Goal: Task Accomplishment & Management: Use online tool/utility

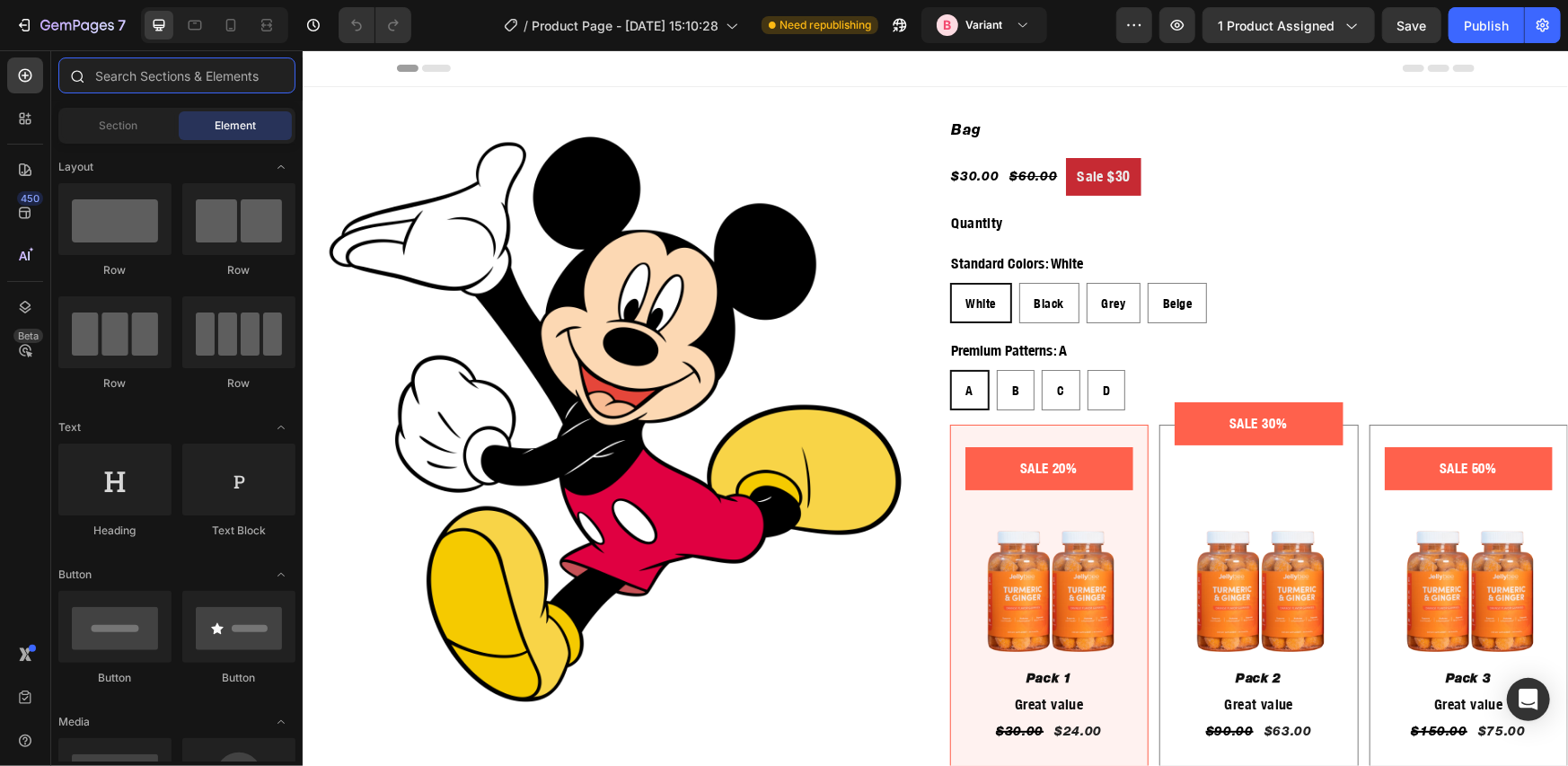
click at [148, 74] on input "text" at bounding box center [177, 76] width 237 height 36
click at [38, 213] on div "450" at bounding box center [25, 213] width 36 height 36
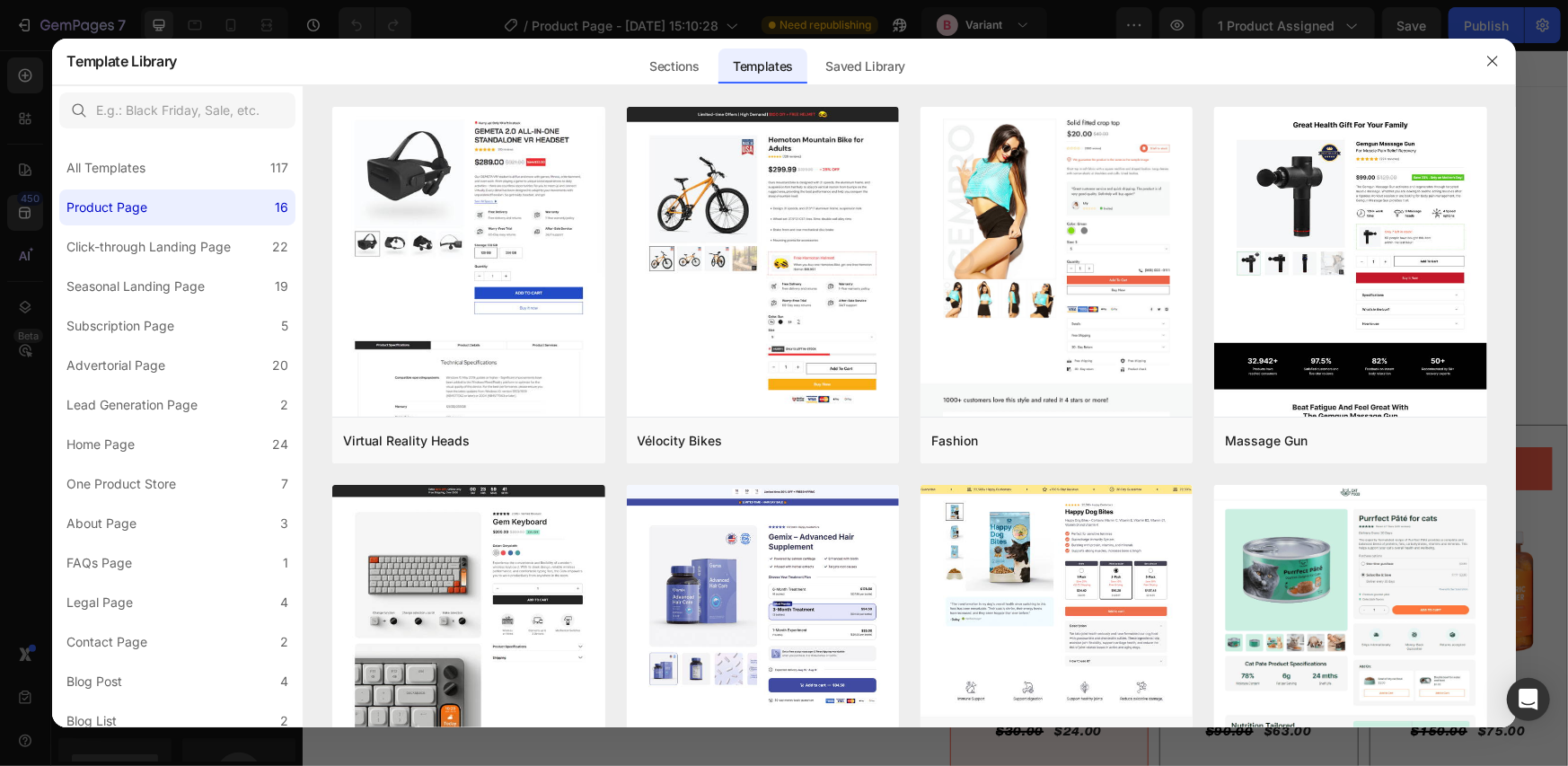
click at [691, 61] on div "Sections" at bounding box center [674, 67] width 78 height 36
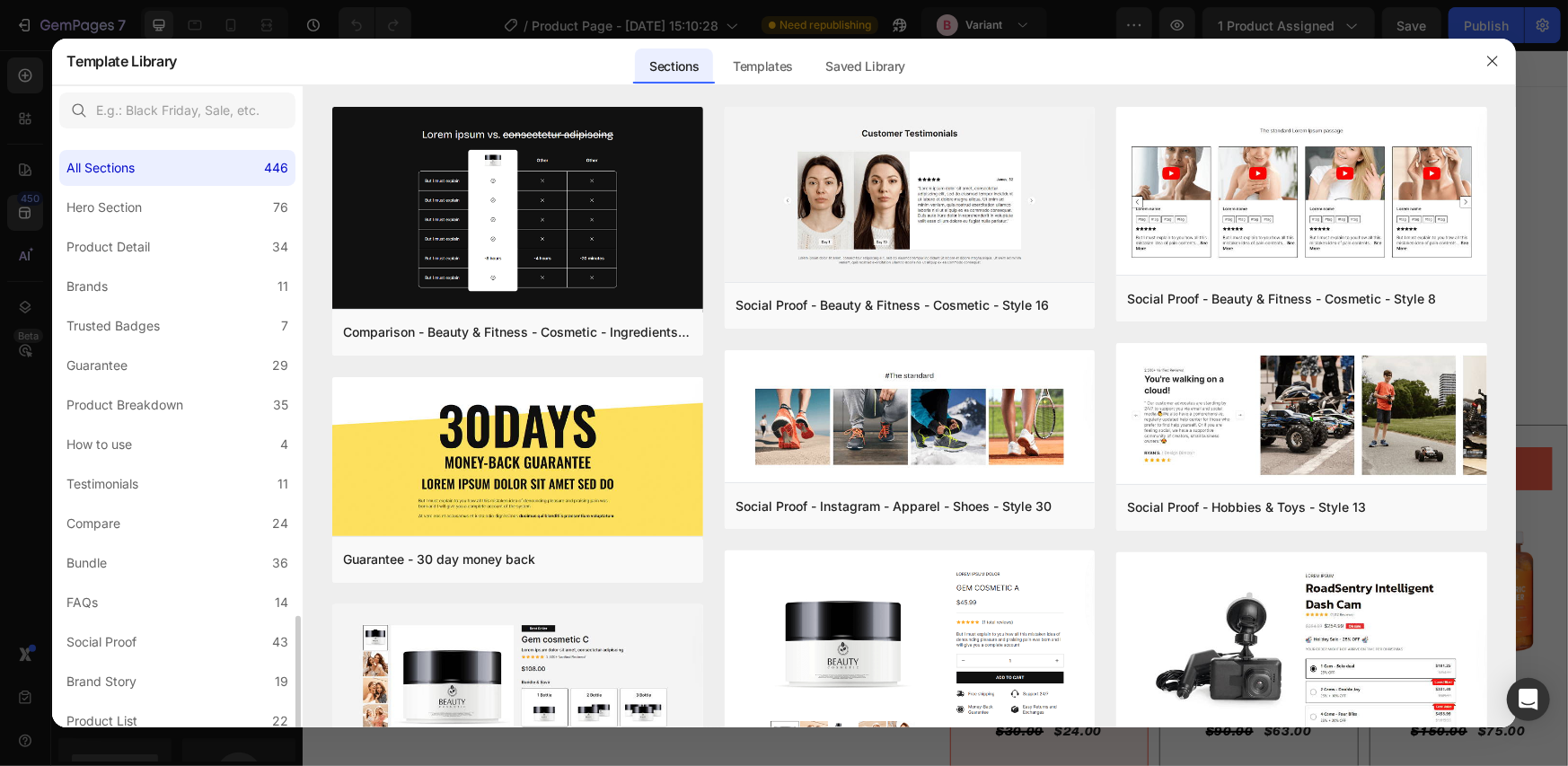
scroll to position [287, 0]
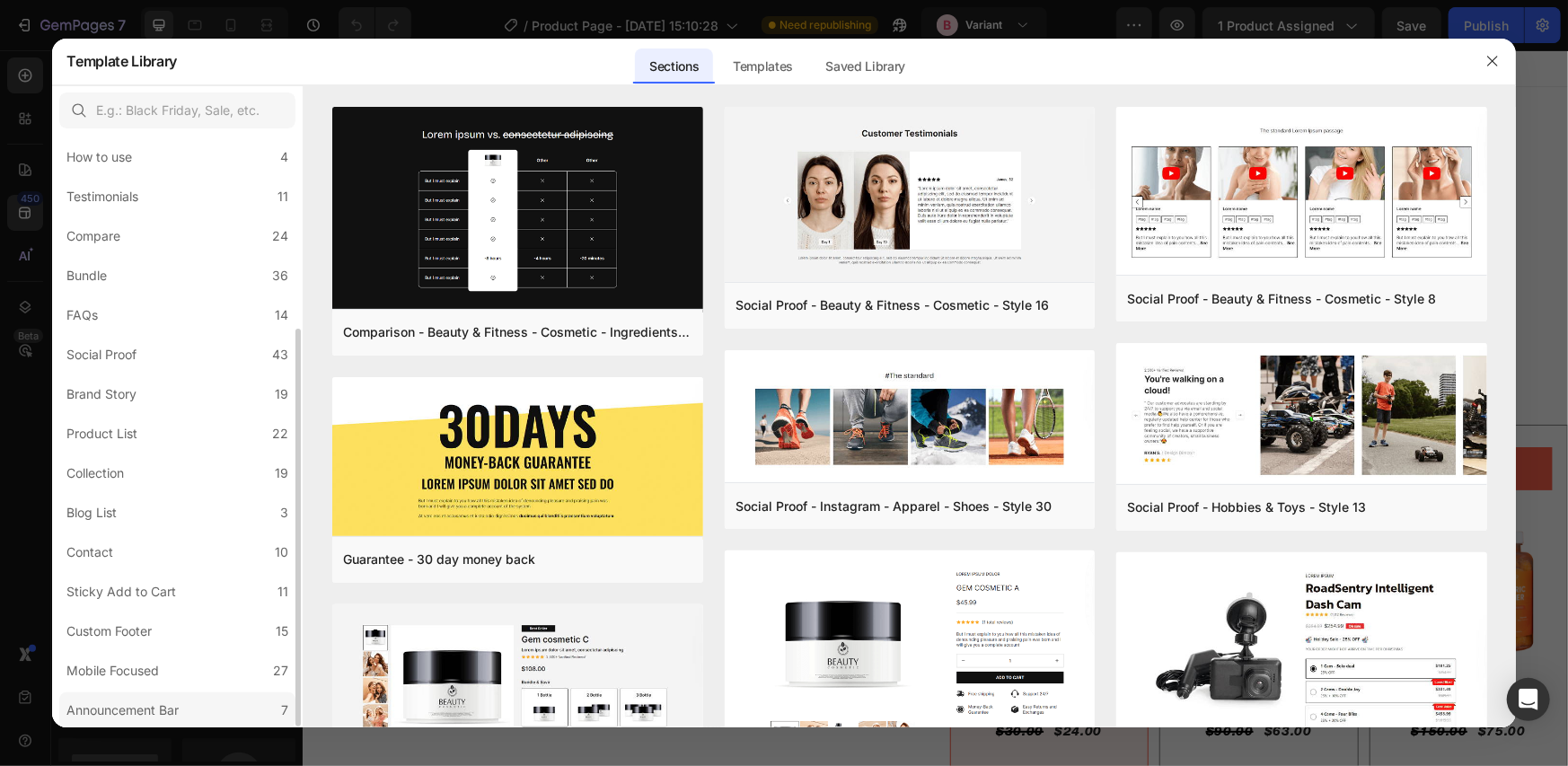
click at [138, 714] on div "Announcement Bar" at bounding box center [123, 710] width 112 height 22
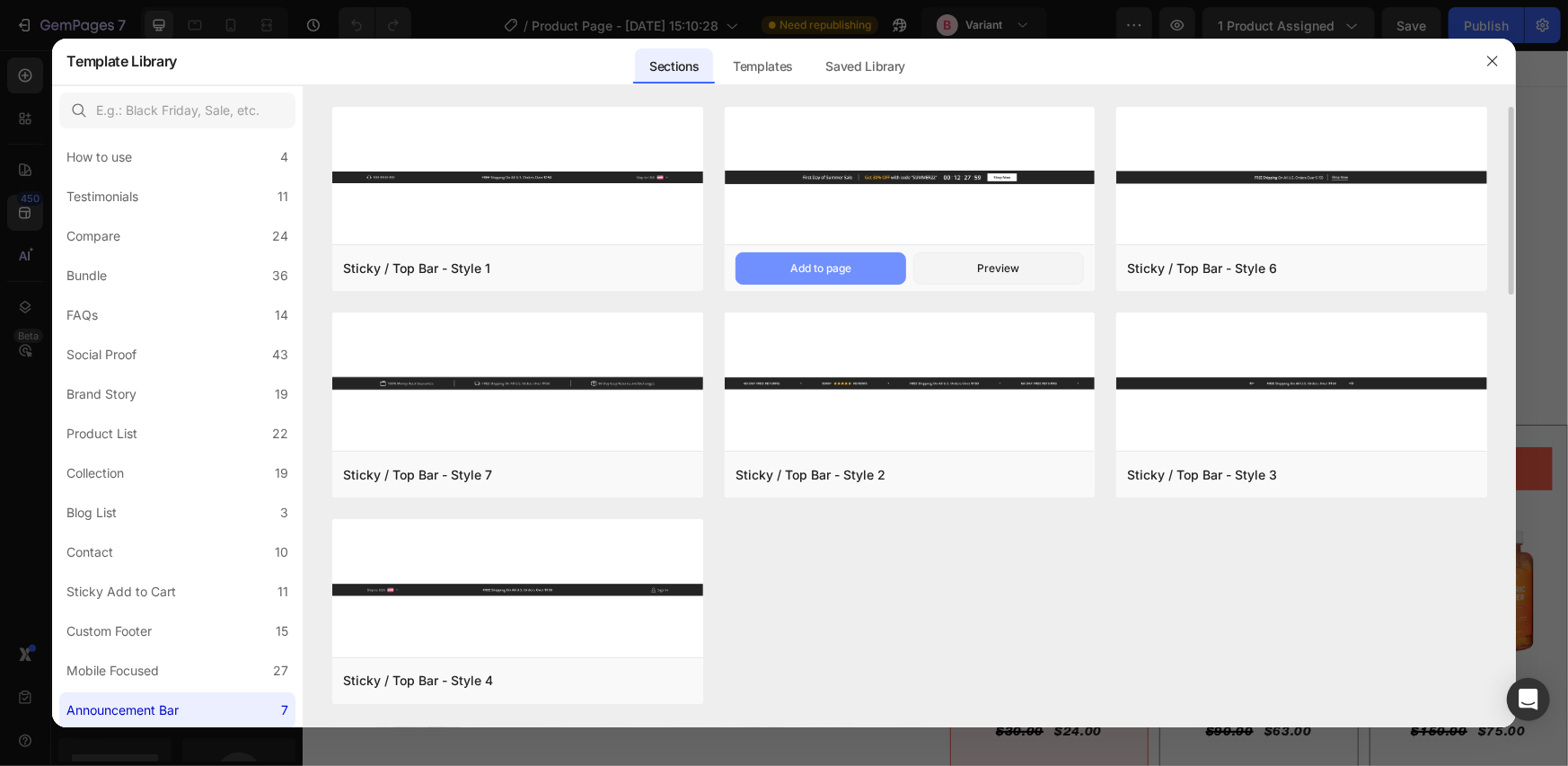
click at [783, 264] on button "Add to page" at bounding box center [821, 268] width 171 height 33
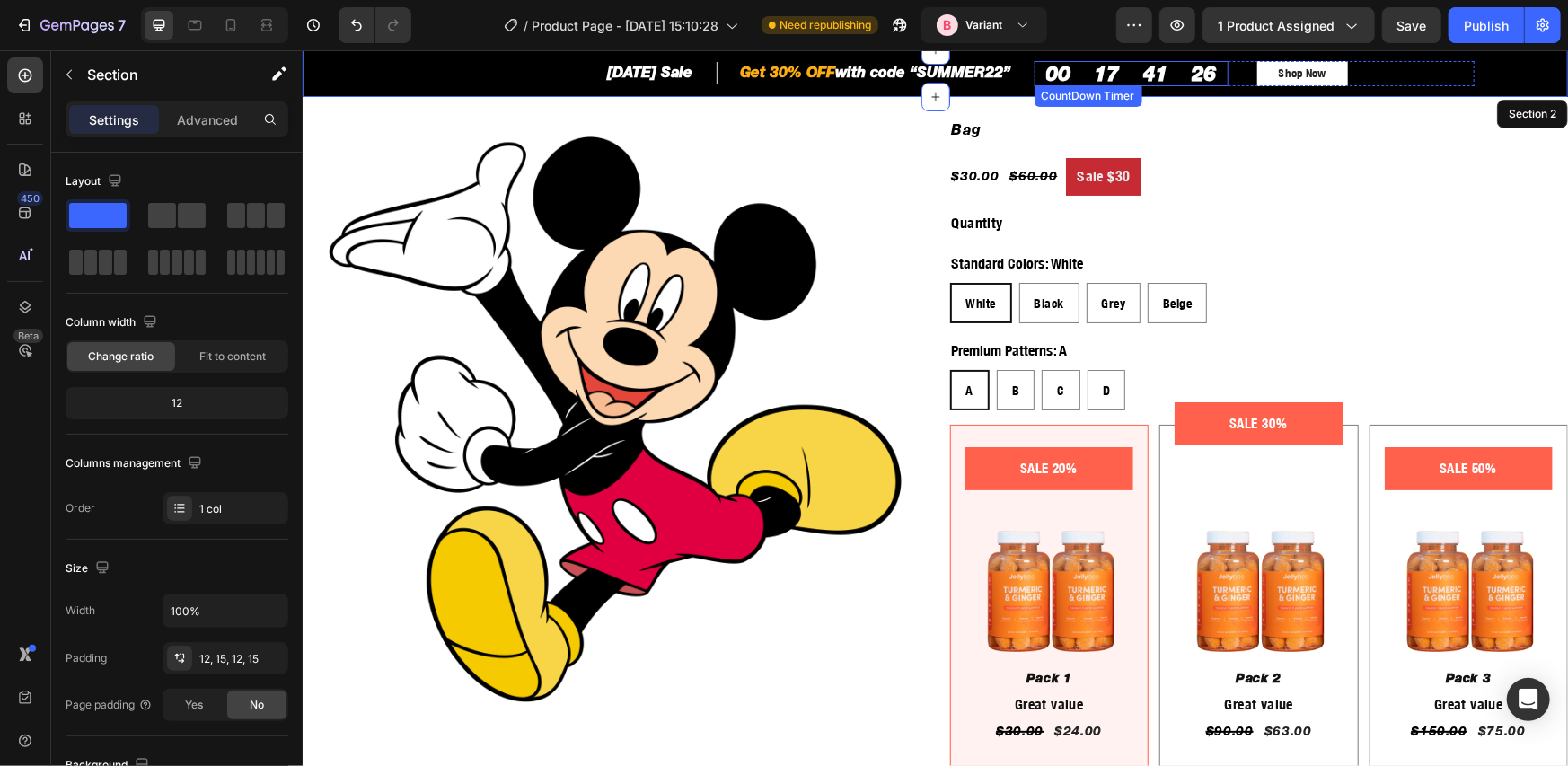
click at [1073, 80] on div "00" at bounding box center [1058, 73] width 49 height 25
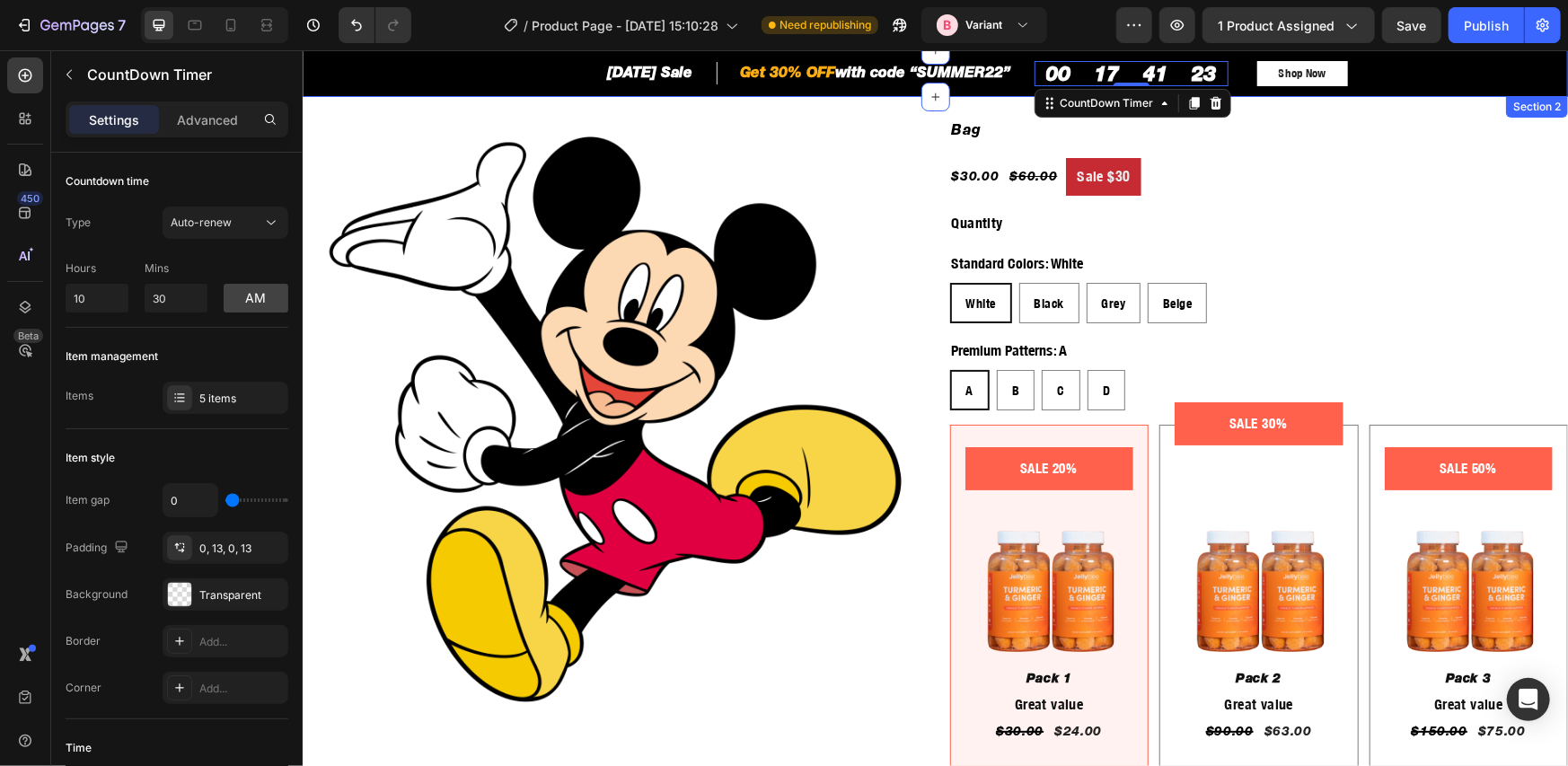
click at [1010, 93] on div "[DATE] Sale Heading Row Get 30% OFF with code “SUMMER22” Heading Row Row 00 17 …" at bounding box center [934, 73] width 1265 height 47
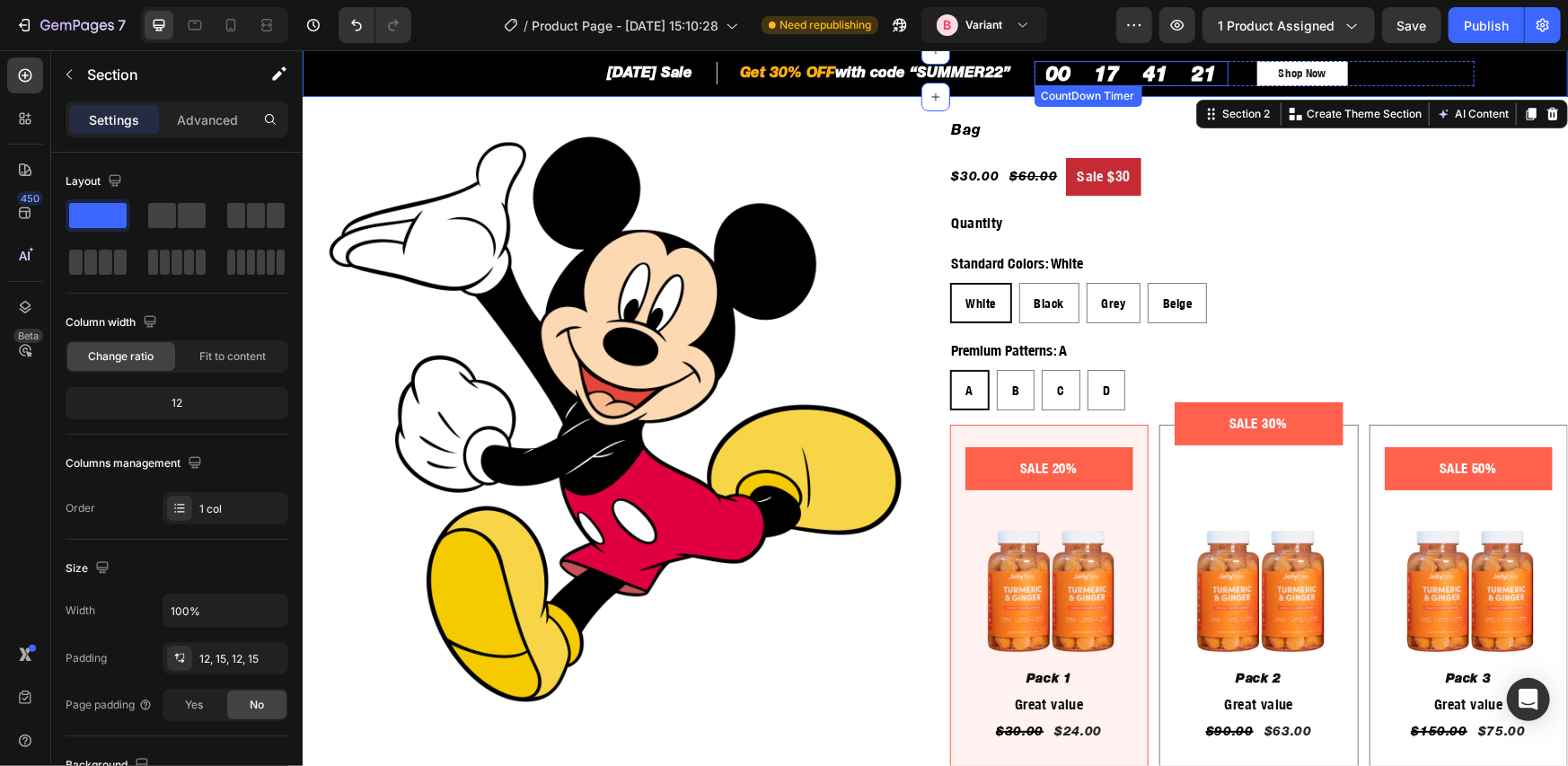
click at [1082, 70] on div "17" at bounding box center [1106, 73] width 49 height 25
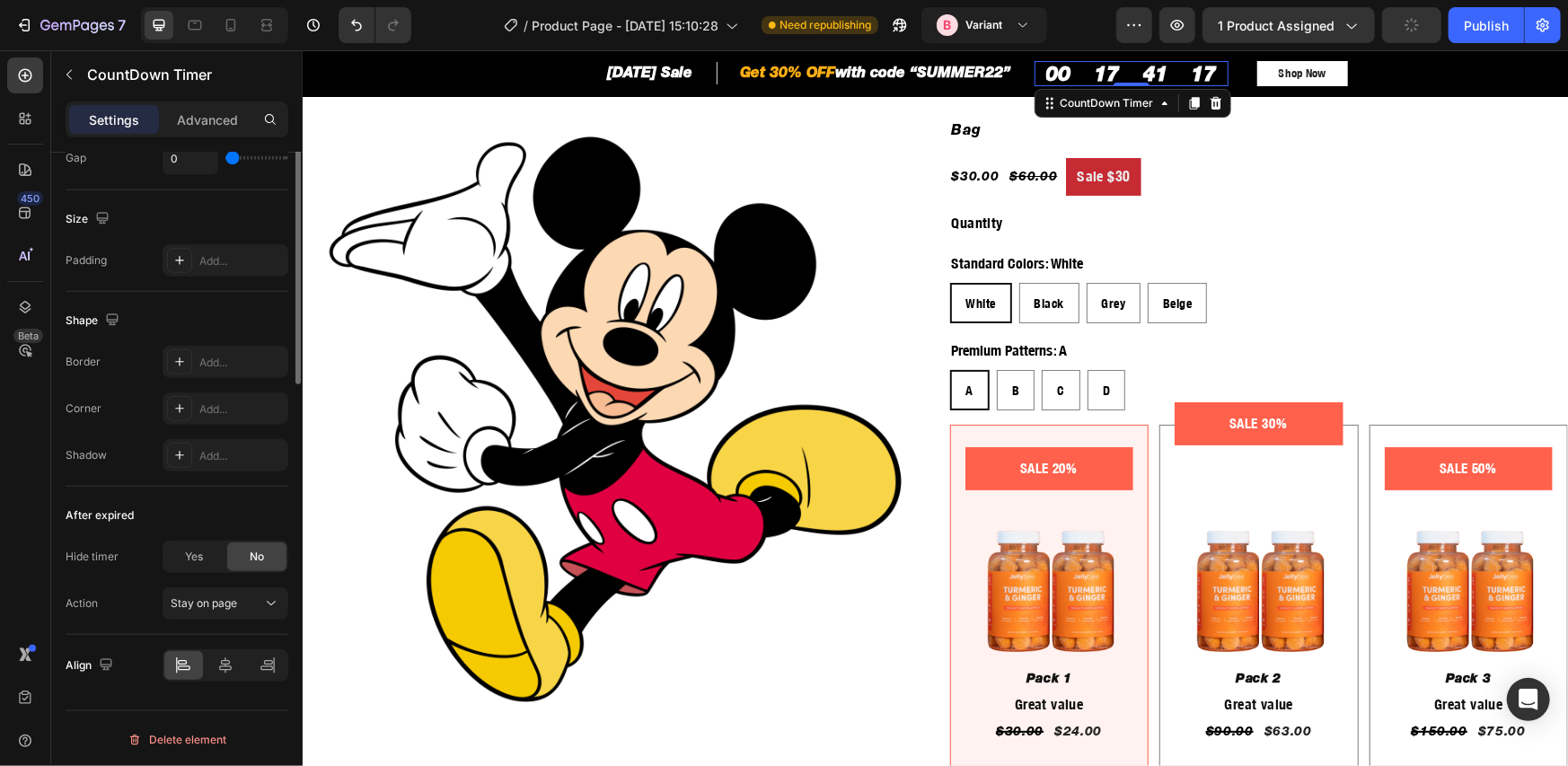
scroll to position [538, 0]
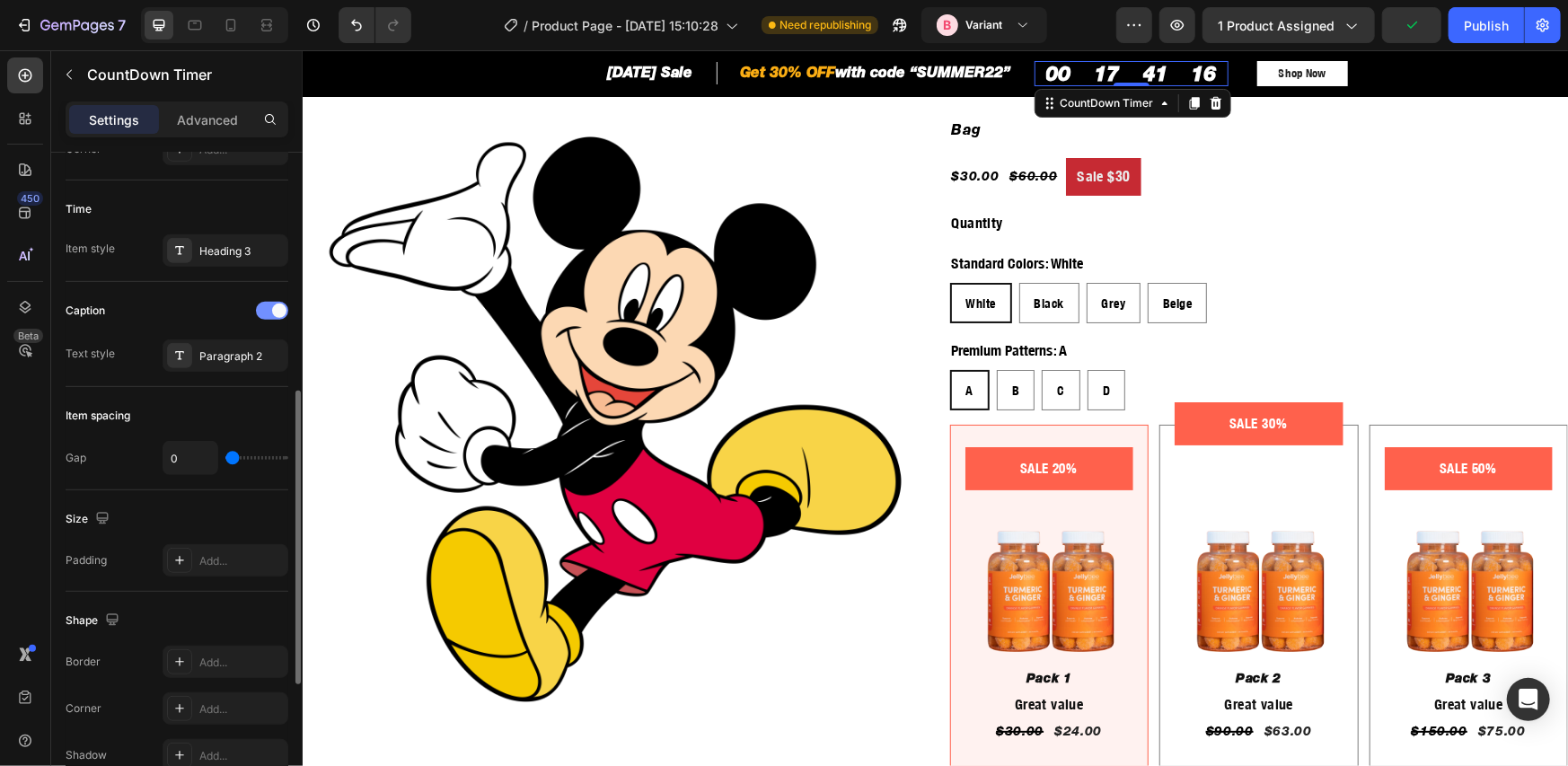
click at [269, 311] on div at bounding box center [272, 311] width 33 height 18
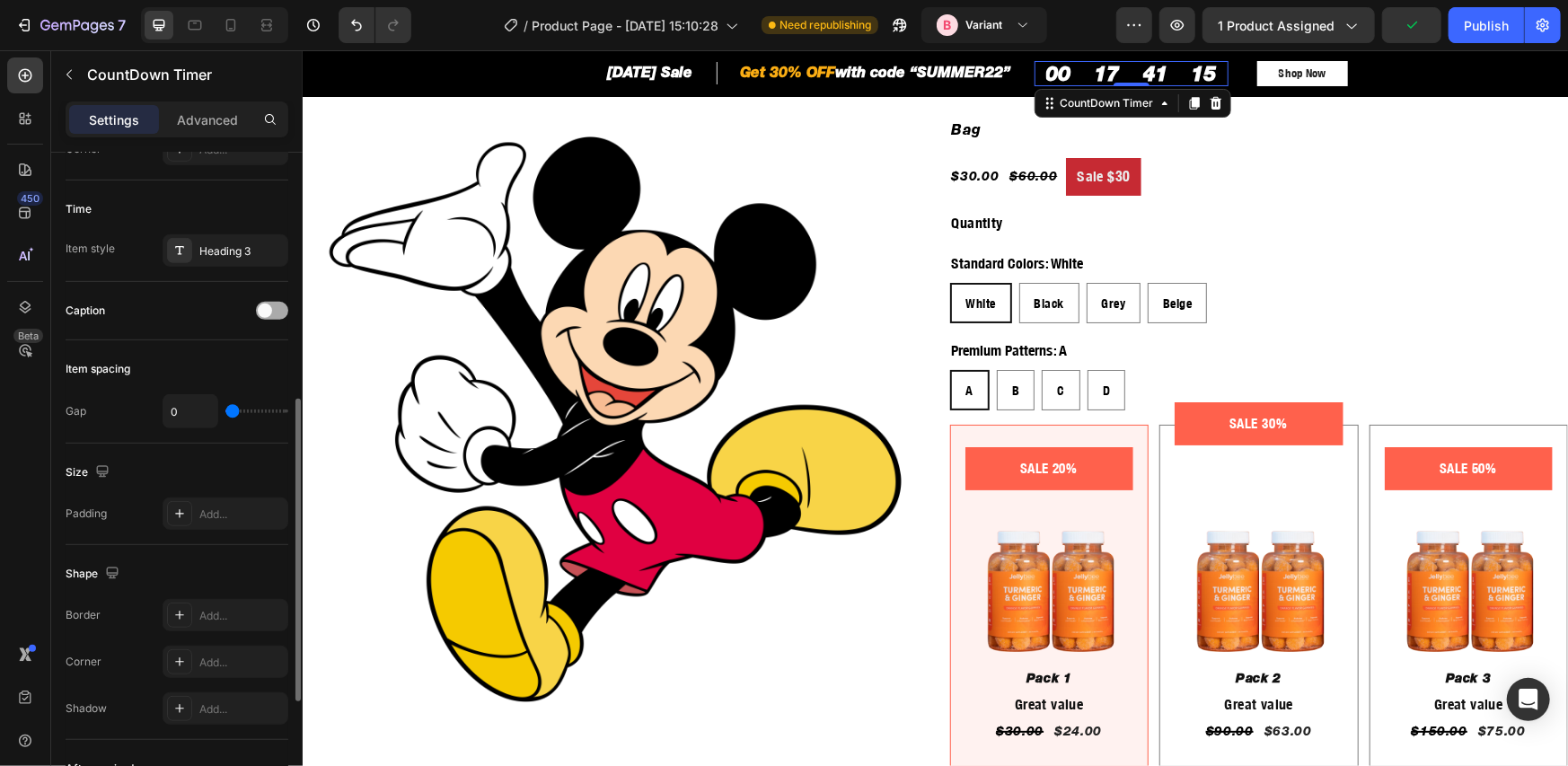
click at [269, 311] on span at bounding box center [265, 311] width 14 height 14
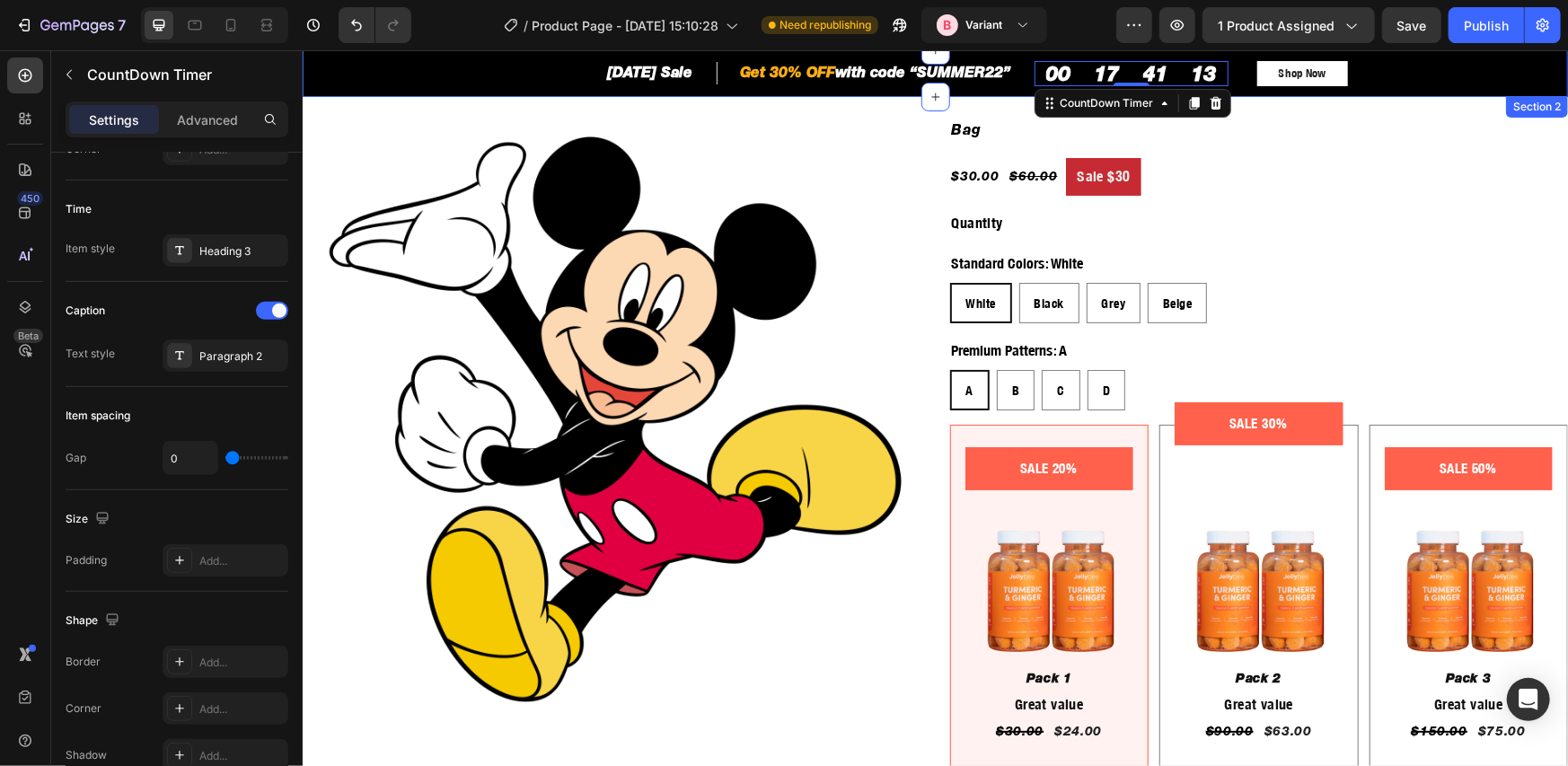
click at [394, 57] on div "[DATE] Sale Heading Row Get 30% OFF with code “SUMMER22” Heading Row Row 00 17 …" at bounding box center [934, 73] width 1265 height 47
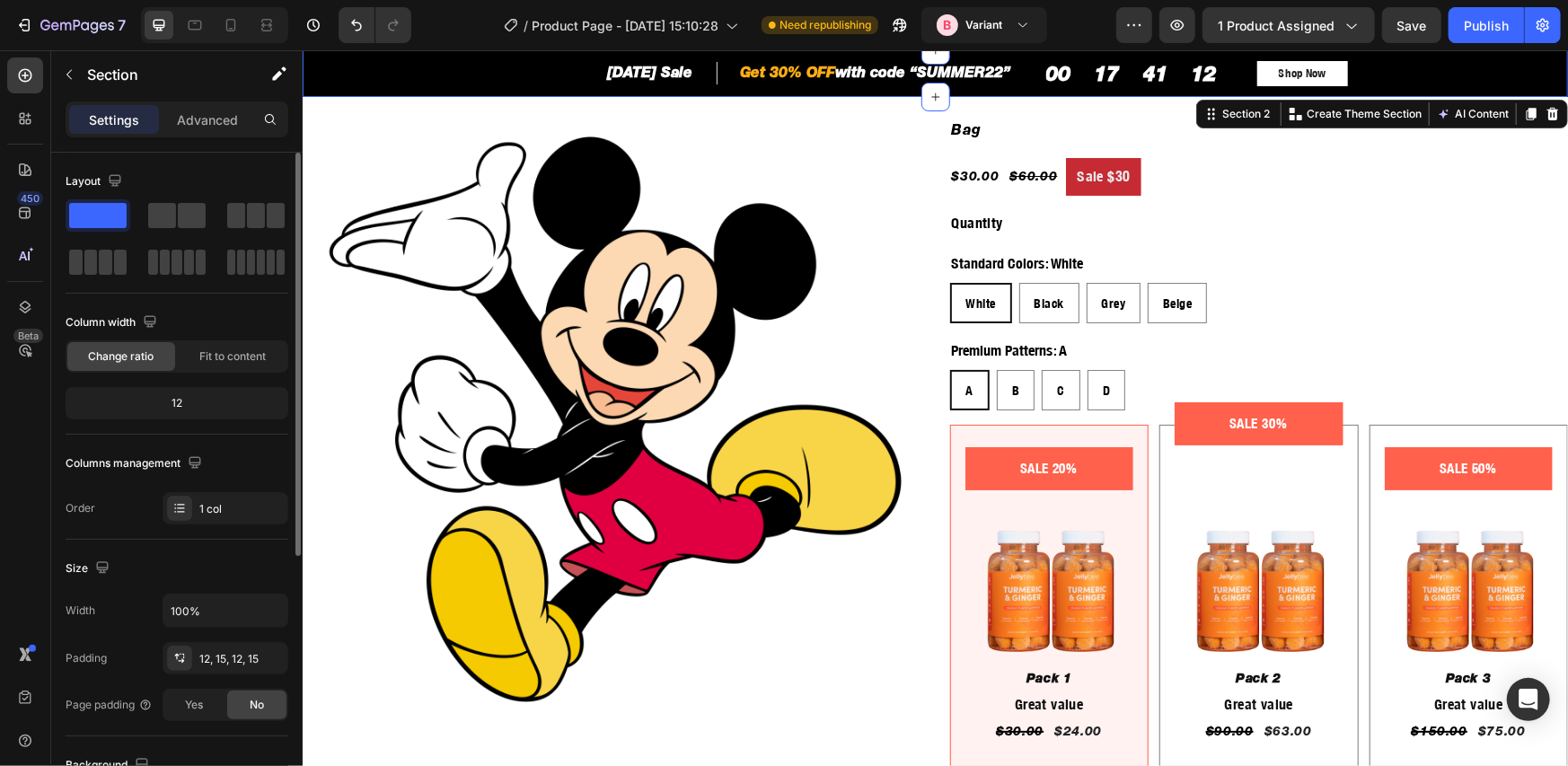
scroll to position [430, 0]
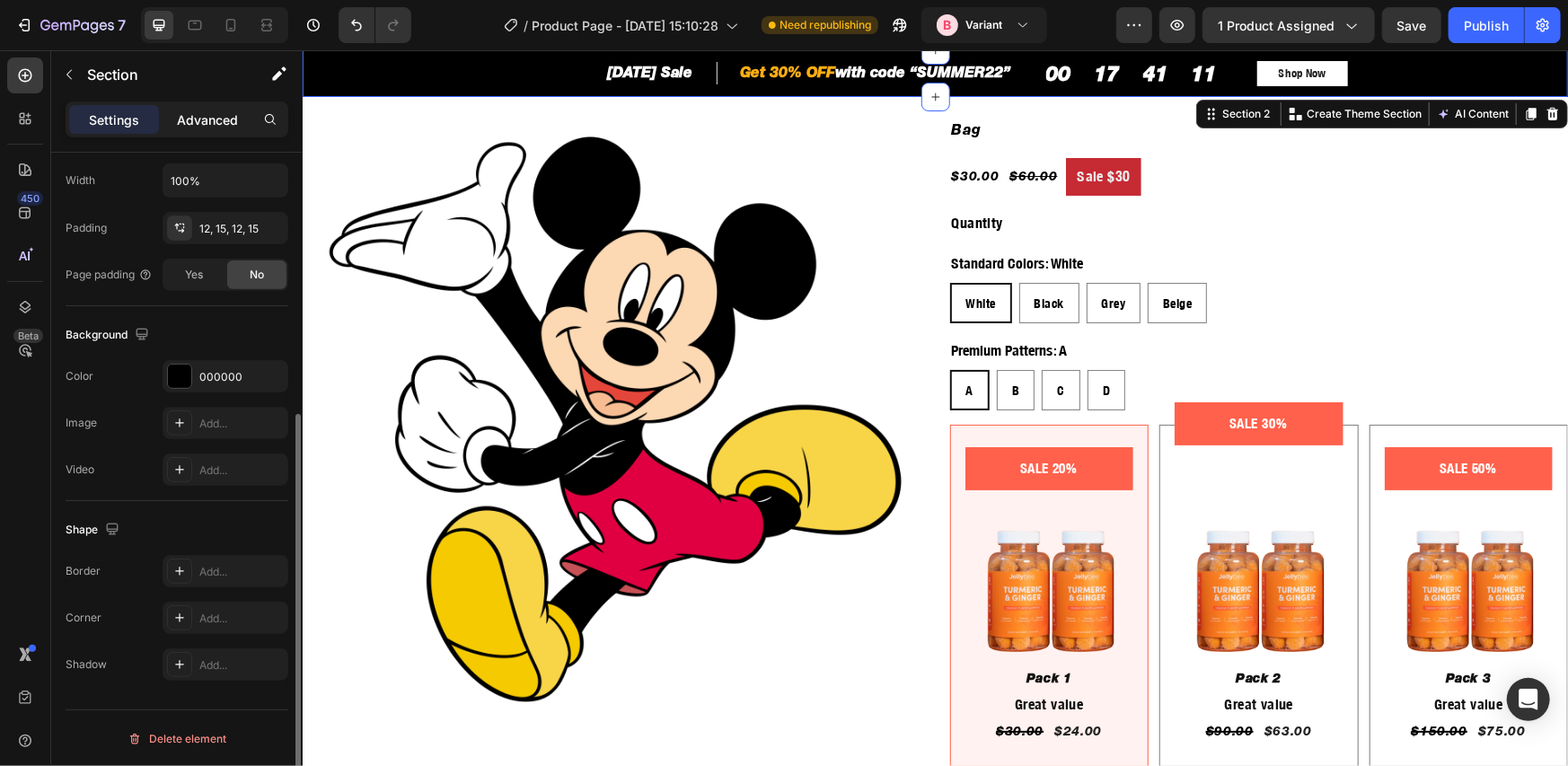
click at [217, 126] on p "Advanced" at bounding box center [208, 119] width 61 height 19
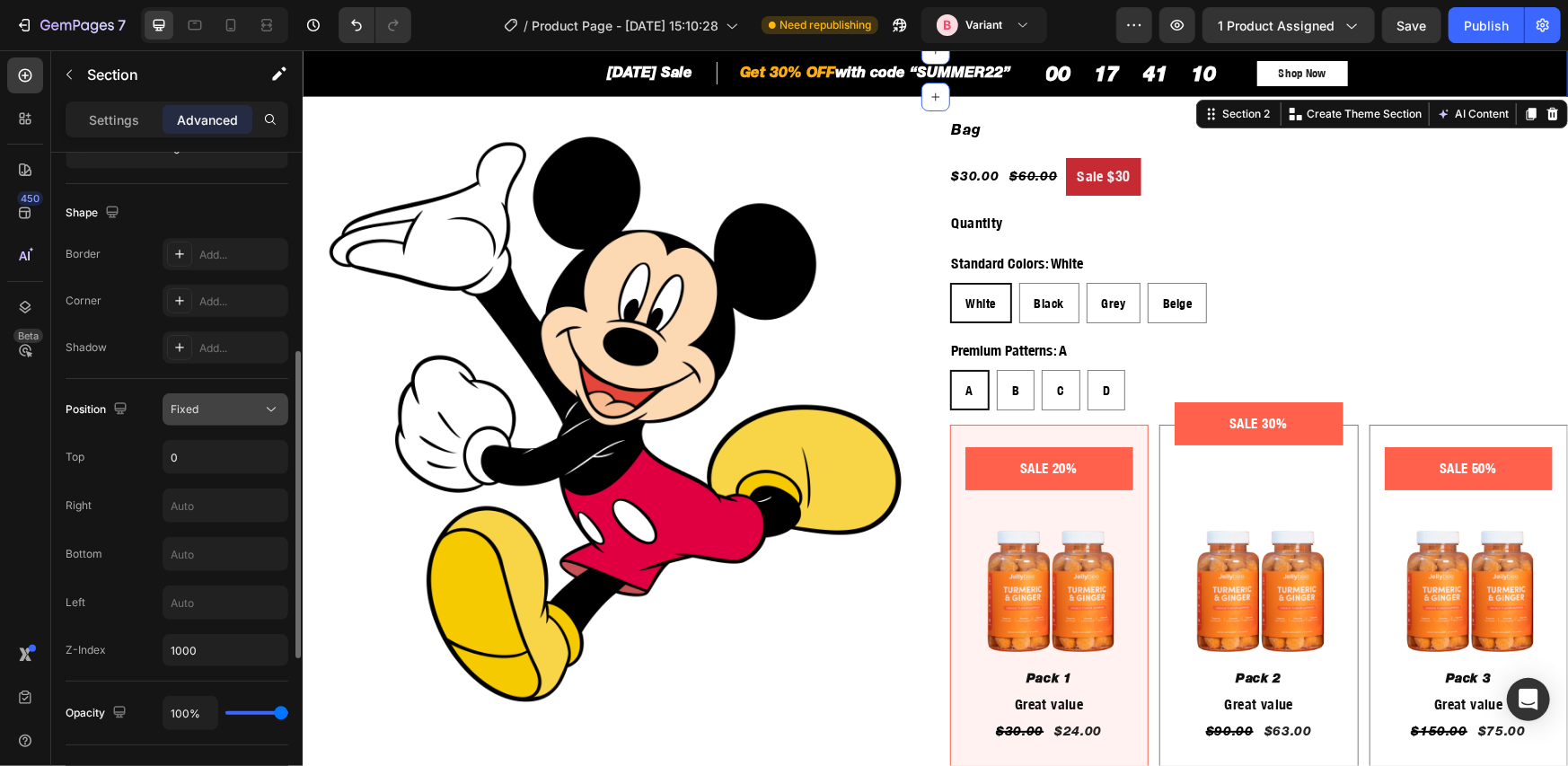
click at [223, 403] on div "Fixed" at bounding box center [216, 409] width 91 height 16
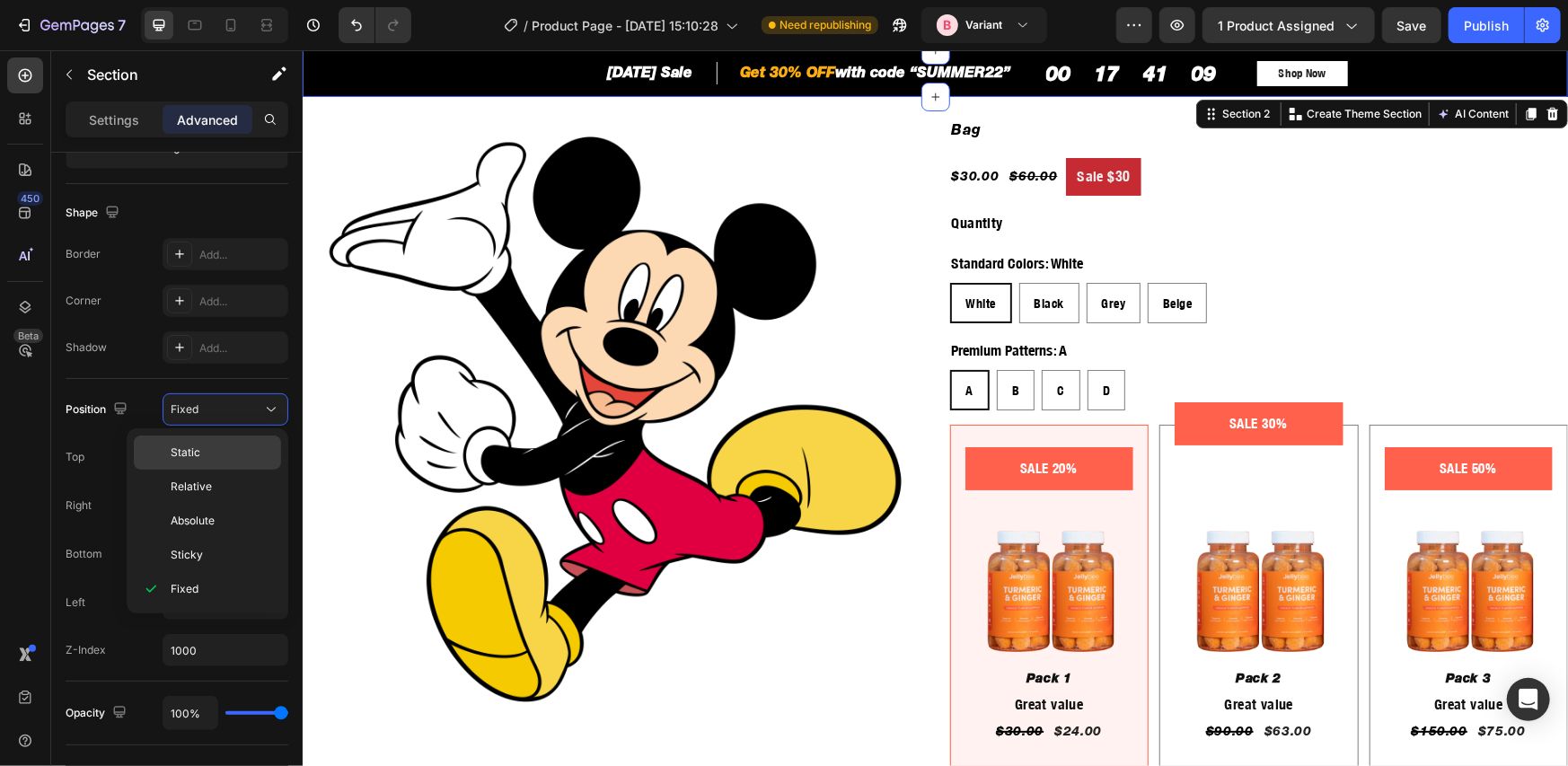
click at [223, 446] on p "Static" at bounding box center [221, 453] width 102 height 16
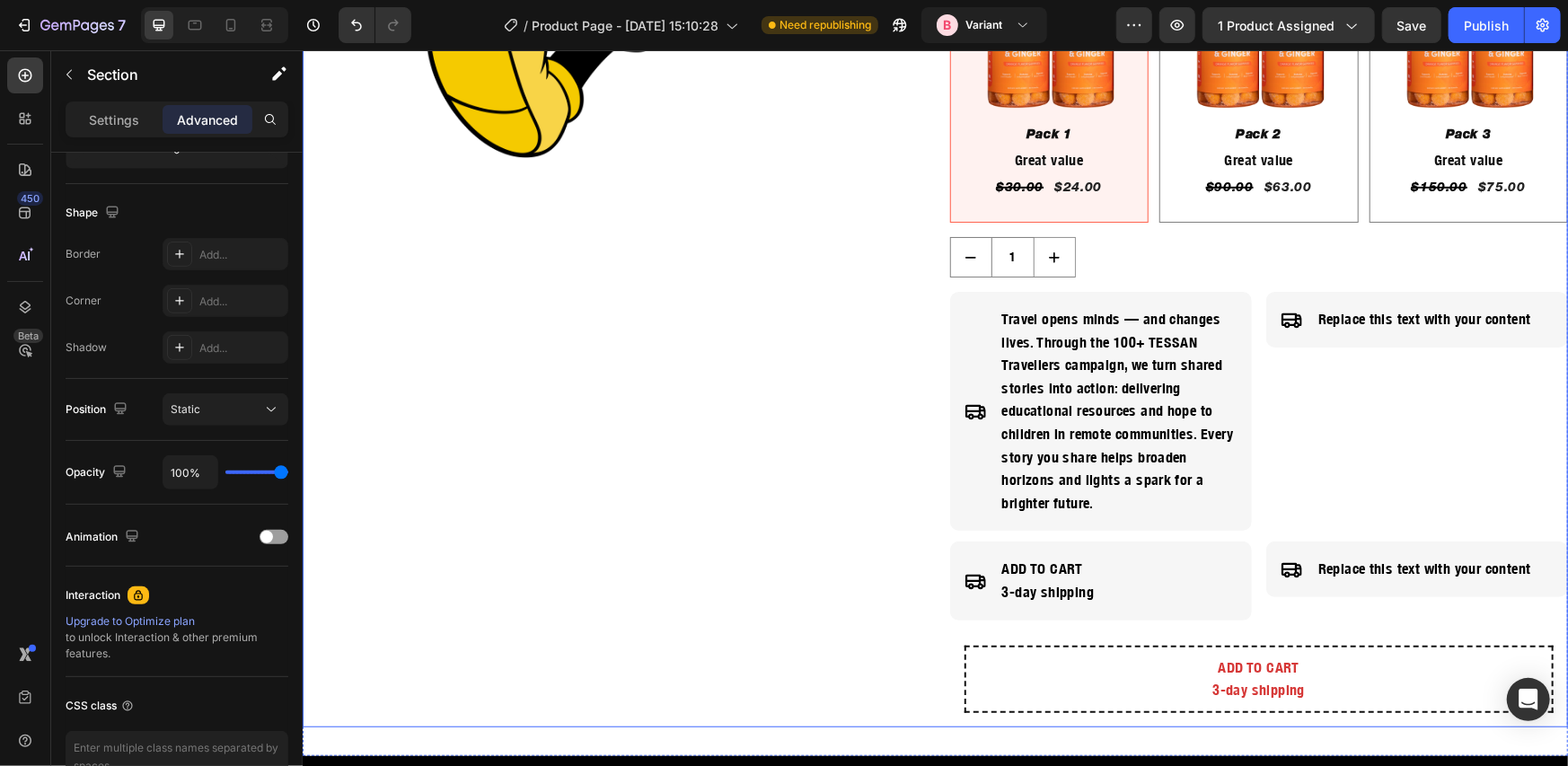
scroll to position [836, 0]
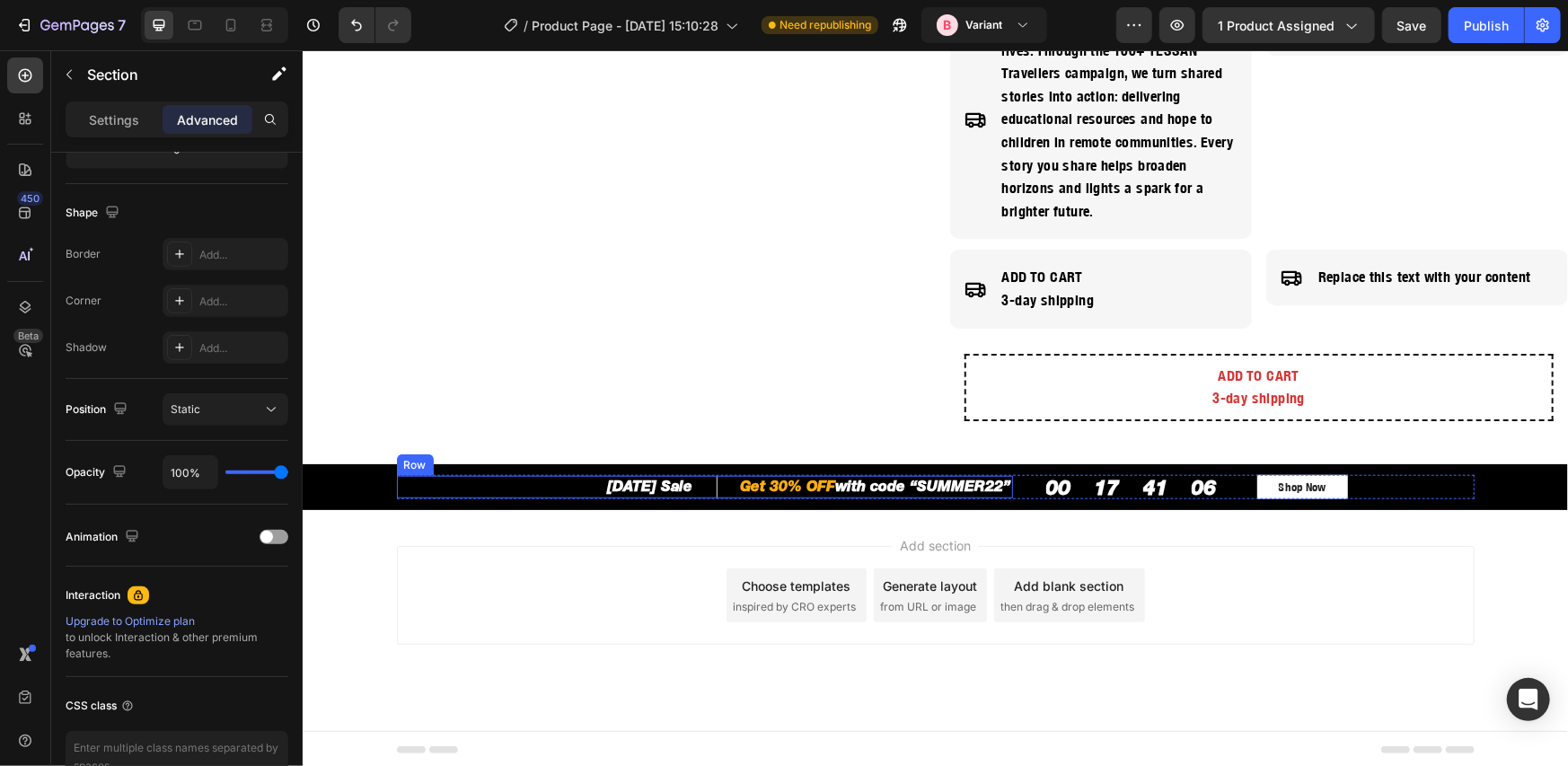
click at [419, 482] on div "[DATE] Sale Heading Row Get 30% OFF with code “SUMMER22” Heading Row Row" at bounding box center [704, 486] width 616 height 23
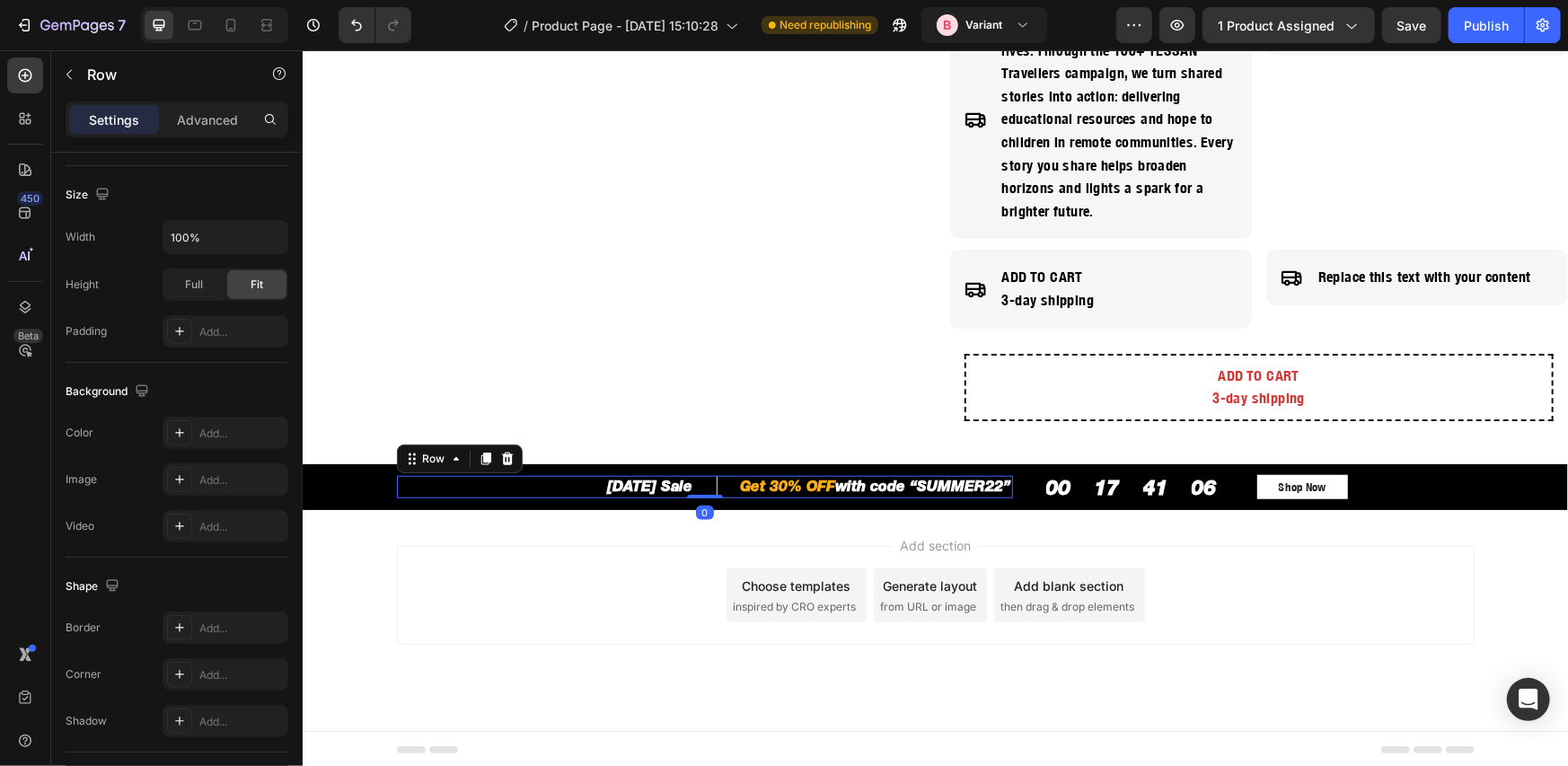
scroll to position [0, 0]
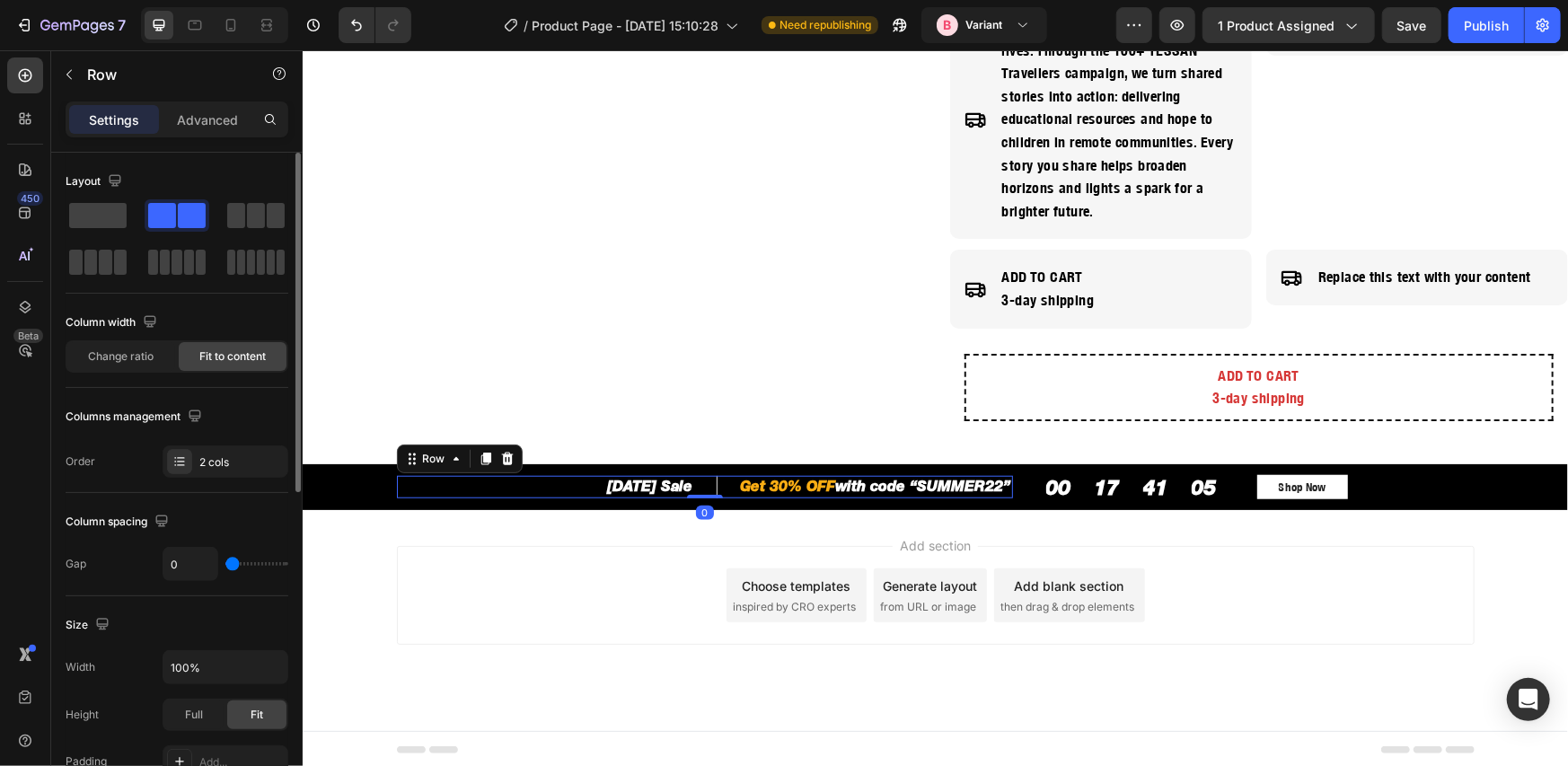
click at [378, 482] on div "[DATE] Sale Heading Row Get 30% OFF with code “SUMMER22” Heading Row Row 0 00 1…" at bounding box center [934, 487] width 1238 height 25
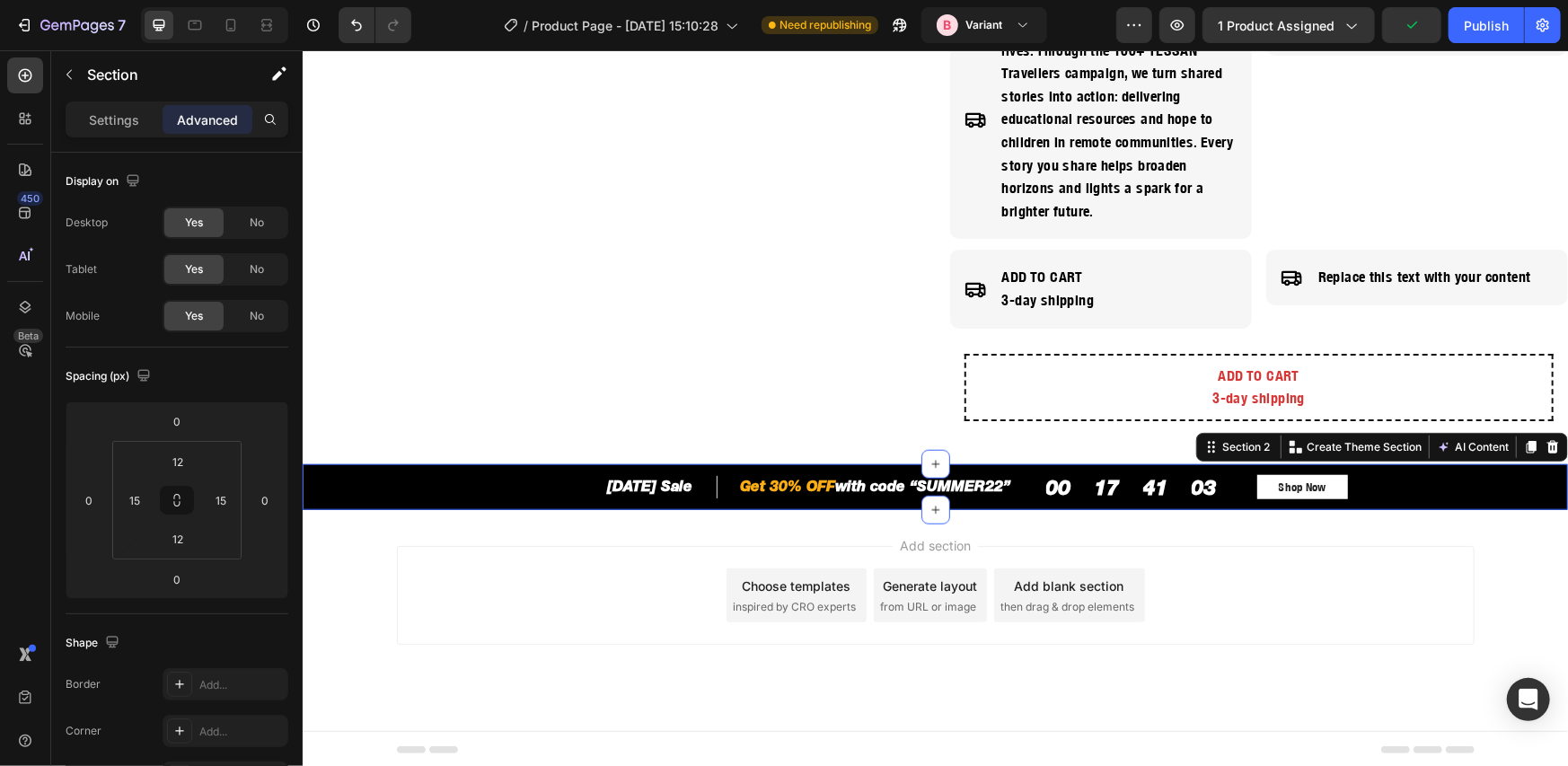
click at [1526, 443] on icon at bounding box center [1530, 446] width 10 height 13
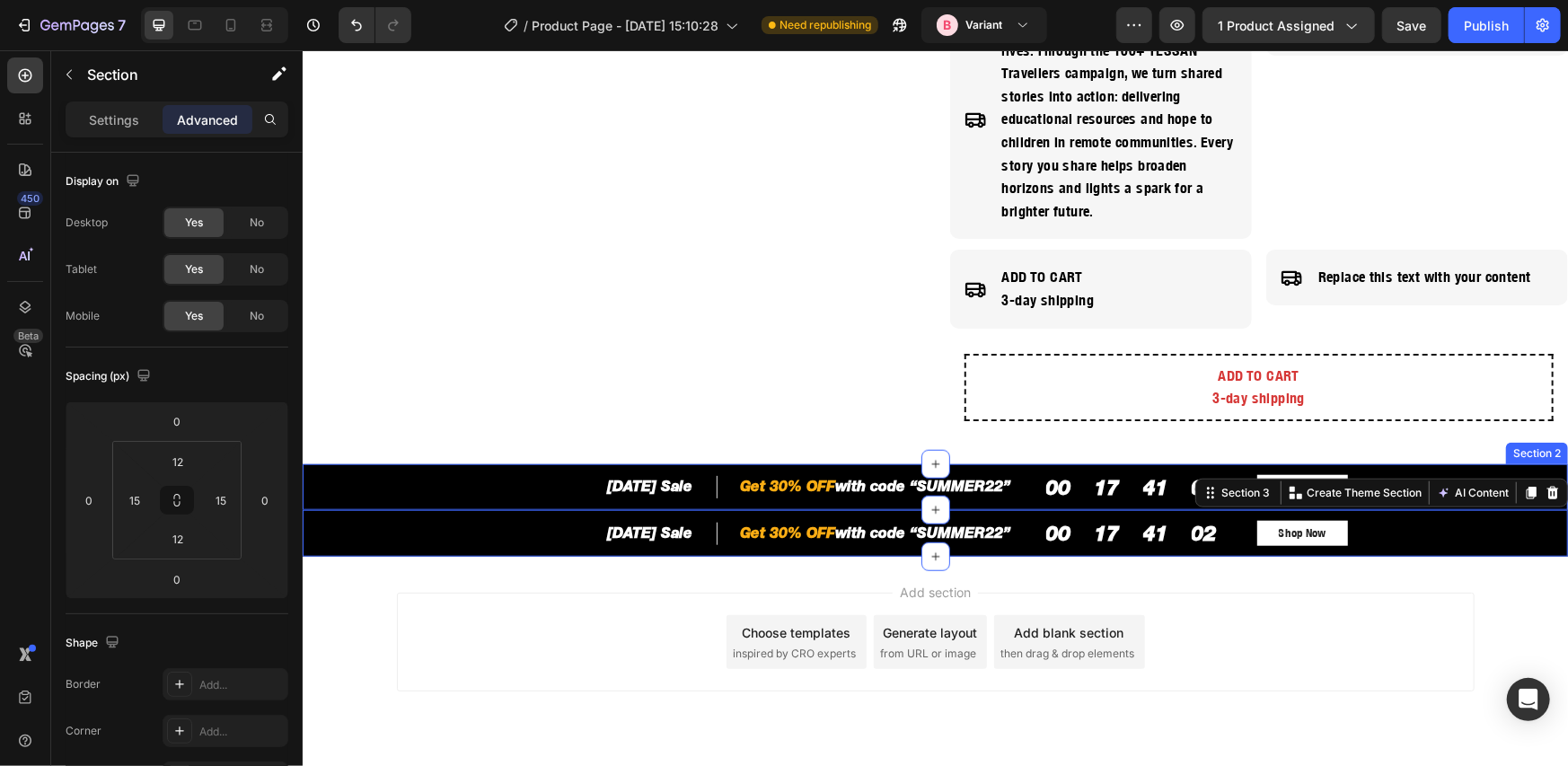
click at [357, 481] on div "[DATE] Sale Heading Row Get 30% OFF with code “SUMMER22” Heading Row Row 00 17 …" at bounding box center [934, 487] width 1238 height 25
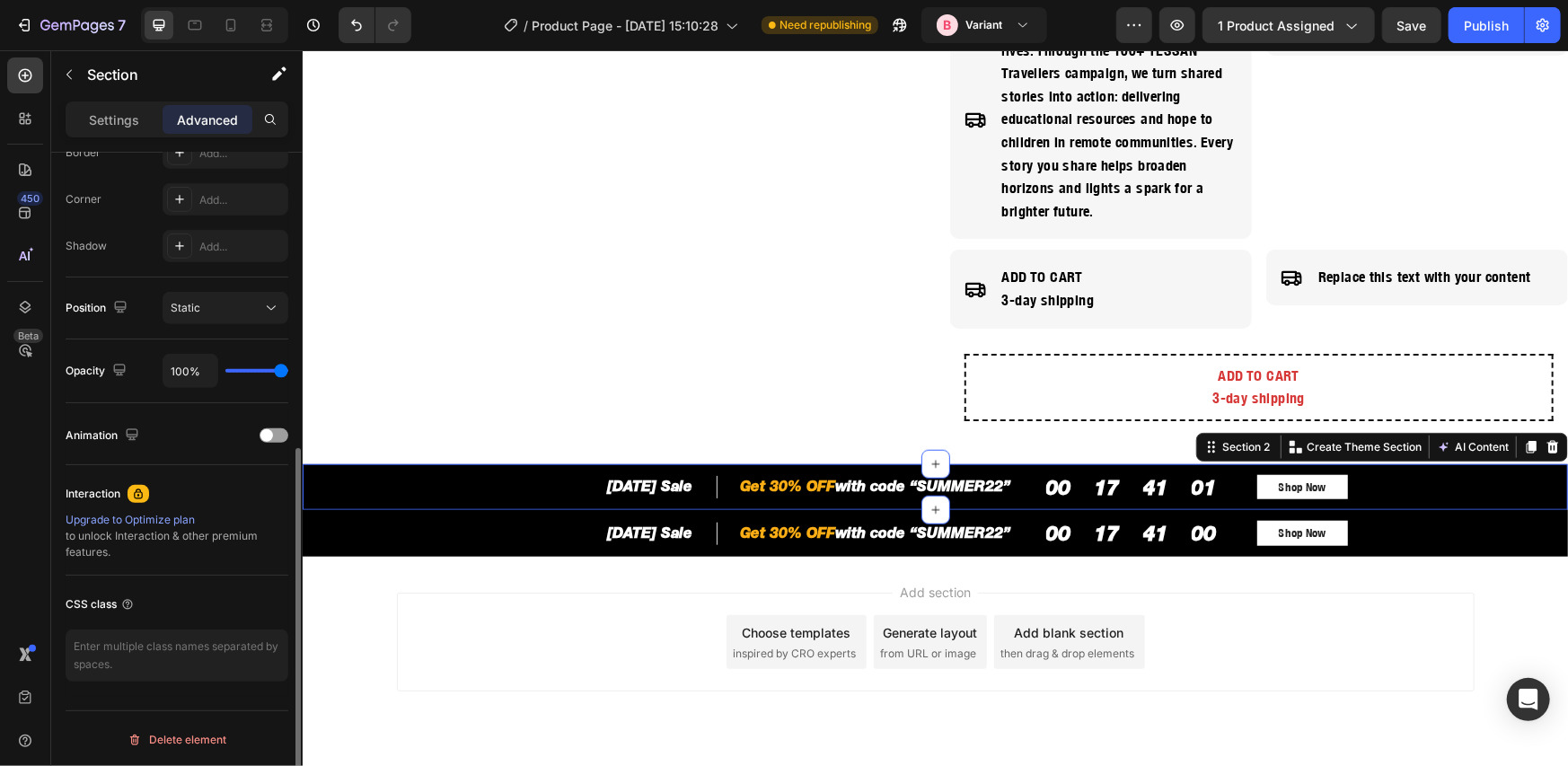
scroll to position [232, 0]
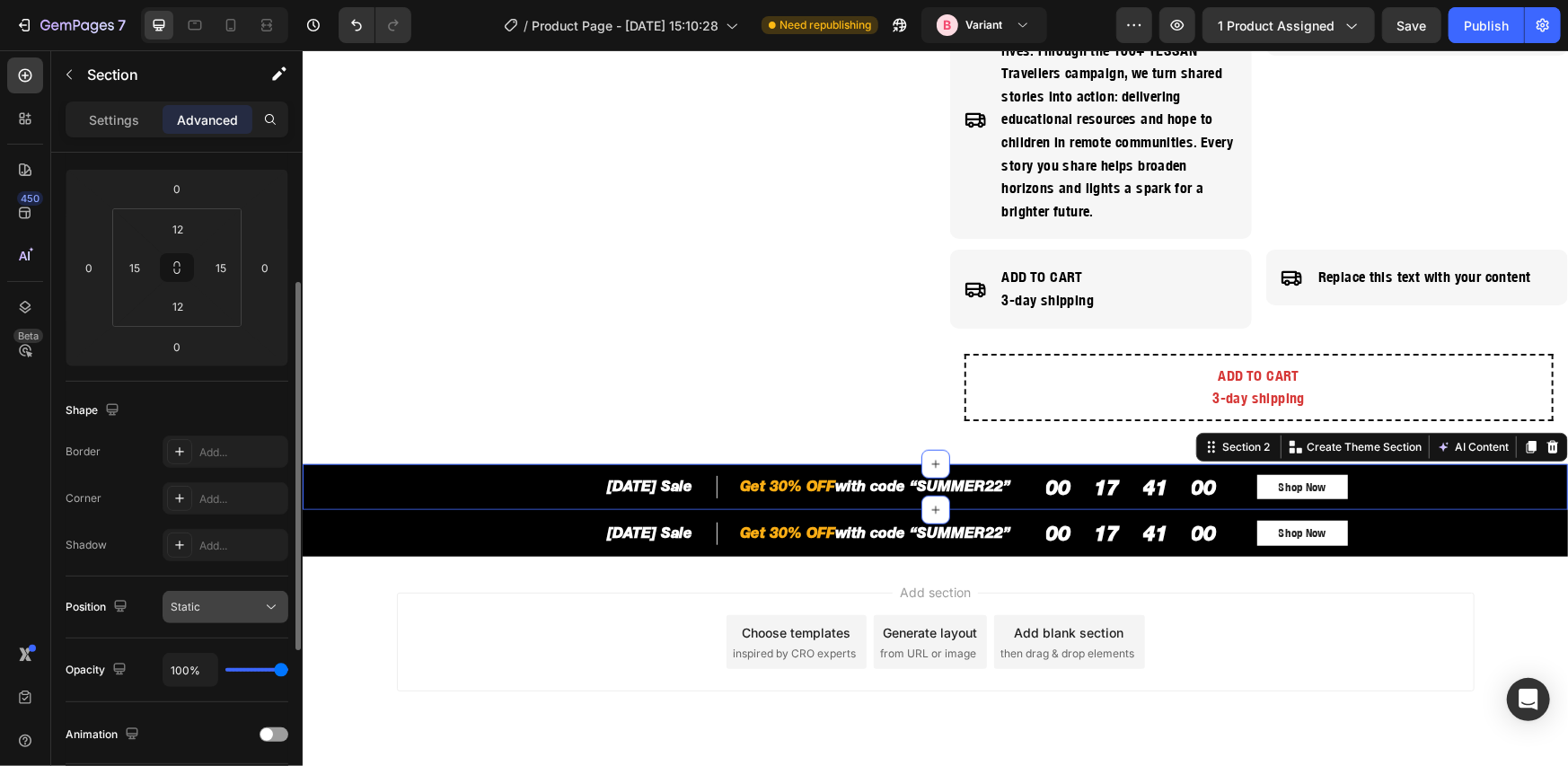
click at [251, 595] on button "Static" at bounding box center [225, 607] width 126 height 33
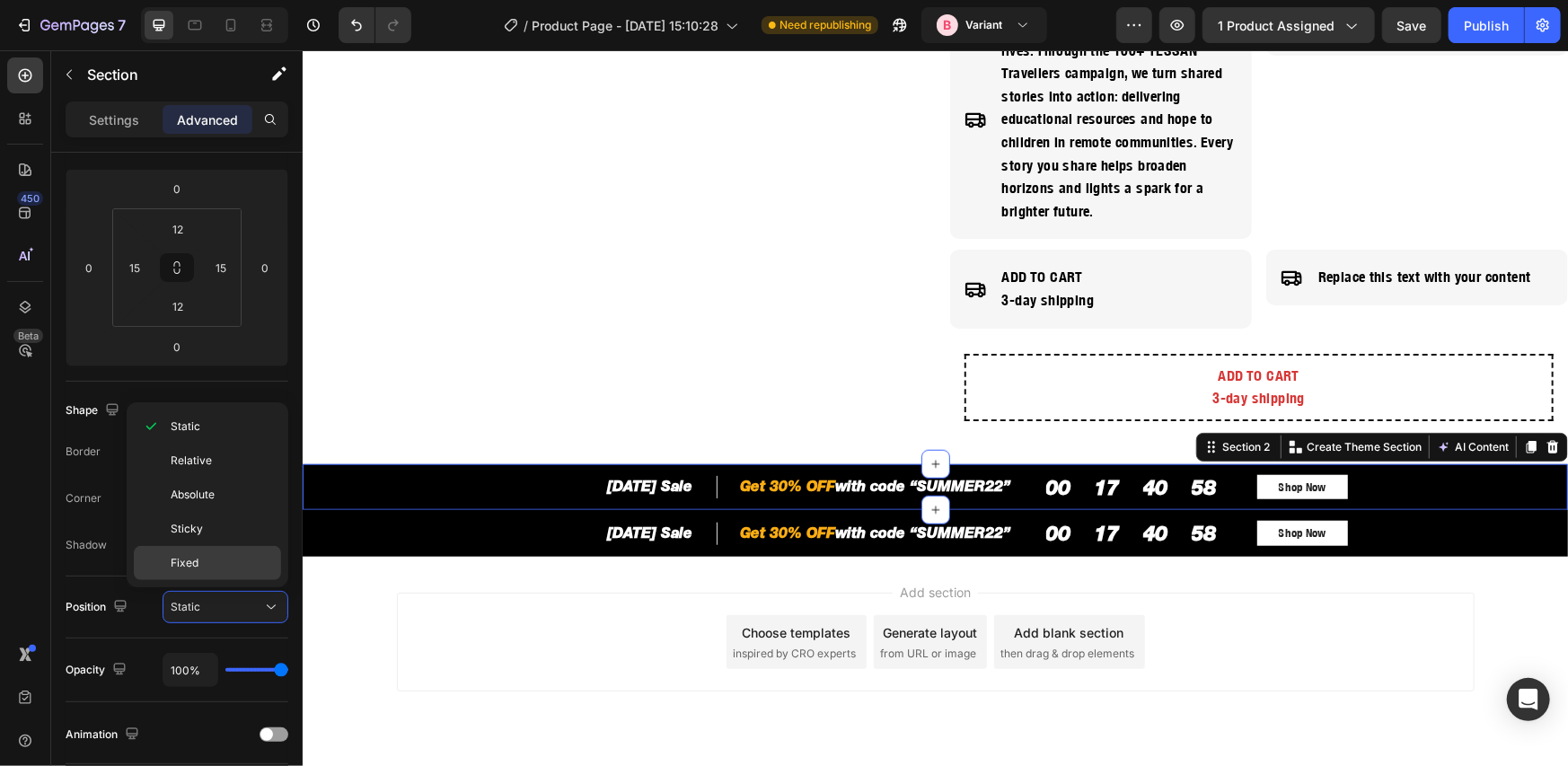
click at [206, 555] on p "Fixed" at bounding box center [221, 563] width 102 height 16
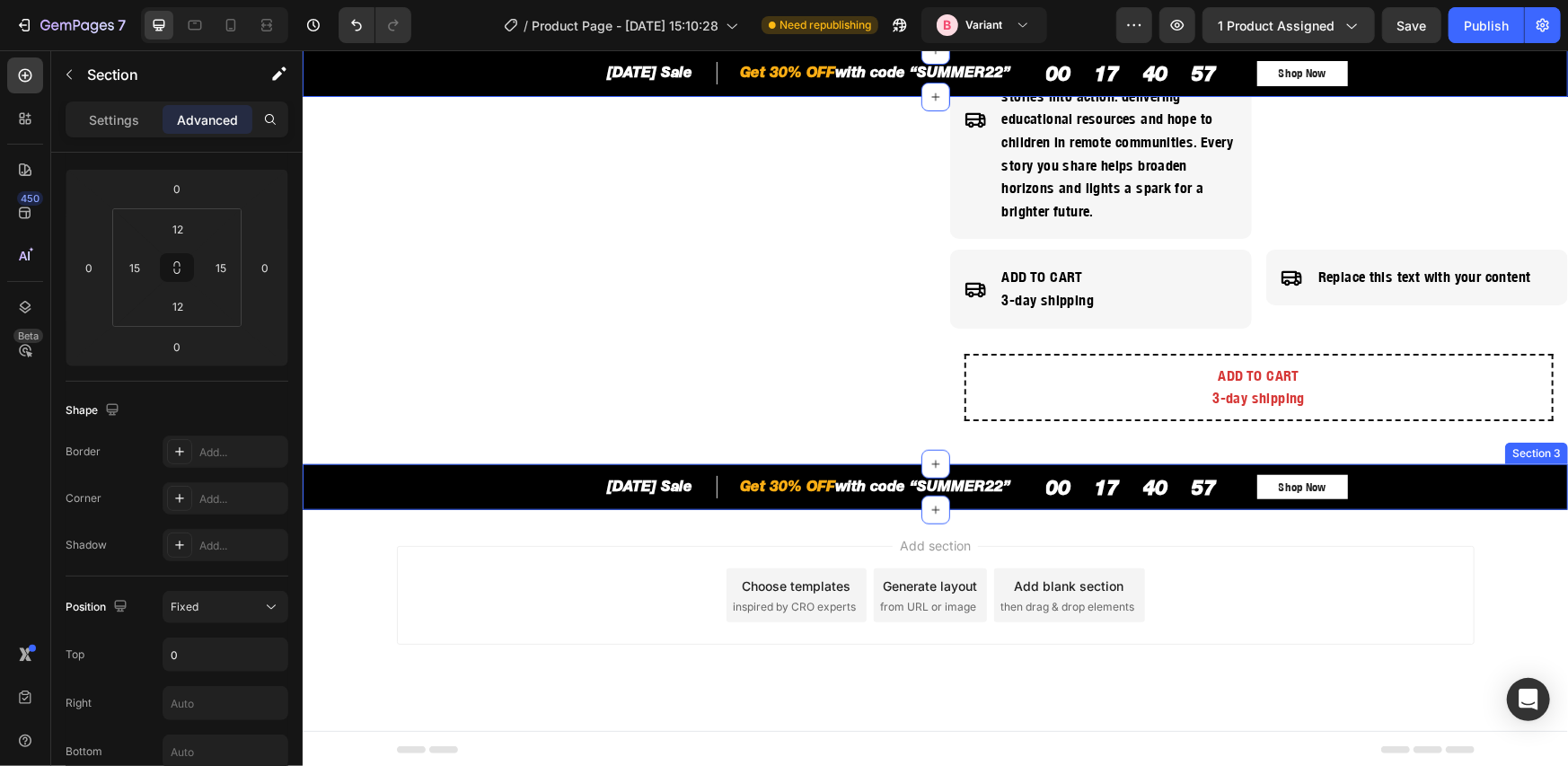
click at [371, 489] on div "[DATE] Sale Heading Row Get 30% OFF with code “SUMMER22” Heading Row Row 00 17 …" at bounding box center [934, 487] width 1238 height 25
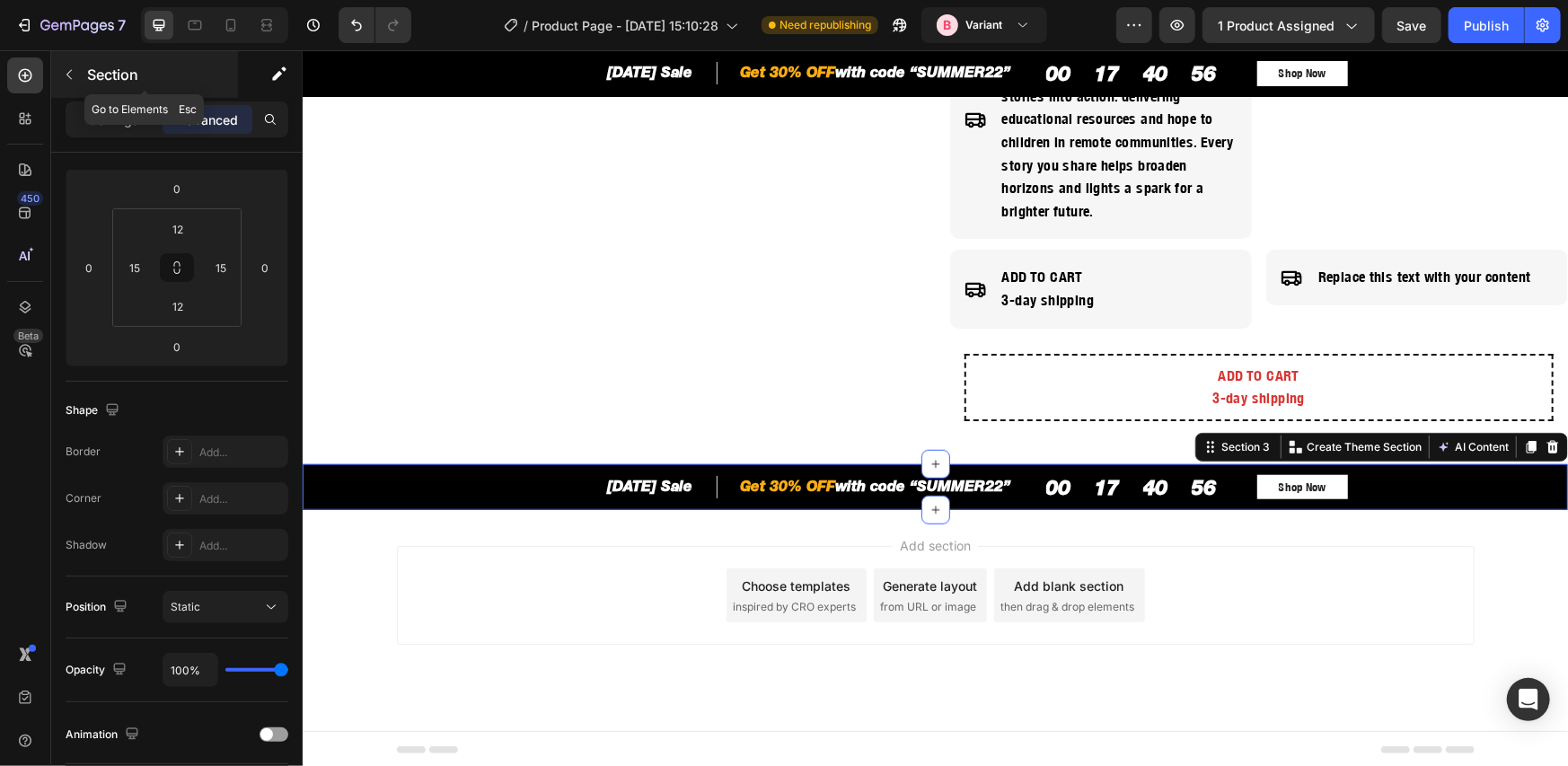
click at [123, 71] on p "Section" at bounding box center [160, 75] width 147 height 22
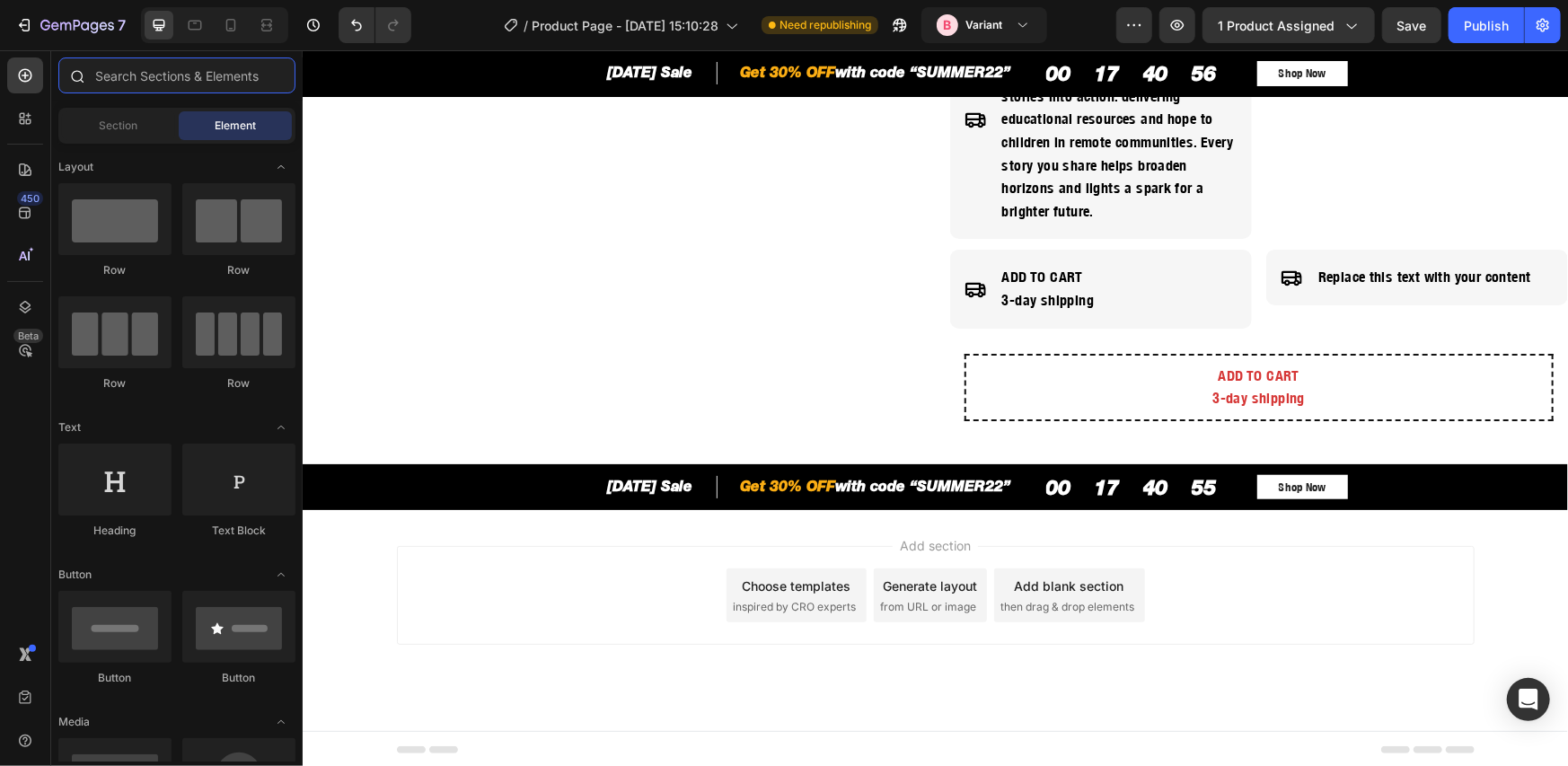
click at [172, 69] on input "text" at bounding box center [177, 76] width 237 height 36
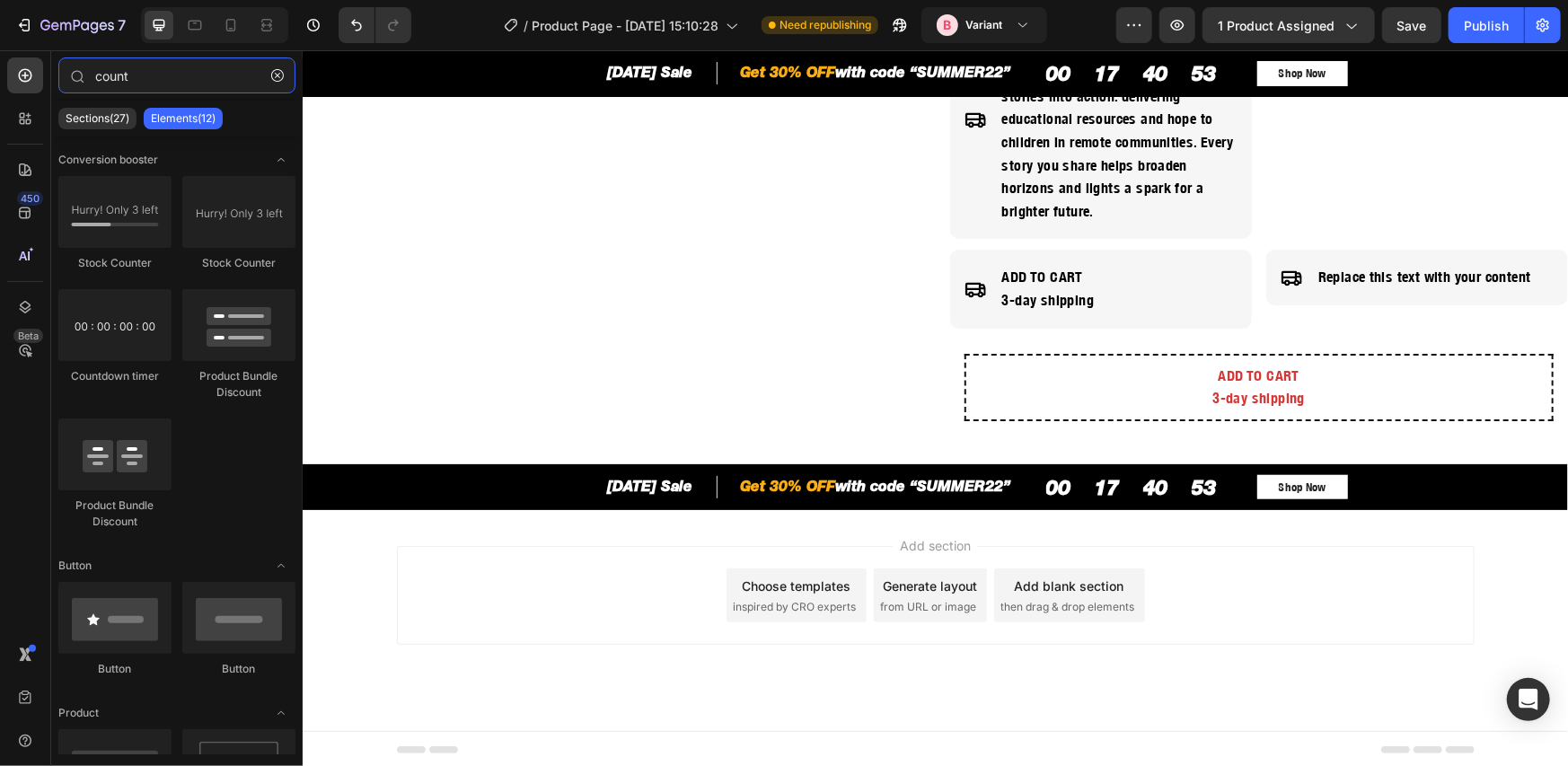
type input "count"
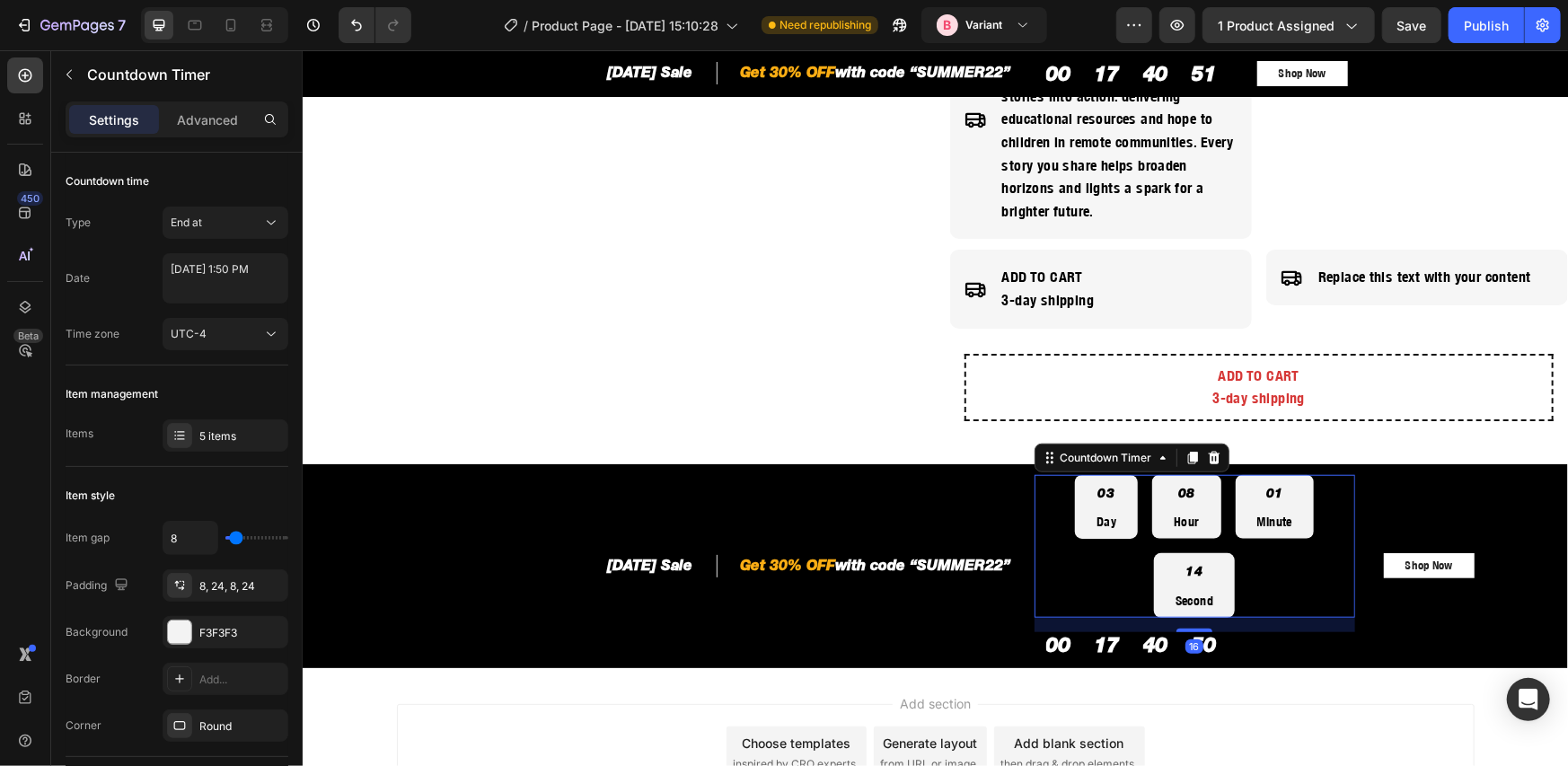
click at [1082, 638] on div "17" at bounding box center [1106, 644] width 49 height 25
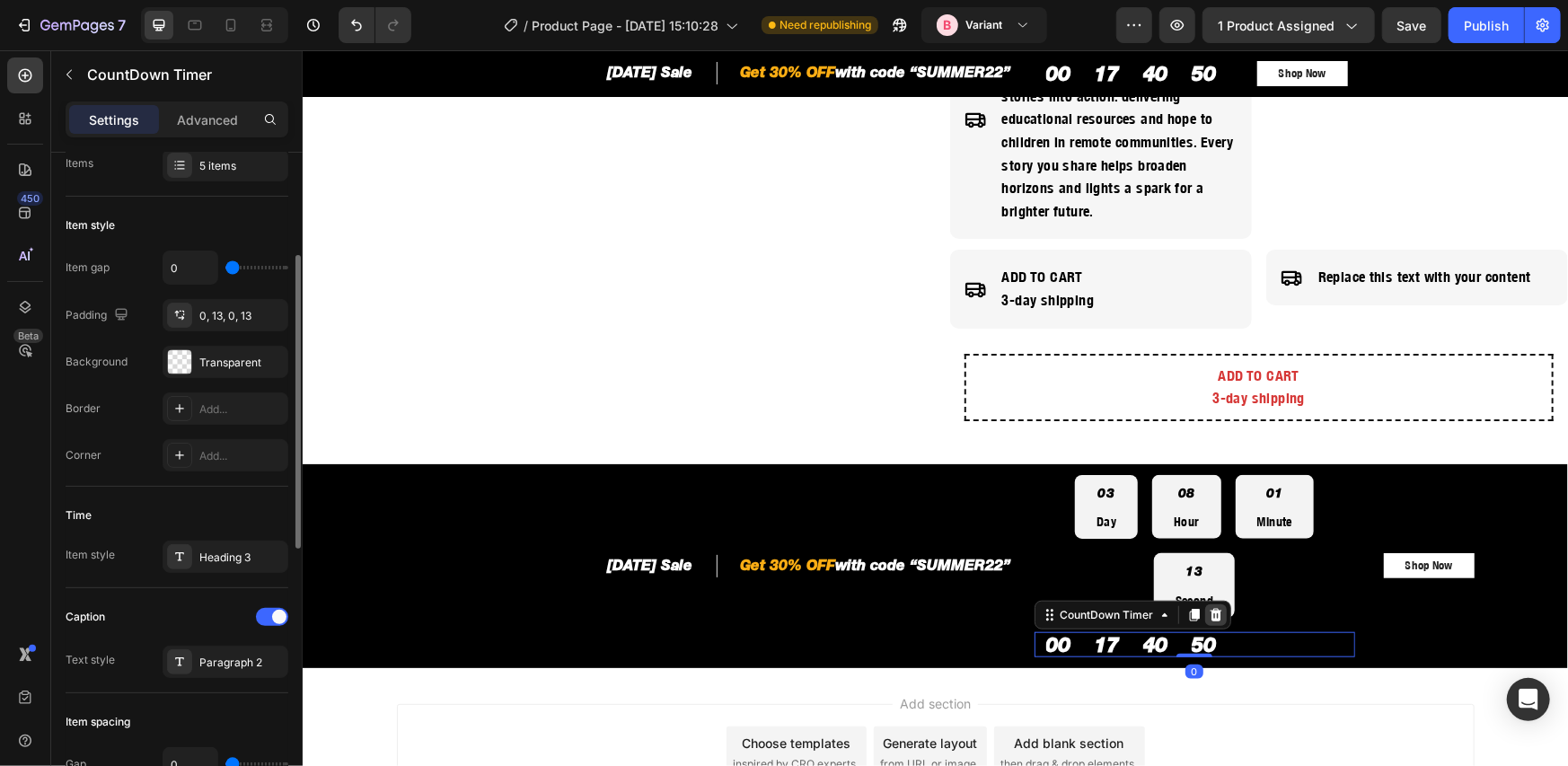
click at [1211, 607] on icon at bounding box center [1216, 614] width 14 height 14
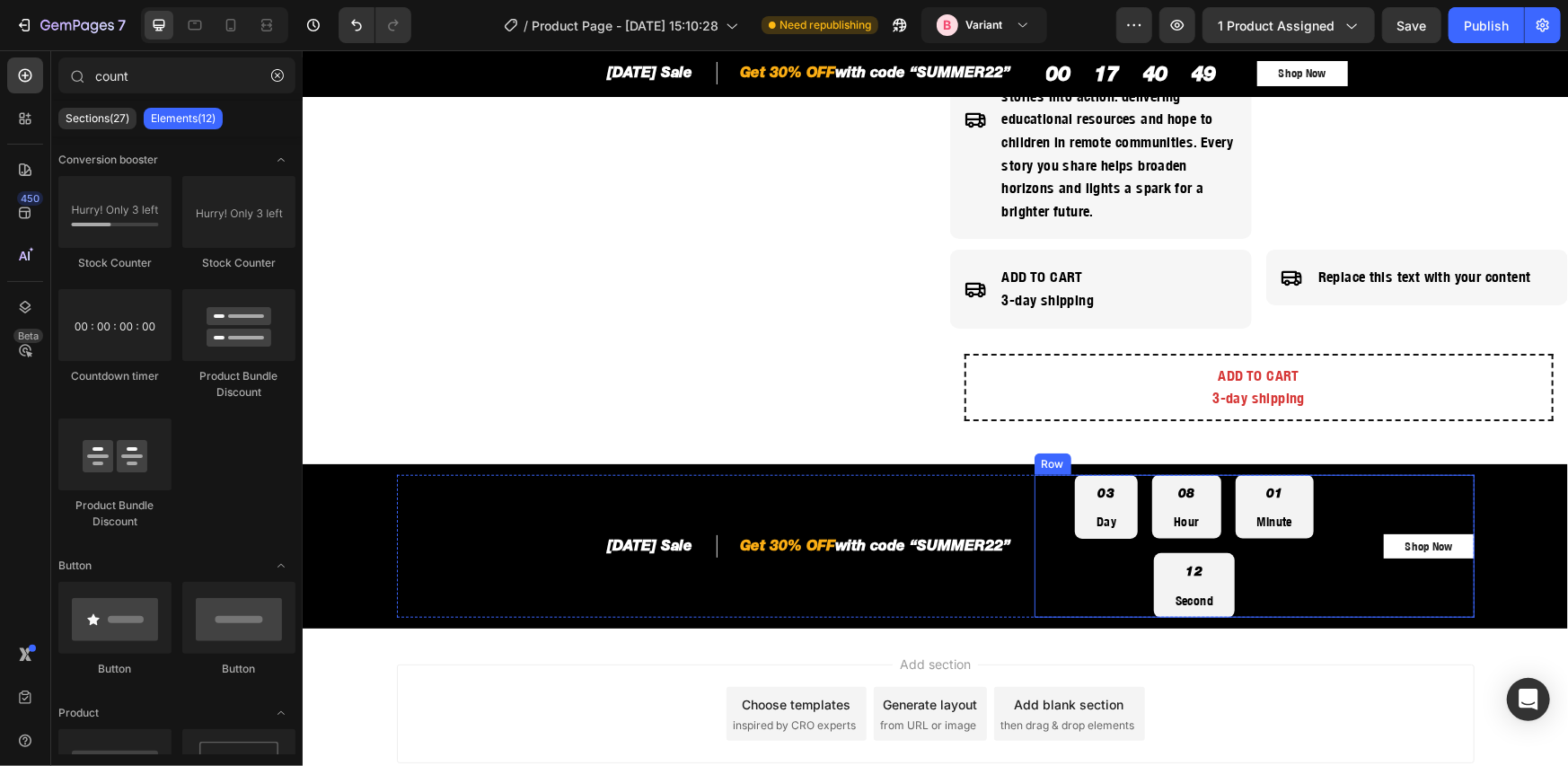
click at [1392, 565] on div "Shop Now Button" at bounding box center [1428, 546] width 90 height 143
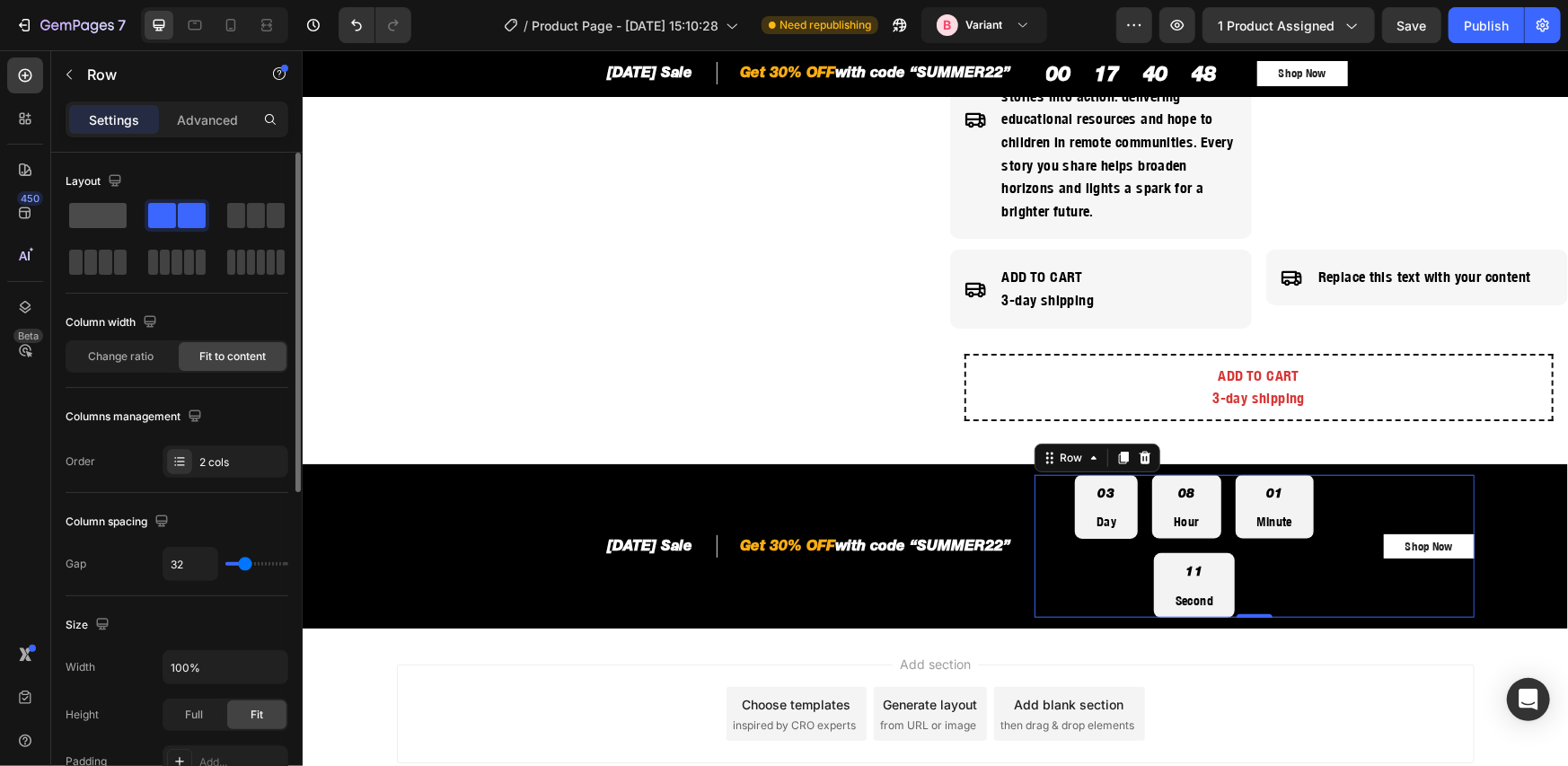
click at [82, 217] on span at bounding box center [99, 216] width 58 height 25
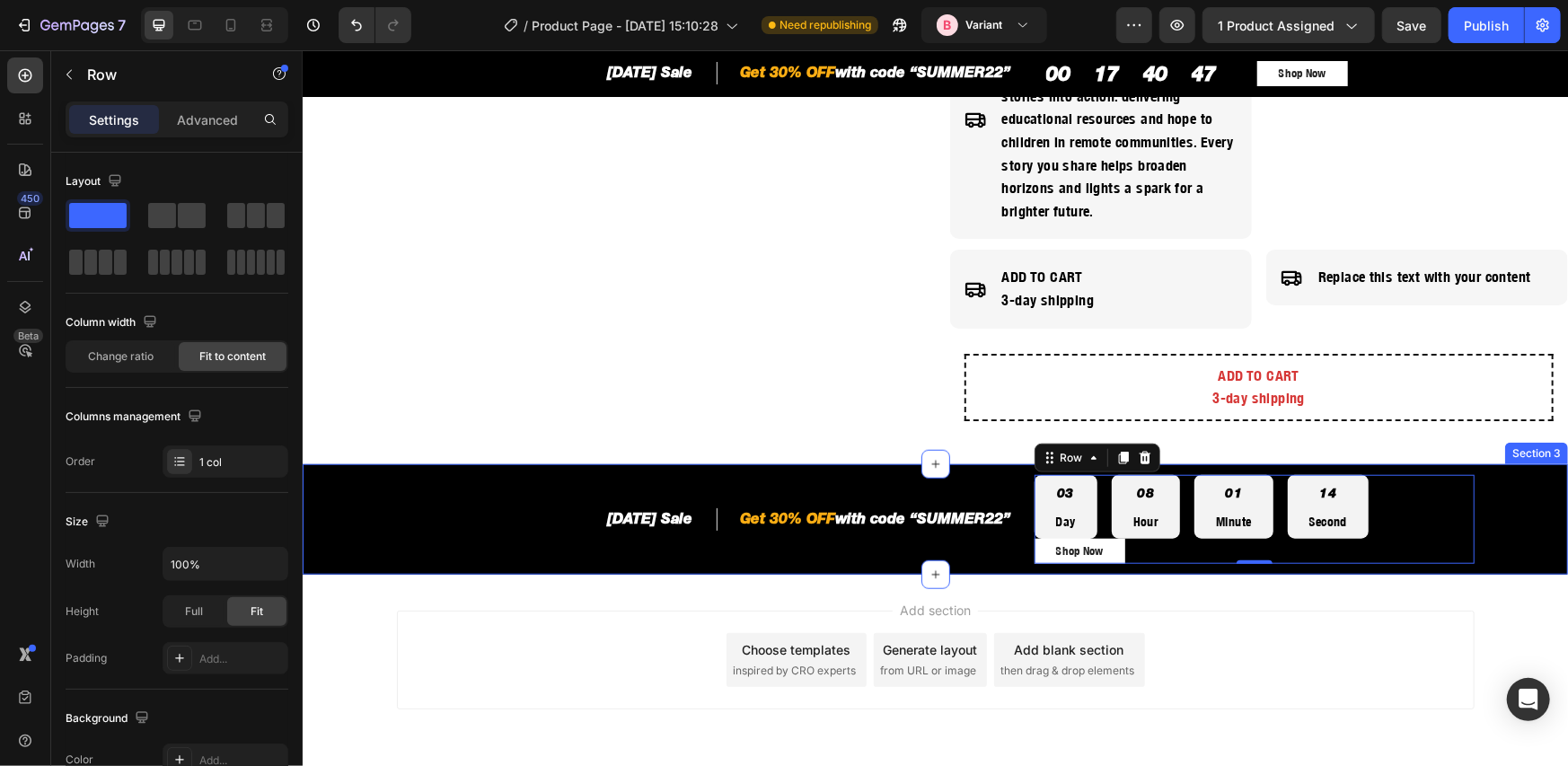
click at [1189, 546] on div "Shop Now Button" at bounding box center [1201, 550] width 335 height 25
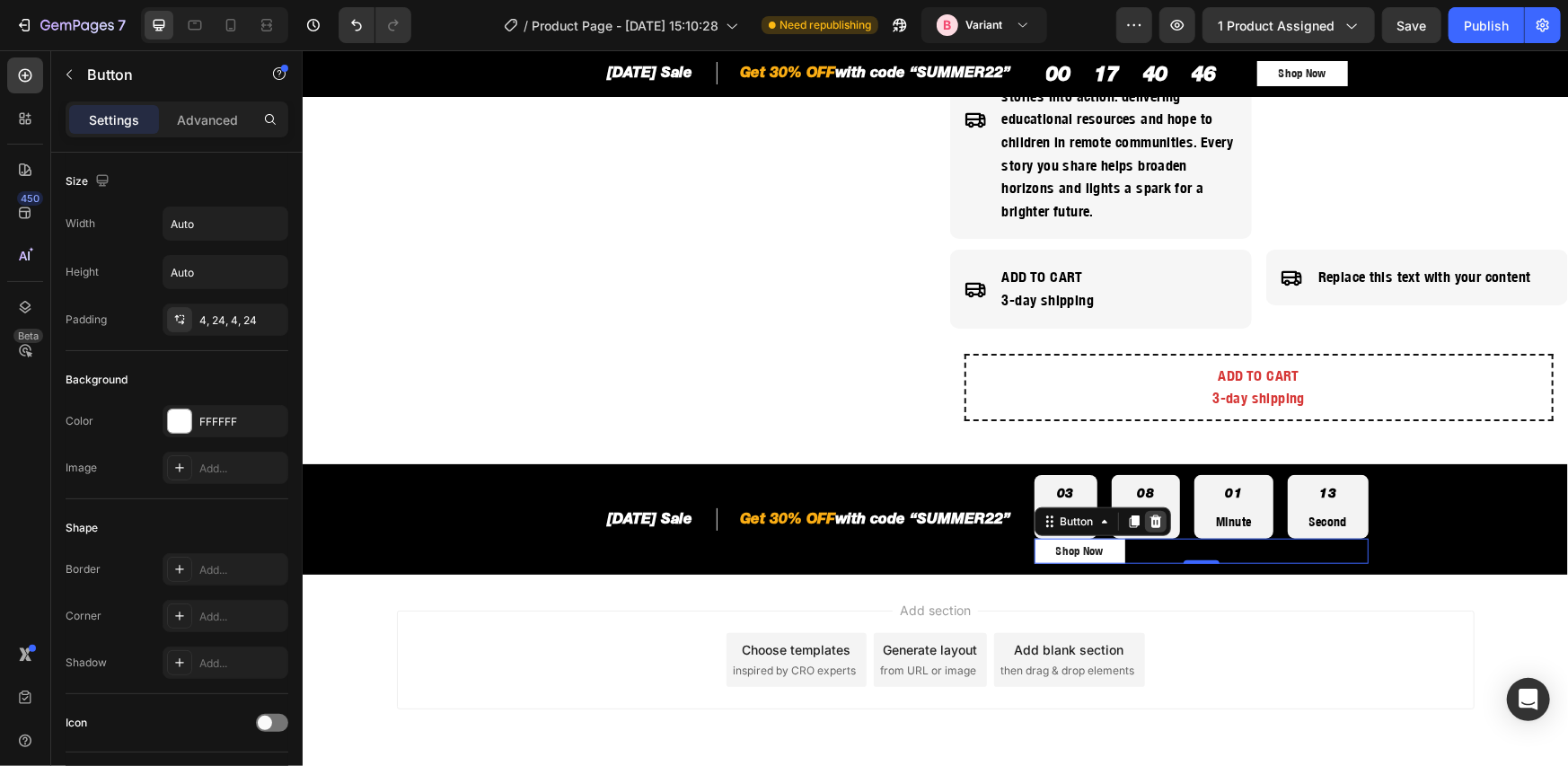
click at [1149, 518] on icon at bounding box center [1154, 520] width 12 height 13
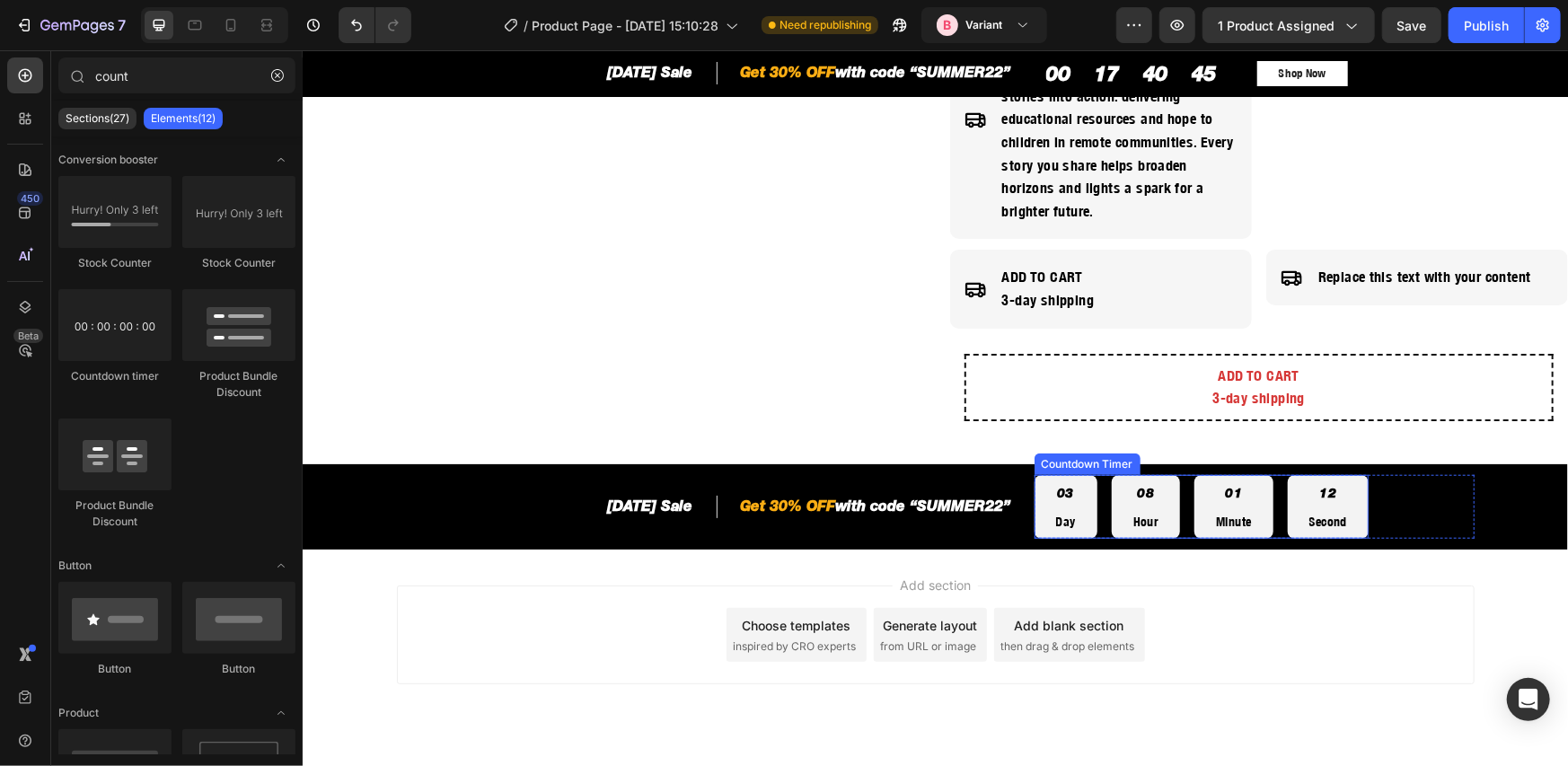
click at [1174, 497] on div "03 Day 08 Hour 01 Minute 12 Second" at bounding box center [1201, 507] width 335 height 65
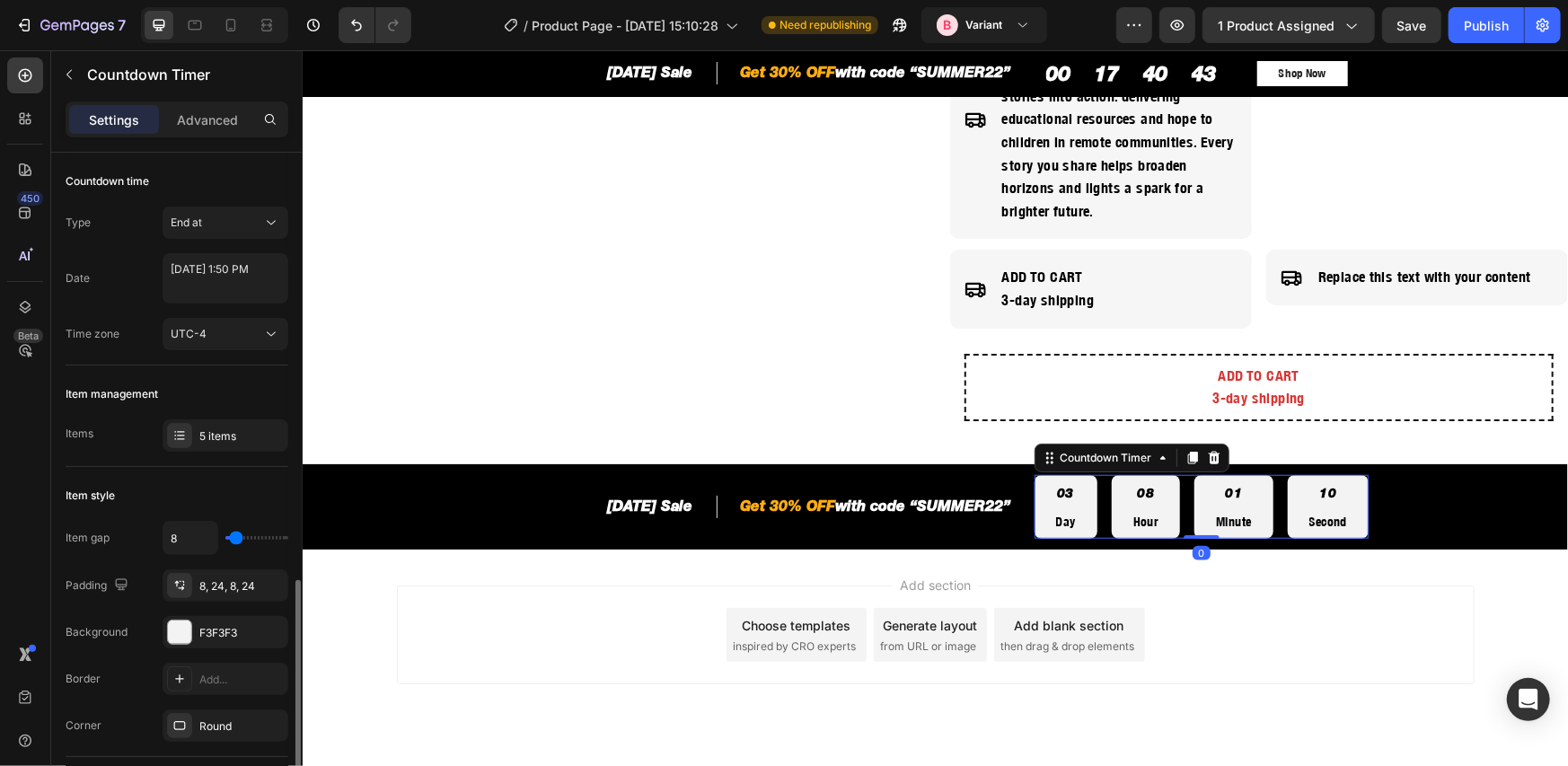
scroll to position [299, 0]
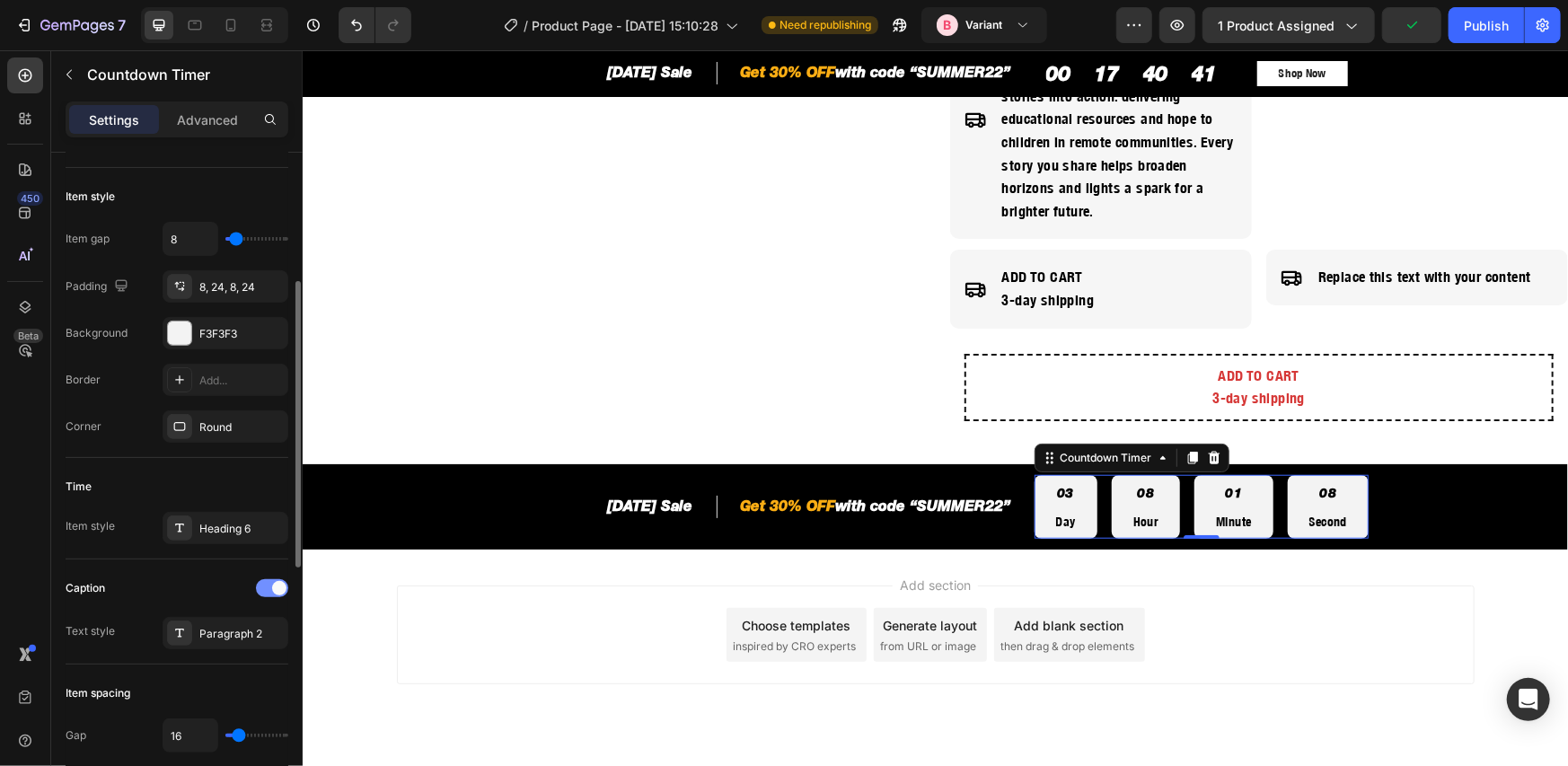
click at [268, 581] on div at bounding box center [272, 588] width 33 height 18
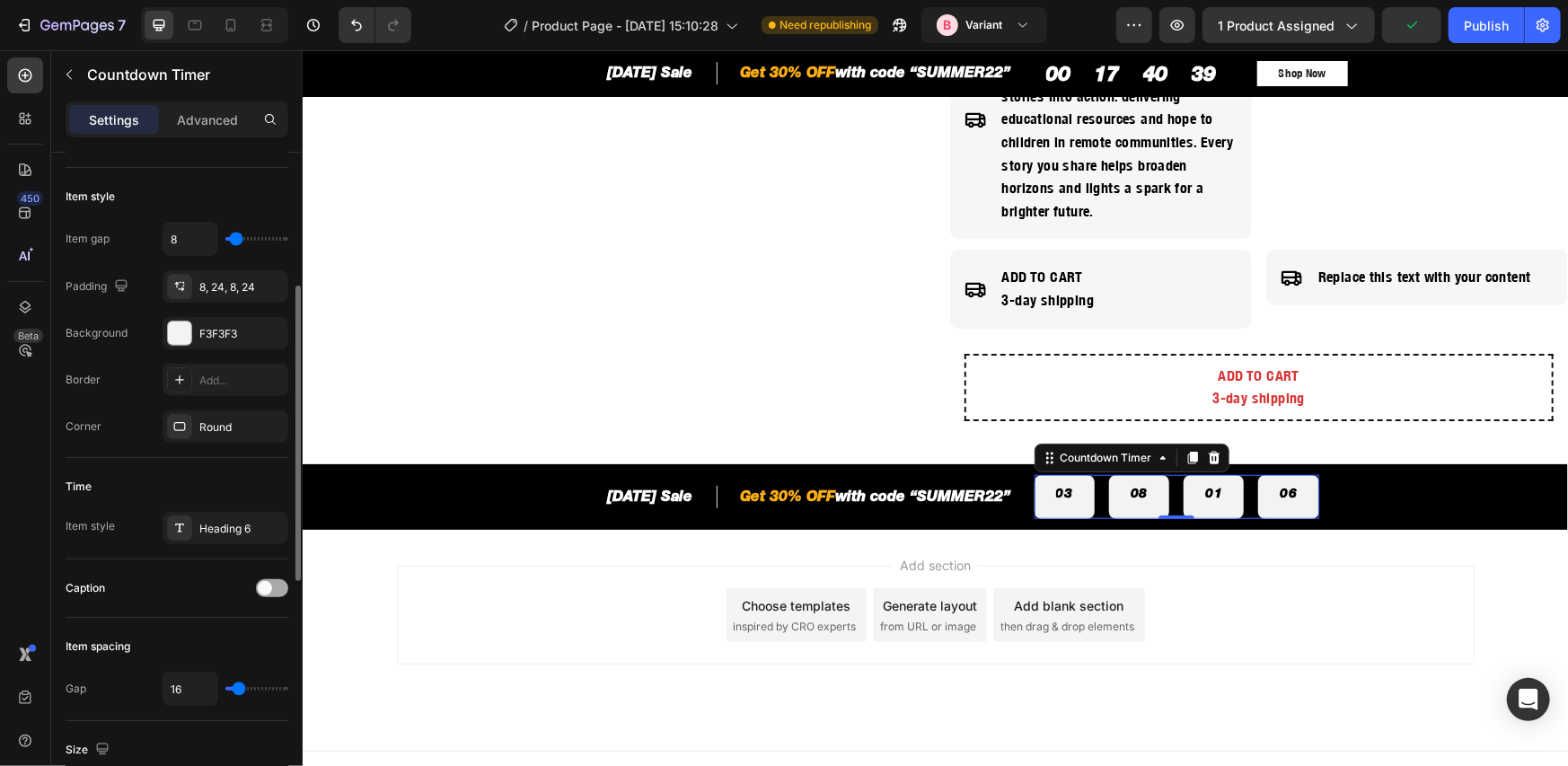
click at [268, 581] on span at bounding box center [265, 588] width 14 height 14
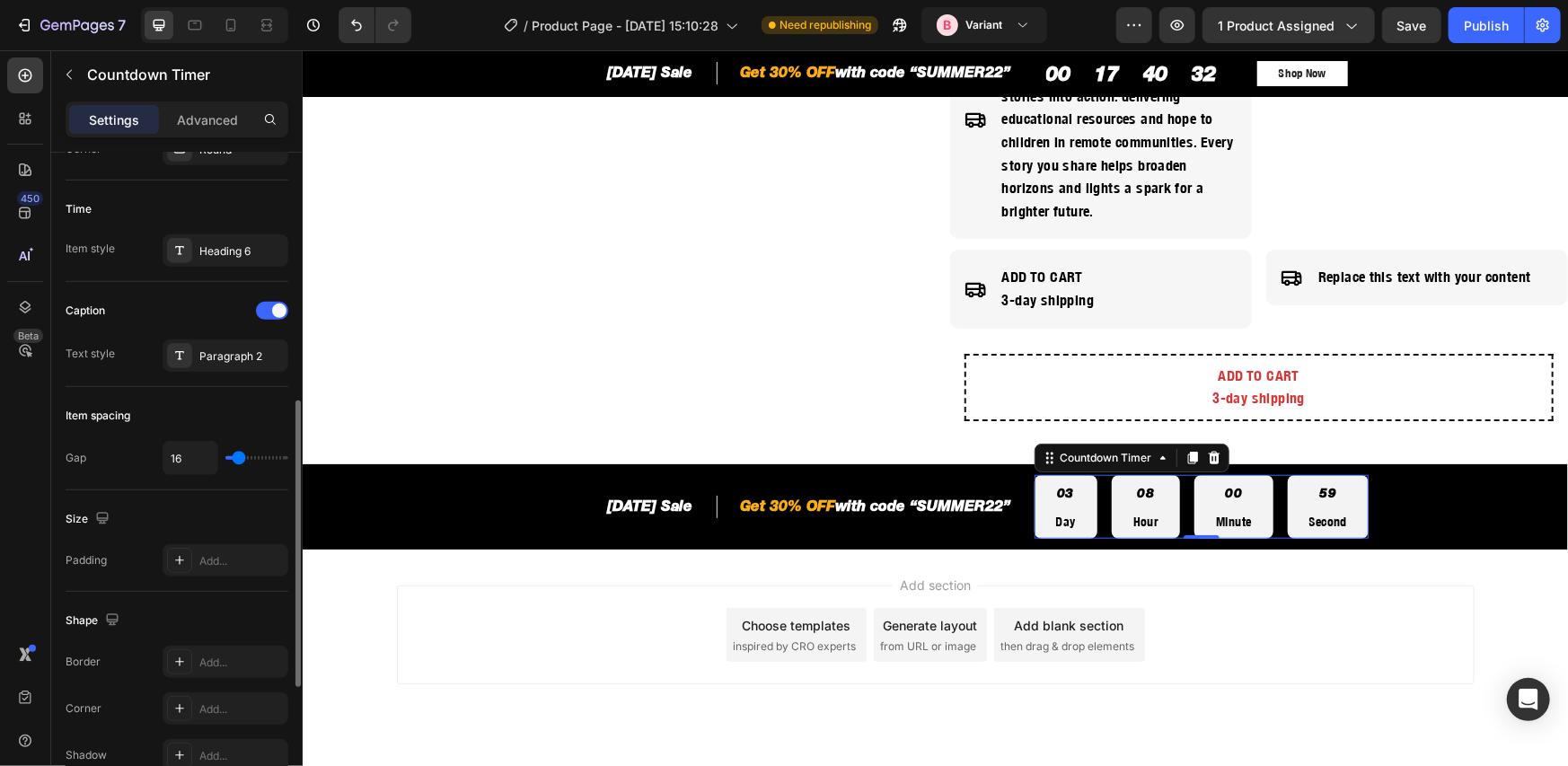
scroll to position [277, 0]
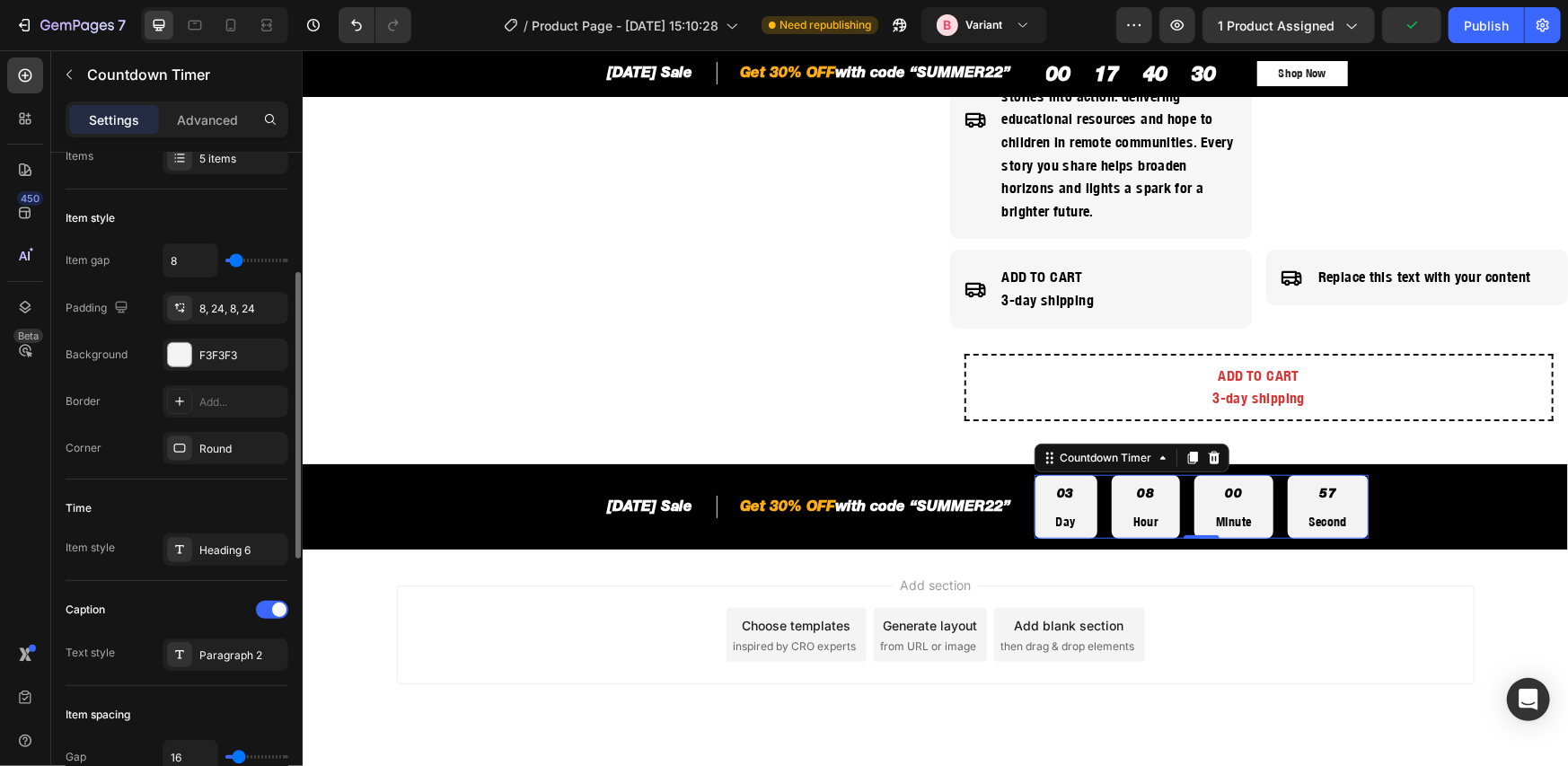
type input "18"
type input "20"
type input "22"
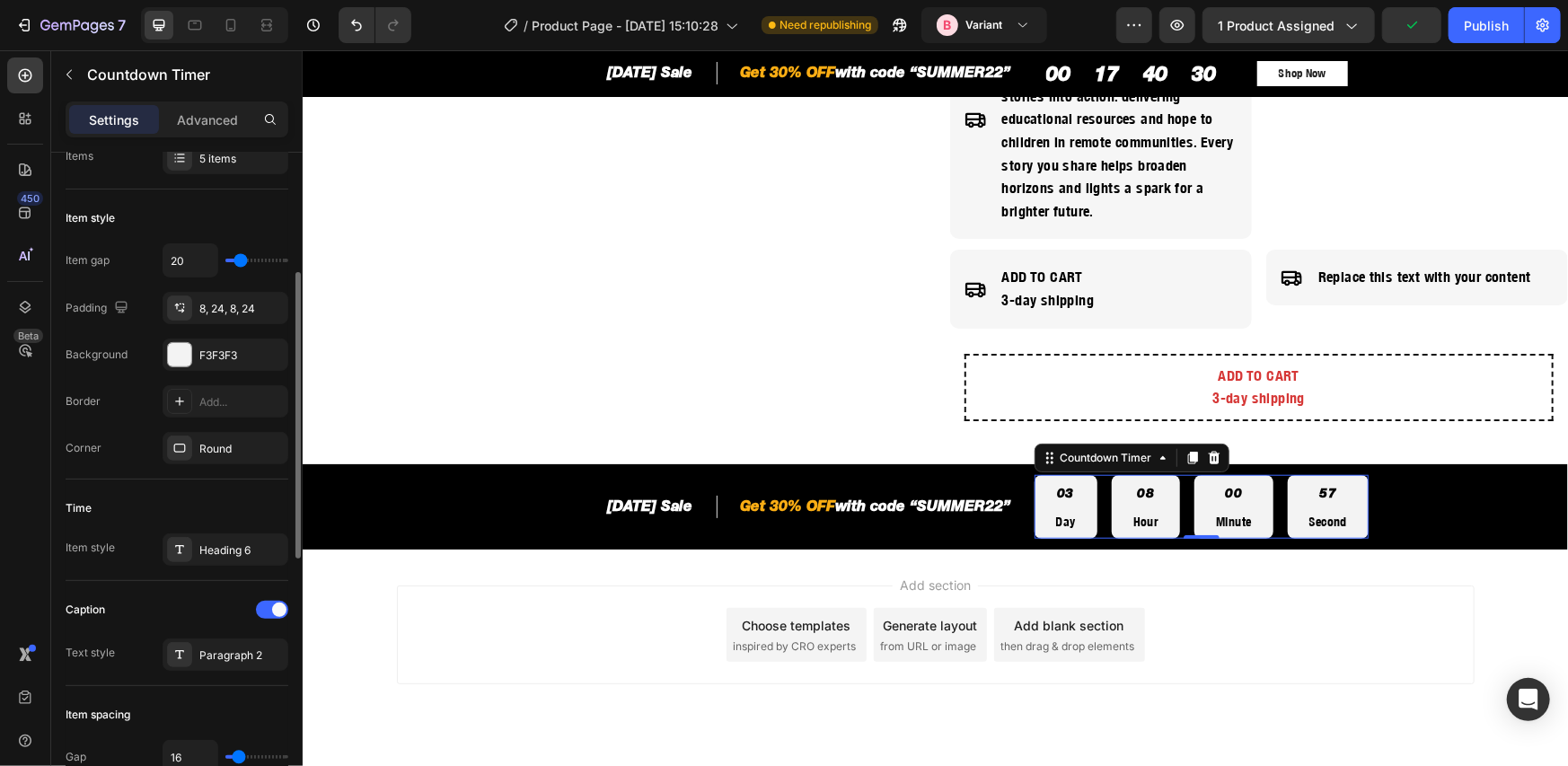
type input "22"
type input "25"
type input "29"
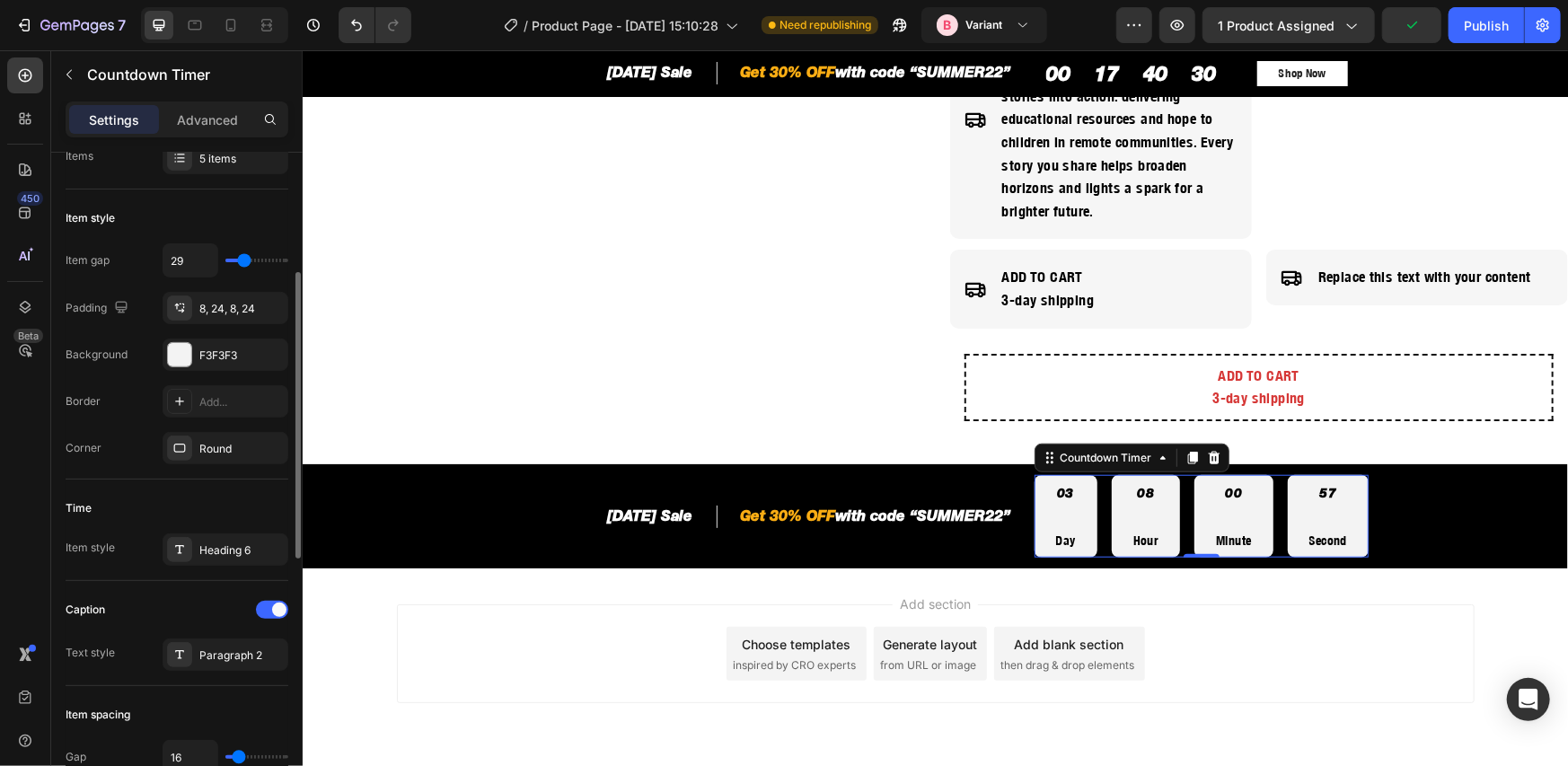
type input "31"
type input "33"
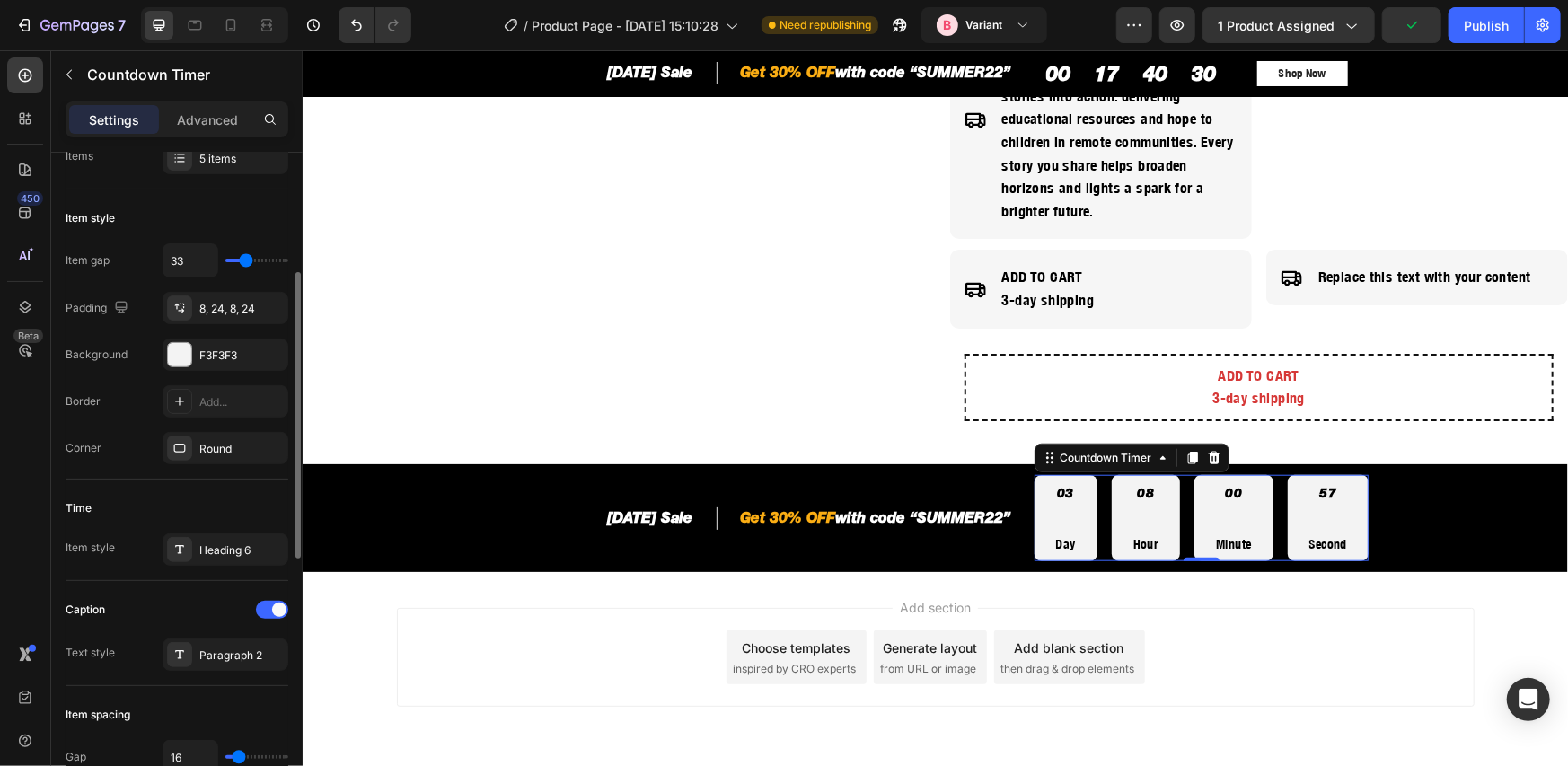
type input "27"
type input "10"
type input "2"
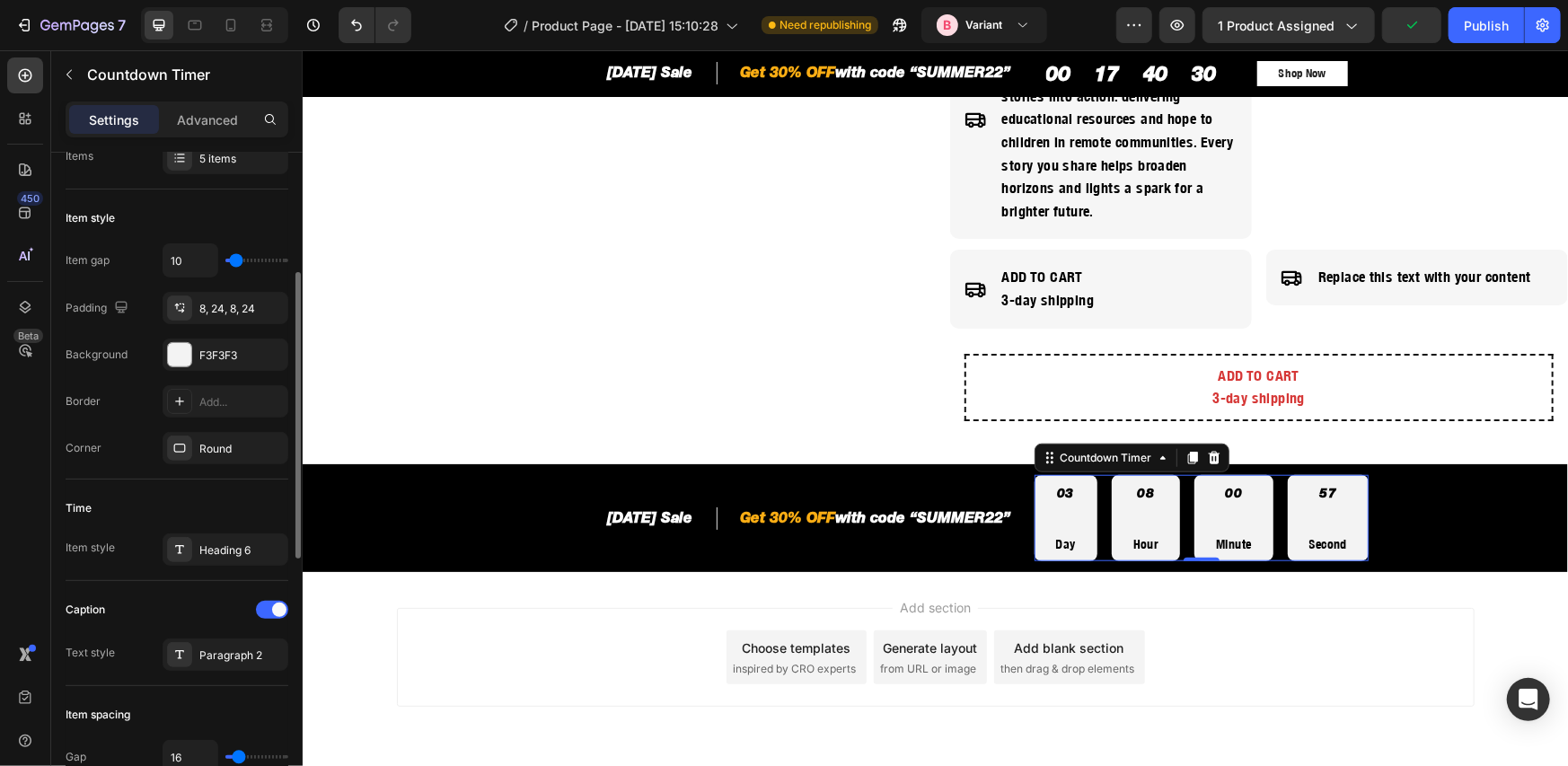
type input "2"
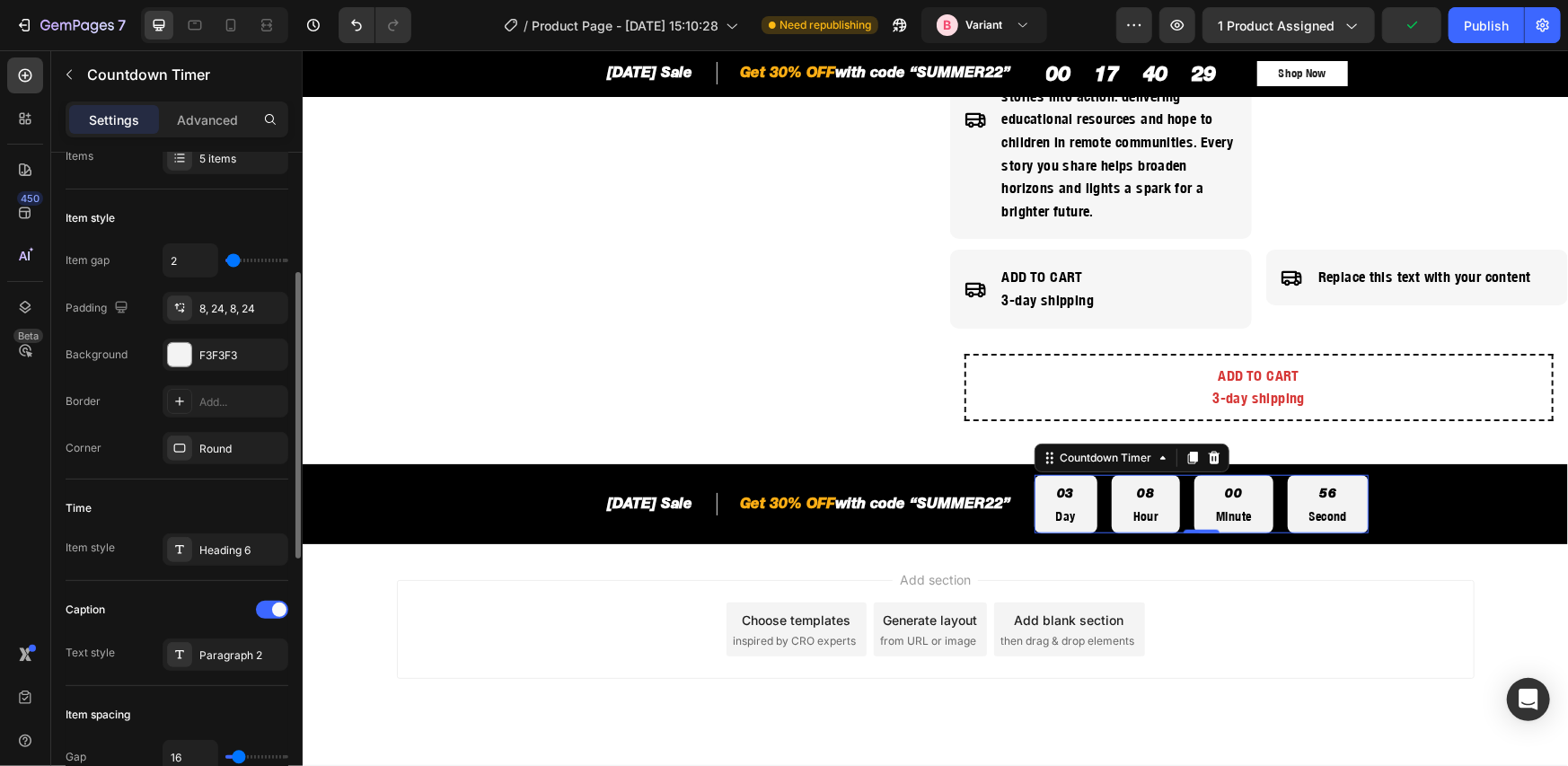
type input "0"
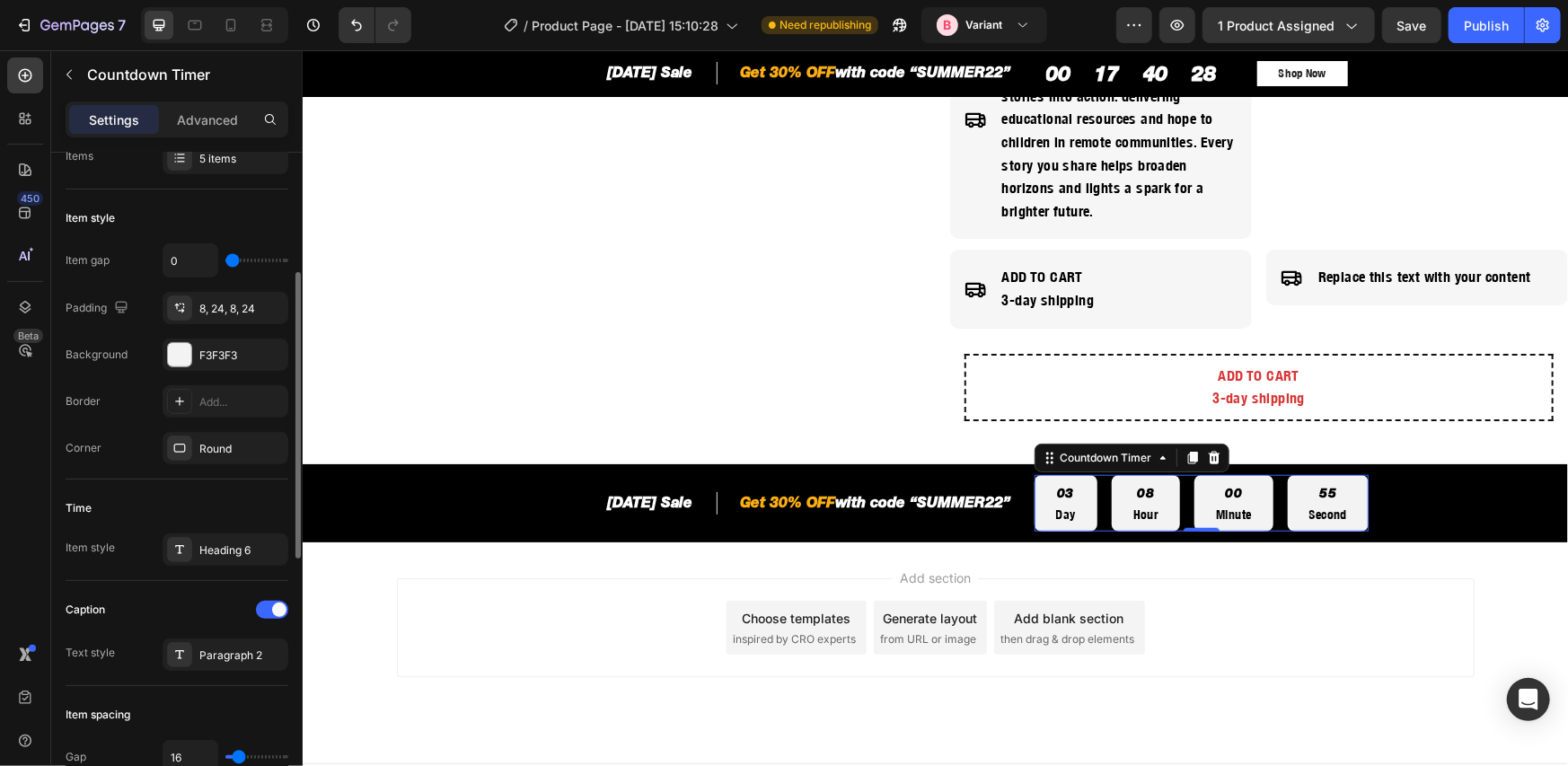
drag, startPoint x: 238, startPoint y: 262, endPoint x: 219, endPoint y: 262, distance: 19.0
type input "0"
click at [225, 262] on input "range" at bounding box center [257, 260] width 63 height 4
click at [108, 408] on div "Border Add..." at bounding box center [177, 401] width 222 height 33
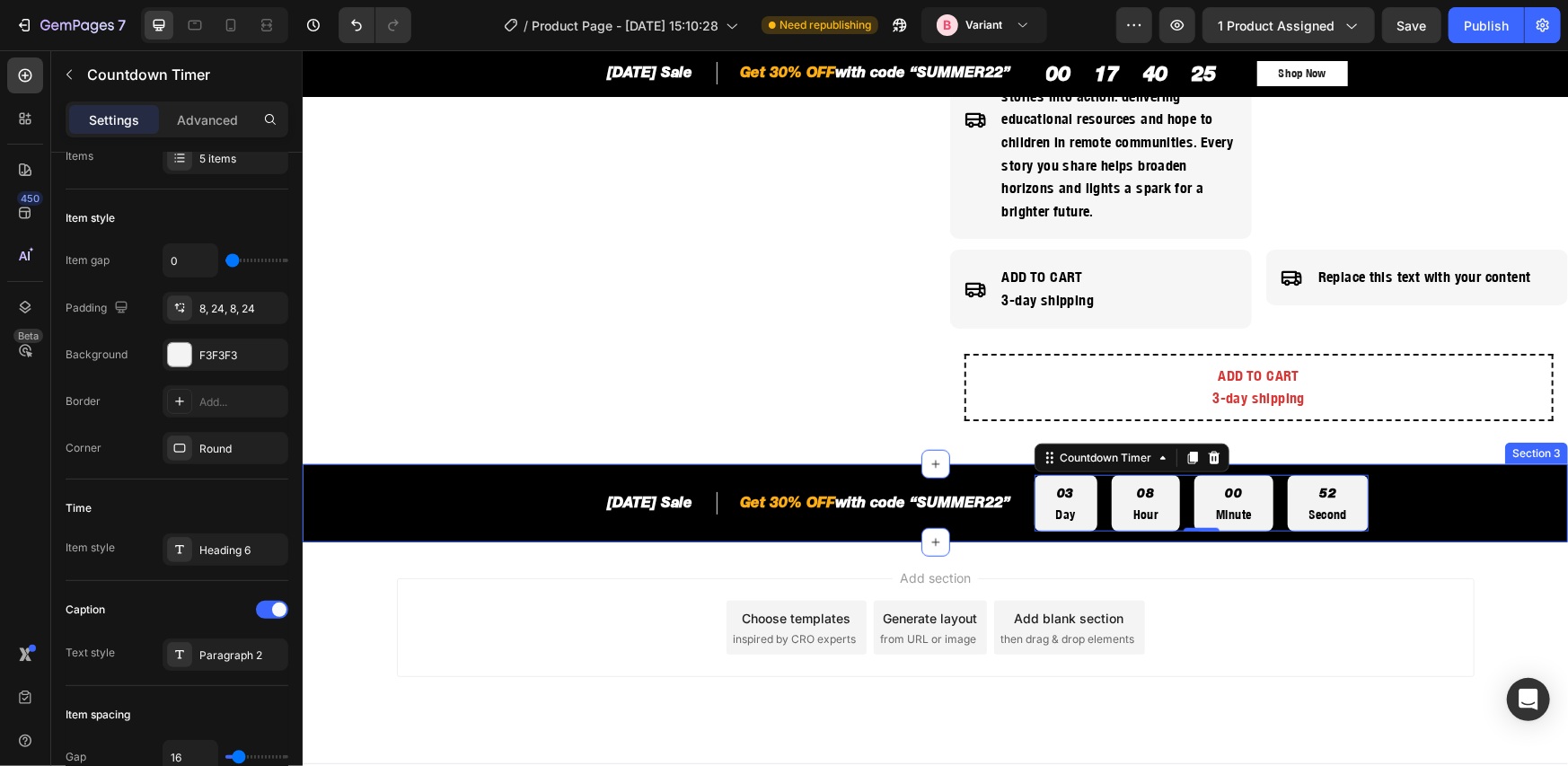
click at [359, 474] on div "[DATE] Sale Heading Row Get 30% OFF with code “SUMMER22” Heading Row Row 03 Day…" at bounding box center [934, 503] width 1238 height 58
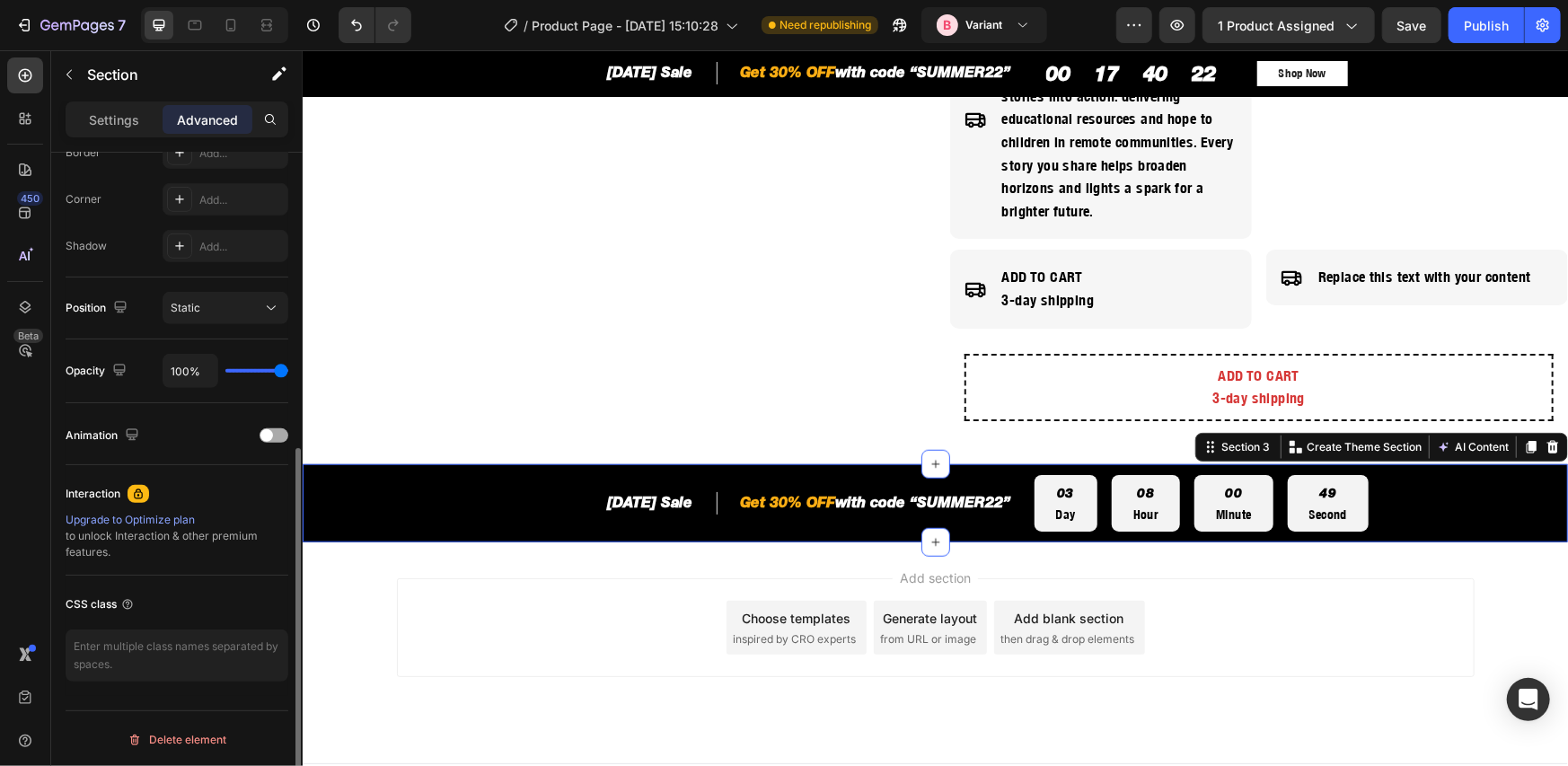
scroll to position [0, 0]
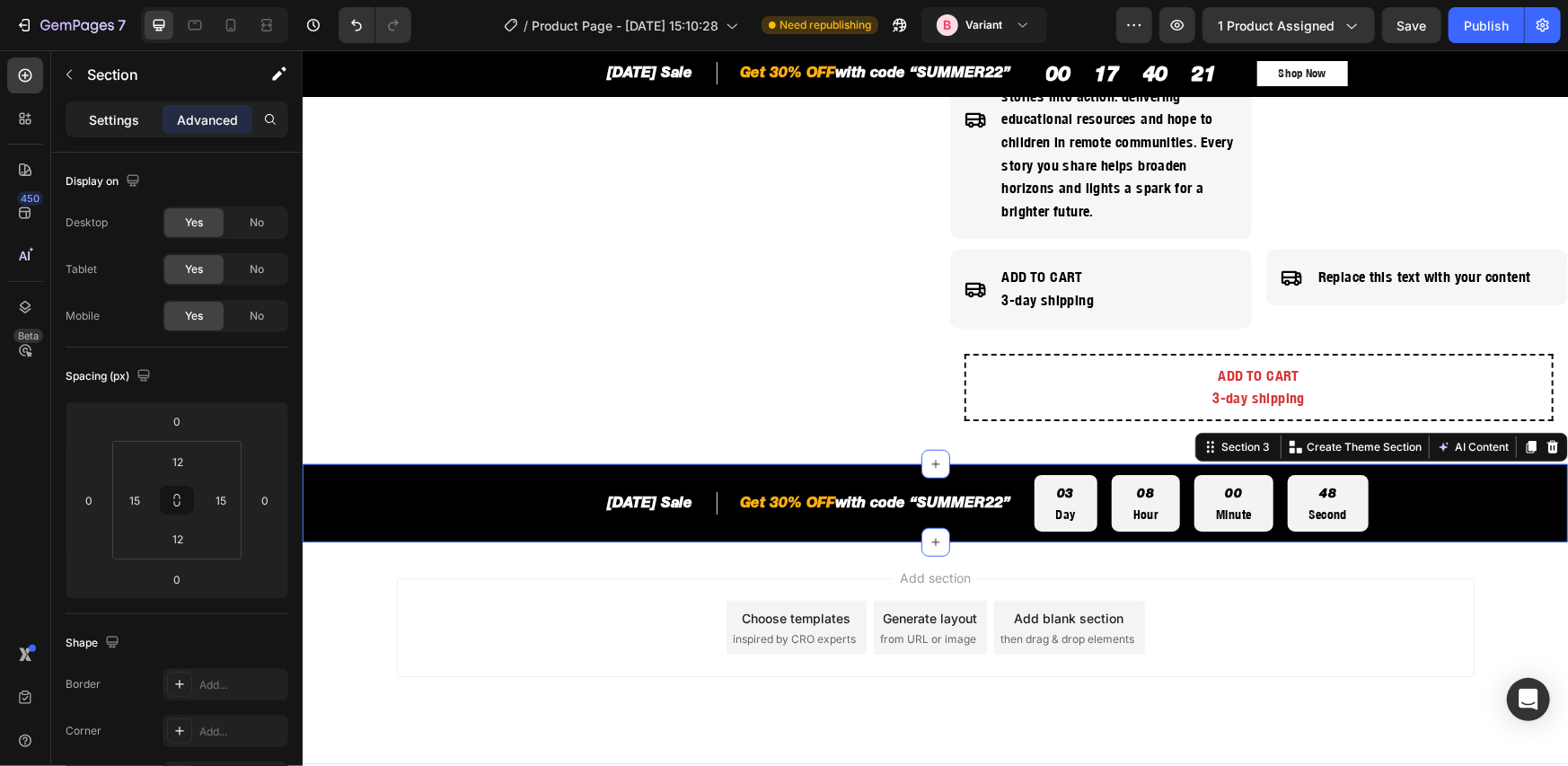
click at [103, 121] on p "Settings" at bounding box center [114, 119] width 51 height 19
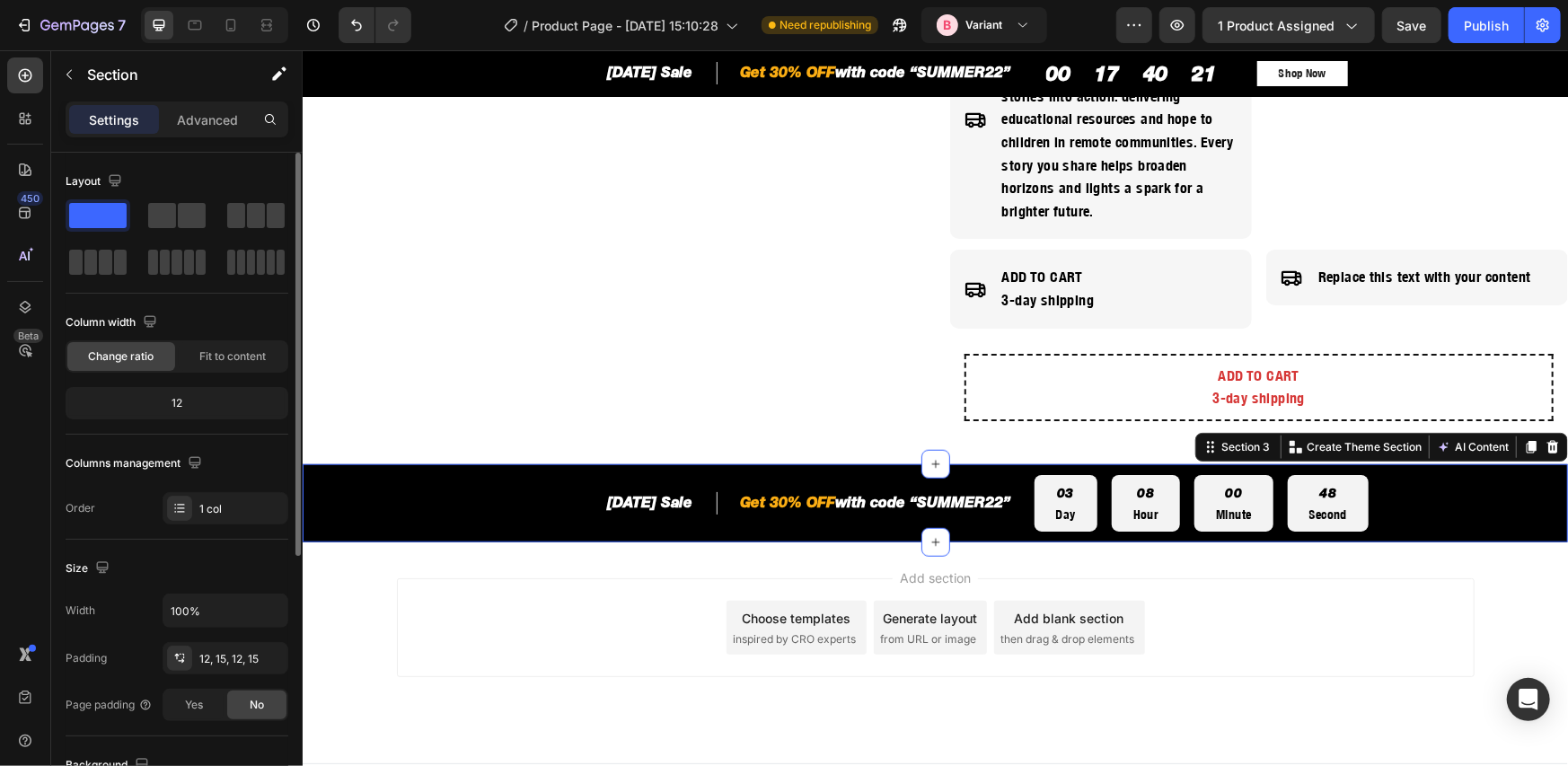
scroll to position [430, 0]
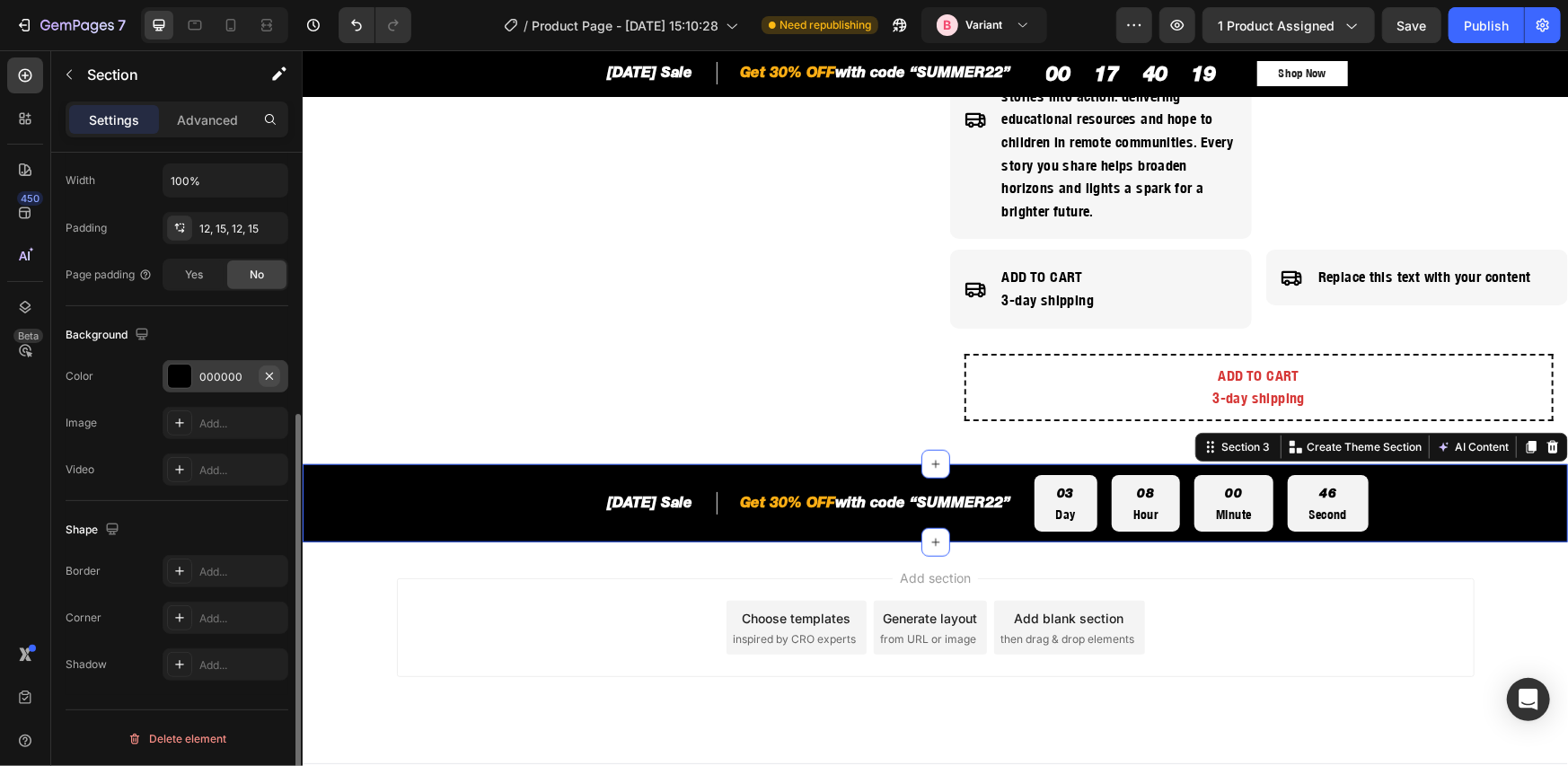
click at [270, 374] on icon "button" at bounding box center [269, 376] width 14 height 14
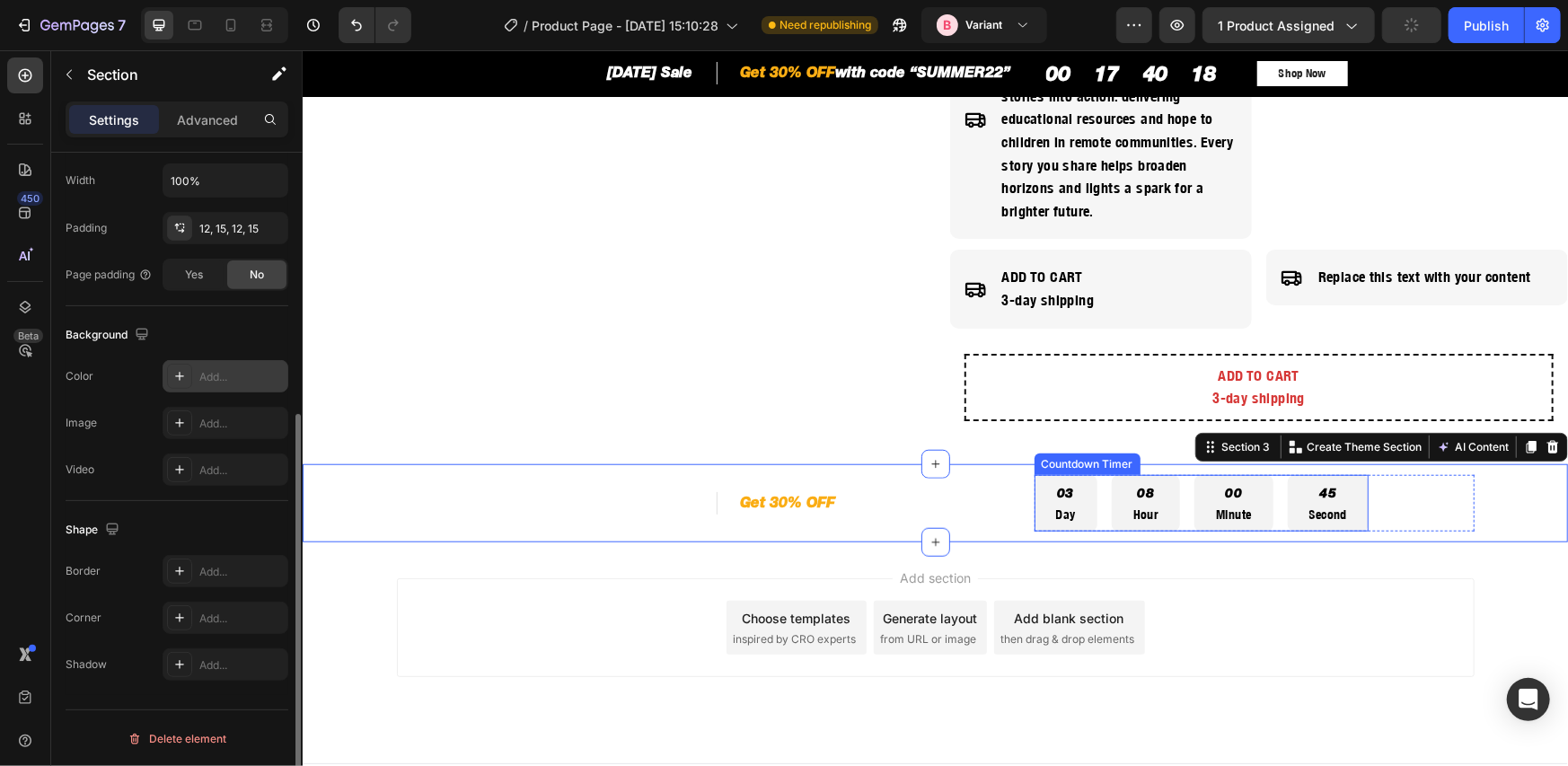
click at [1096, 495] on div "03 Day 08 Hour 00 Minute 45 Second" at bounding box center [1201, 503] width 335 height 58
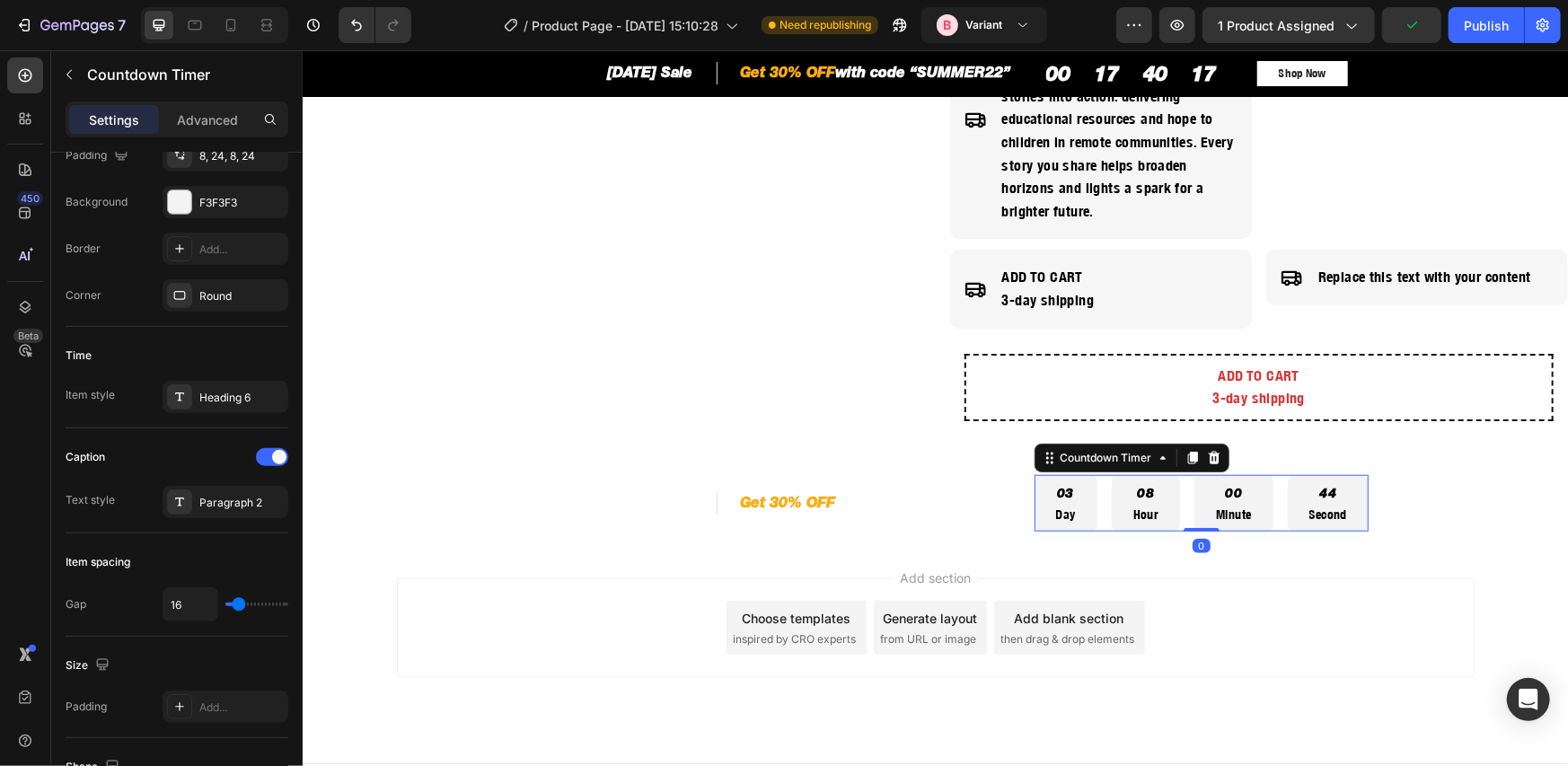
scroll to position [0, 0]
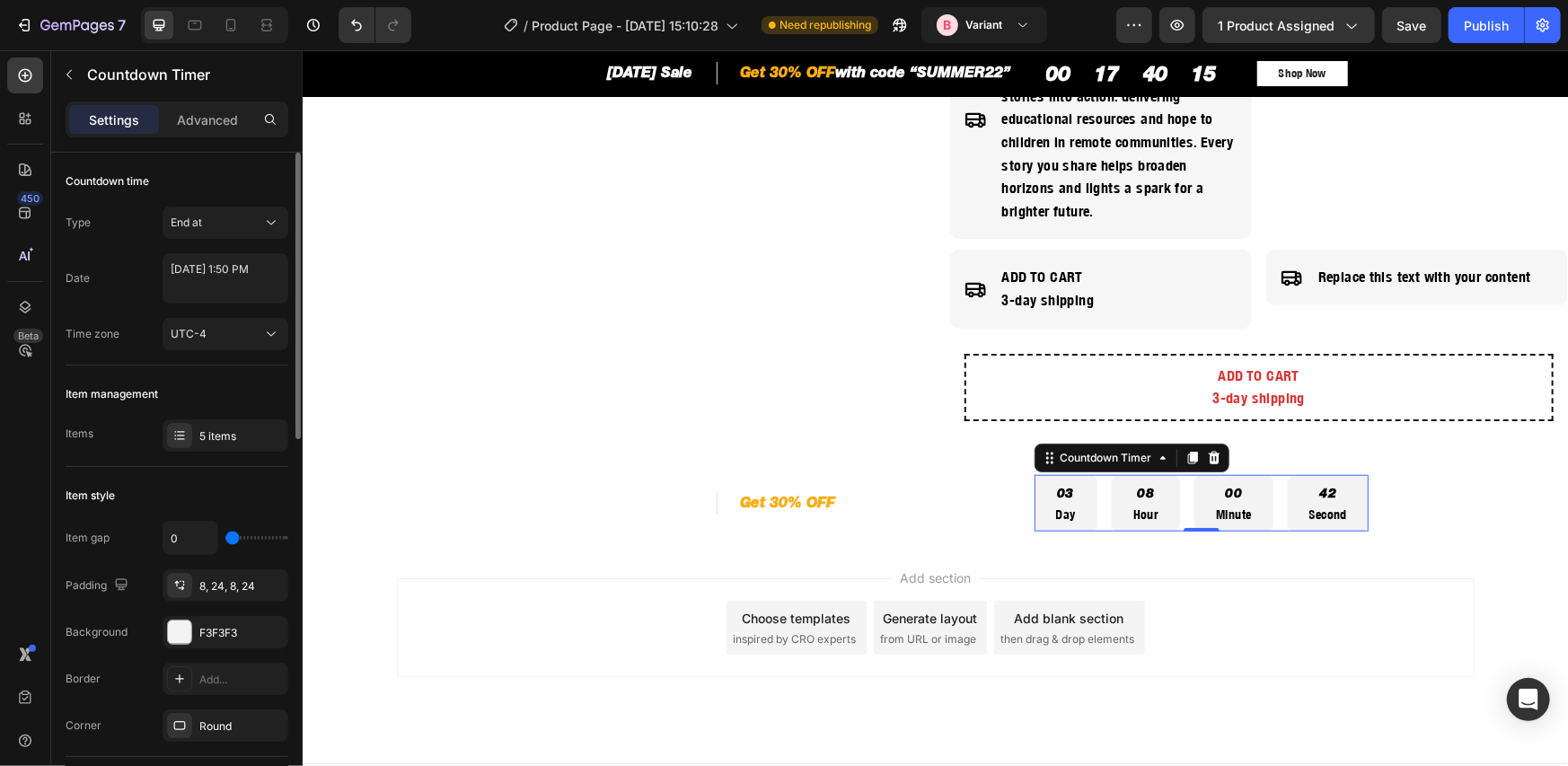
click at [1056, 509] on p "Day" at bounding box center [1066, 513] width 20 height 20
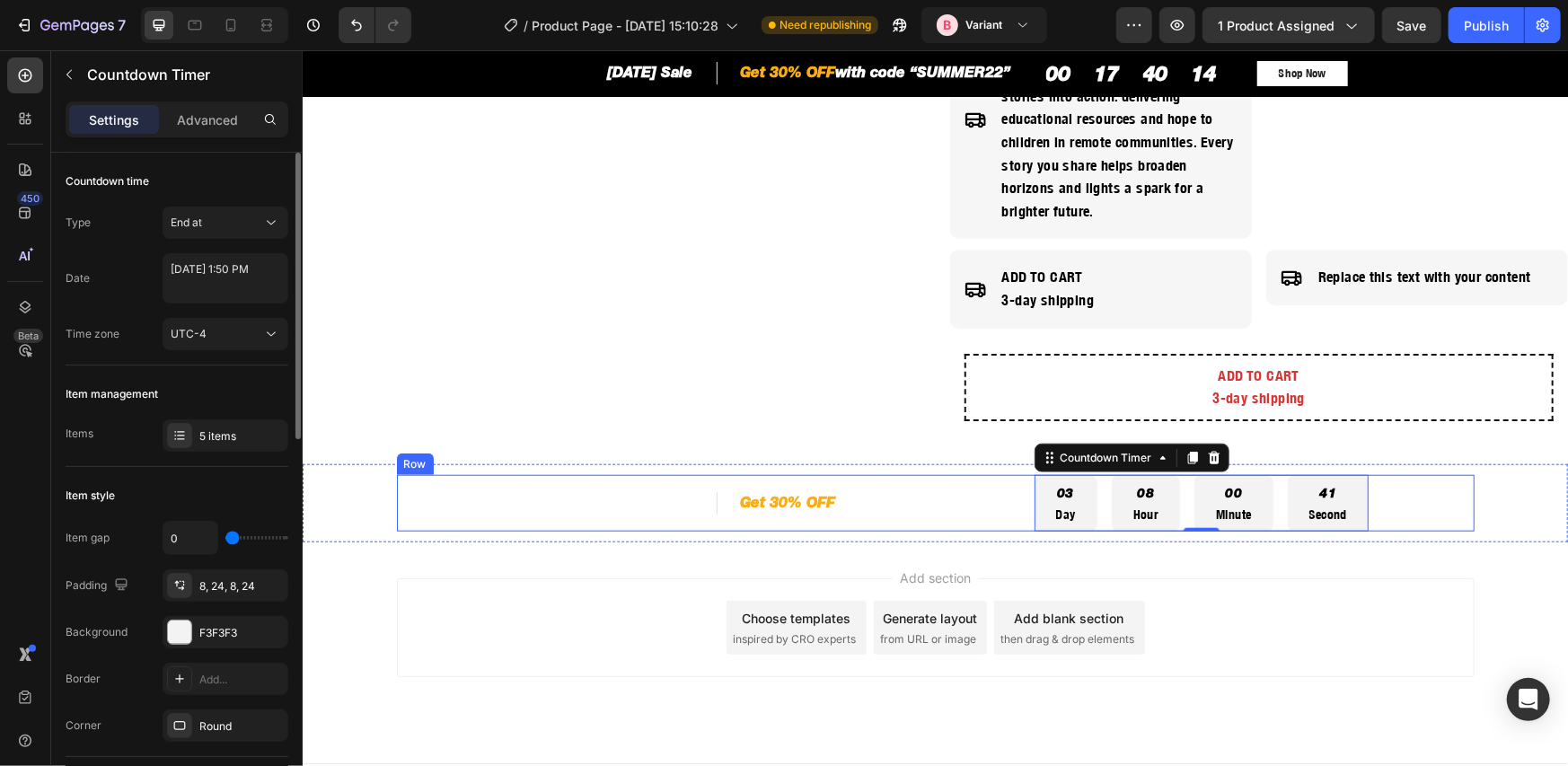
click at [974, 527] on div "[DATE] Sale Heading Row Get 30% OFF with code “SUMMER22” Heading Row Row" at bounding box center [704, 503] width 616 height 58
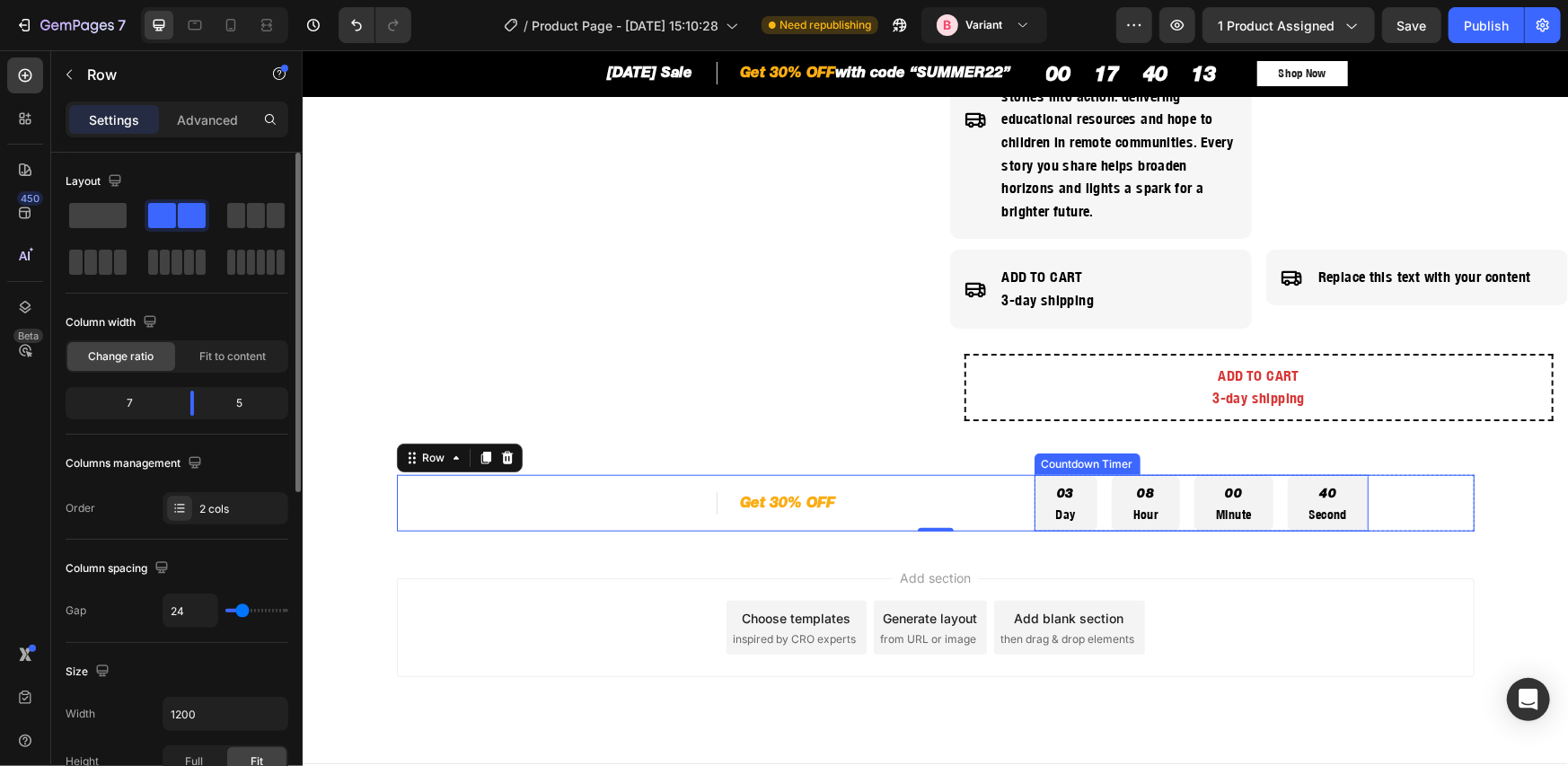
click at [1091, 495] on div "03 Day 08 Hour 00 Minute 40 Second" at bounding box center [1201, 503] width 335 height 58
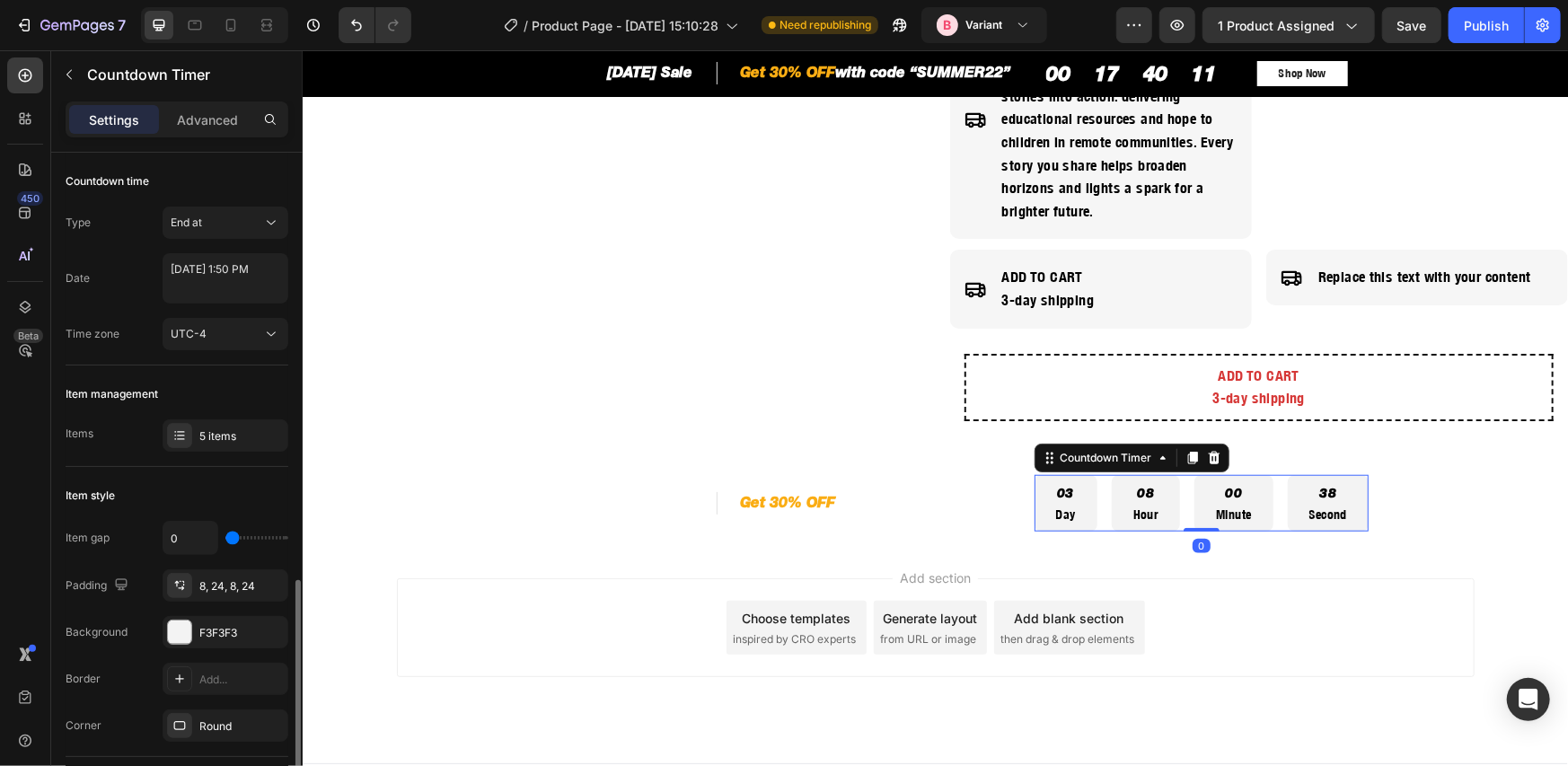
scroll to position [299, 0]
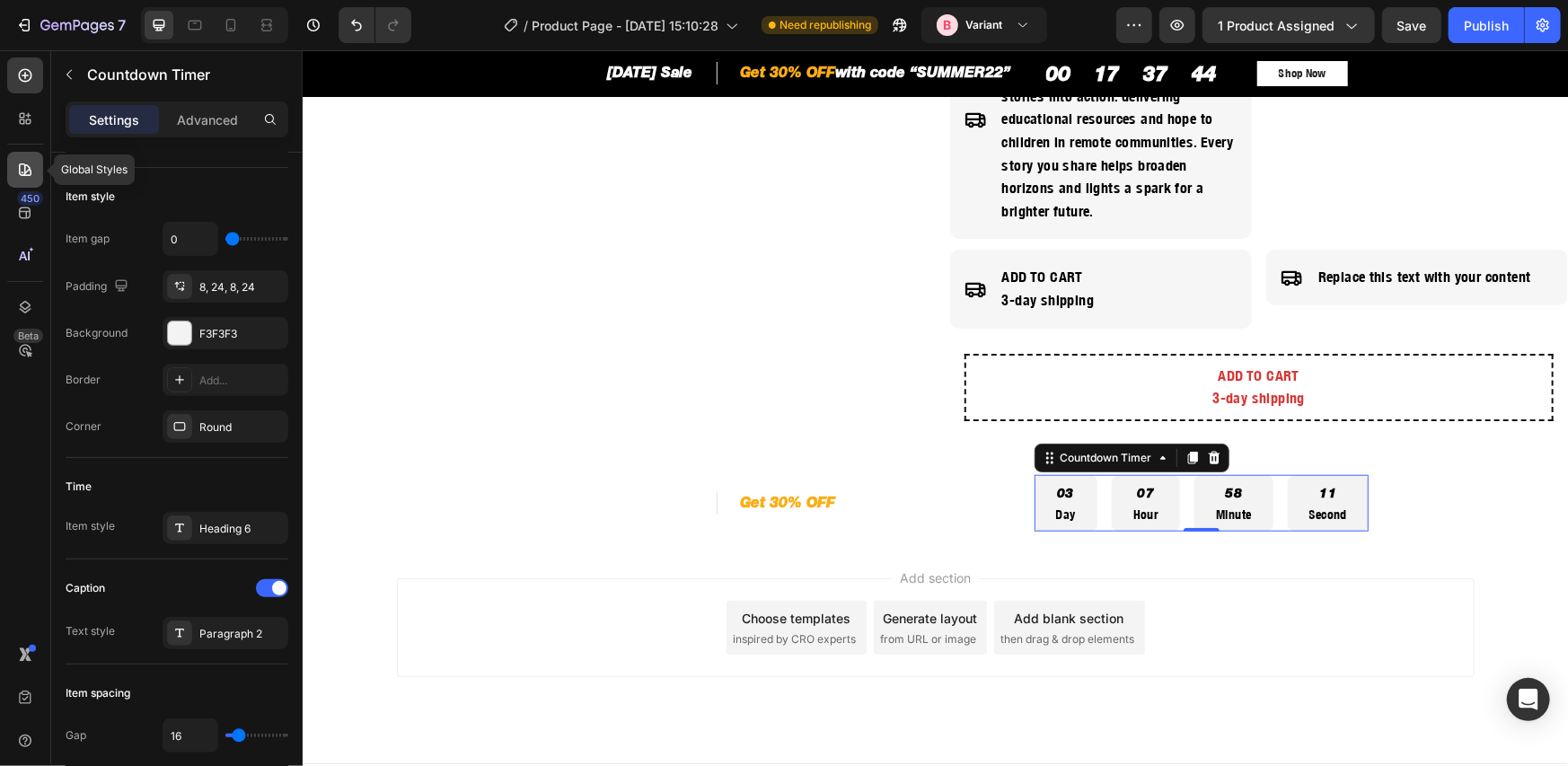
click at [22, 159] on div at bounding box center [25, 170] width 36 height 36
radio input "false"
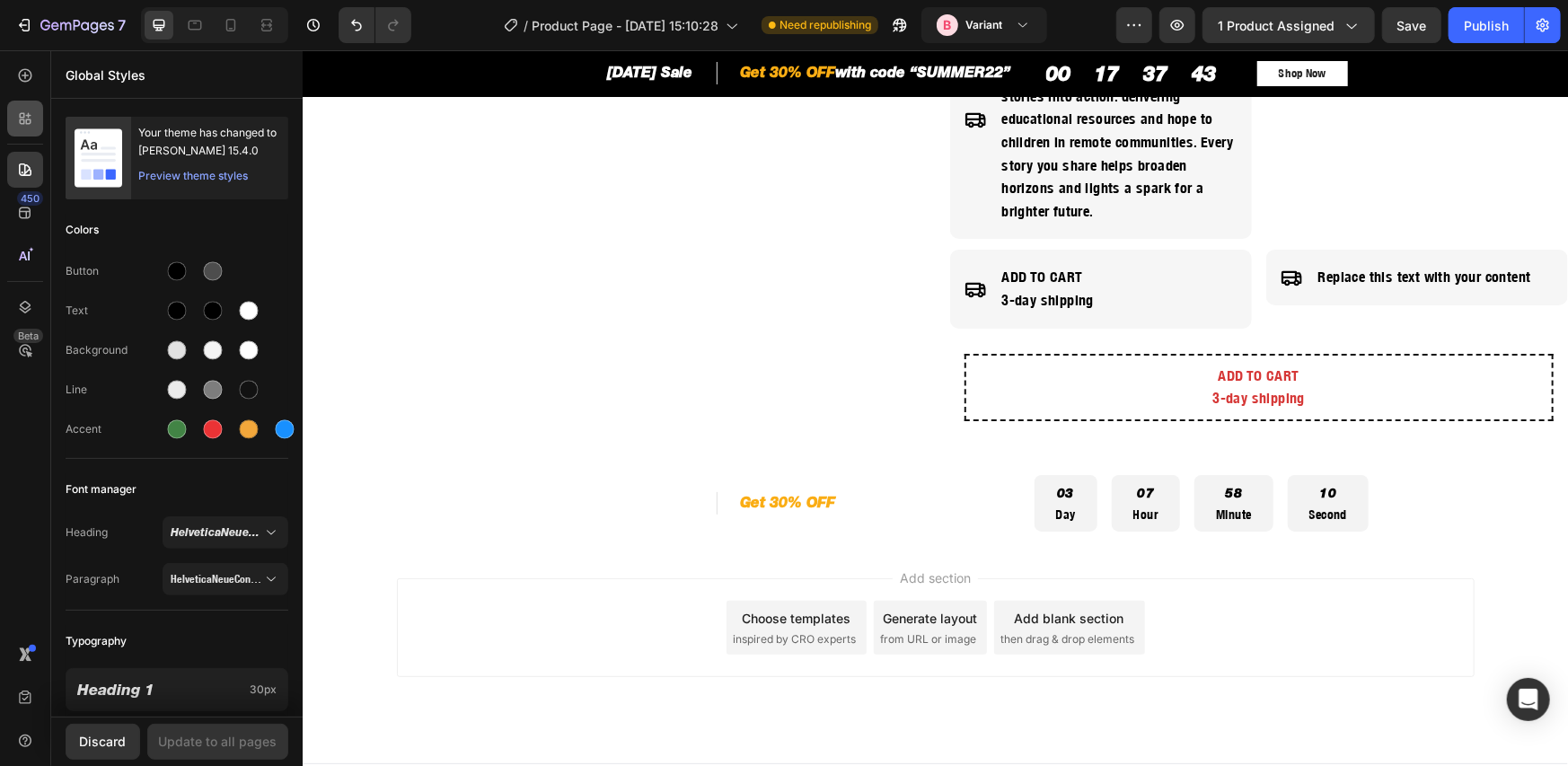
click at [27, 125] on icon at bounding box center [25, 118] width 18 height 18
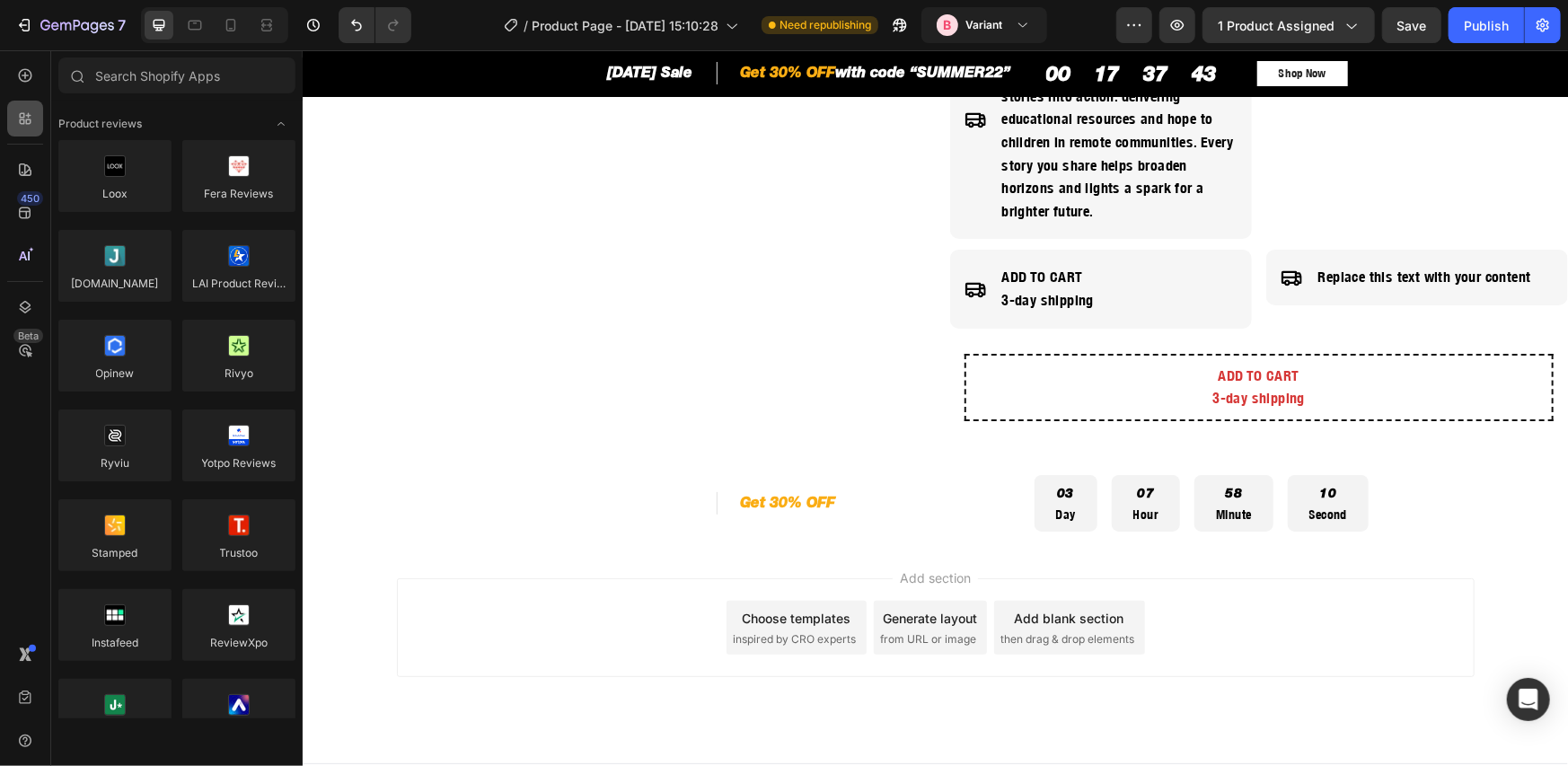
radio input "false"
click at [132, 79] on input "text" at bounding box center [177, 76] width 237 height 36
paste input "Dealeasy"
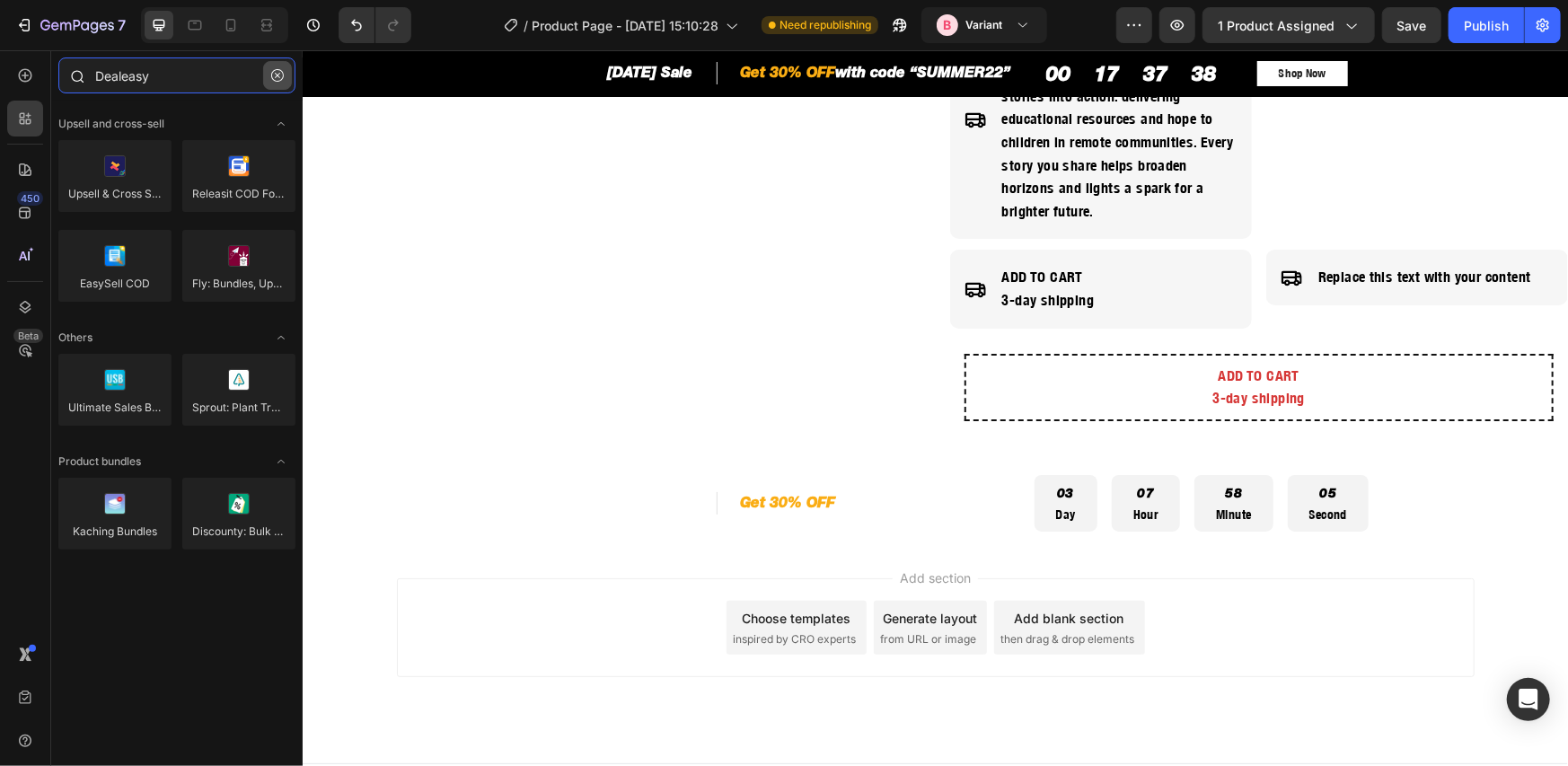
type input "Dealeasy"
click at [278, 74] on icon "button" at bounding box center [277, 76] width 13 height 13
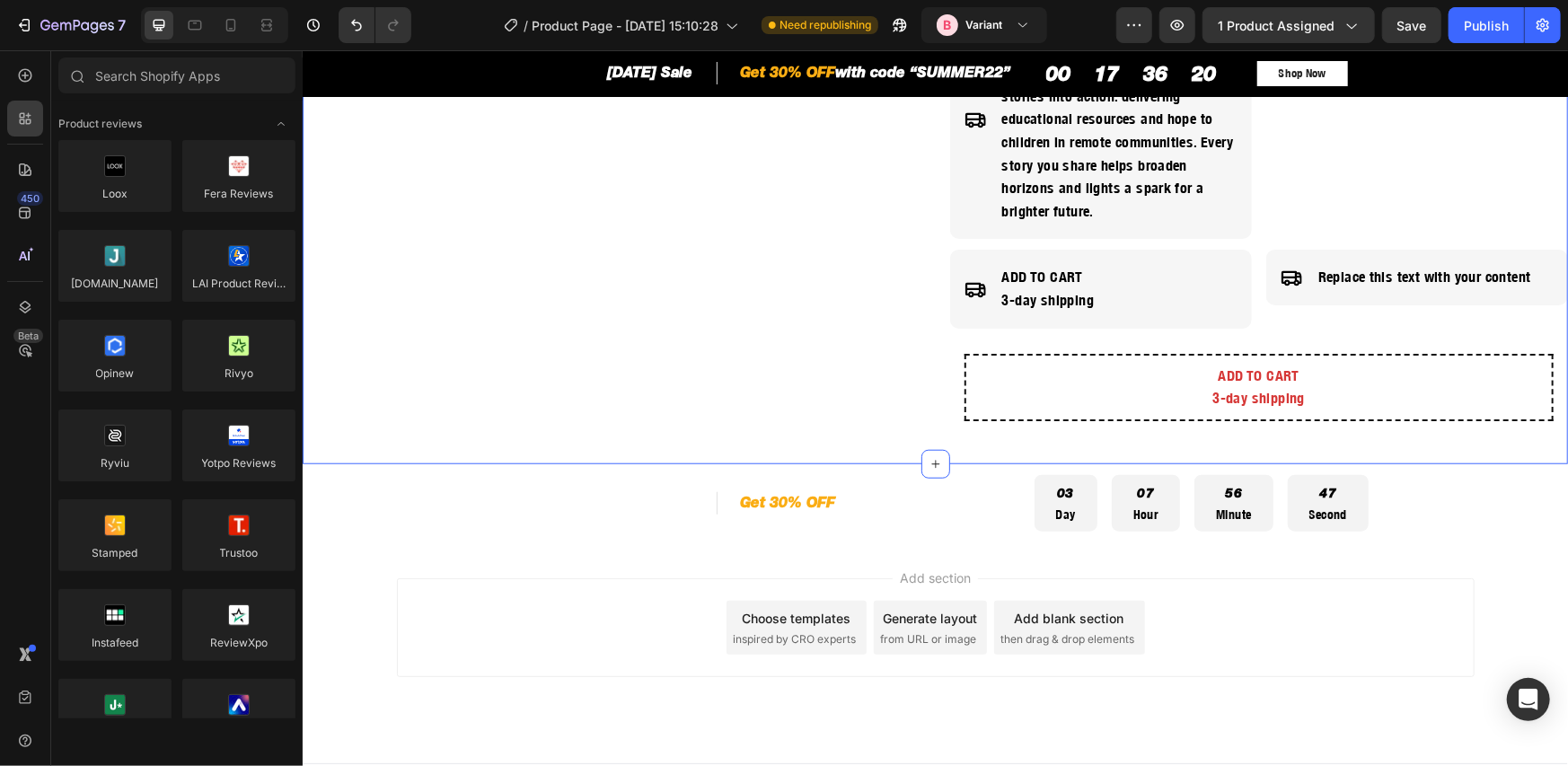
radio input "false"
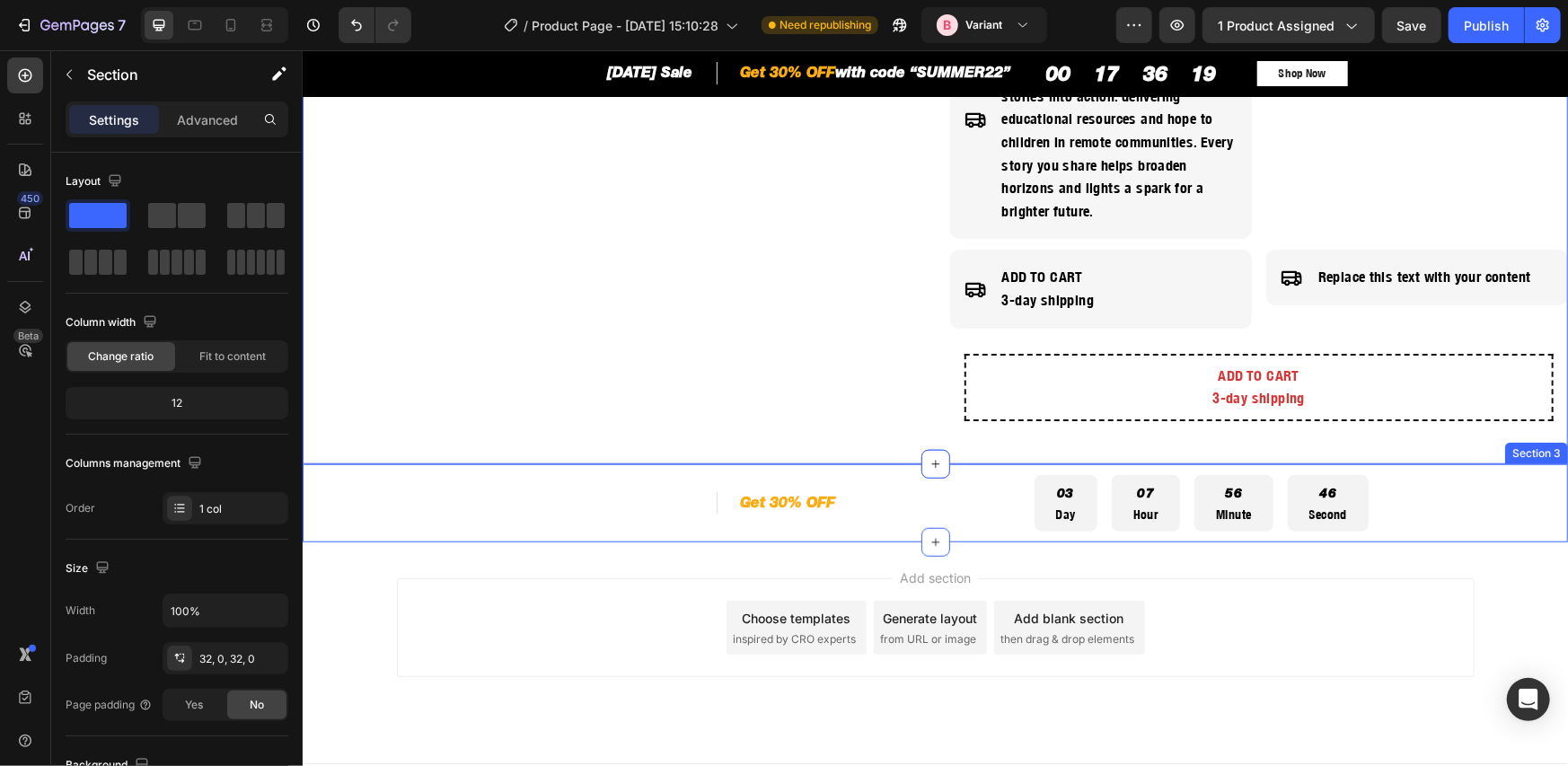
click at [875, 469] on div "[DATE] Sale Heading Row Get 30% OFF with code “SUMMER22” Heading Row Row 03 Day…" at bounding box center [934, 502] width 1265 height 79
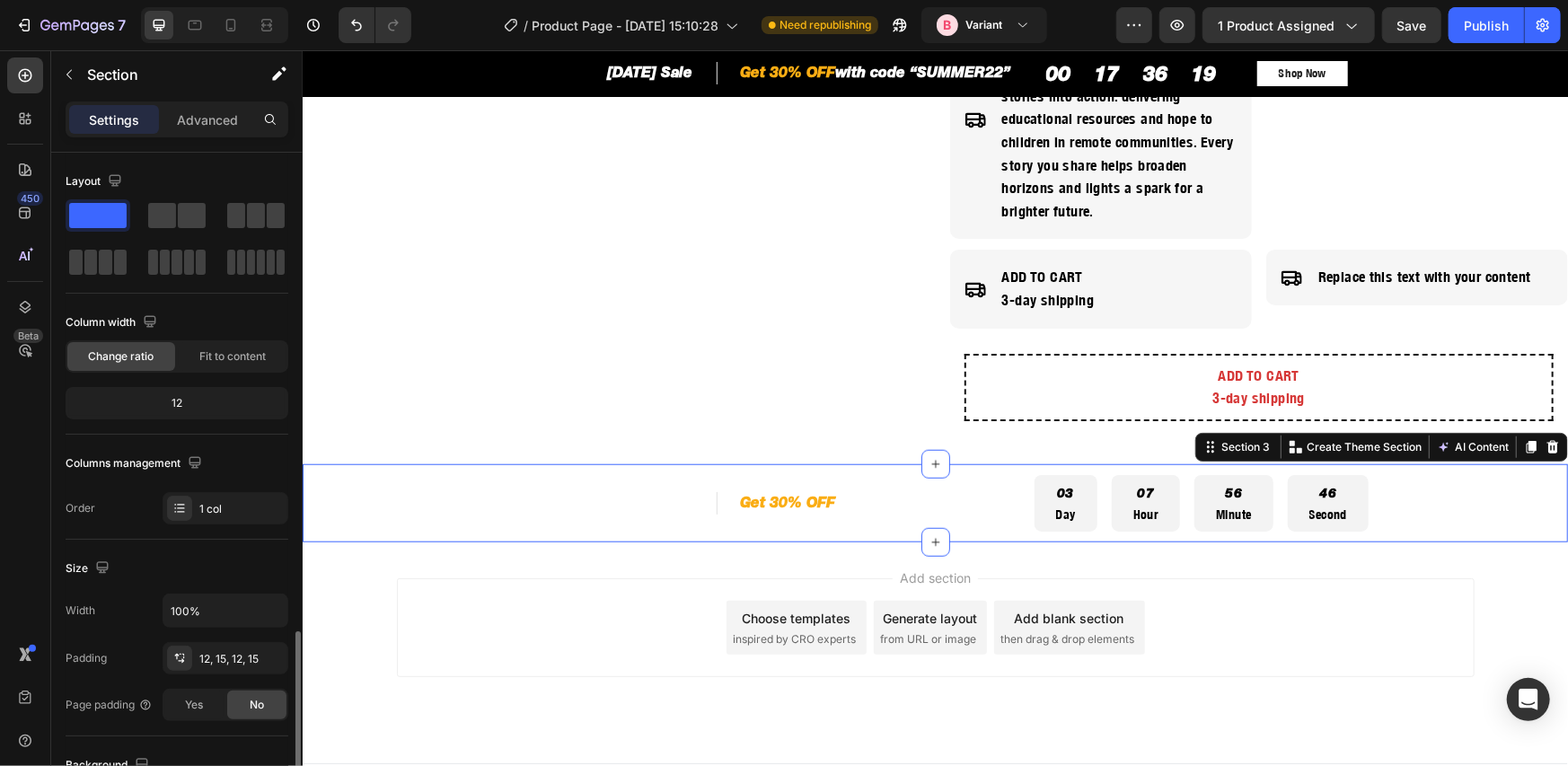
scroll to position [298, 0]
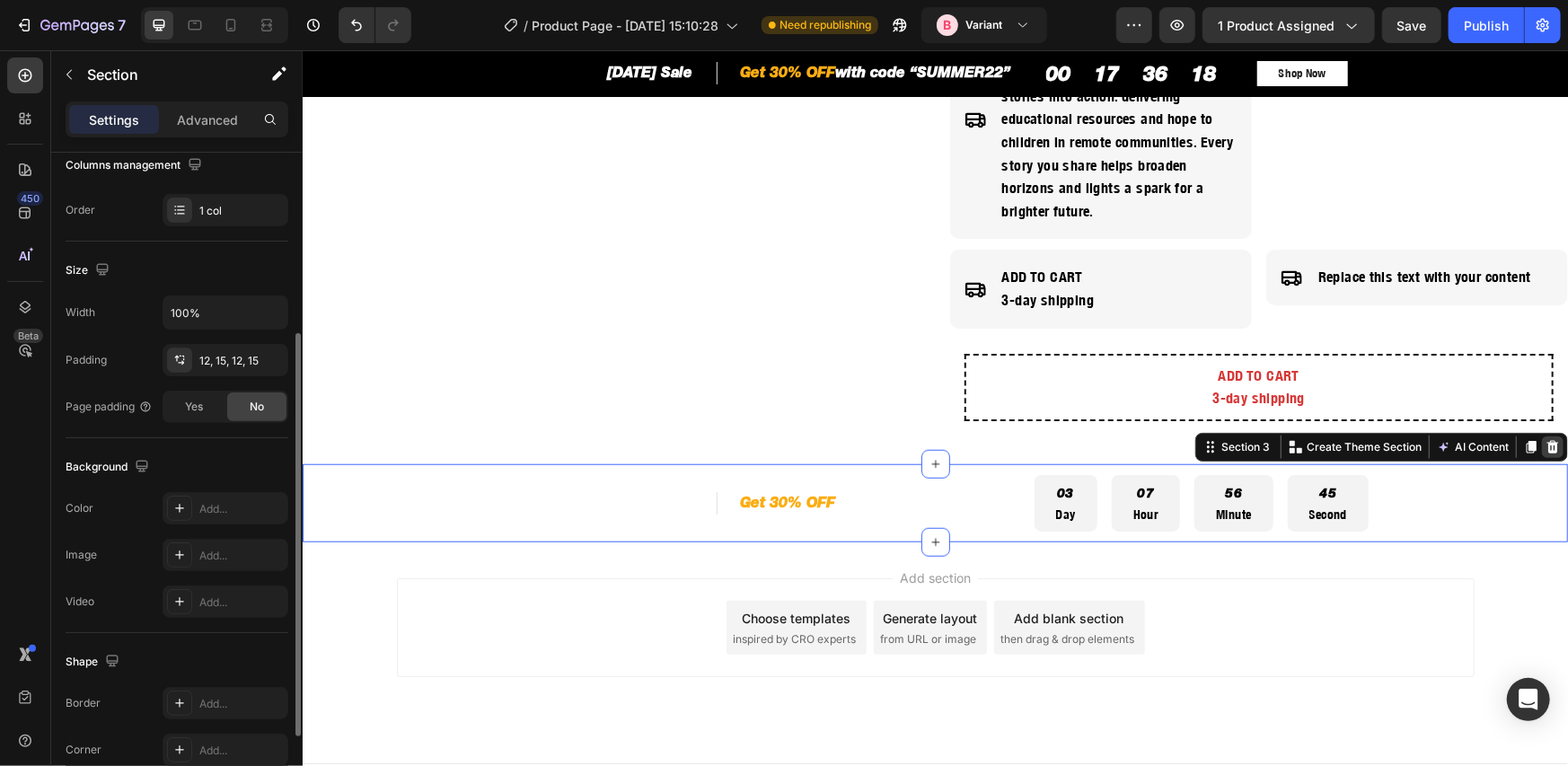
click at [1546, 439] on div at bounding box center [1552, 446] width 22 height 22
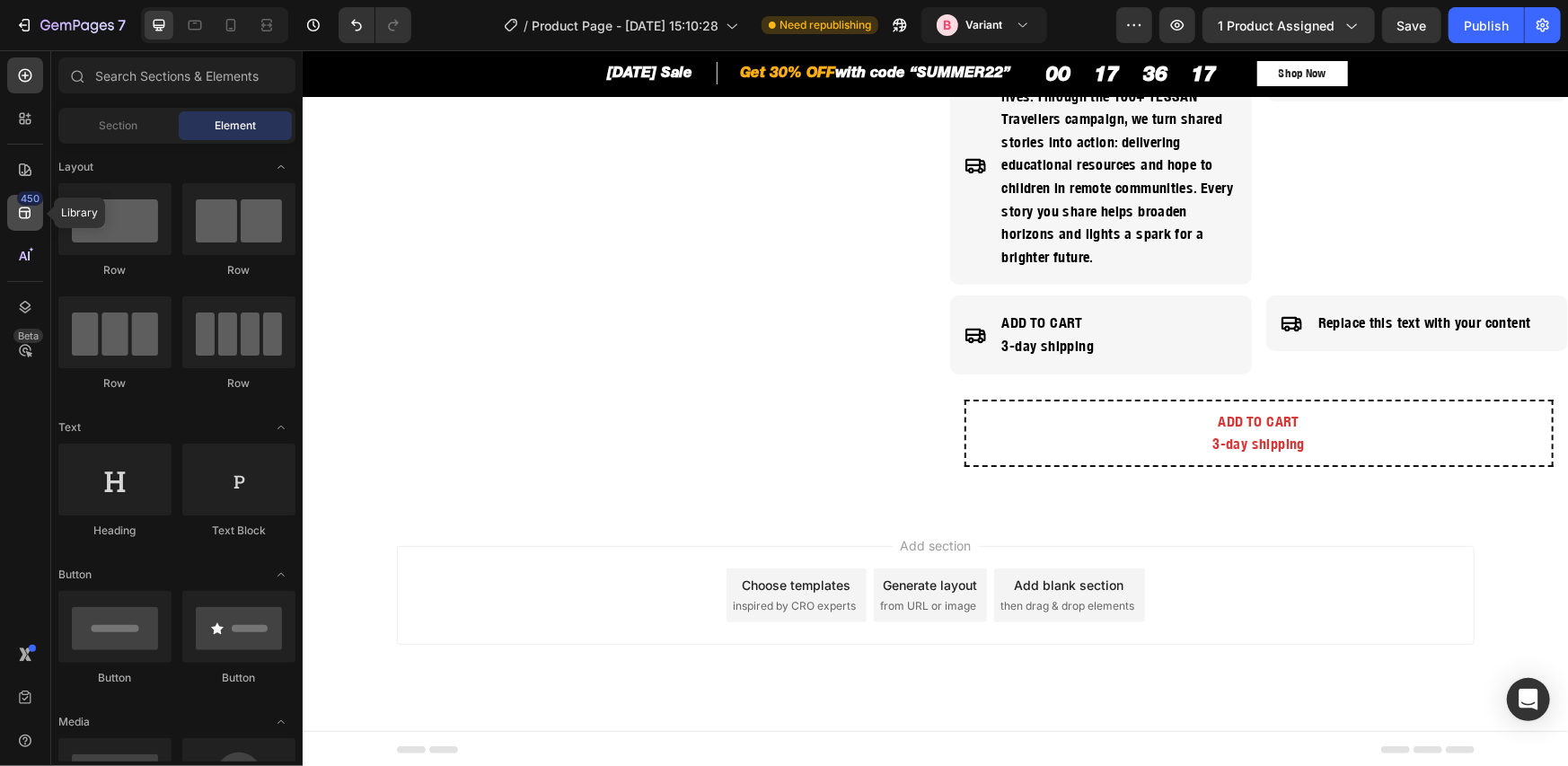
click at [42, 219] on div "450" at bounding box center [25, 213] width 36 height 36
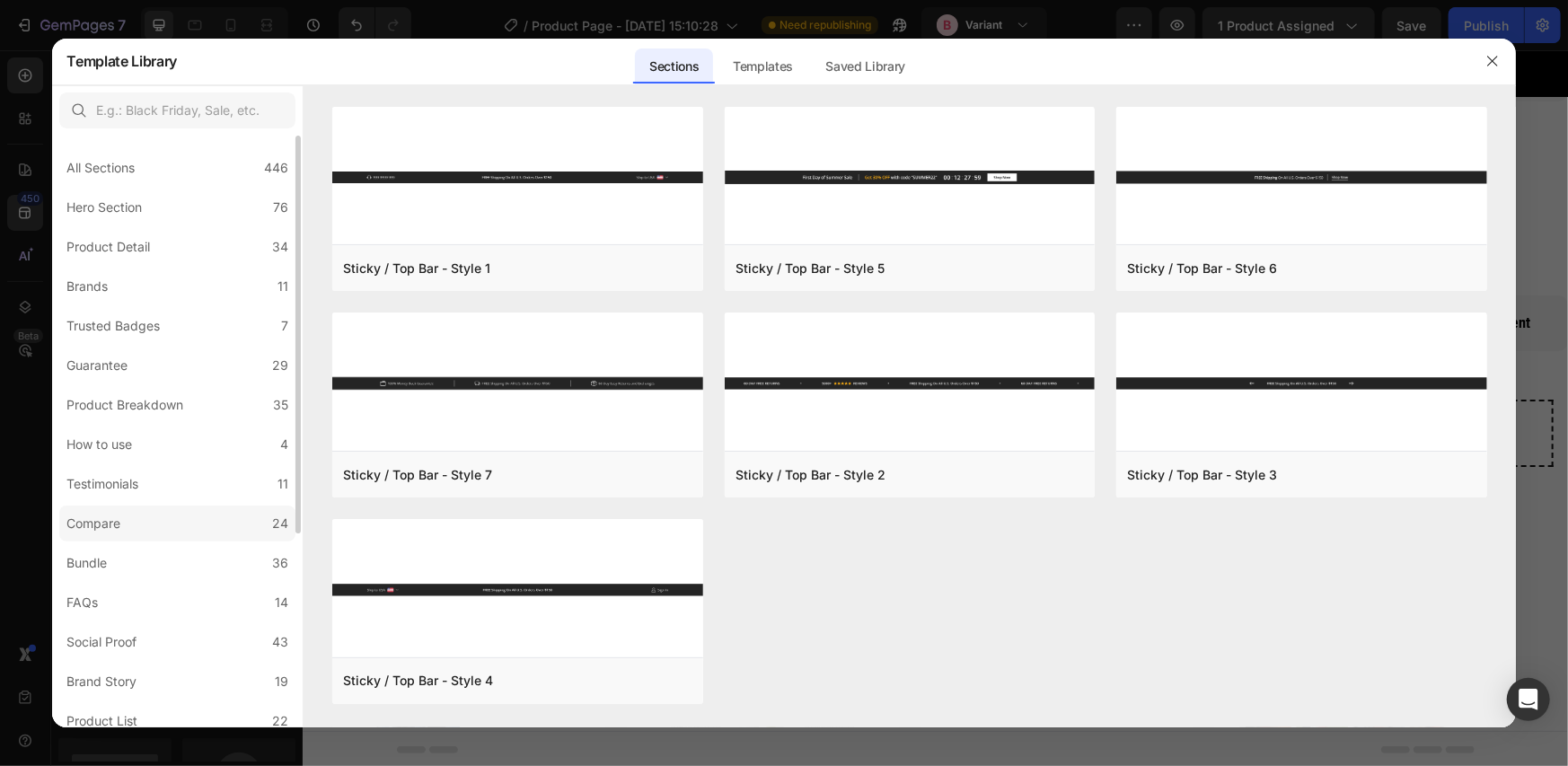
click at [127, 524] on div "Compare" at bounding box center [98, 523] width 61 height 22
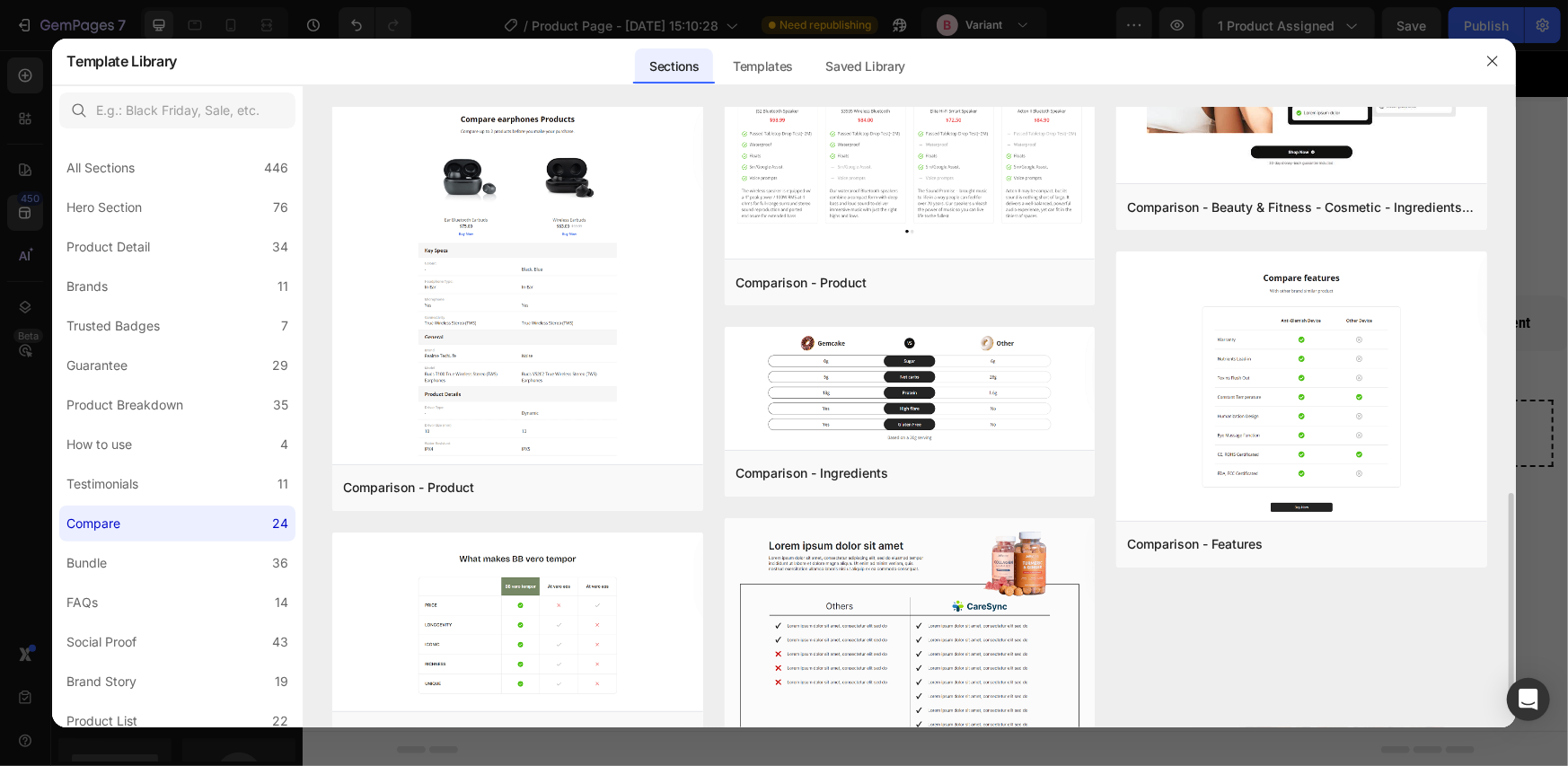
scroll to position [1303, 0]
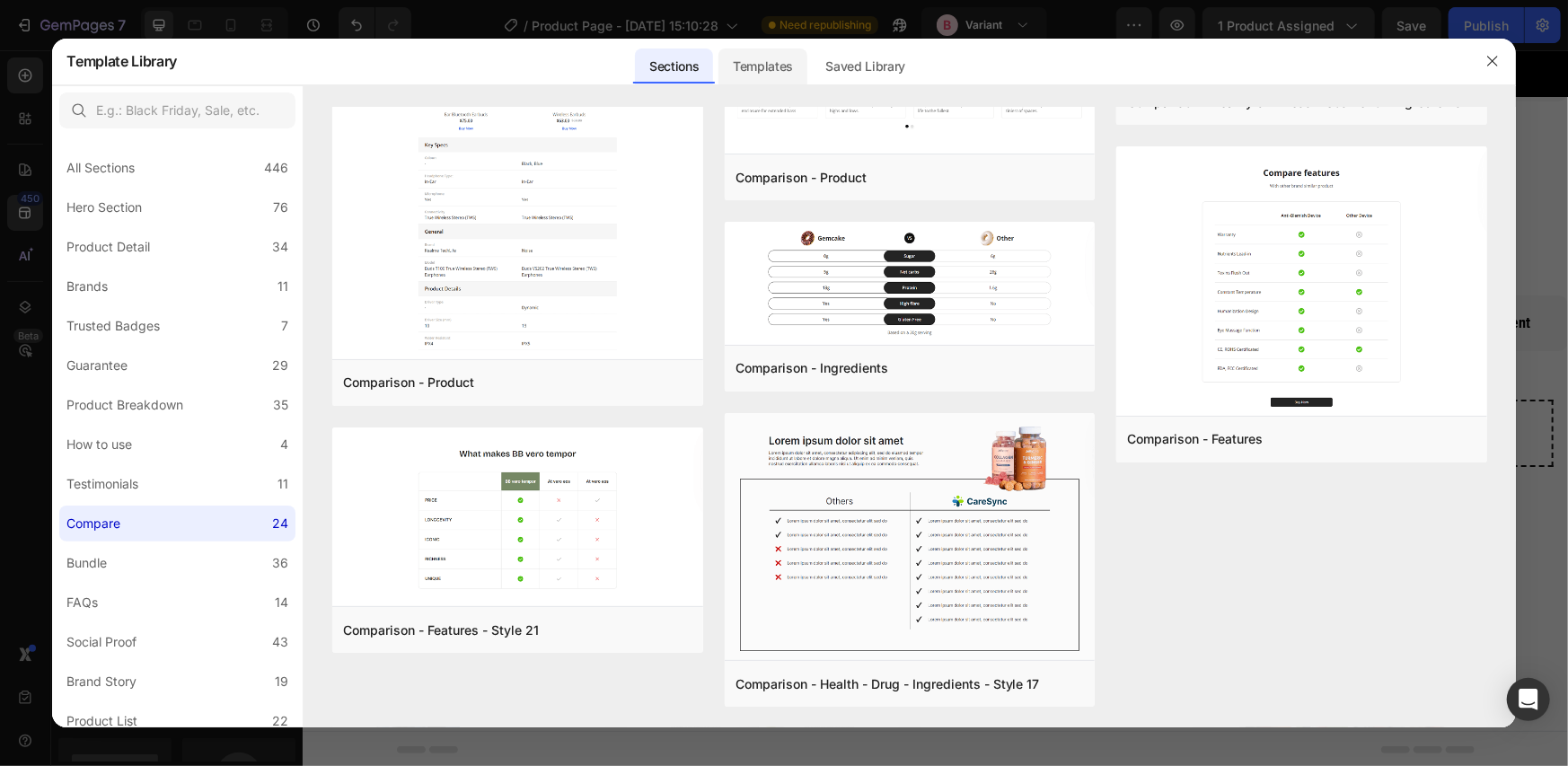
click at [751, 73] on div "Templates" at bounding box center [763, 67] width 89 height 36
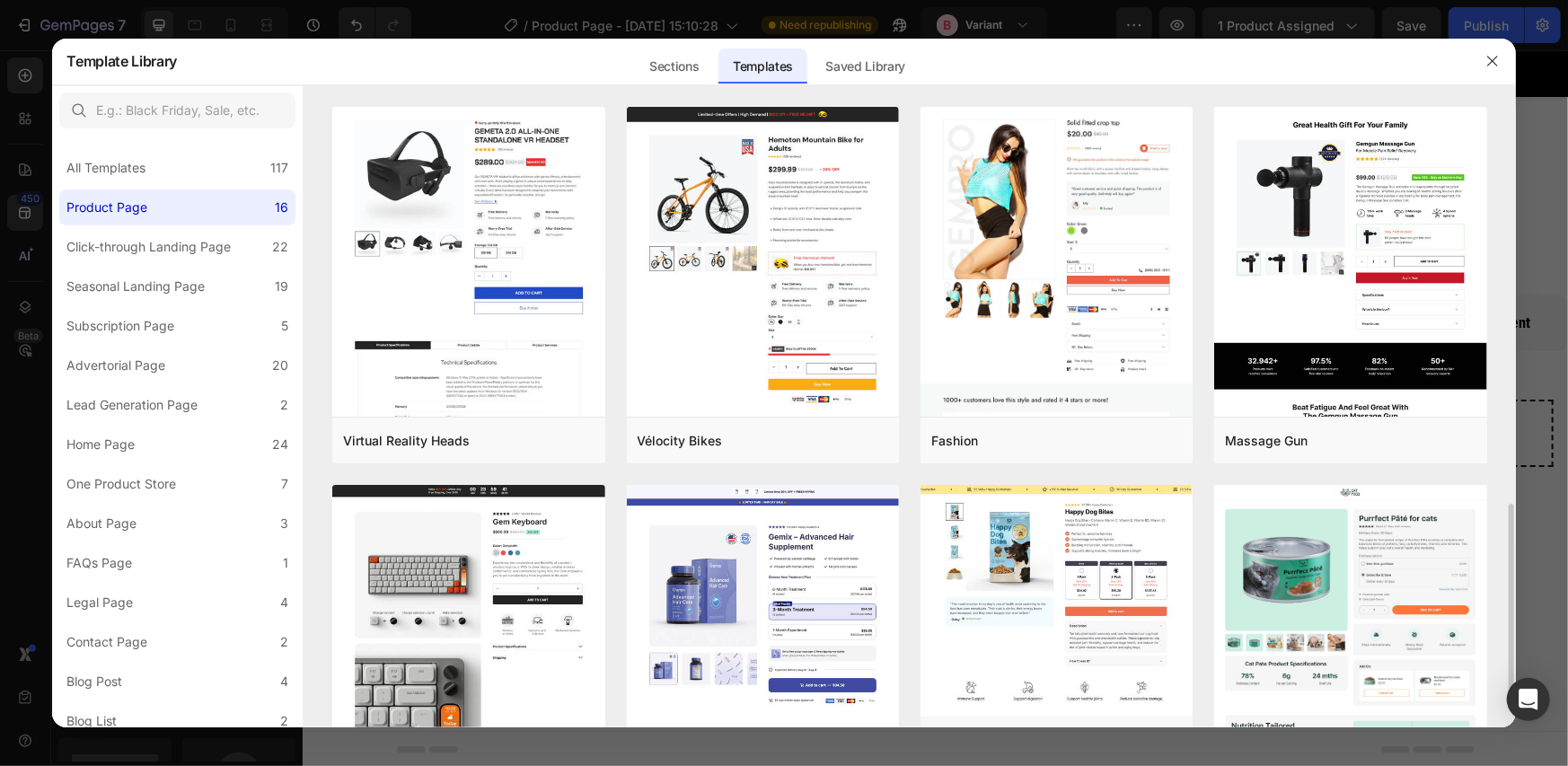
scroll to position [299, 0]
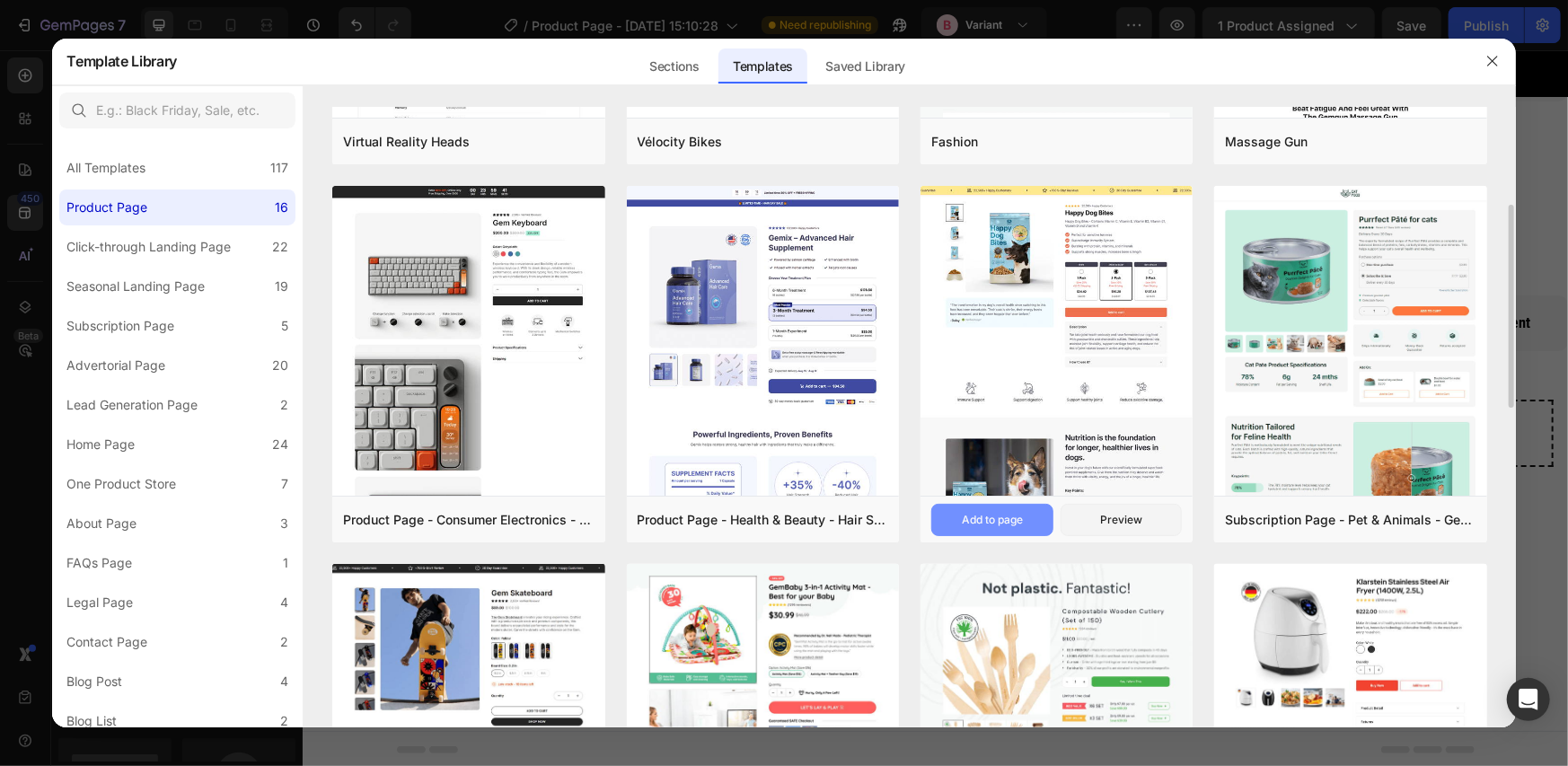
click at [979, 514] on div "Add to page" at bounding box center [992, 519] width 61 height 16
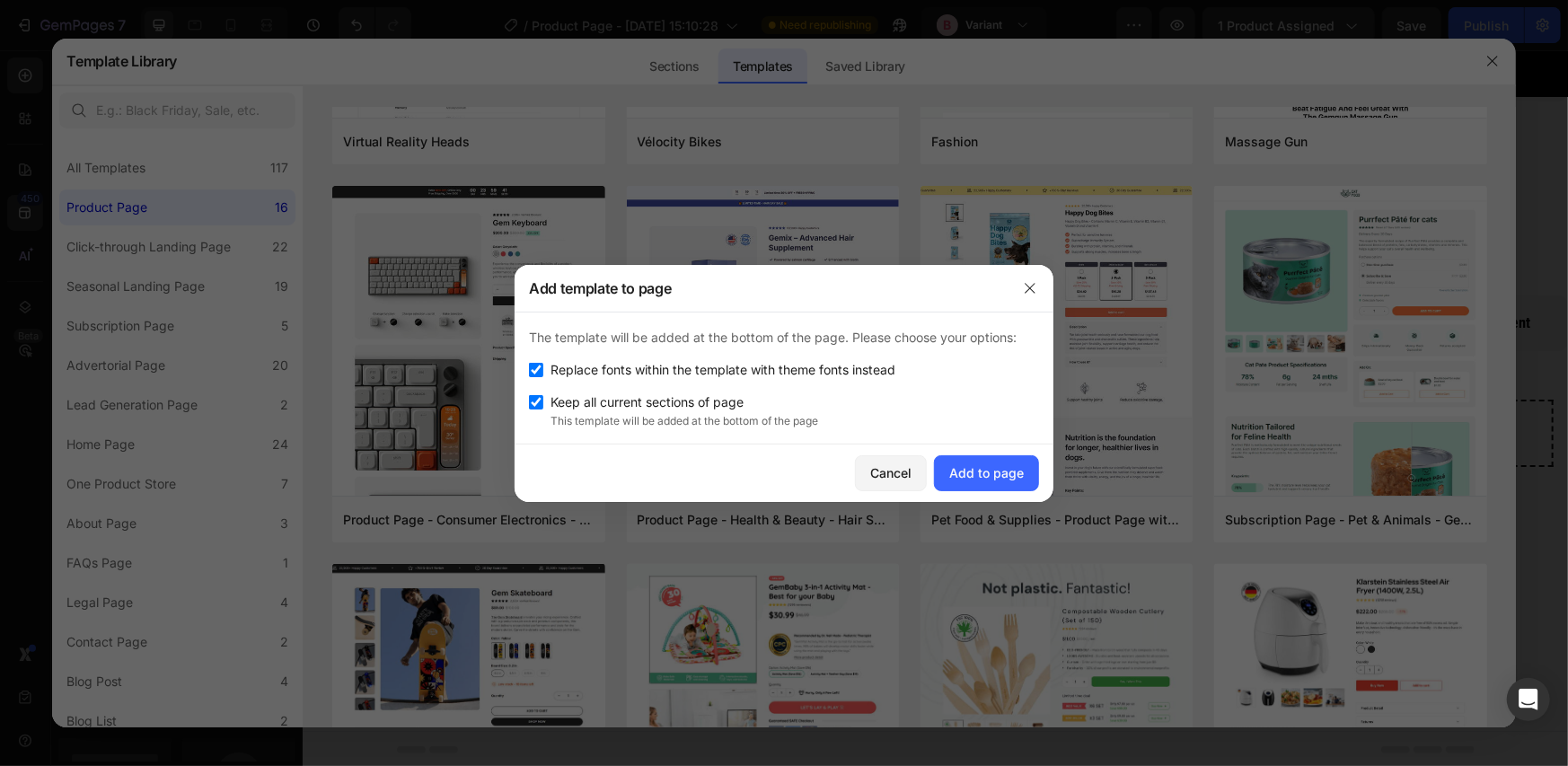
click at [648, 406] on span "Keep all current sections of page" at bounding box center [647, 402] width 193 height 22
checkbox input "false"
click at [987, 470] on div "Add to page" at bounding box center [986, 472] width 74 height 19
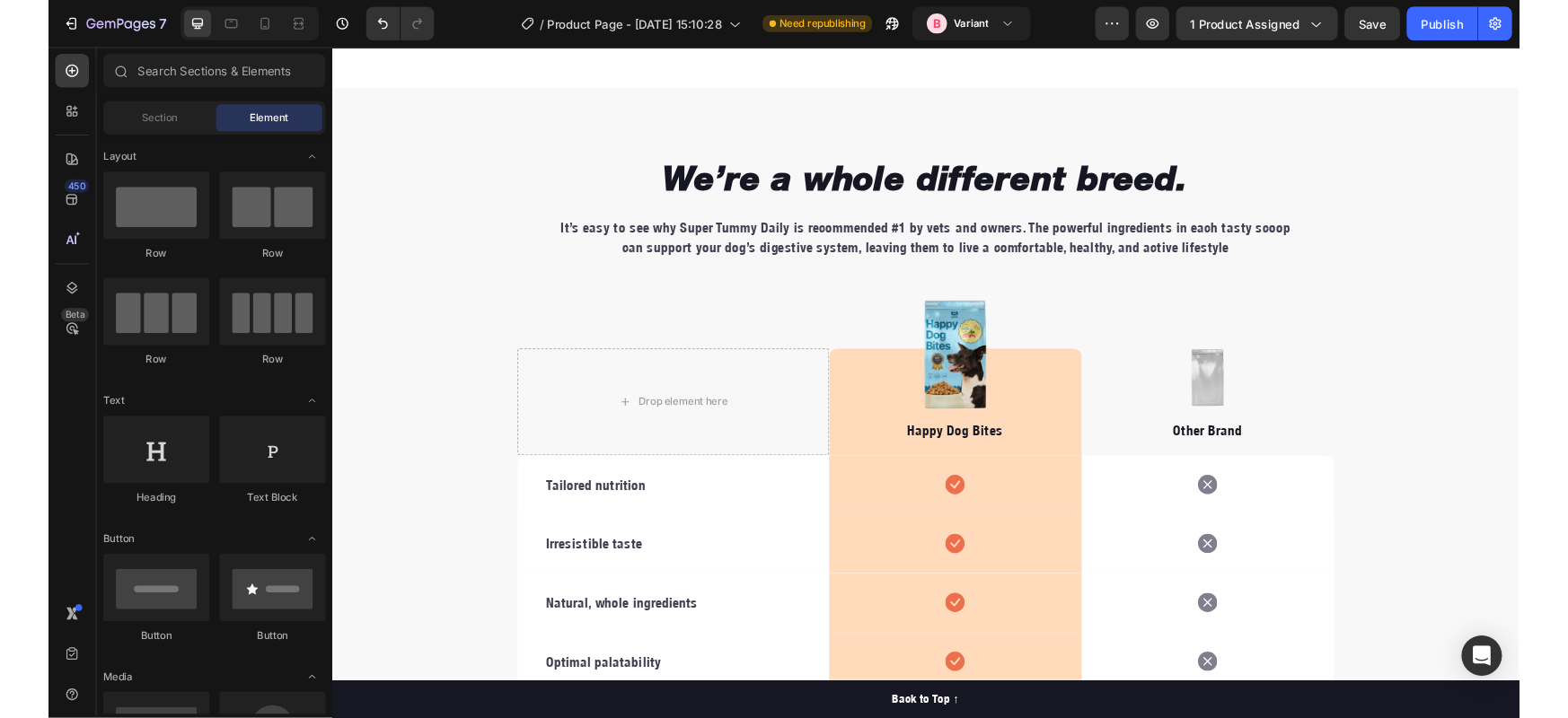
scroll to position [2884, 0]
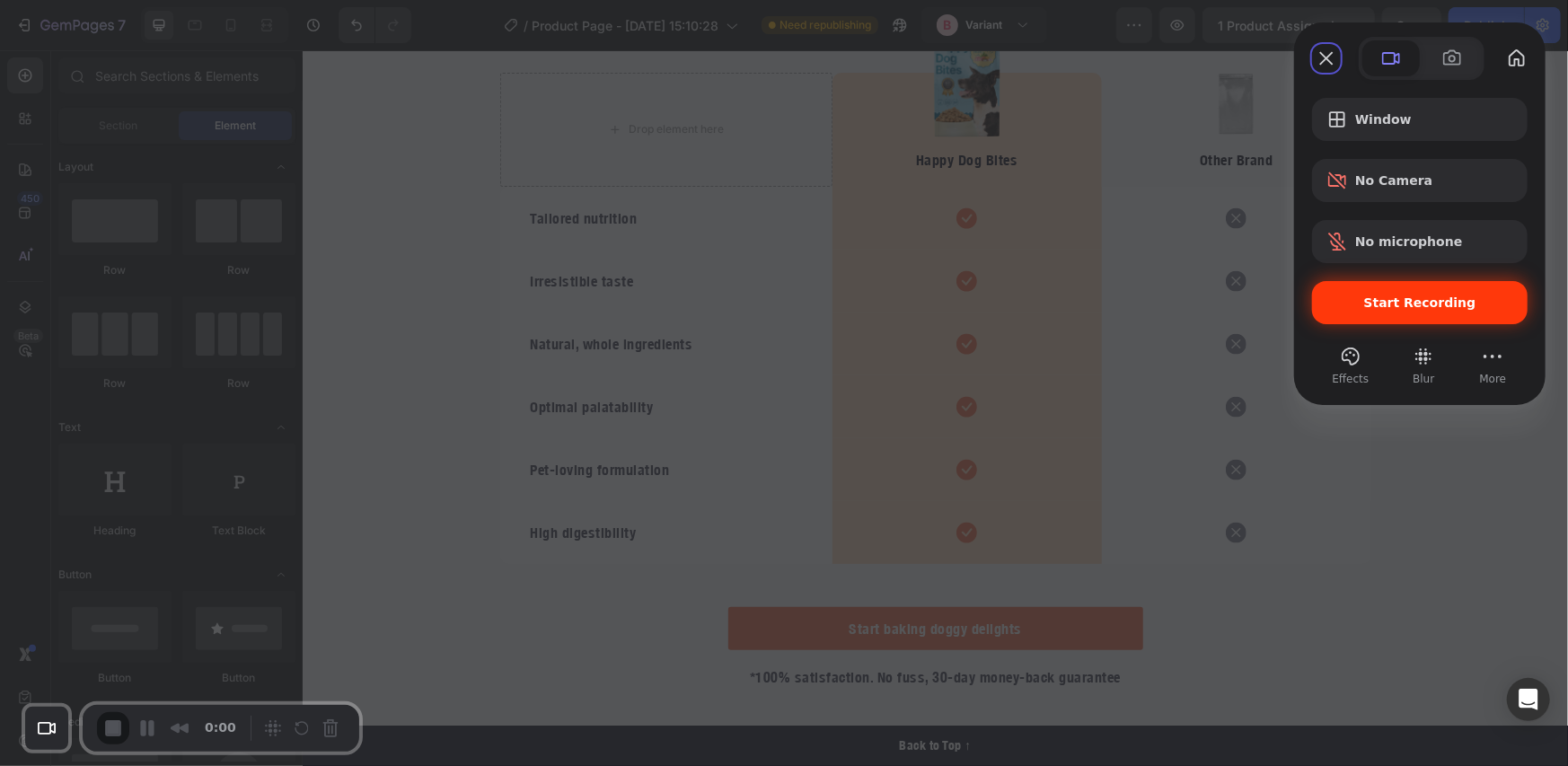
click at [1392, 315] on div "Start Recording" at bounding box center [1420, 303] width 215 height 43
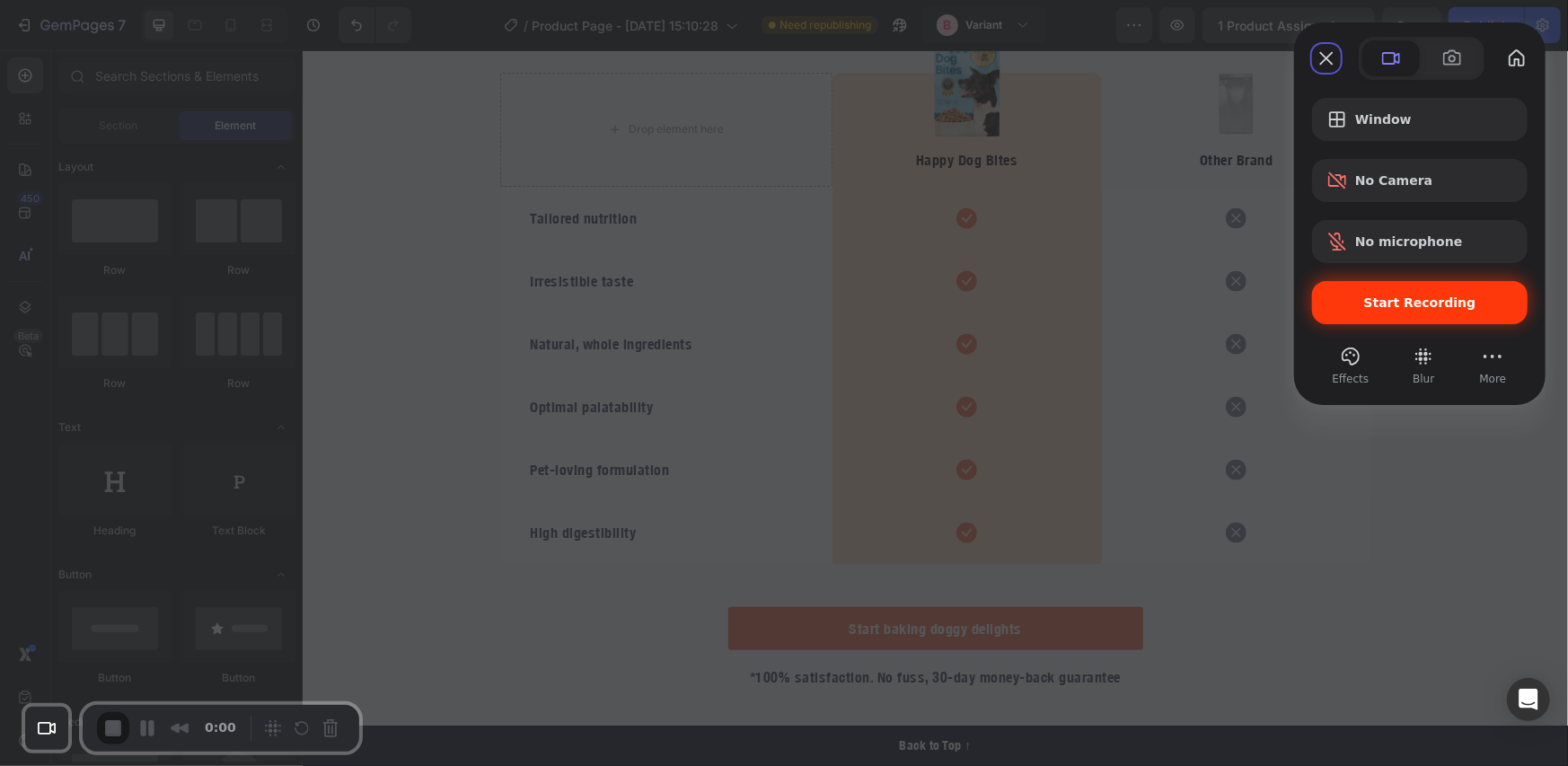
click at [1357, 289] on div "Start Recording" at bounding box center [1420, 303] width 215 height 43
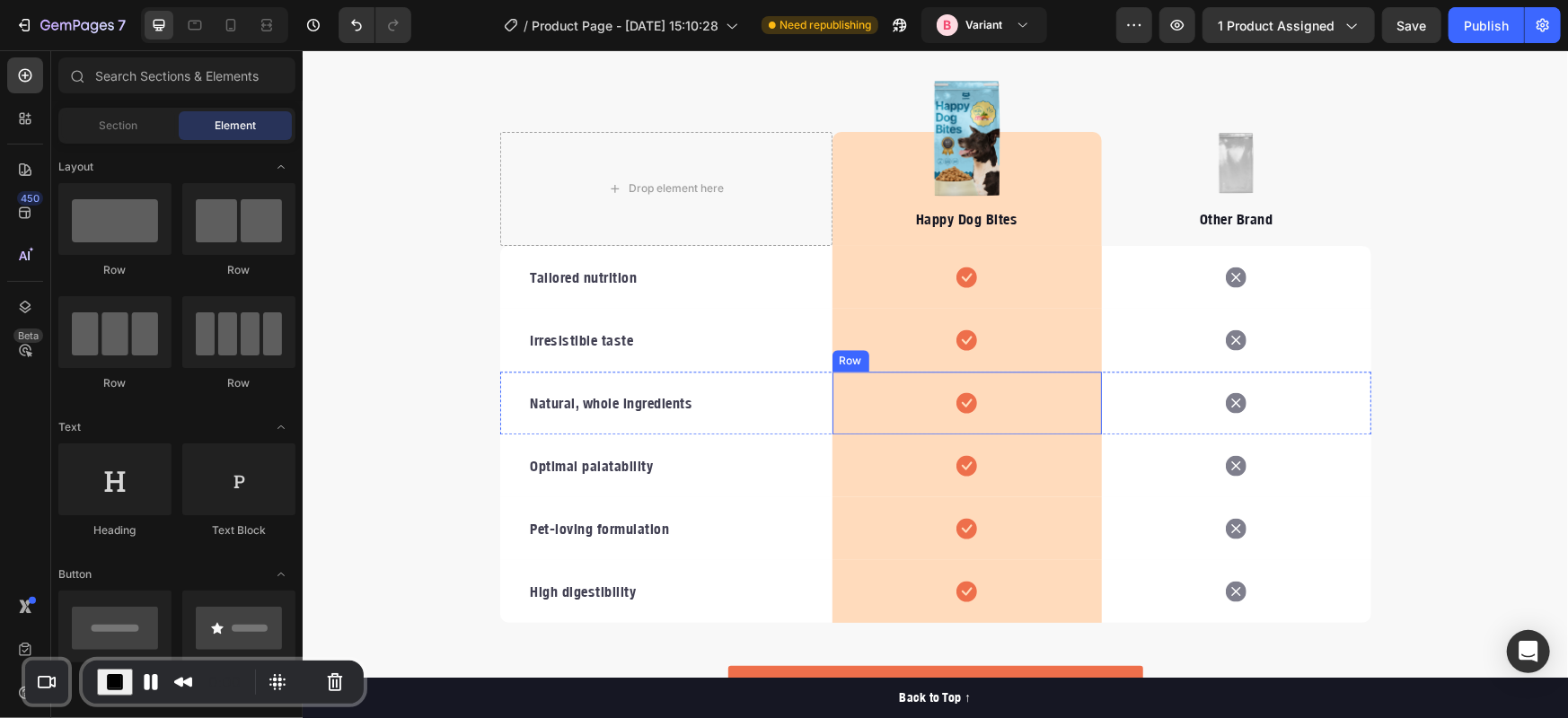
scroll to position [2820, 0]
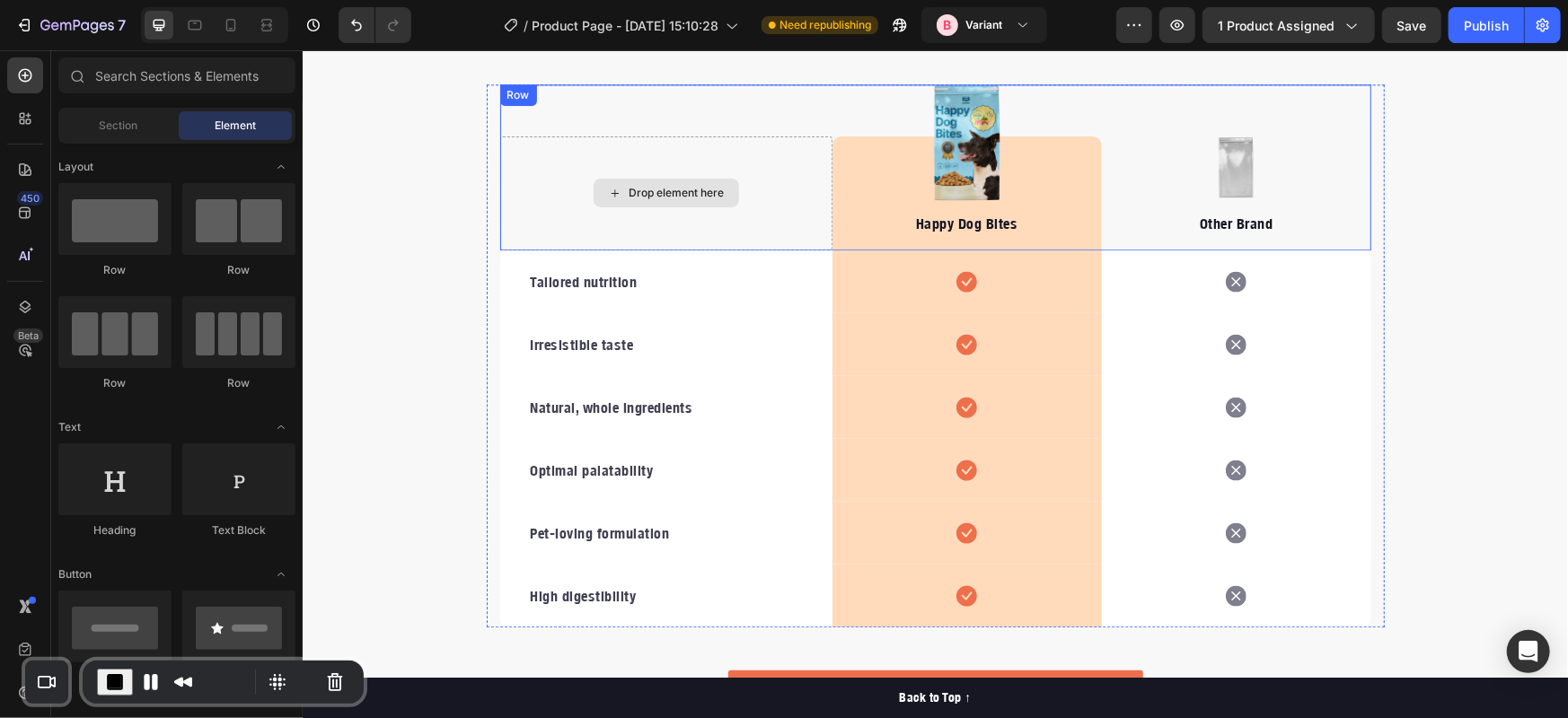
click at [804, 171] on div "Drop element here" at bounding box center [665, 192] width 333 height 114
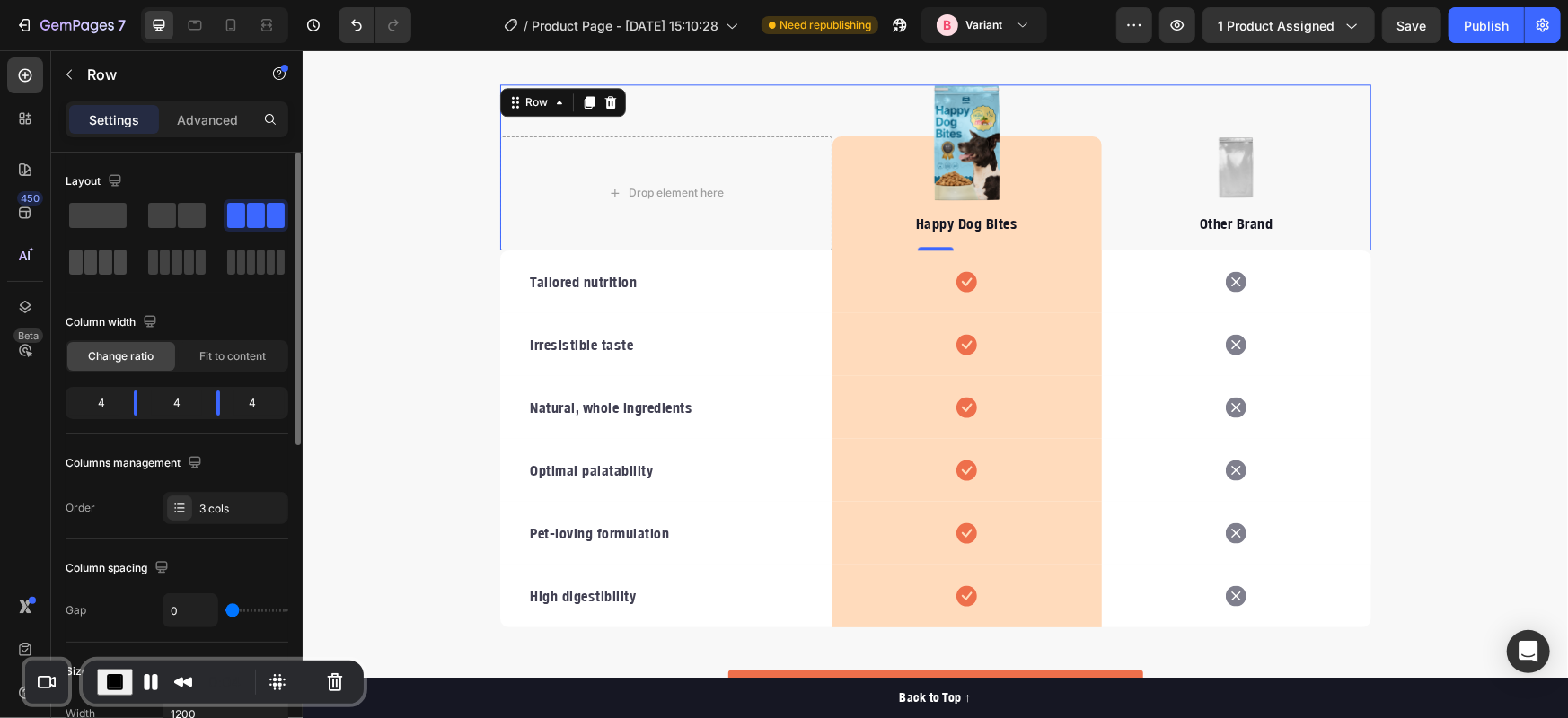
drag, startPoint x: 103, startPoint y: 255, endPoint x: 870, endPoint y: 177, distance: 771.0
click at [103, 255] on span at bounding box center [105, 262] width 14 height 25
click at [812, 154] on div "Drop element here" at bounding box center [665, 192] width 333 height 114
click at [871, 166] on div "Happy Dog Bites Text block" at bounding box center [966, 192] width 269 height 114
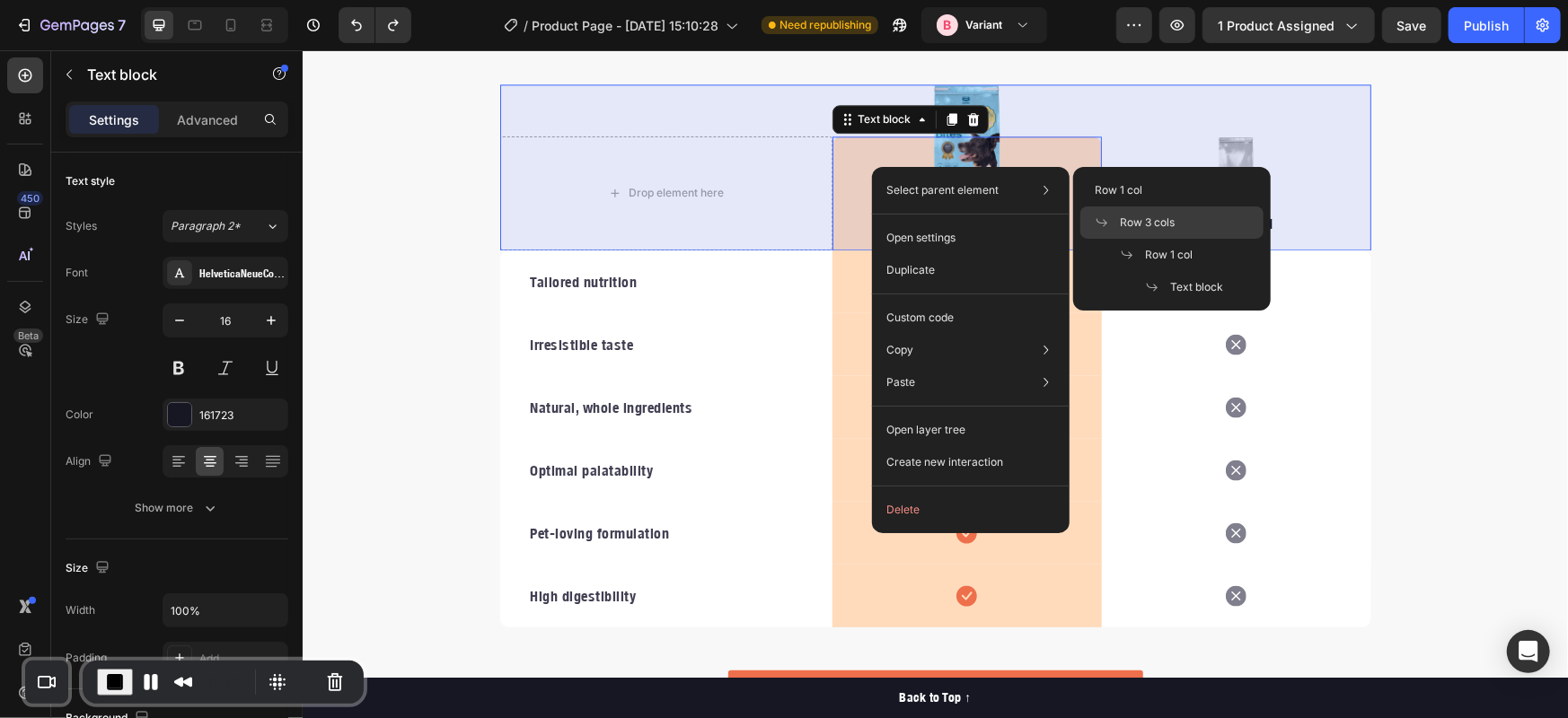
click at [1154, 228] on span "Row 3 cols" at bounding box center [1147, 222] width 55 height 16
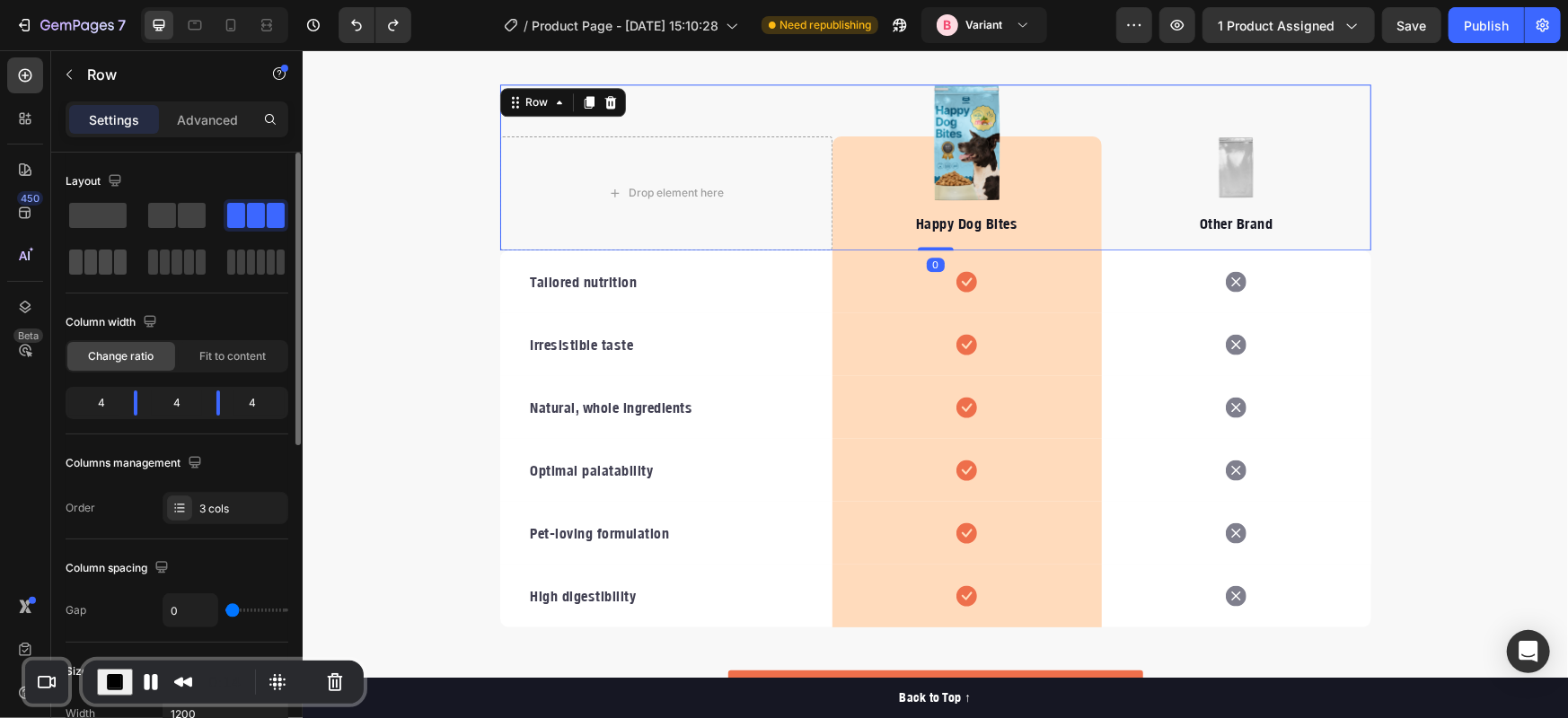
click at [114, 257] on span at bounding box center [120, 262] width 14 height 25
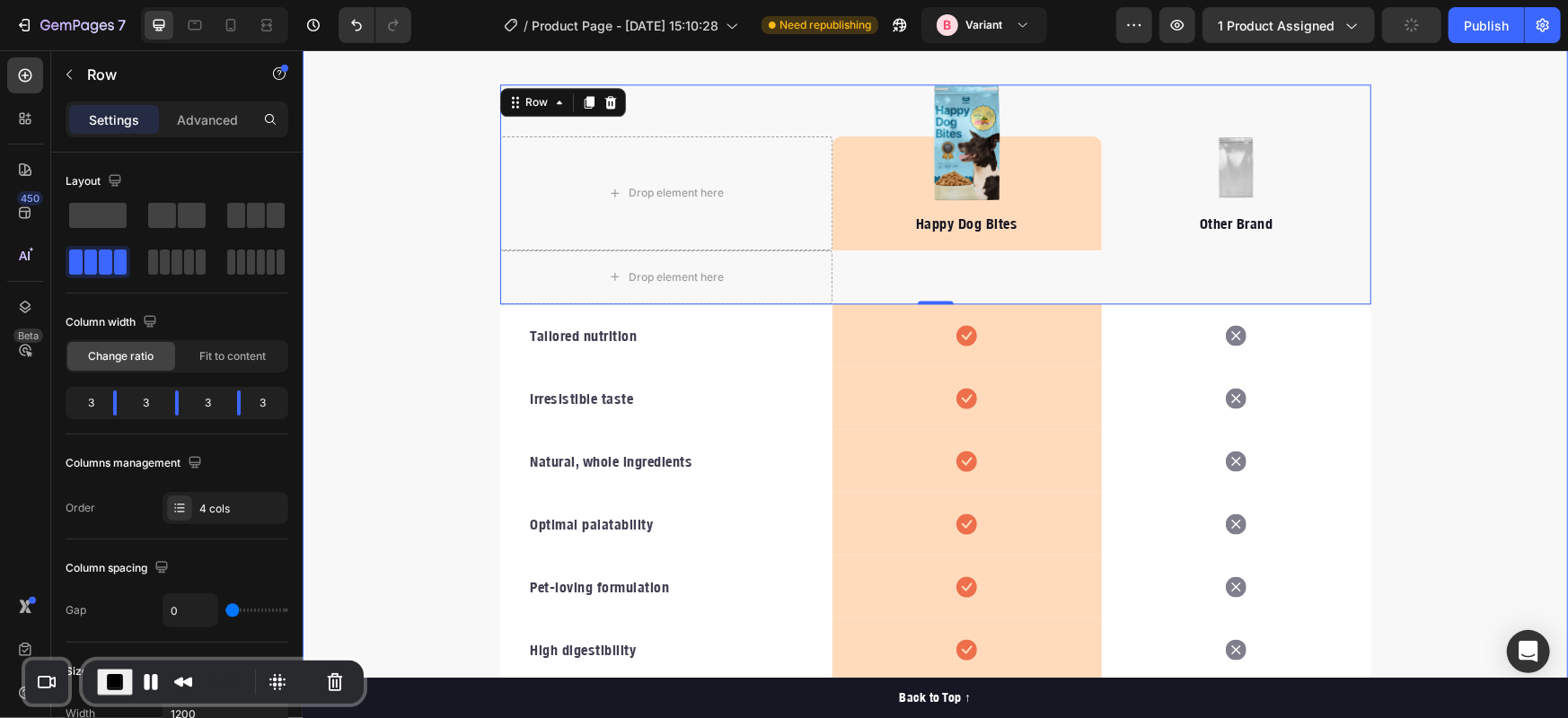
click at [386, 251] on div "We’re a whole different breed. Heading It’s easy to see why Super Tummy Daily i…" at bounding box center [934, 367] width 1265 height 877
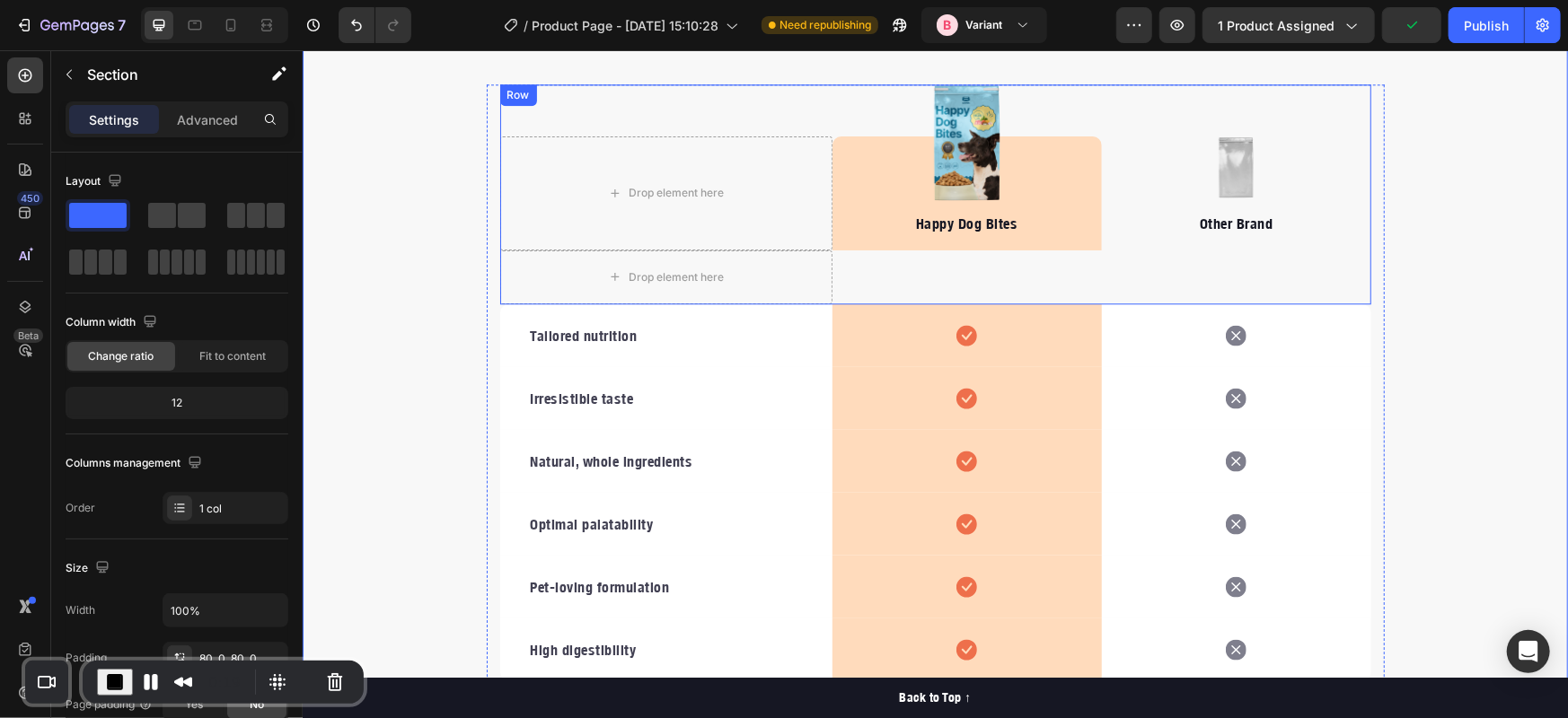
click at [923, 265] on div "Drop element here Image Happy Dog Bites Text block Row Image Other Brand Text b…" at bounding box center [934, 192] width 871 height 219
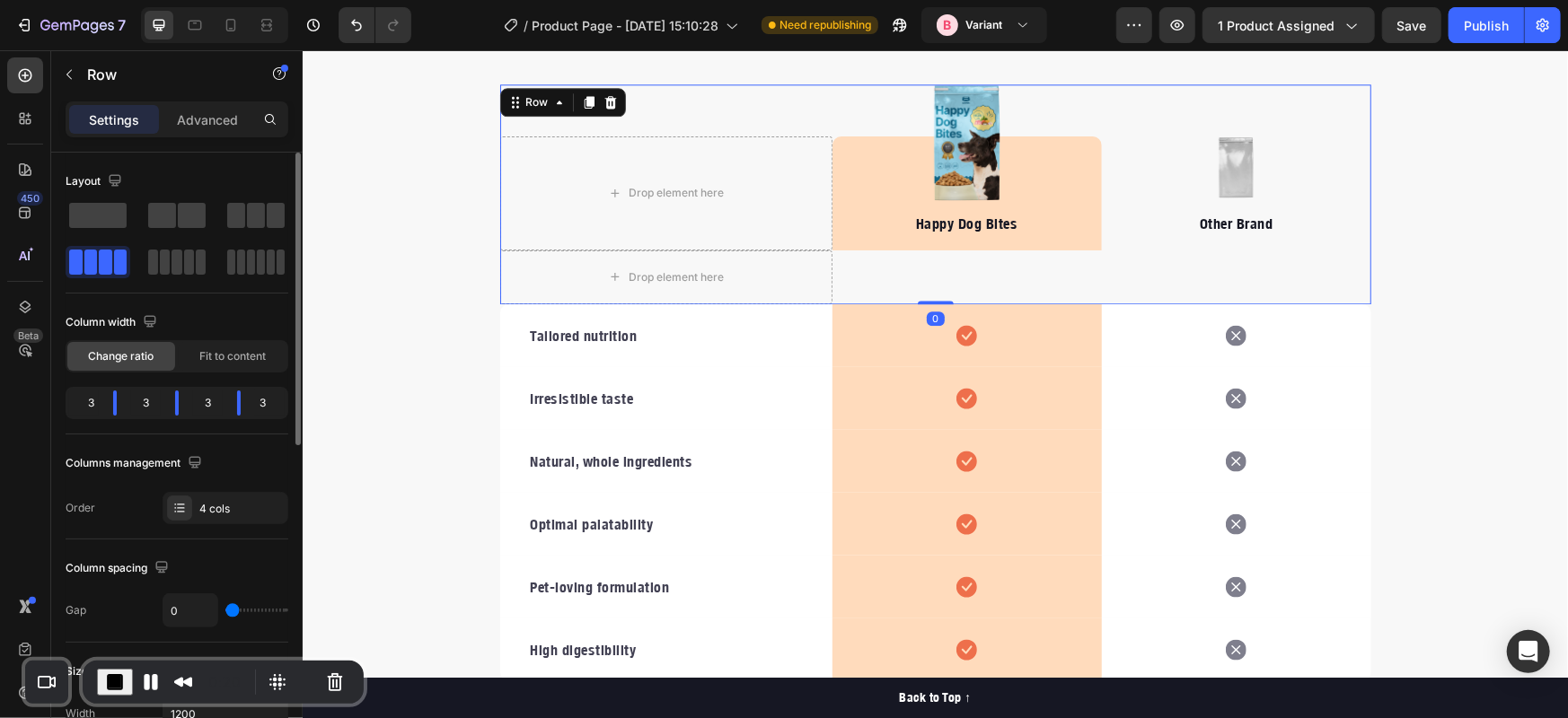
scroll to position [299, 0]
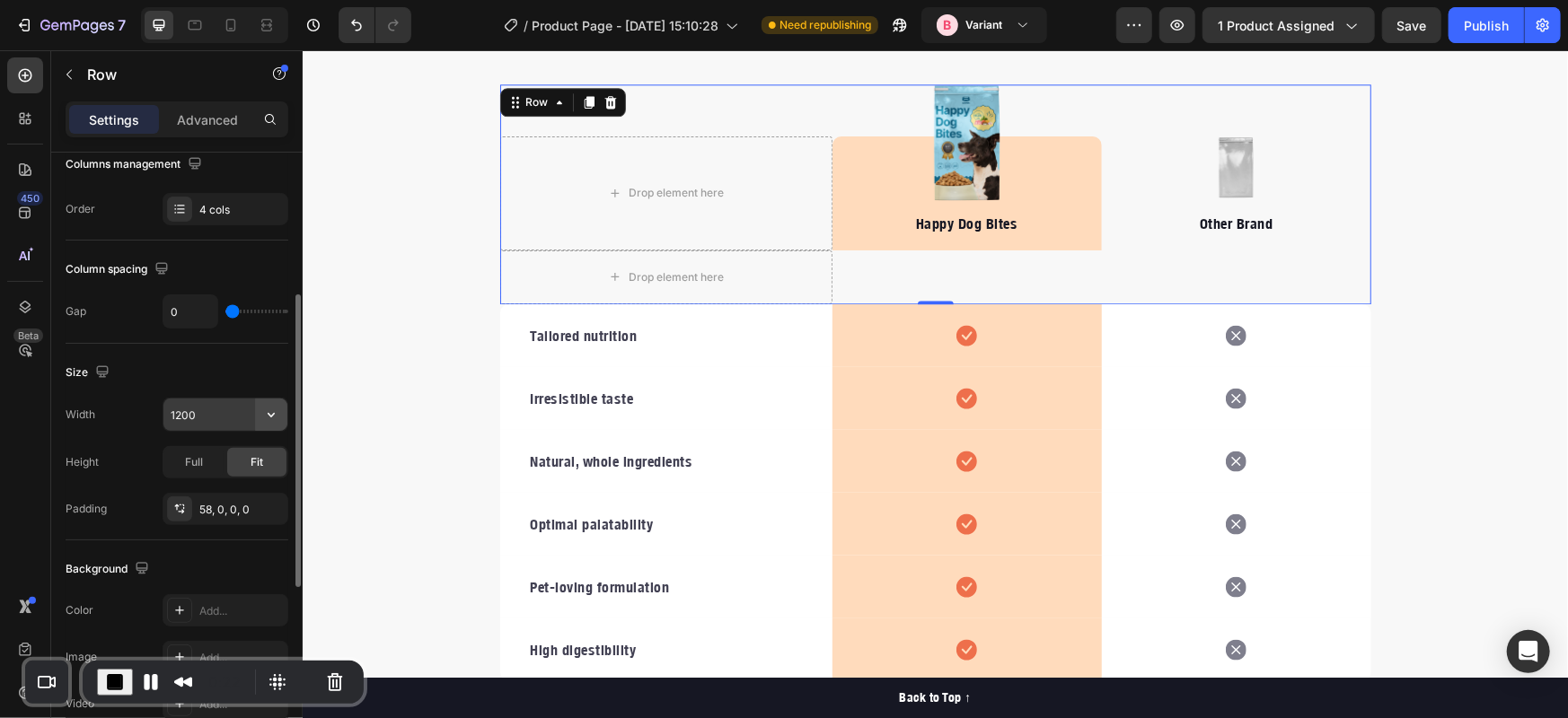
click at [268, 407] on icon "button" at bounding box center [271, 415] width 18 height 18
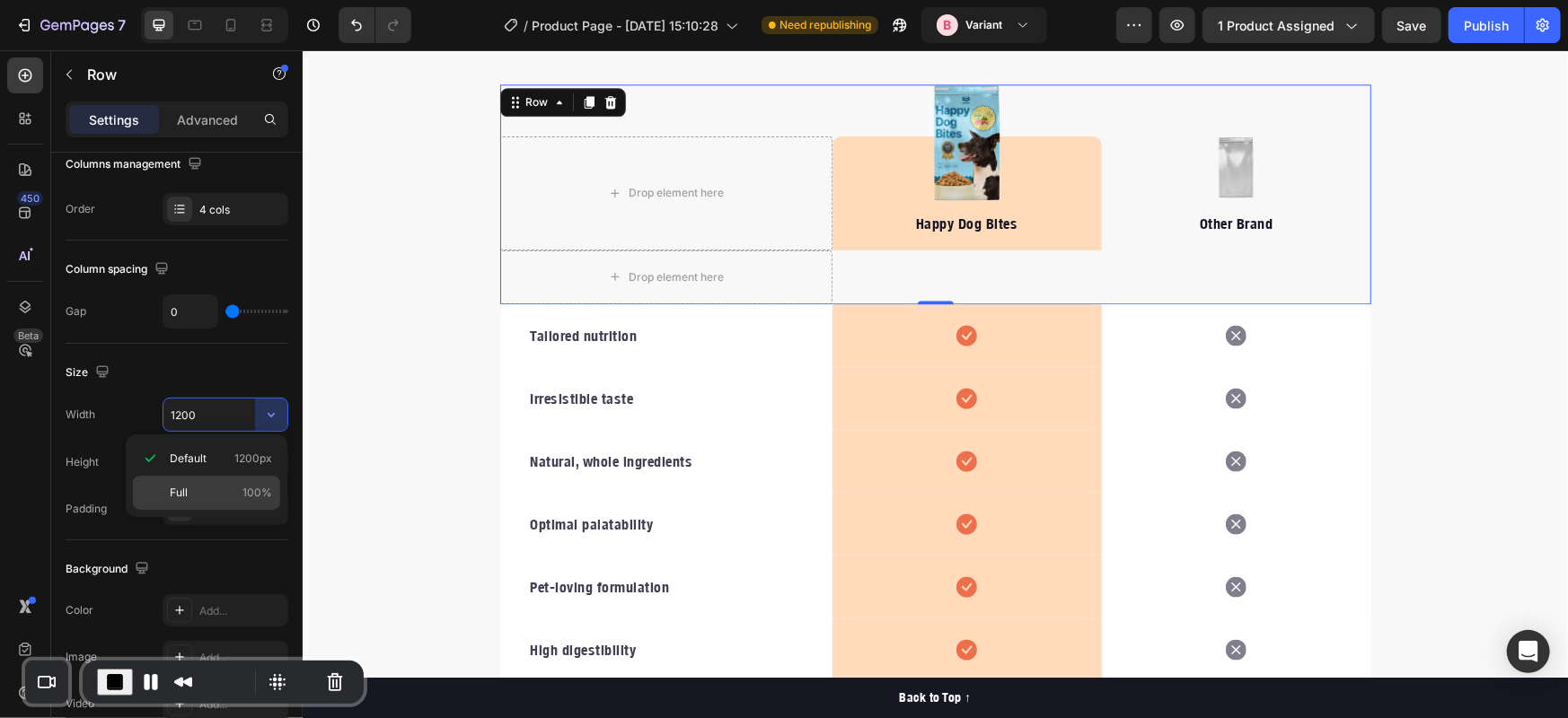
click at [217, 486] on p "Full 100%" at bounding box center [221, 493] width 102 height 16
type input "100%"
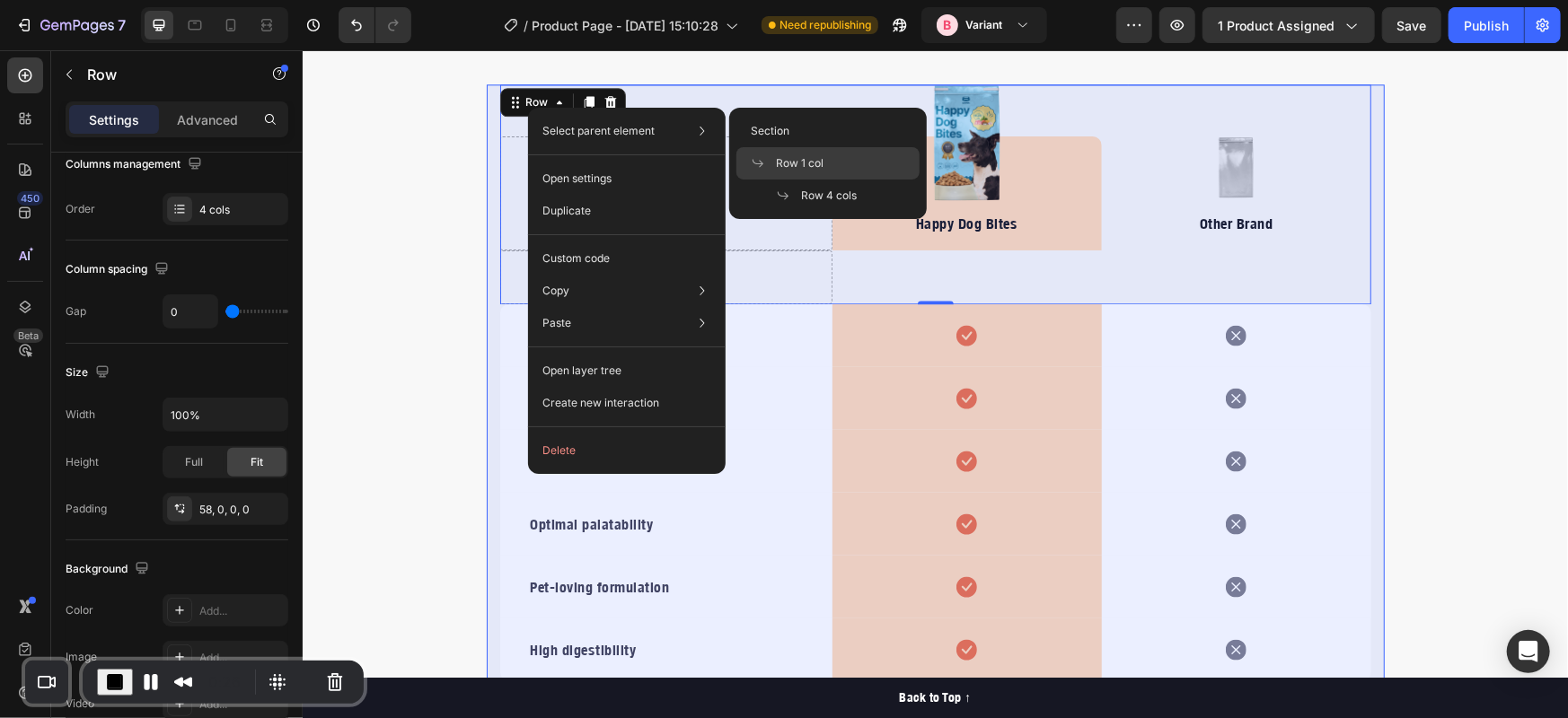
click at [834, 180] on div "Row 1 col" at bounding box center [828, 196] width 183 height 33
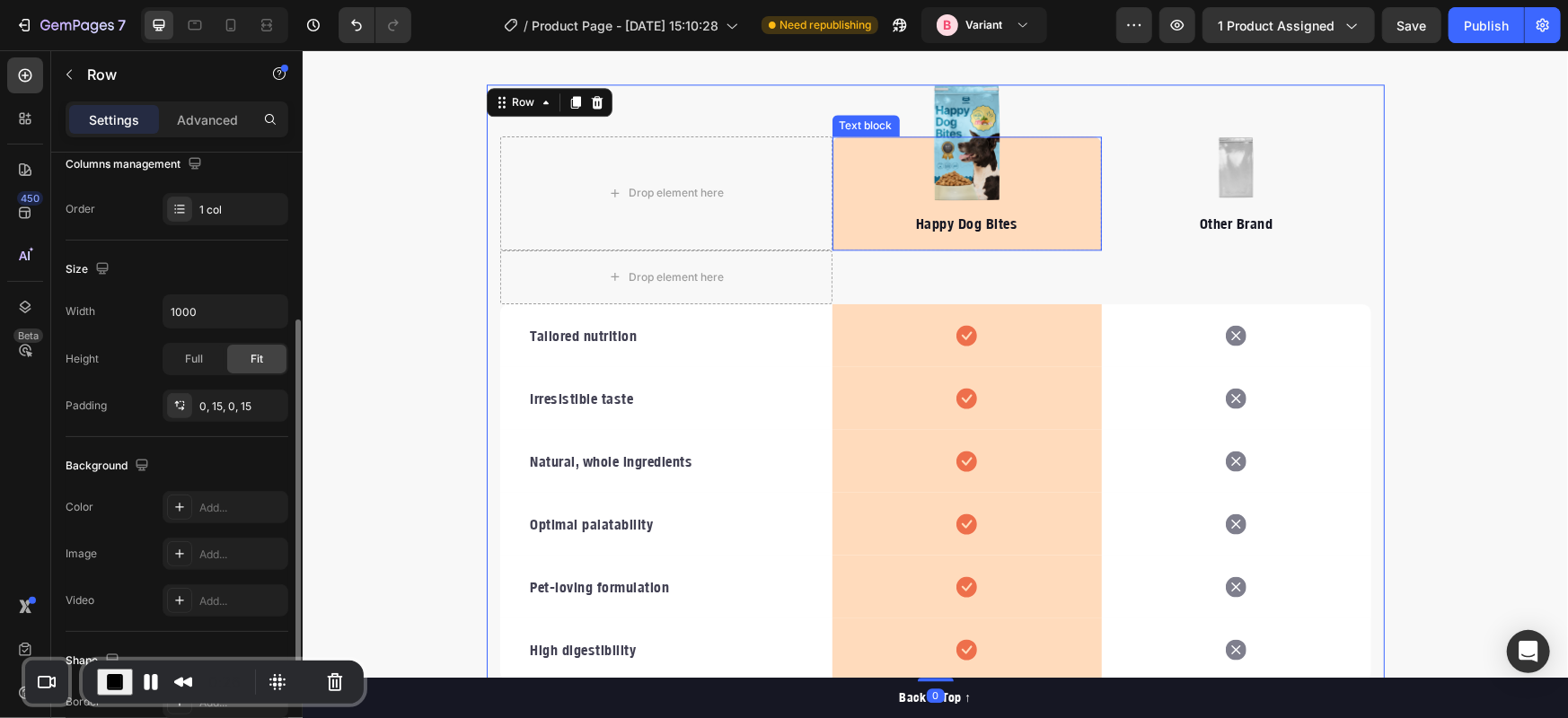
scroll to position [298, 0]
click at [228, 310] on input "1000" at bounding box center [225, 312] width 124 height 33
click at [268, 312] on icon "button" at bounding box center [271, 312] width 18 height 18
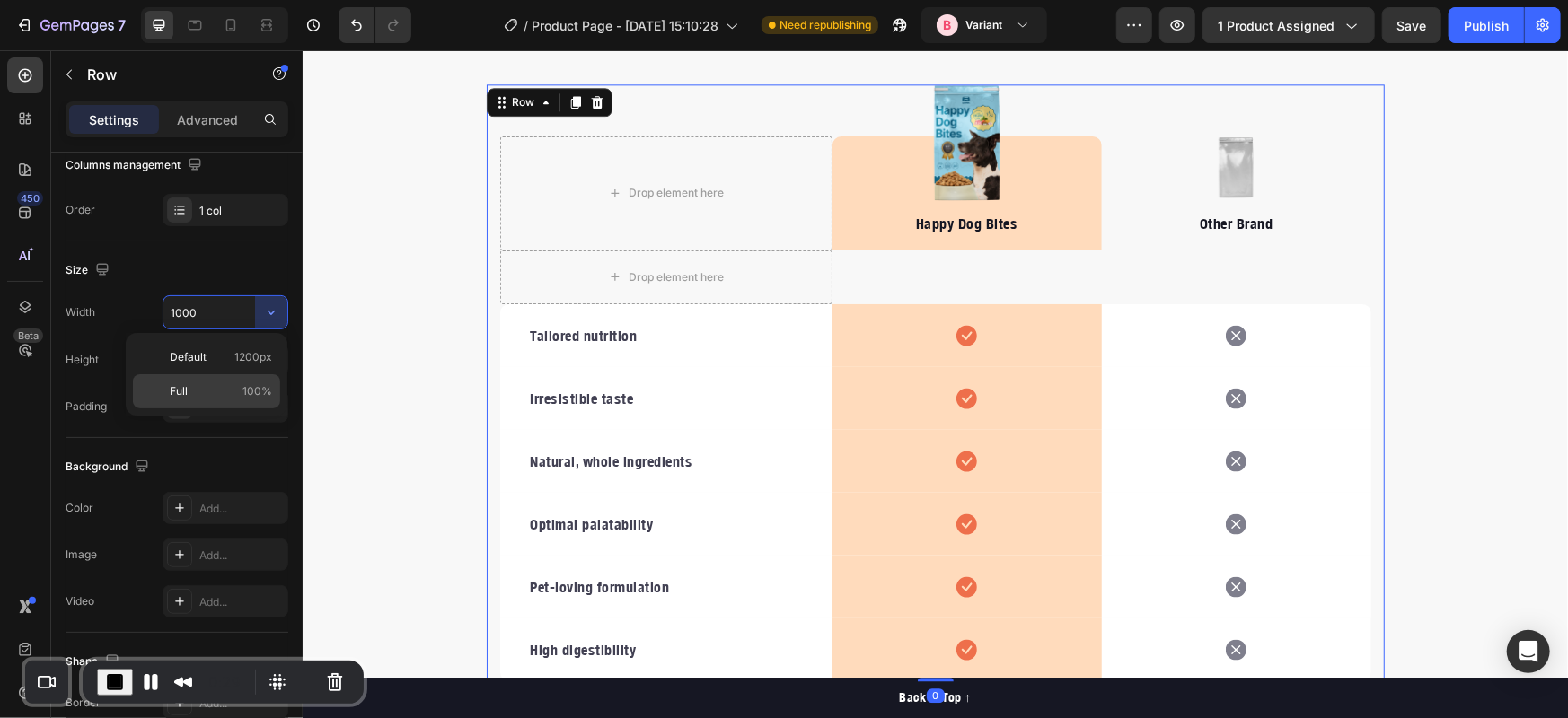
click at [211, 383] on p "Full 100%" at bounding box center [221, 391] width 102 height 16
type input "100%"
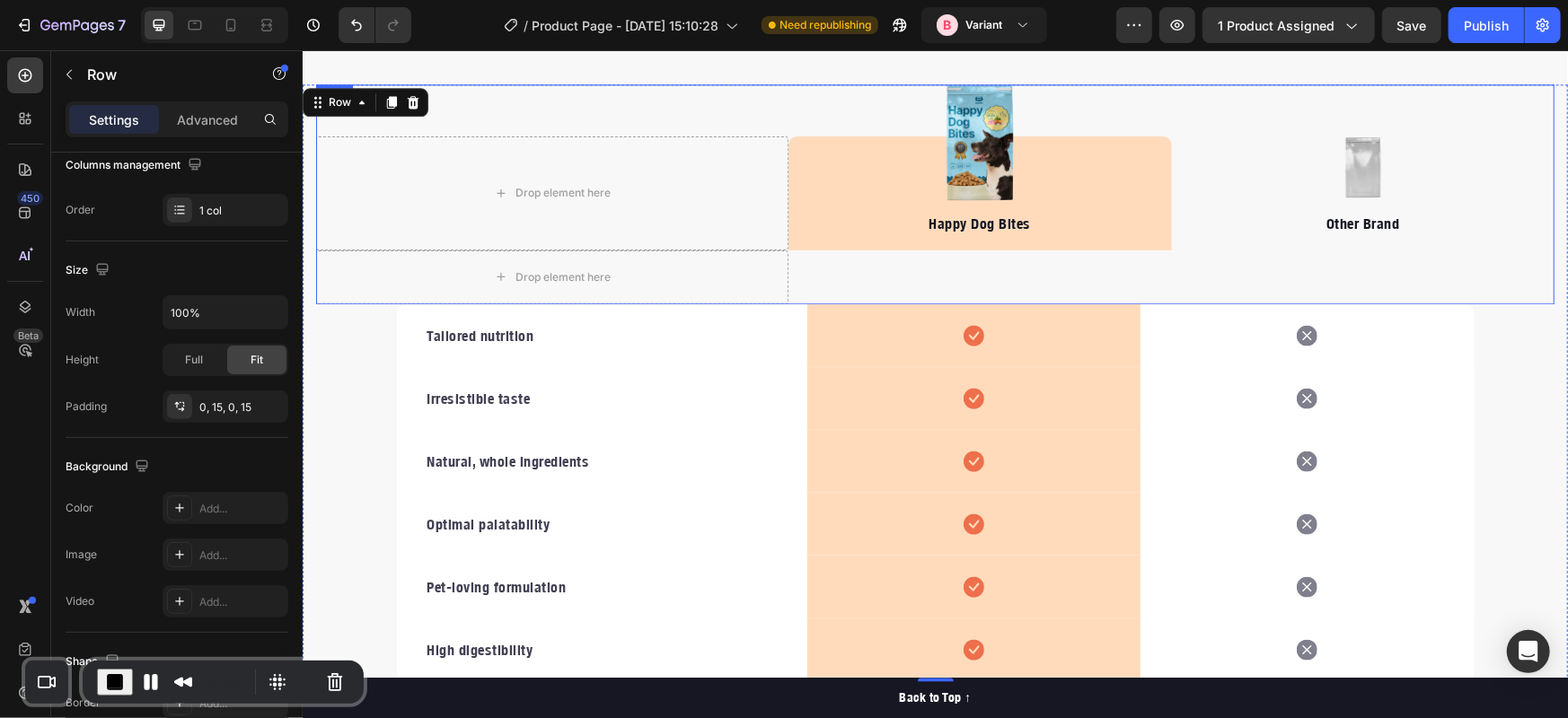
click at [806, 266] on div "Drop element here Image Happy Dog Bites Text block Row Image Other Brand Text b…" at bounding box center [934, 192] width 1238 height 219
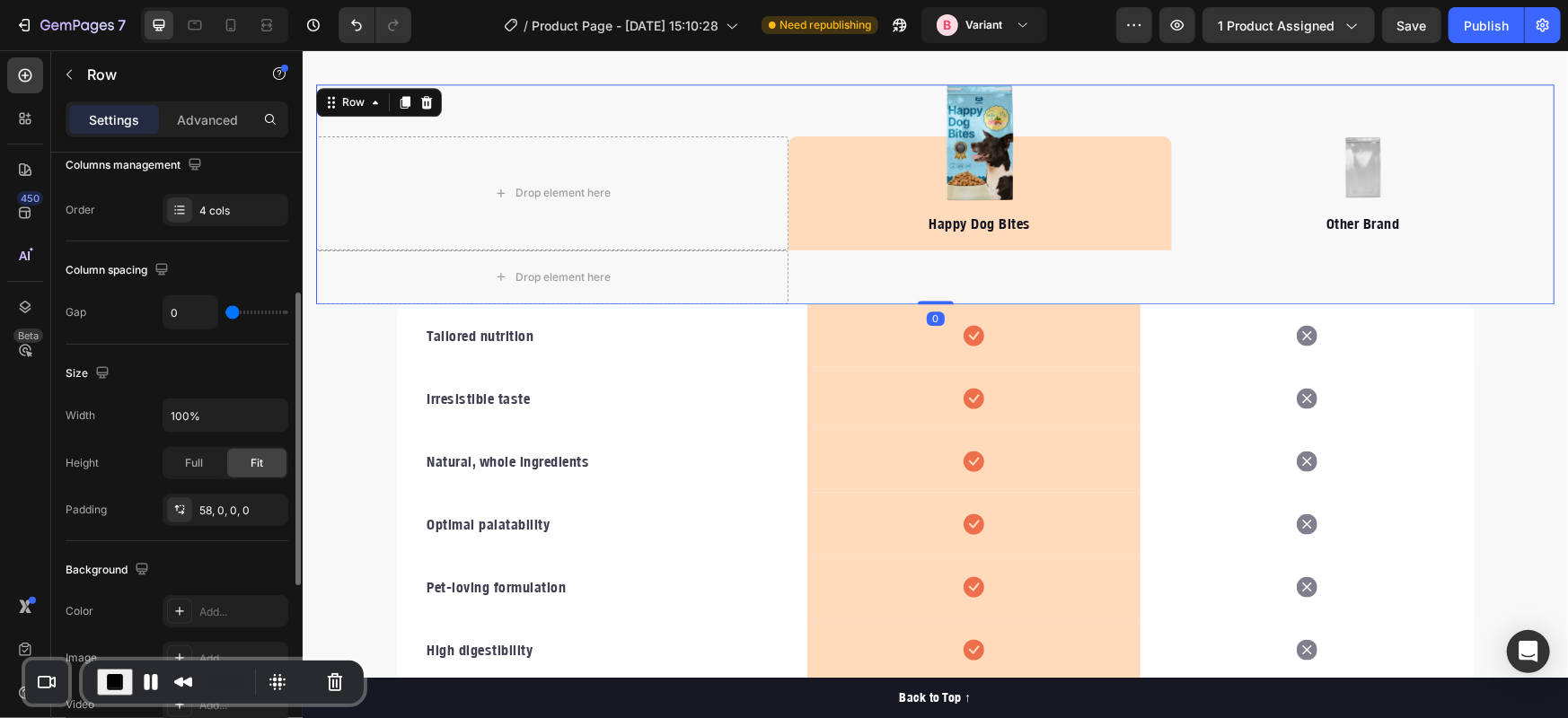
scroll to position [297, 0]
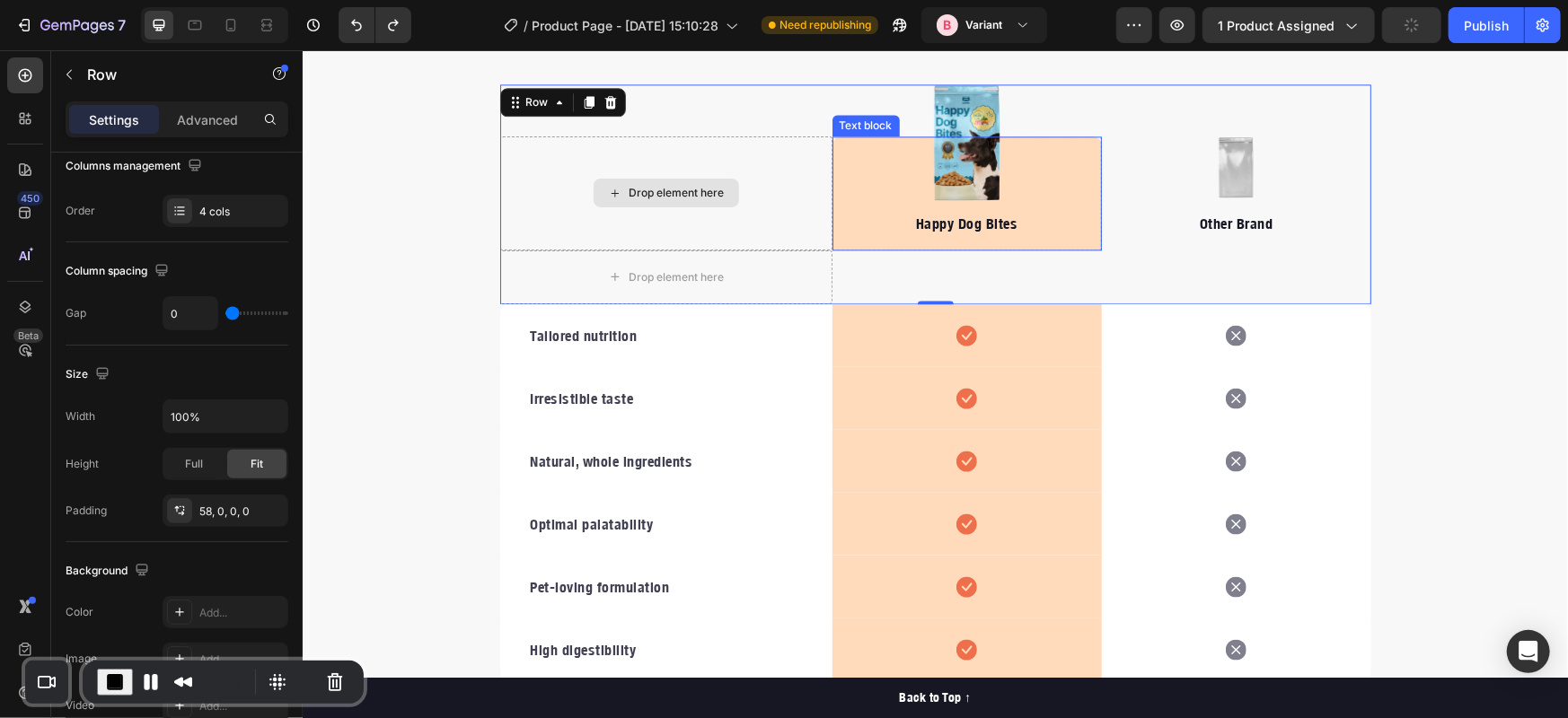
type input "1200"
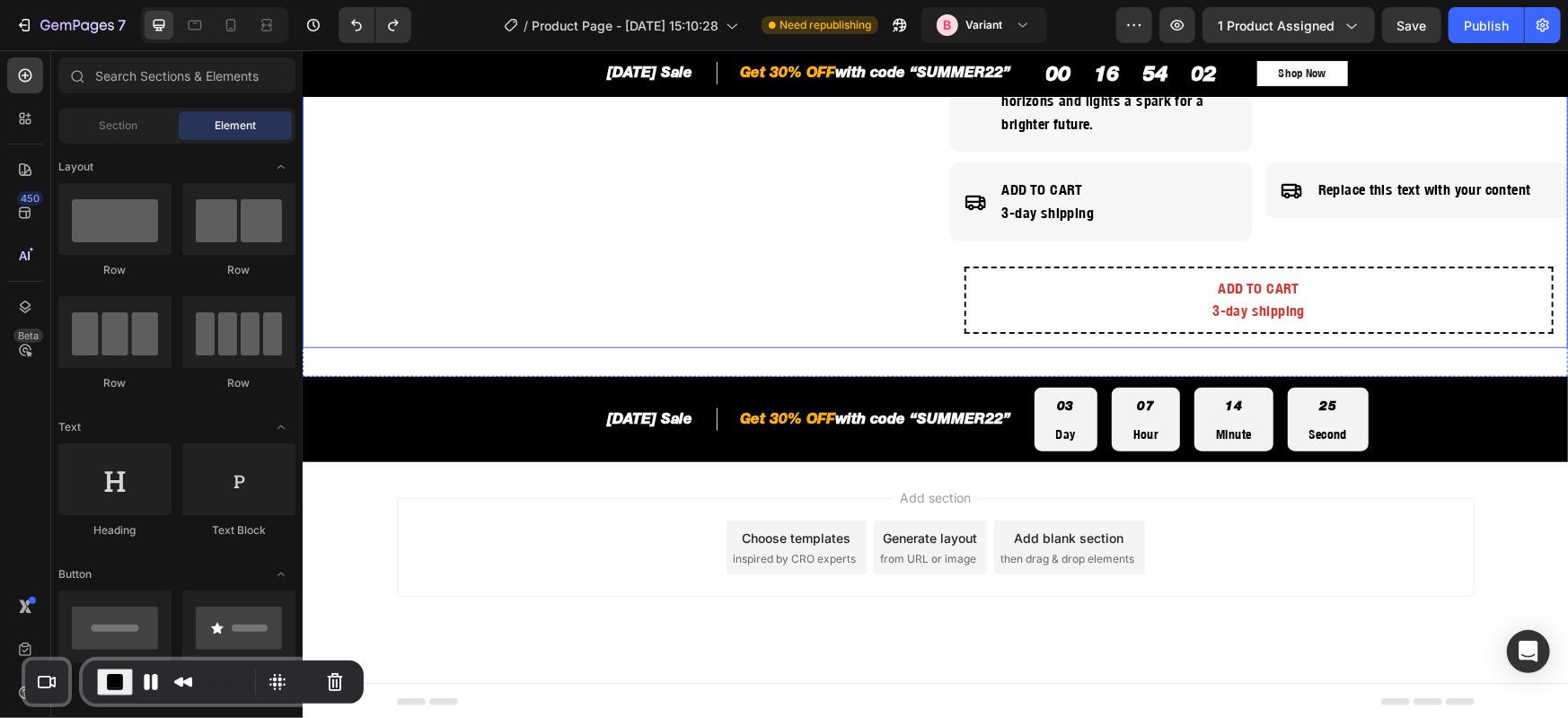
scroll to position [623, 0]
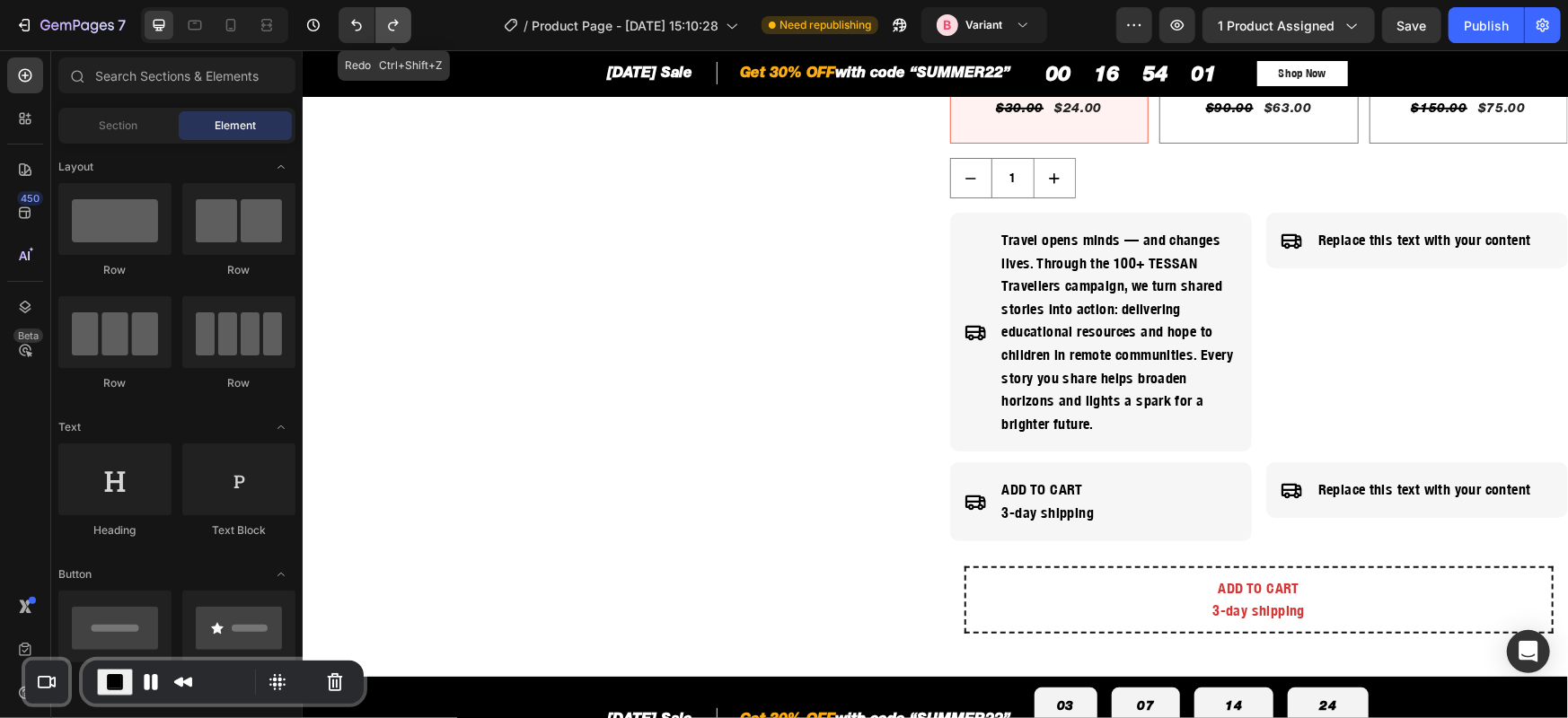
drag, startPoint x: 396, startPoint y: 27, endPoint x: 252, endPoint y: 61, distance: 148.0
click at [396, 27] on icon "Undo/Redo" at bounding box center [393, 25] width 18 height 18
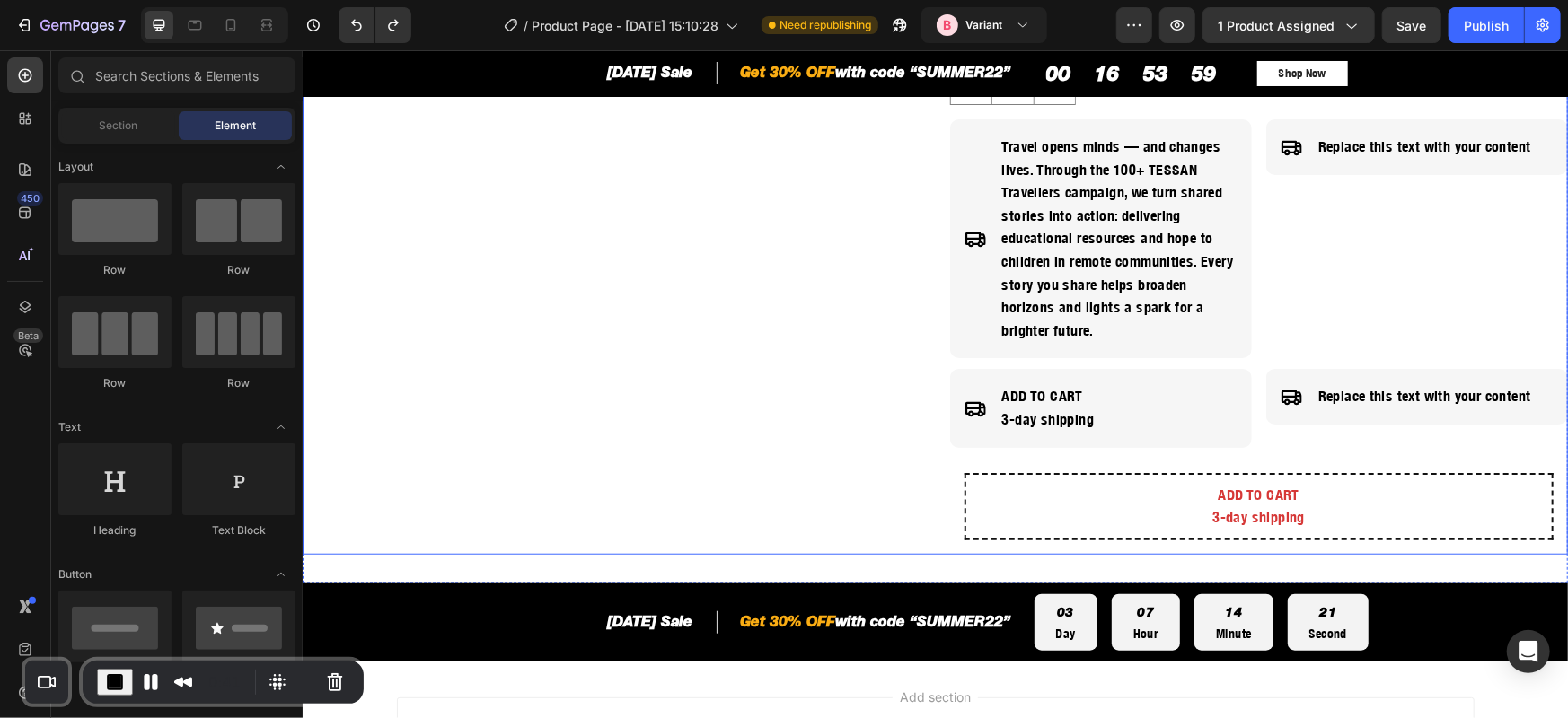
scroll to position [916, 0]
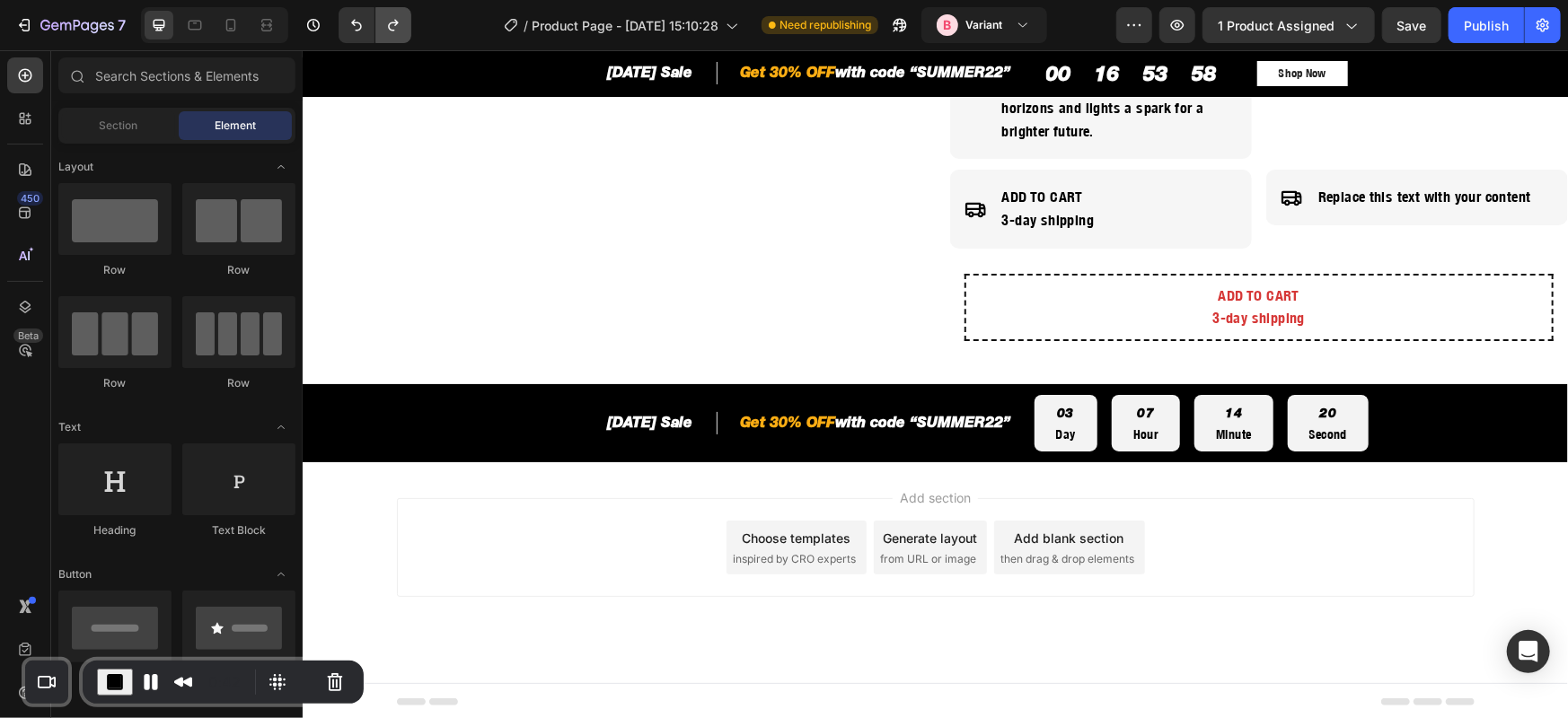
click at [399, 28] on icon "Undo/Redo" at bounding box center [393, 25] width 18 height 18
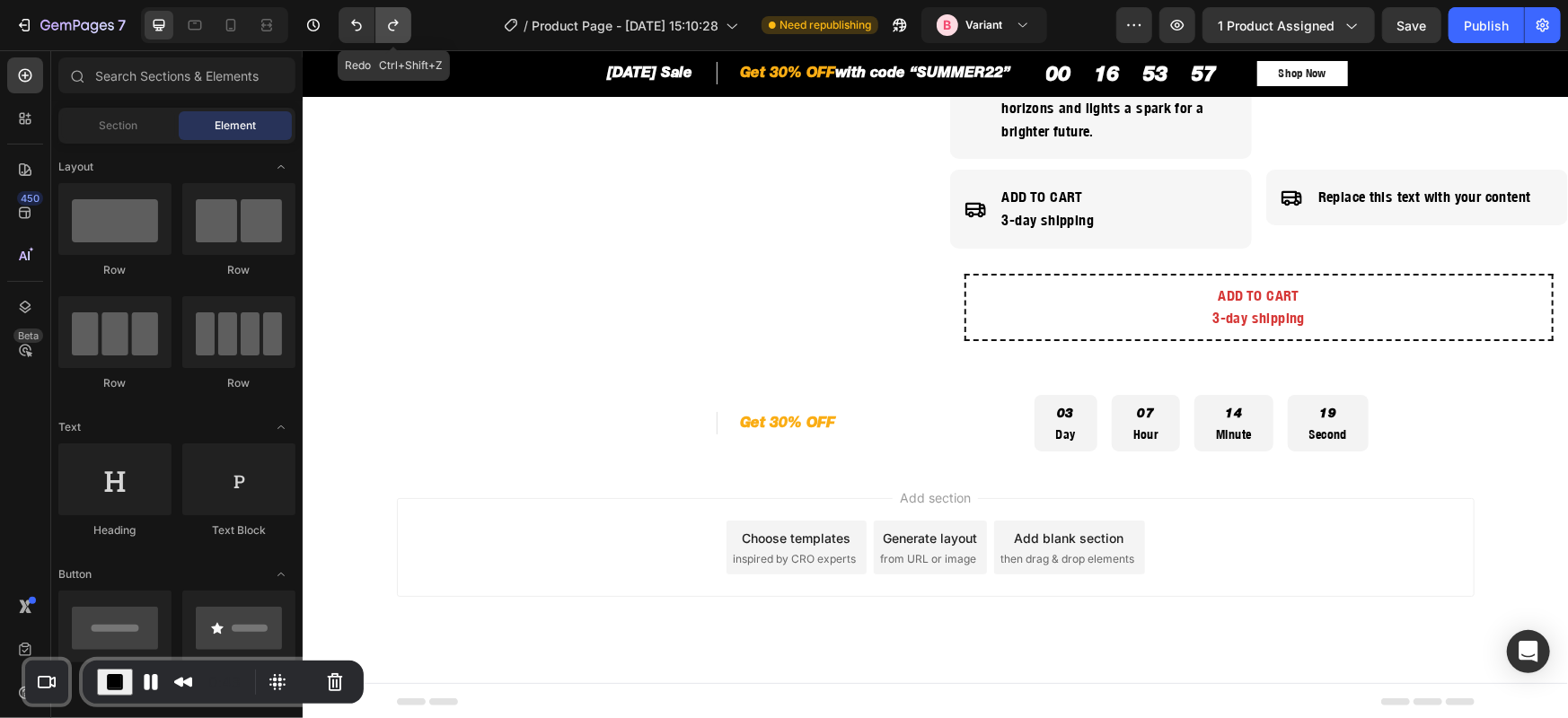
click at [399, 28] on icon "Undo/Redo" at bounding box center [393, 25] width 18 height 18
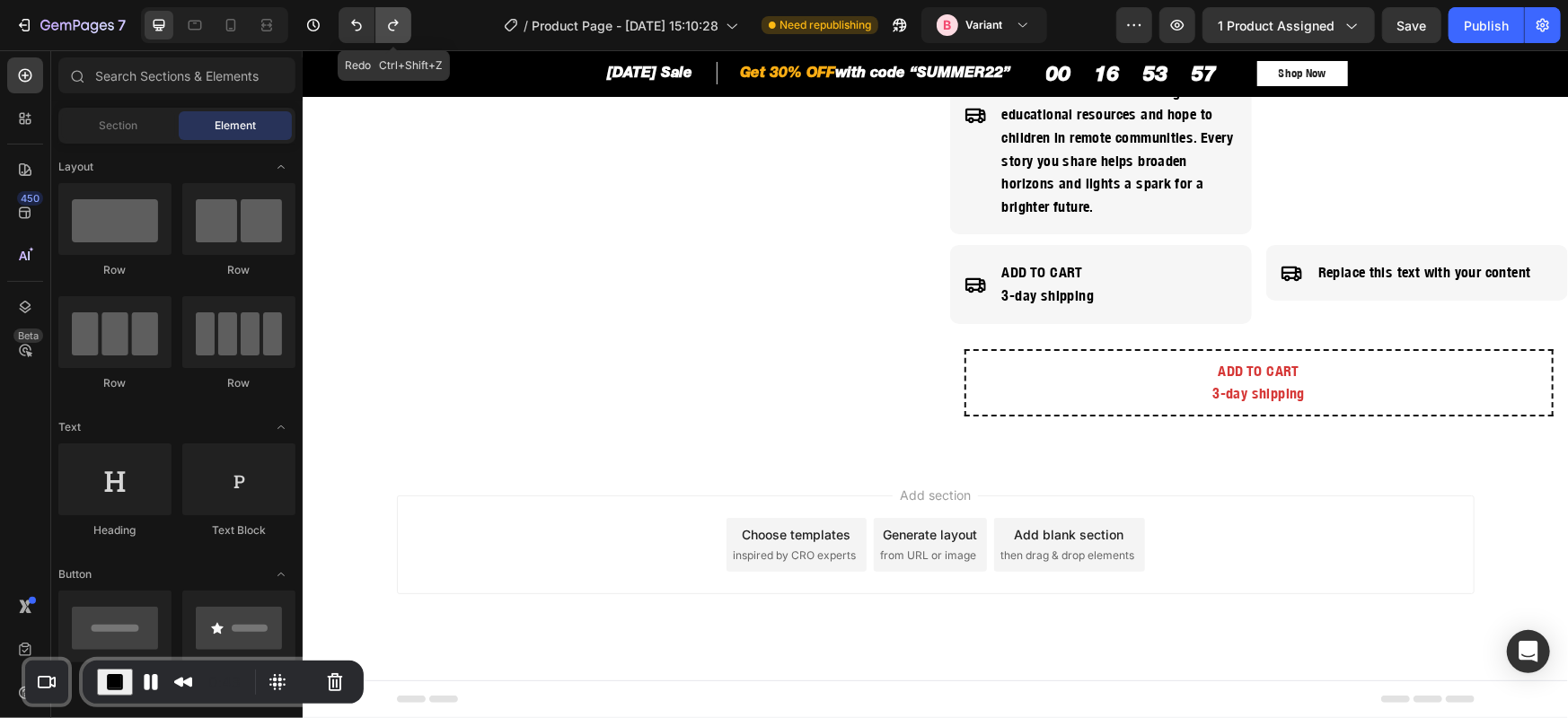
scroll to position [836, 0]
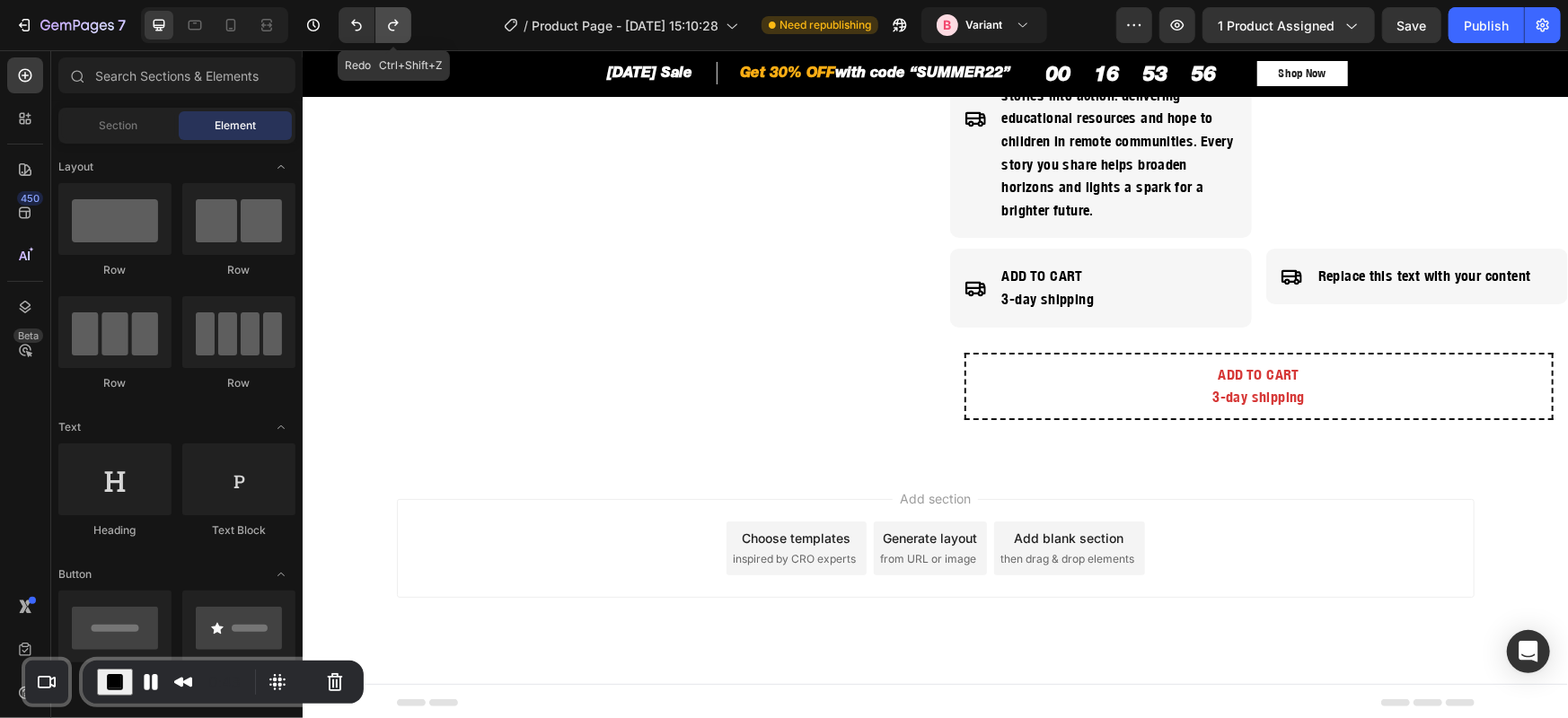
click at [399, 28] on icon "Undo/Redo" at bounding box center [393, 25] width 18 height 18
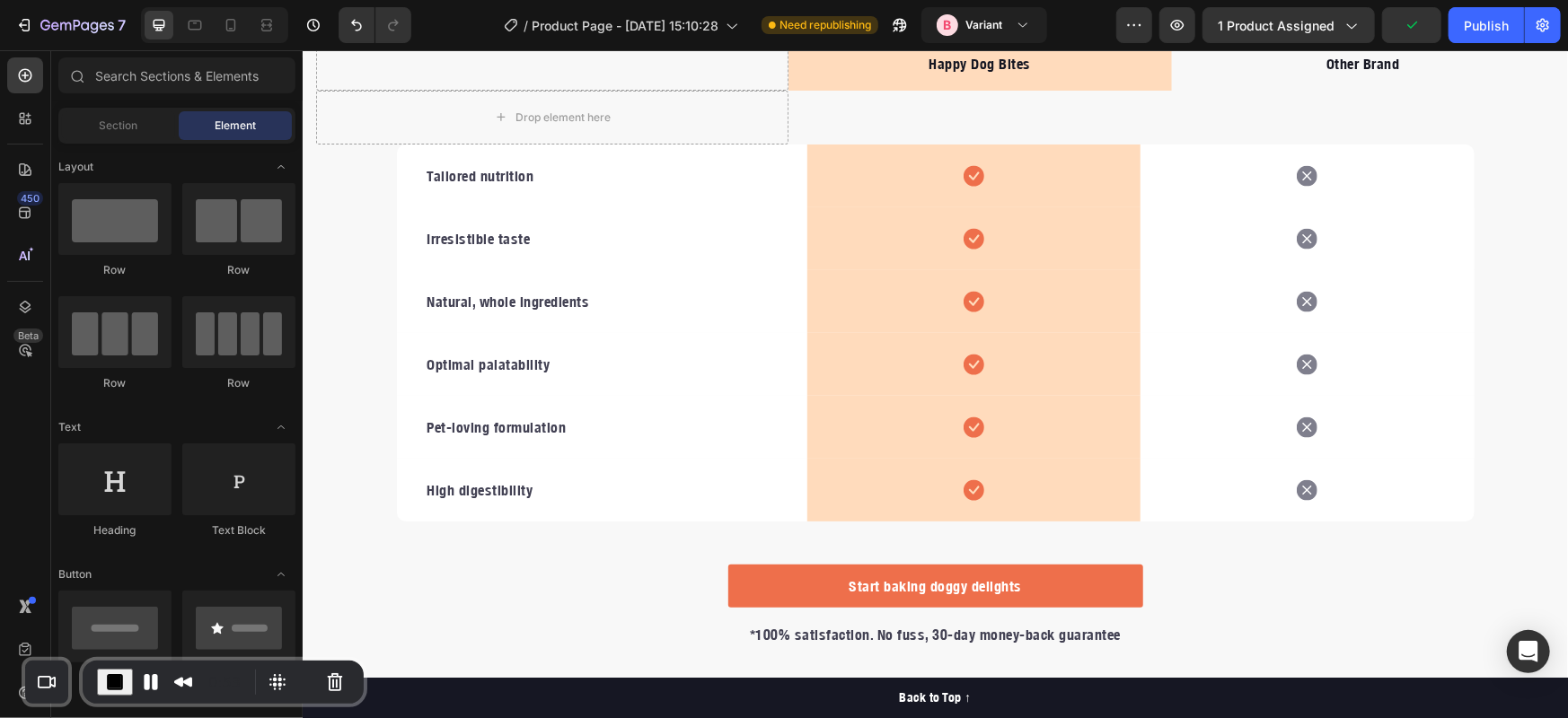
scroll to position [2632, 0]
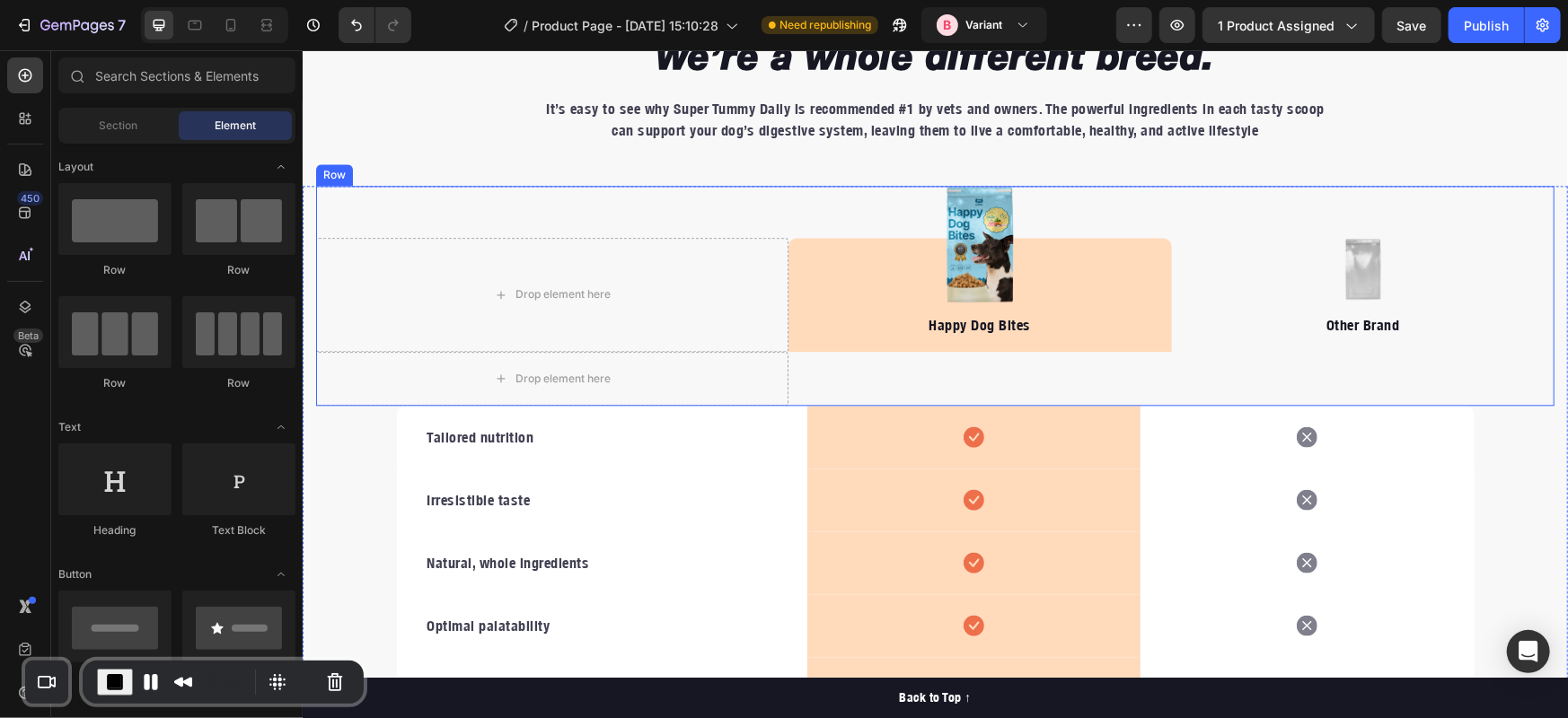
click at [821, 366] on div "Drop element here Image Happy Dog Bites Text block Row Image Other Brand Text b…" at bounding box center [934, 294] width 1238 height 219
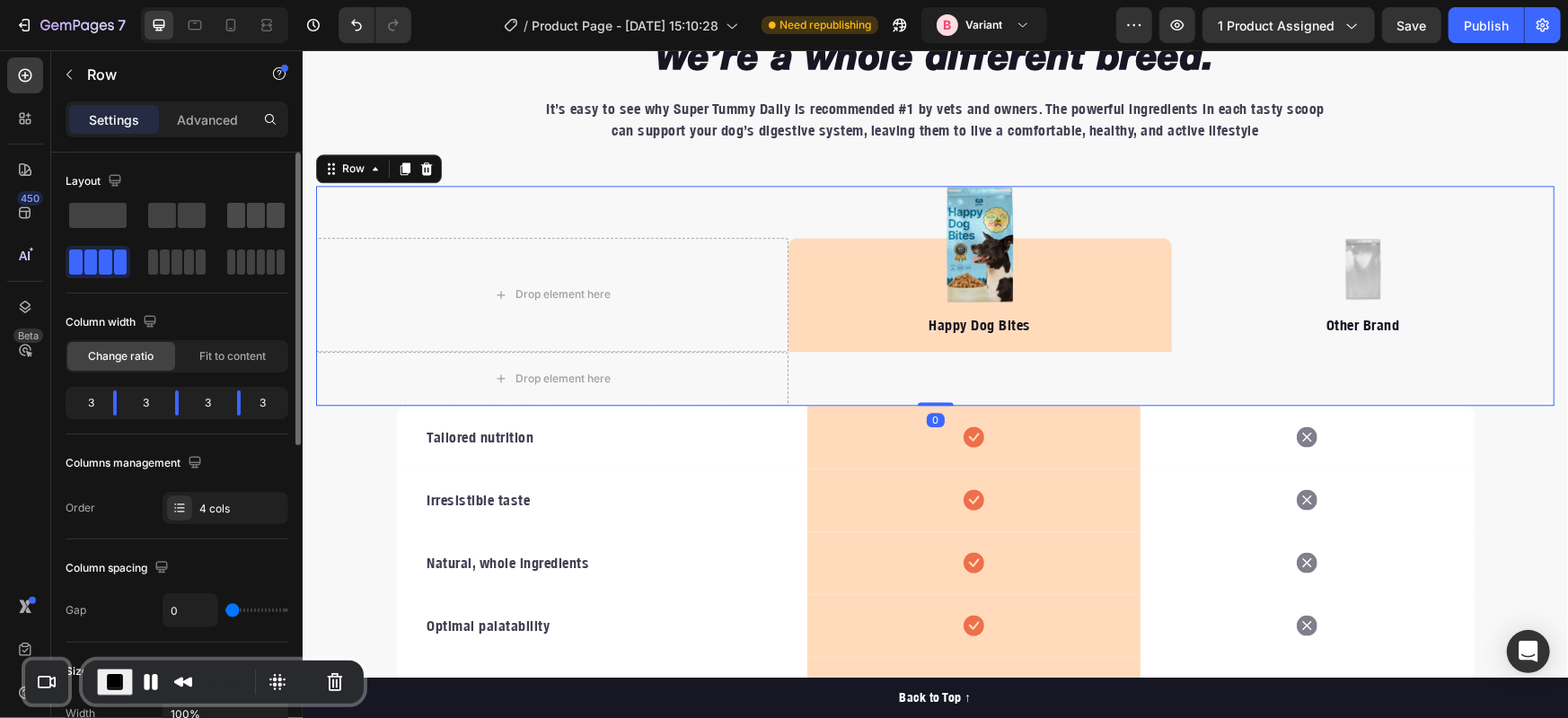
drag, startPoint x: 269, startPoint y: 212, endPoint x: 520, endPoint y: 319, distance: 272.9
click at [269, 212] on span at bounding box center [276, 216] width 18 height 25
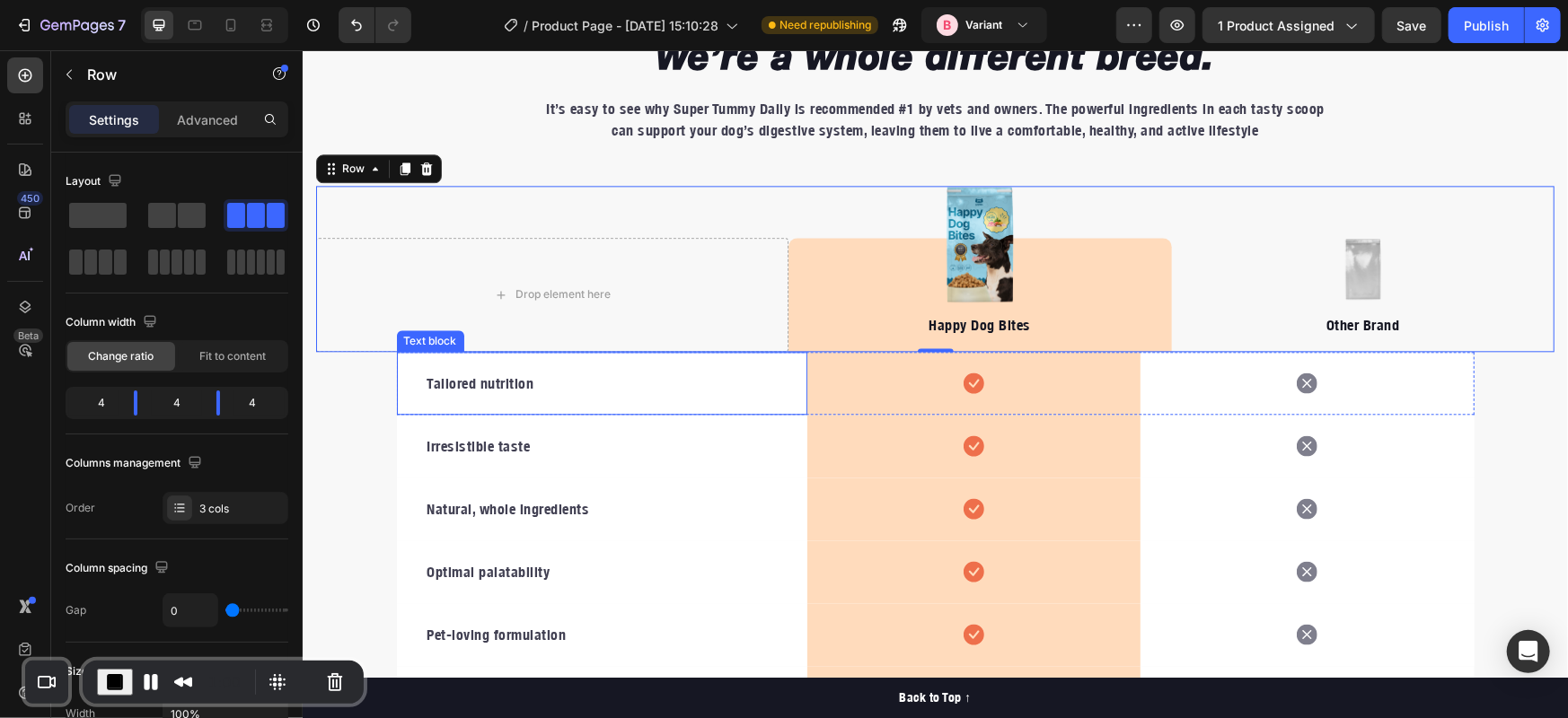
click at [781, 368] on div "Tailored nutrition Text block" at bounding box center [601, 383] width 411 height 63
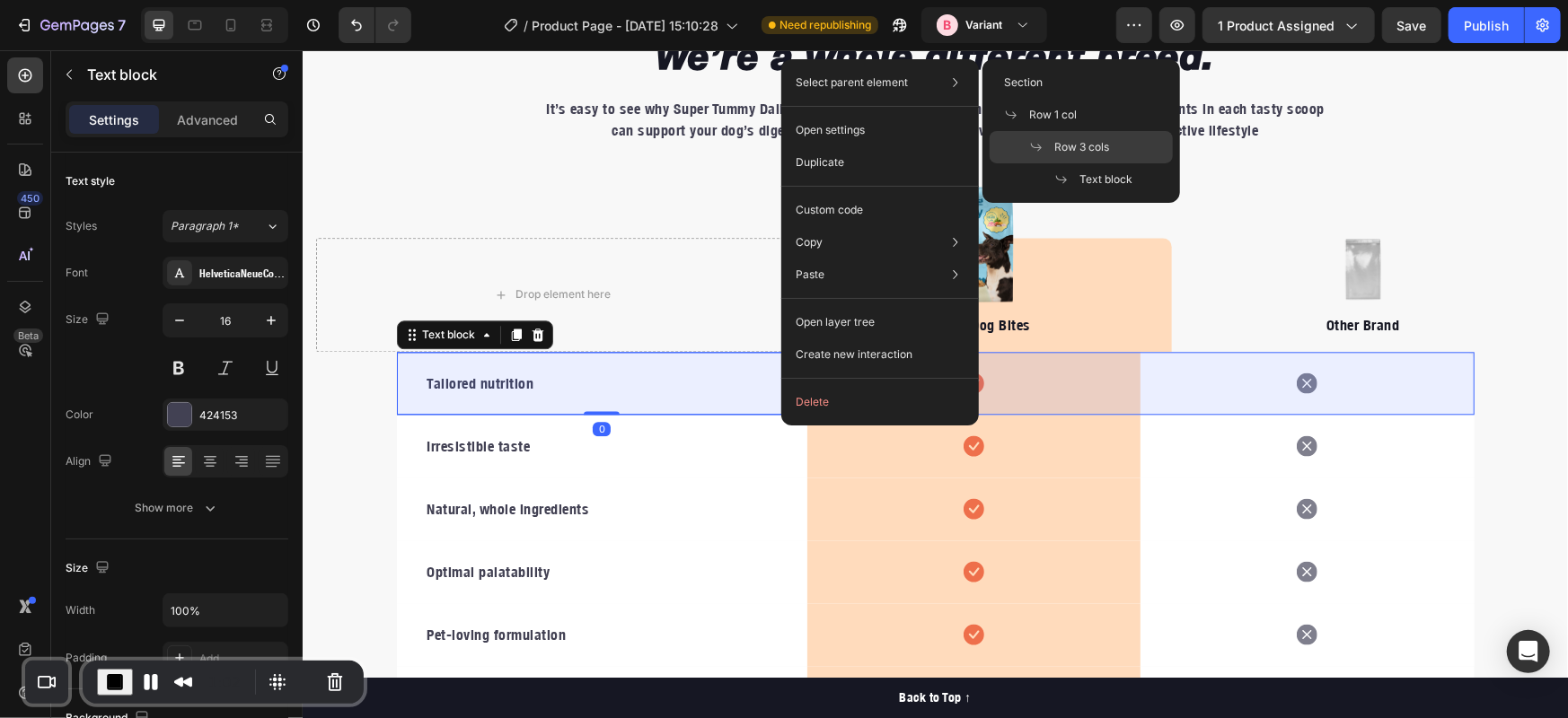
drag, startPoint x: 1059, startPoint y: 142, endPoint x: 591, endPoint y: 127, distance: 468.2
click at [1059, 142] on span "Row 3 cols" at bounding box center [1082, 147] width 55 height 16
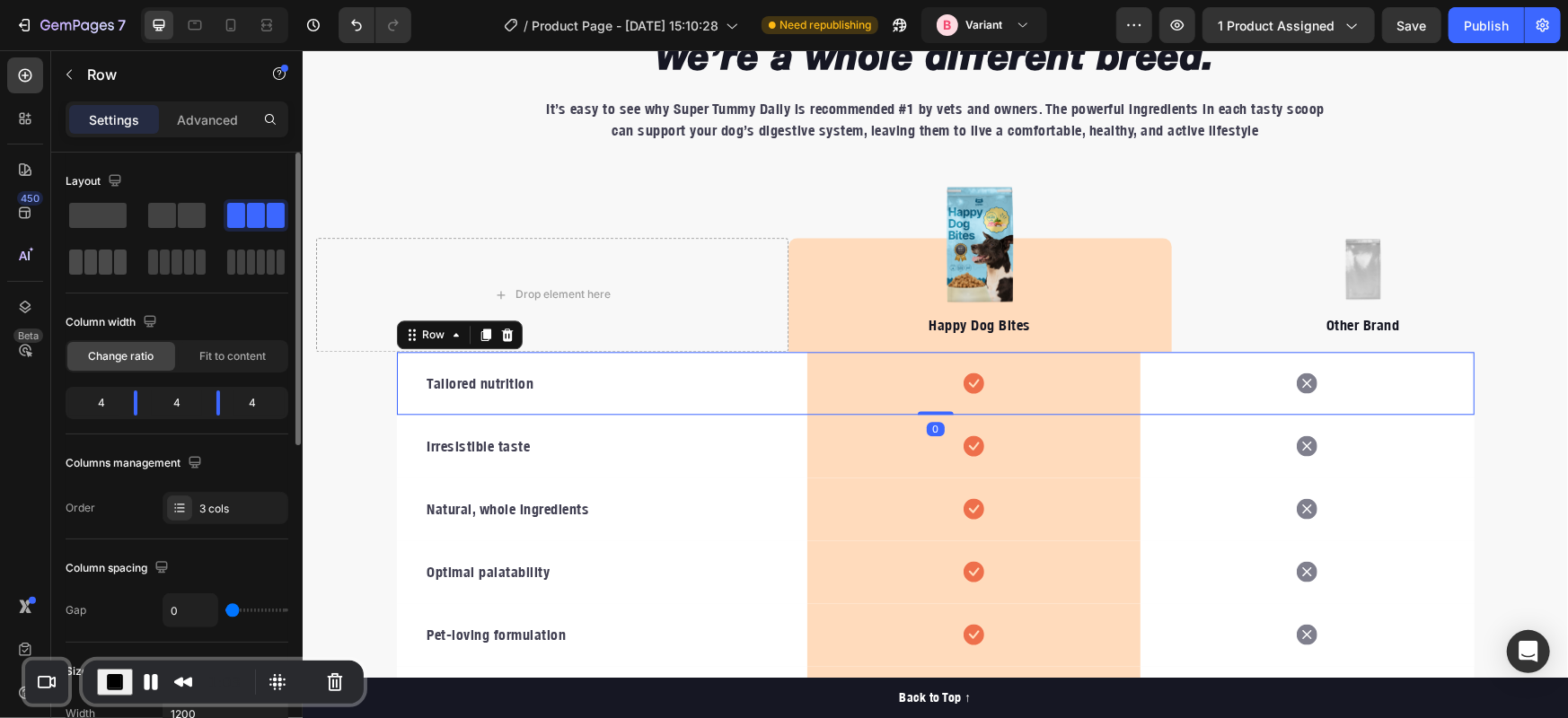
click at [116, 260] on span at bounding box center [120, 262] width 14 height 25
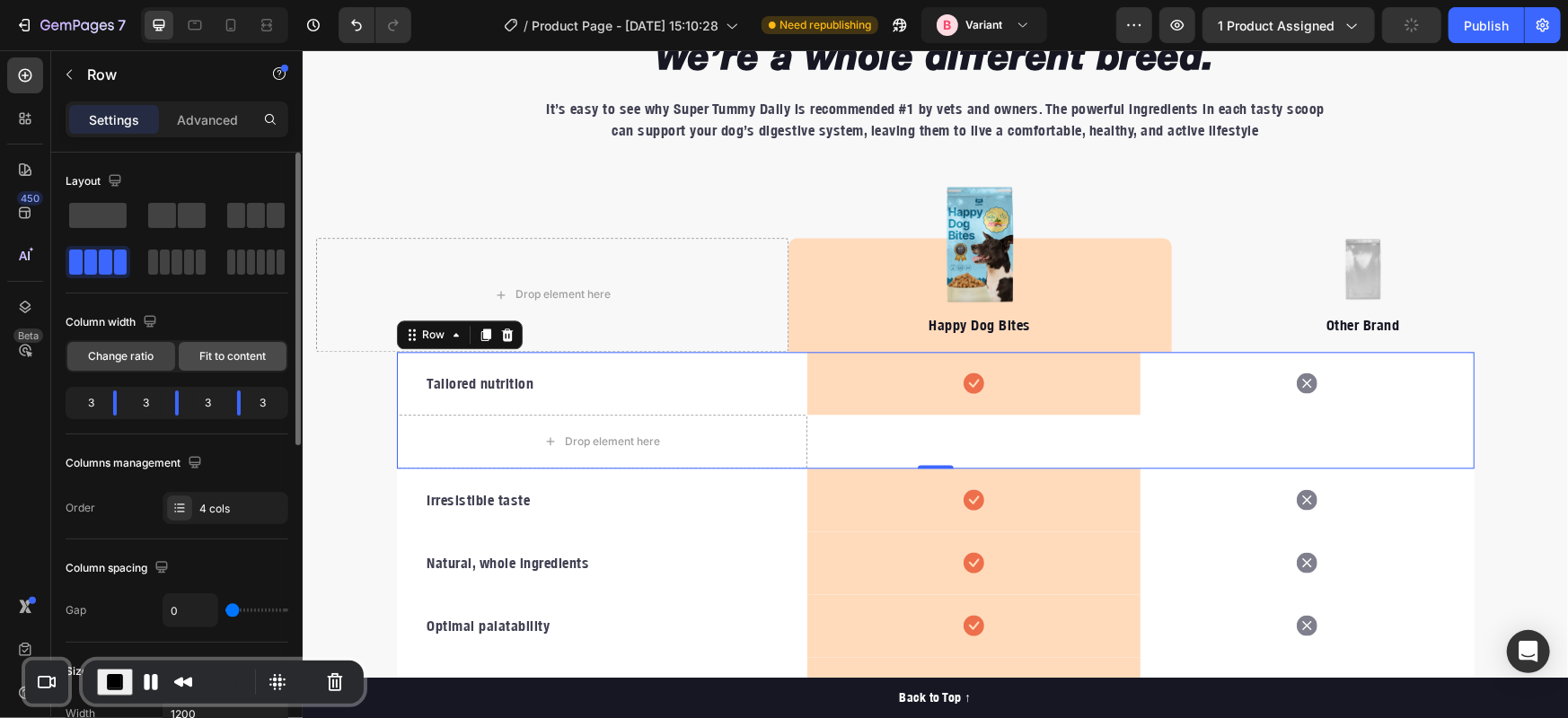
click at [221, 359] on span "Fit to content" at bounding box center [233, 357] width 67 height 16
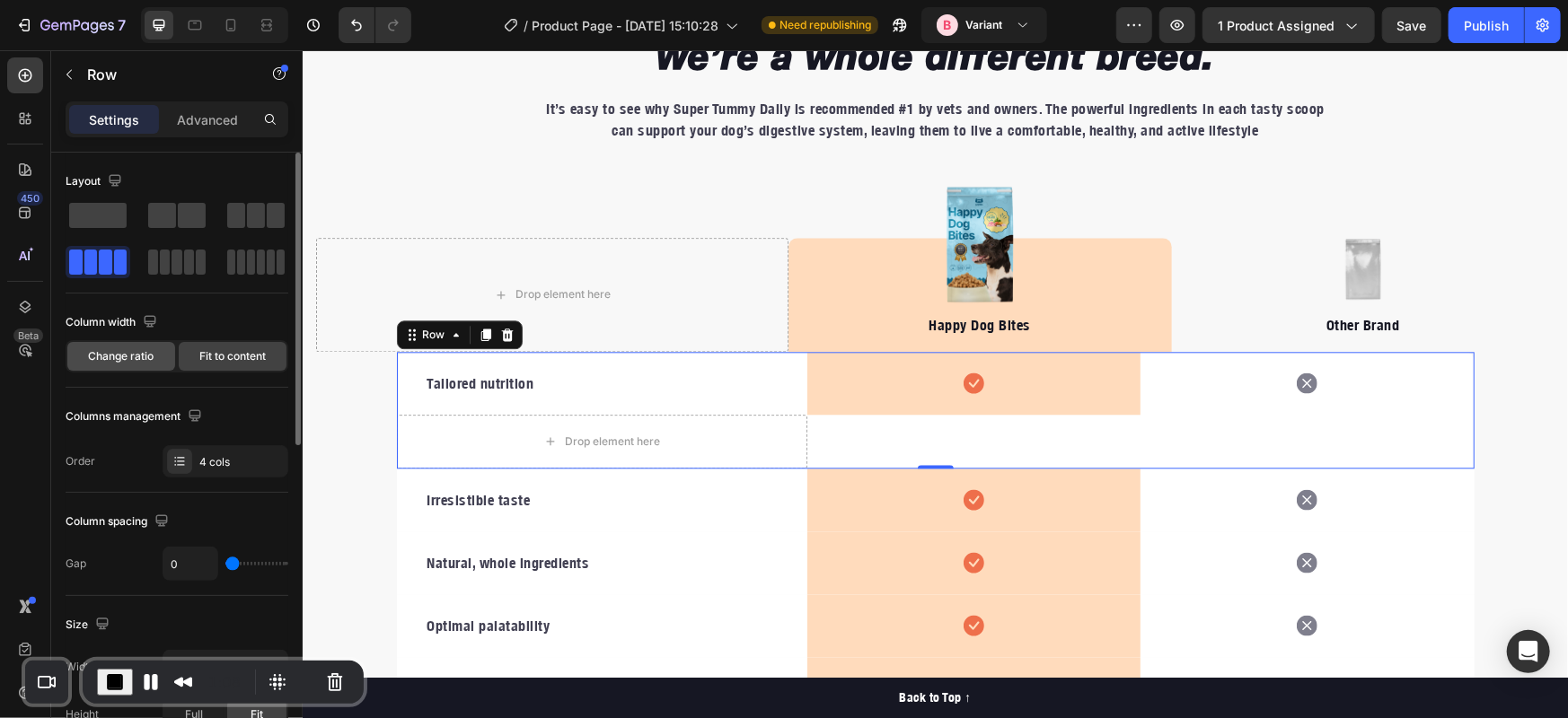
click at [135, 357] on span "Change ratio" at bounding box center [121, 357] width 66 height 16
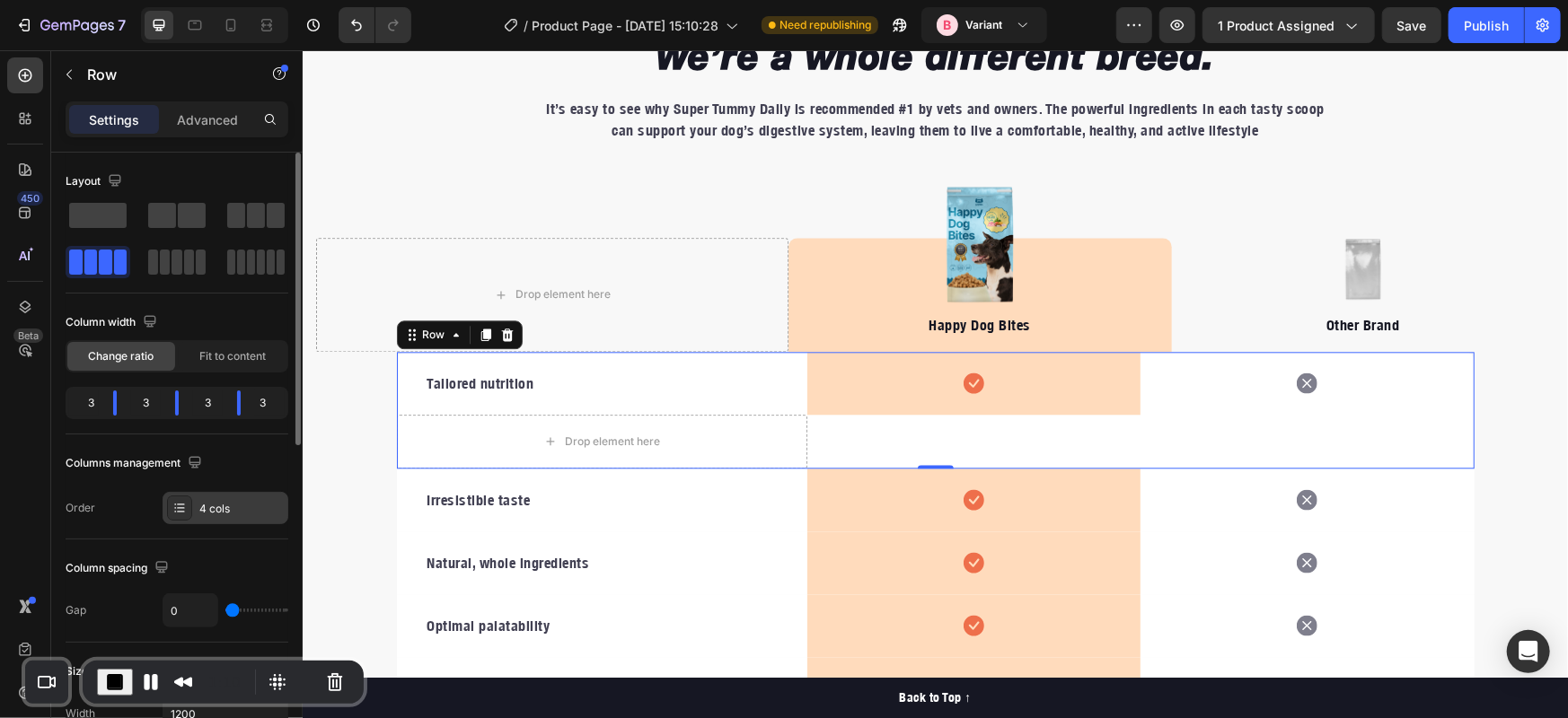
click at [249, 500] on div "4 cols" at bounding box center [241, 508] width 84 height 16
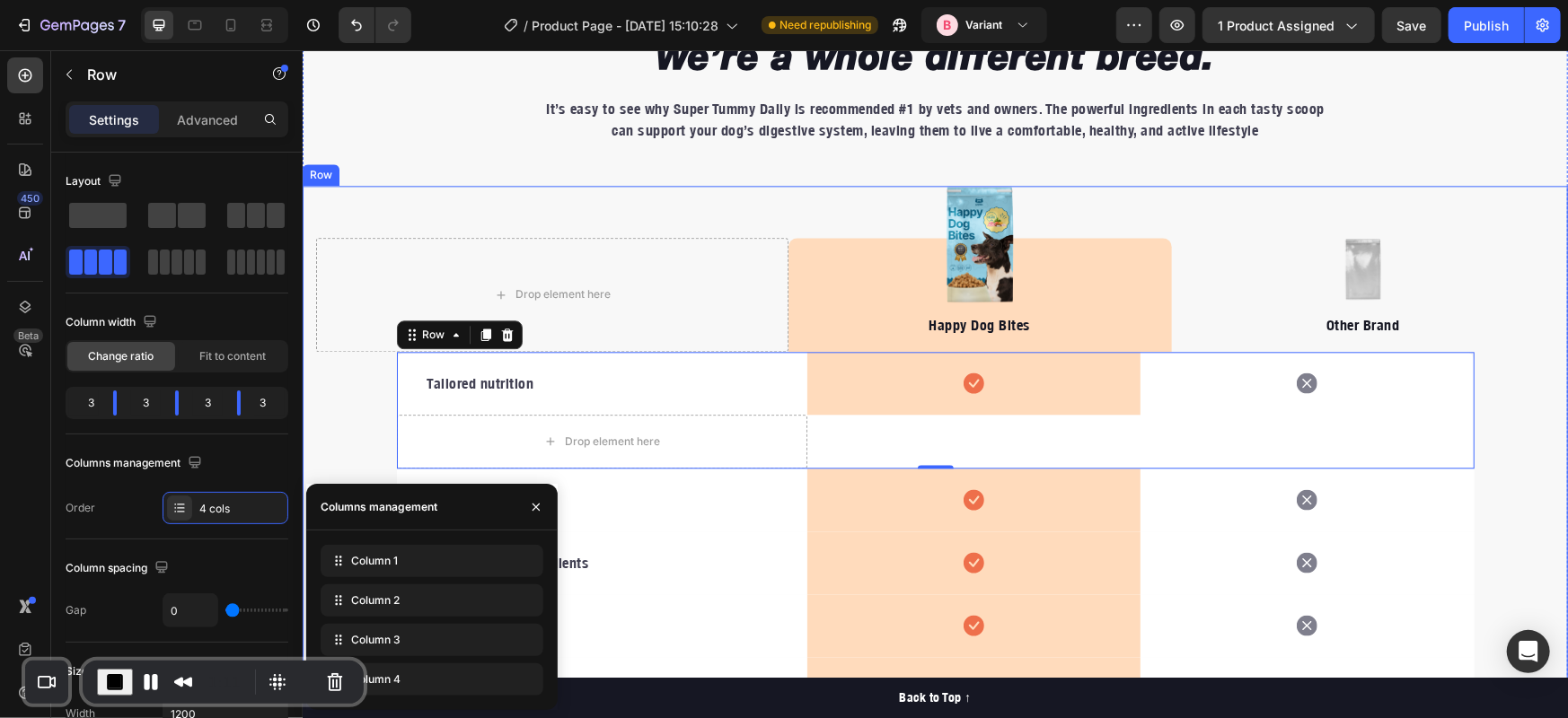
click at [322, 432] on div "Drop element here Image Happy Dog Bites Text block Row Image Other Brand Text b…" at bounding box center [934, 483] width 1238 height 597
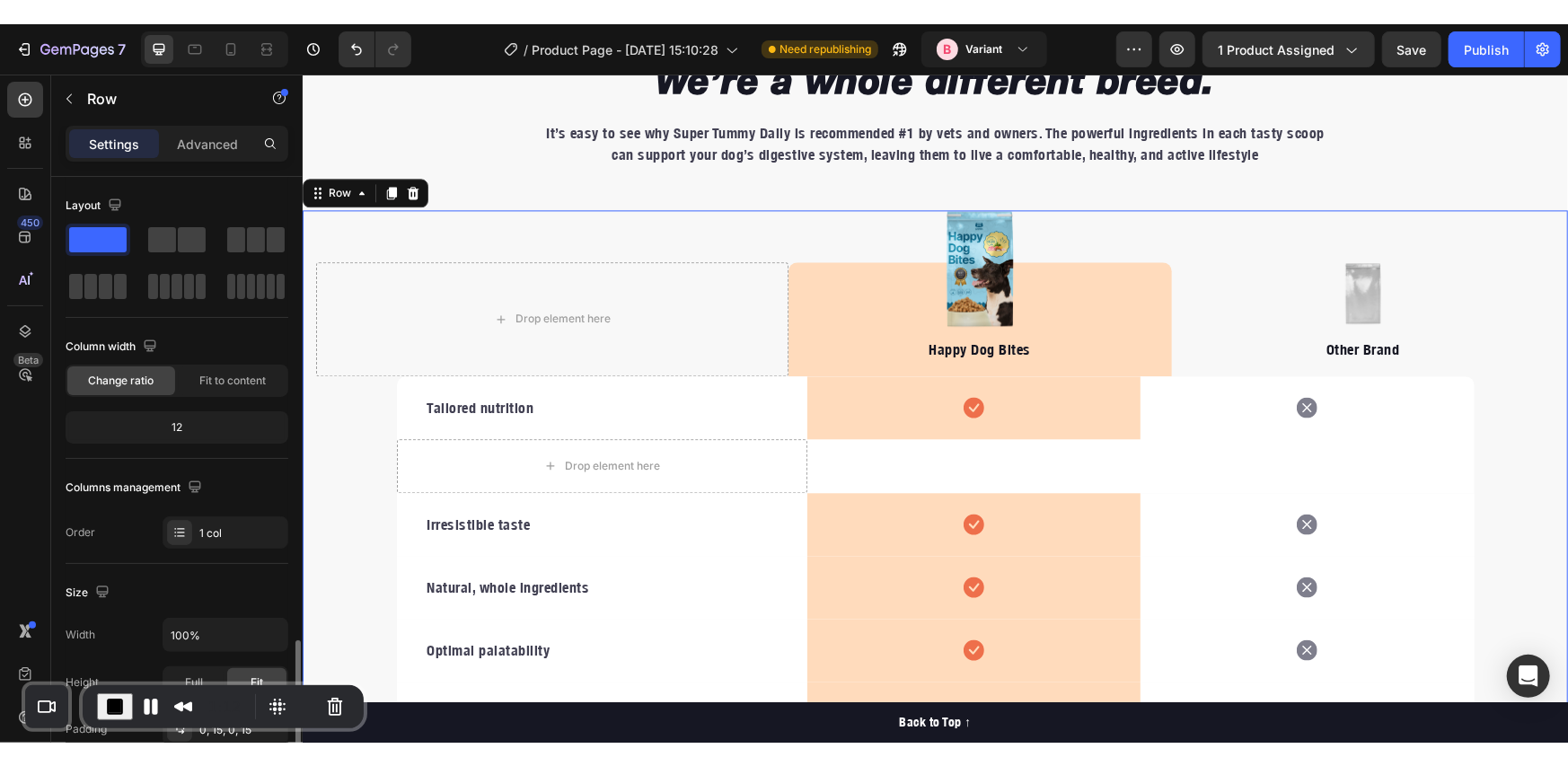
scroll to position [296, 0]
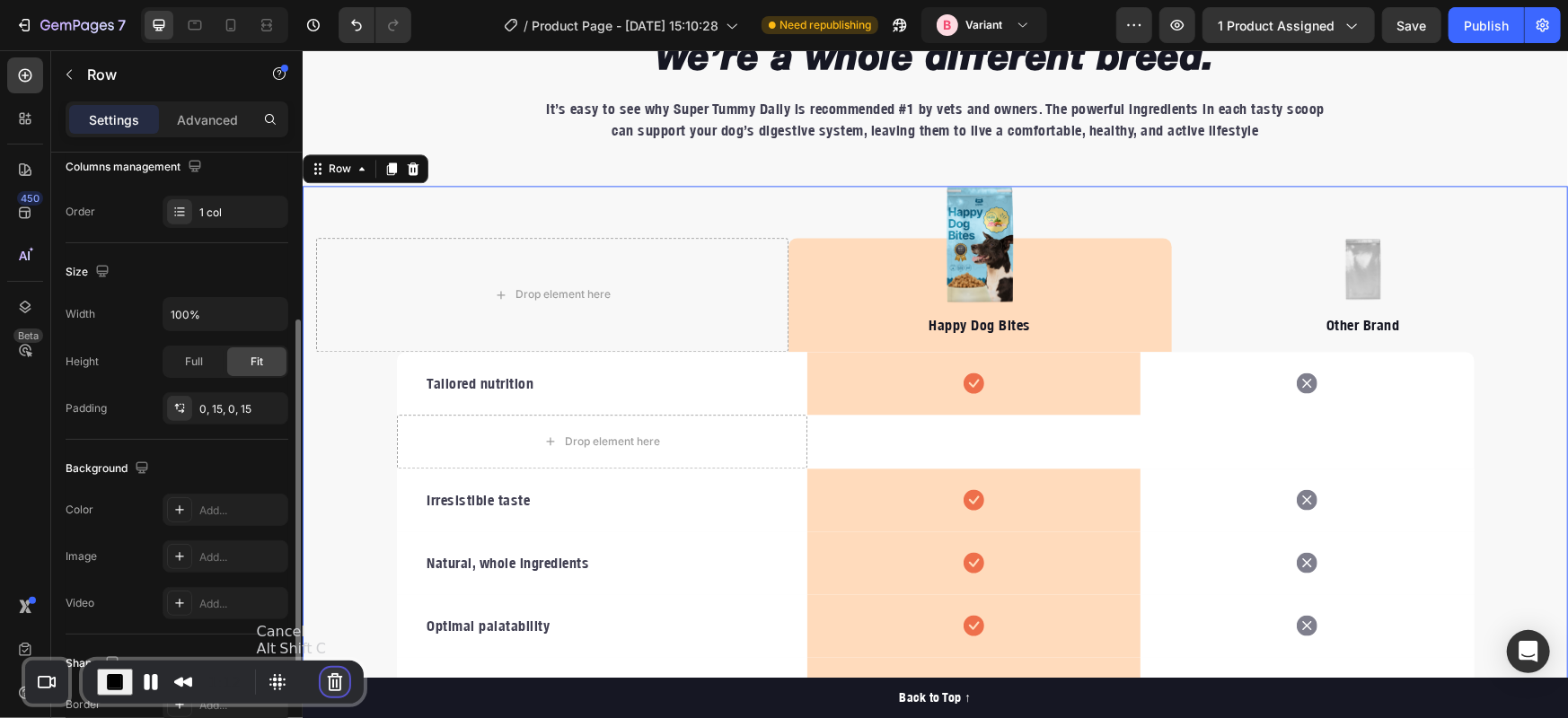
click at [333, 686] on button "Cancel Recording" at bounding box center [335, 682] width 29 height 29
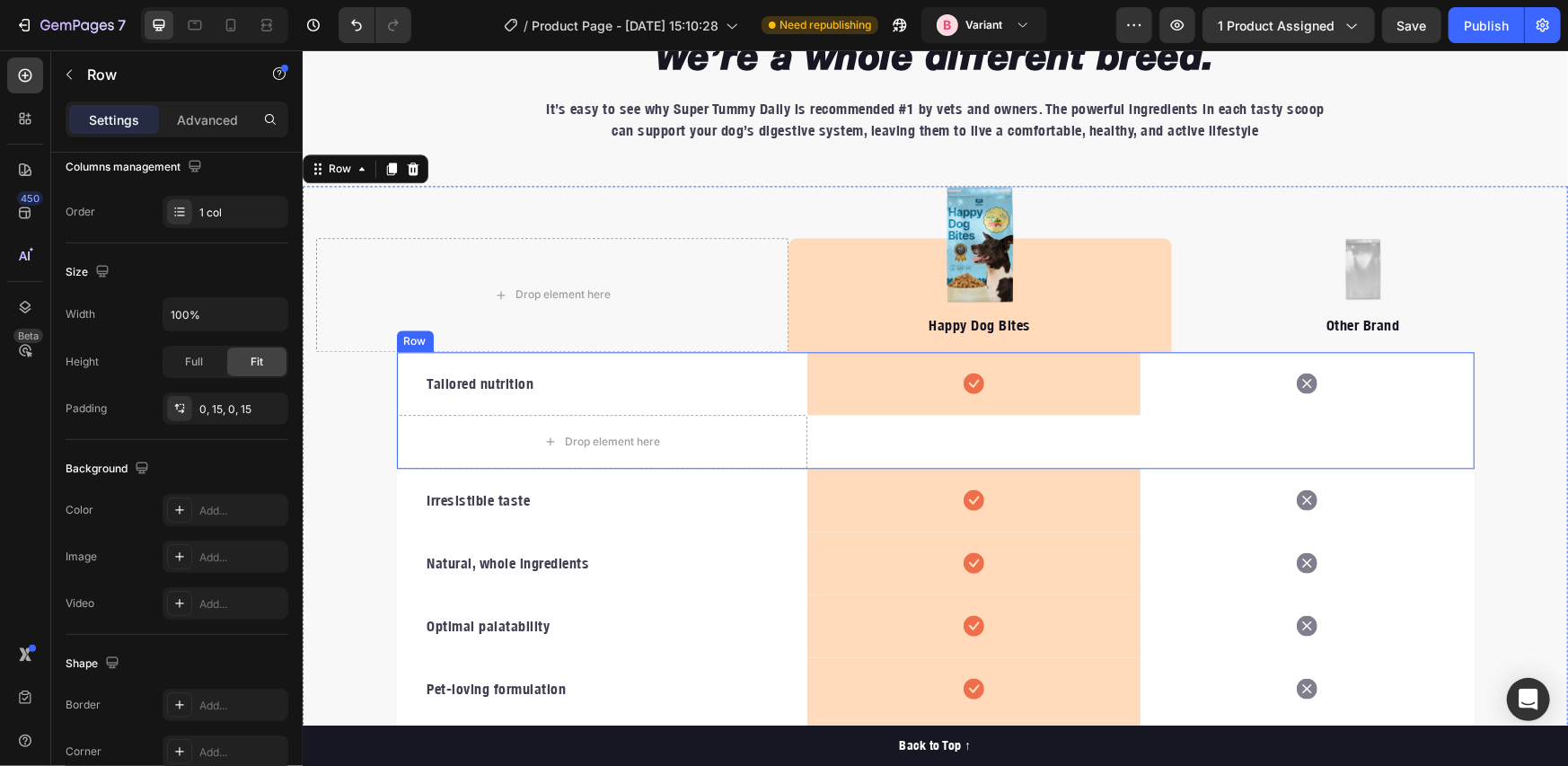
click at [936, 422] on div "Tailored nutrition Text block Icon Row Icon Drop element here Row" at bounding box center [934, 409] width 1077 height 117
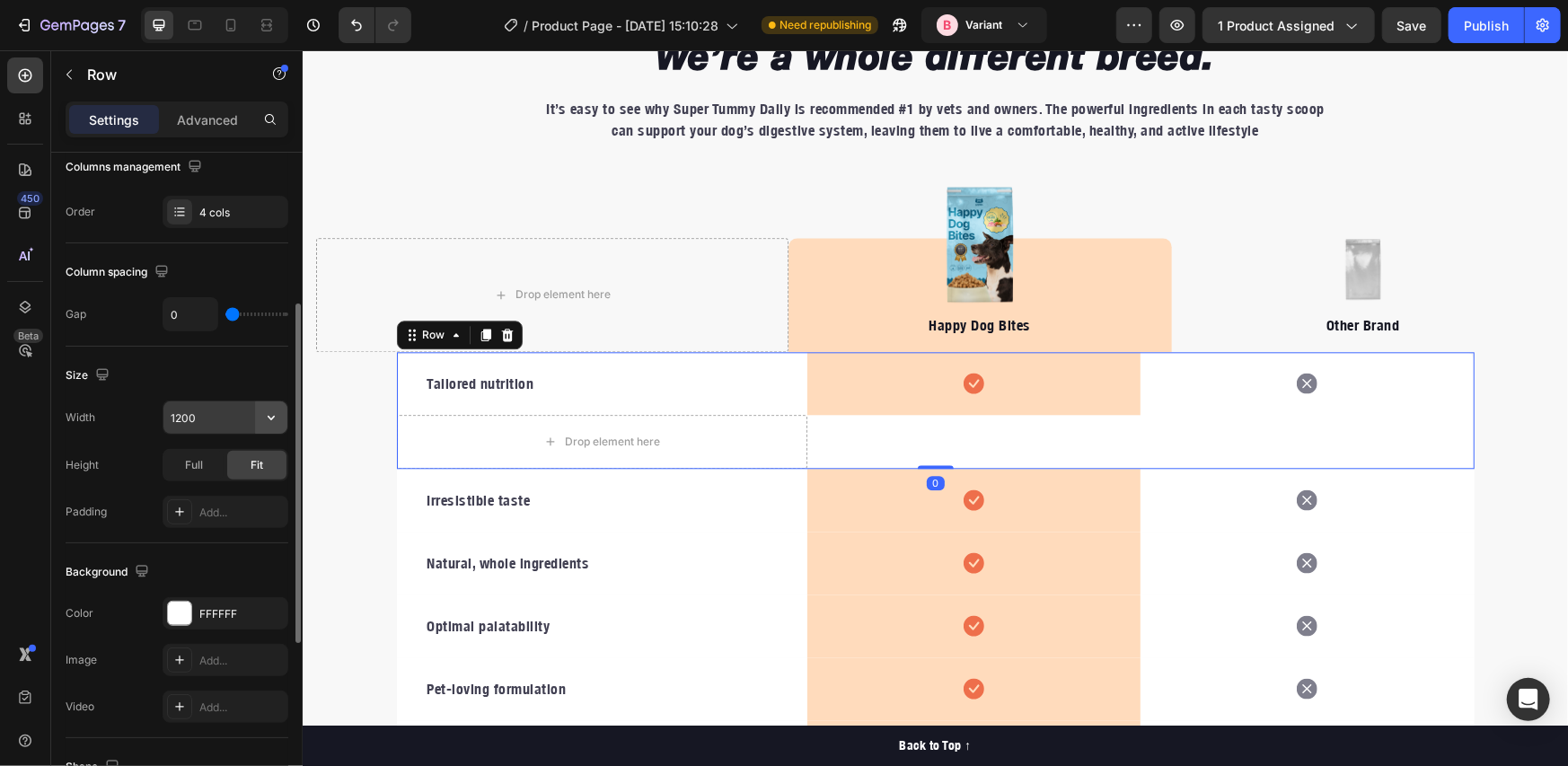
click at [281, 406] on button "button" at bounding box center [271, 417] width 33 height 33
click at [230, 488] on div "Full 100%" at bounding box center [206, 497] width 147 height 34
type input "100%"
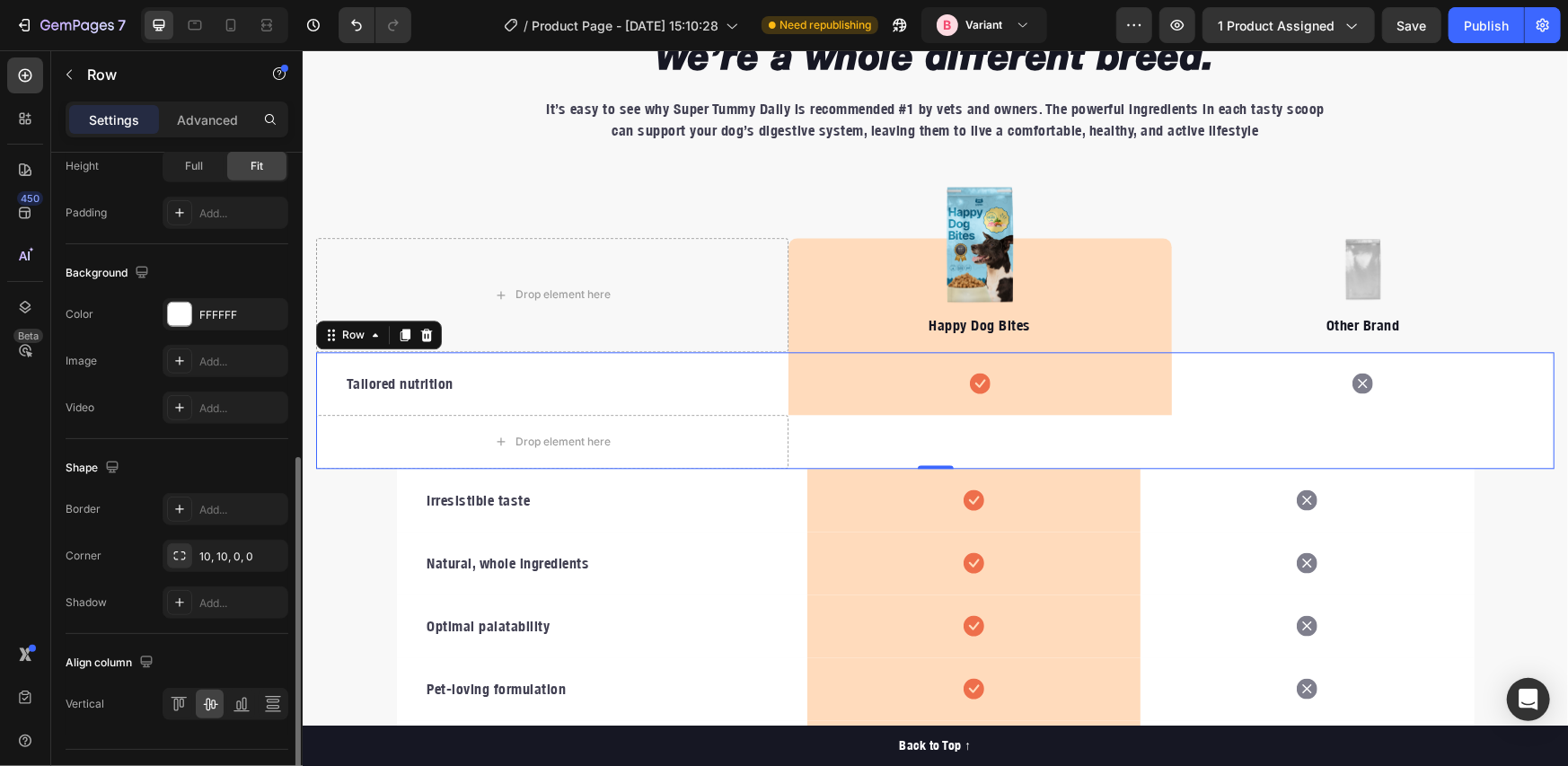
scroll to position [634, 0]
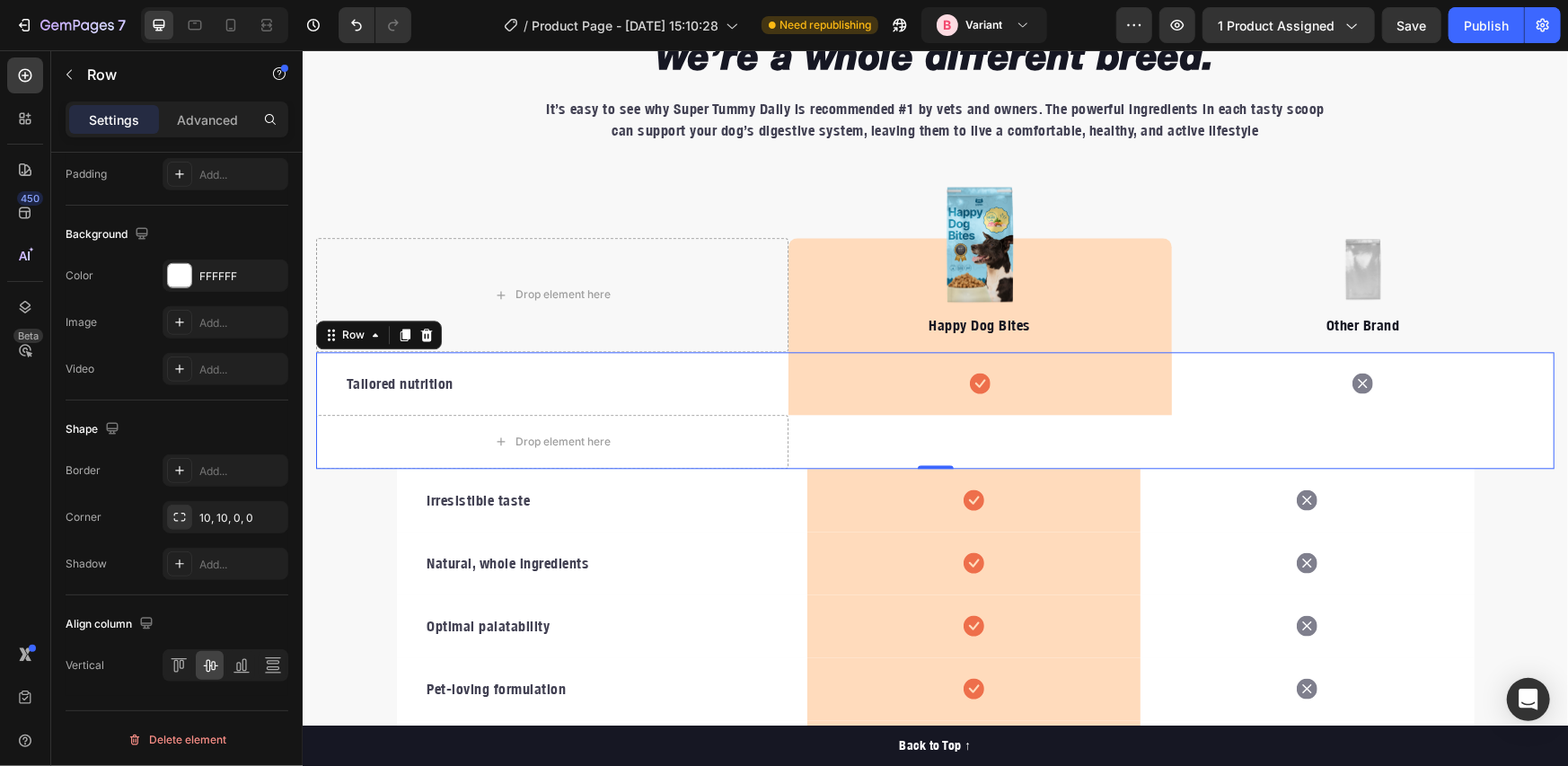
click at [808, 425] on div "Tailored nutrition Text block Icon Row Icon Drop element here Row 0" at bounding box center [934, 409] width 1238 height 117
click at [1240, 405] on div "Icon" at bounding box center [1363, 383] width 383 height 60
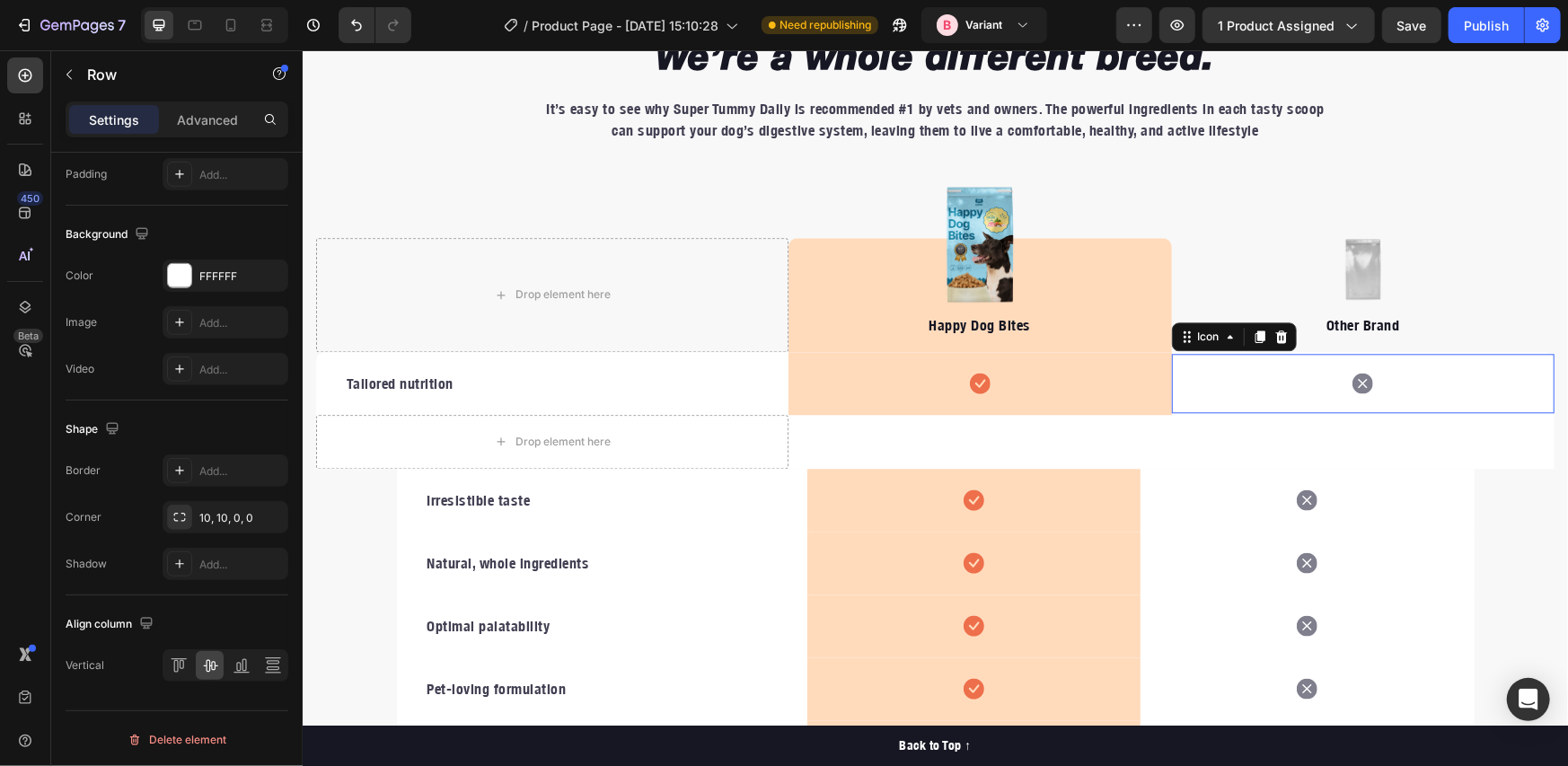
scroll to position [0, 0]
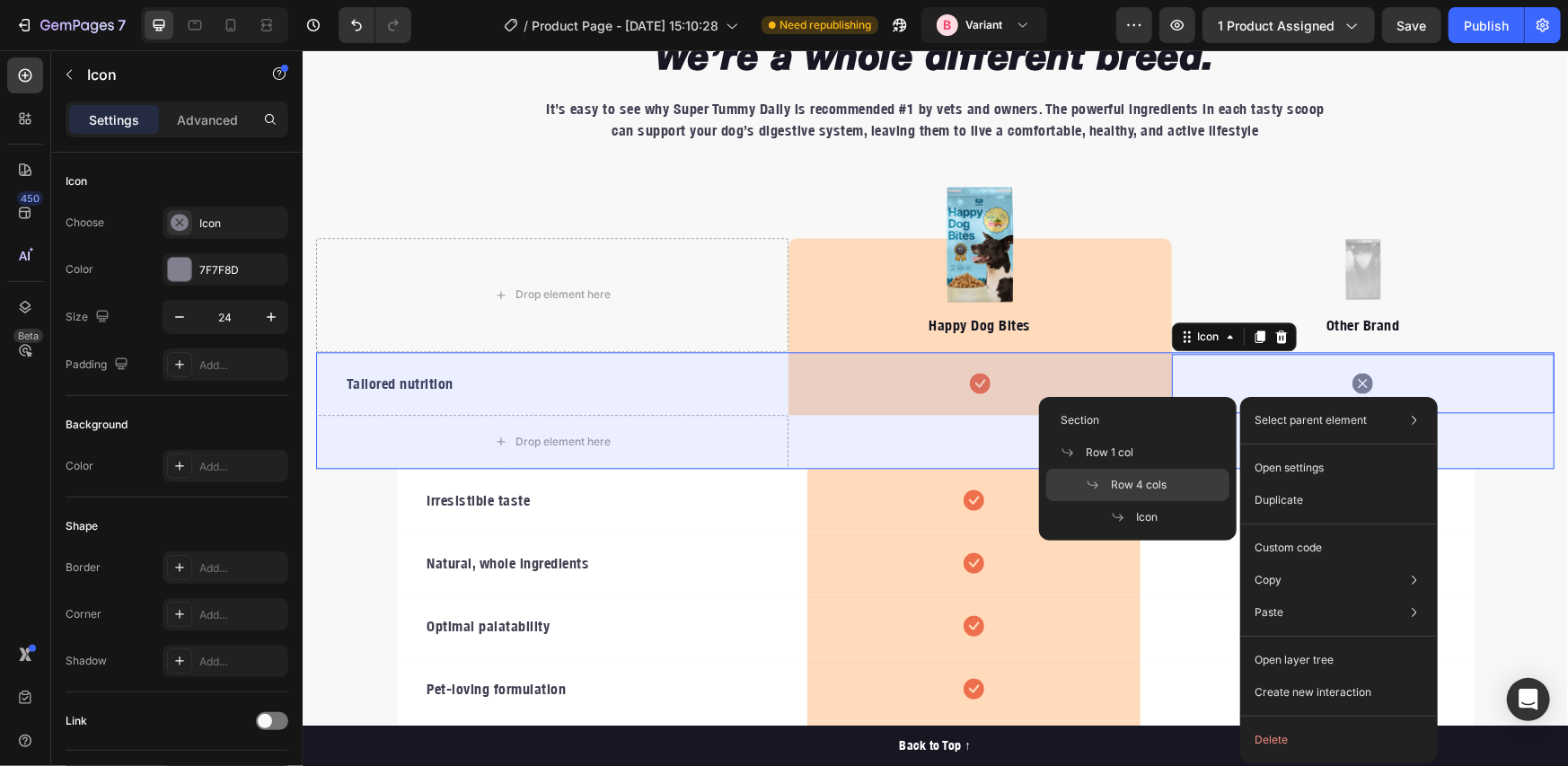
click at [1178, 500] on div "Row 4 cols" at bounding box center [1138, 517] width 183 height 33
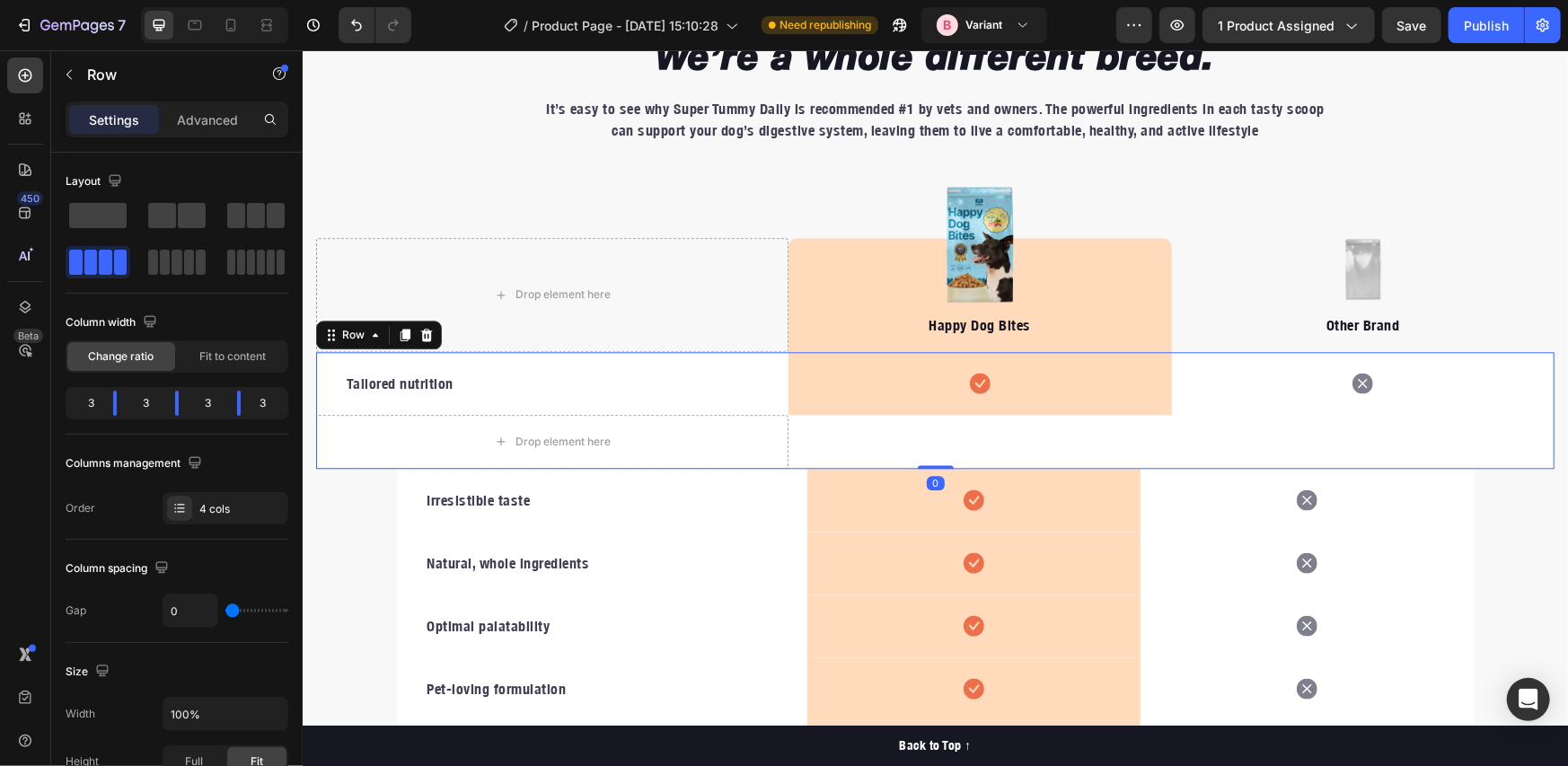
click at [937, 442] on div "Tailored nutrition Text block Icon Row Icon Drop element here Row 0" at bounding box center [934, 409] width 1238 height 117
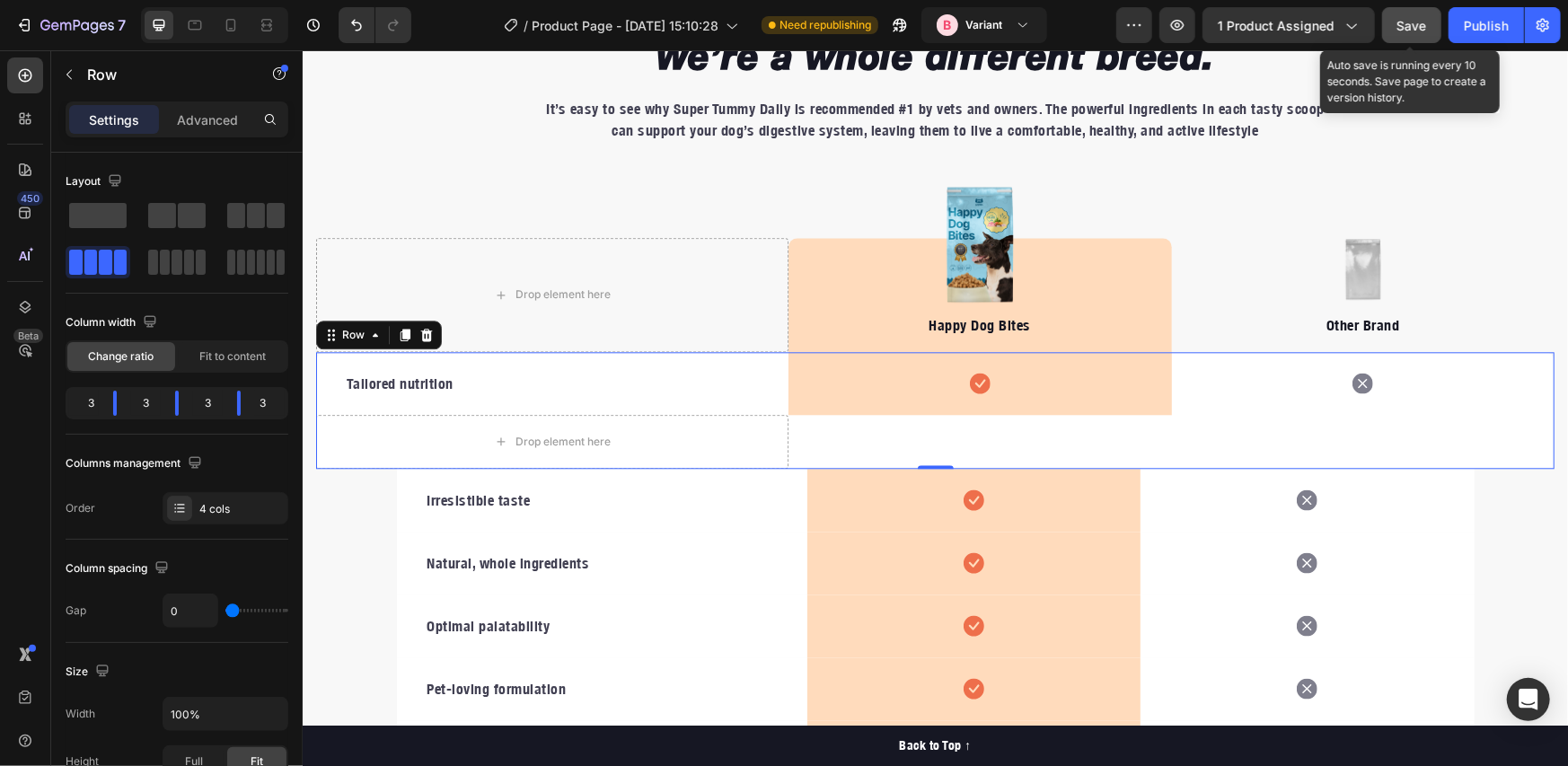
click at [1395, 24] on button "Save" at bounding box center [1412, 25] width 60 height 36
